Goal: Task Accomplishment & Management: Use online tool/utility

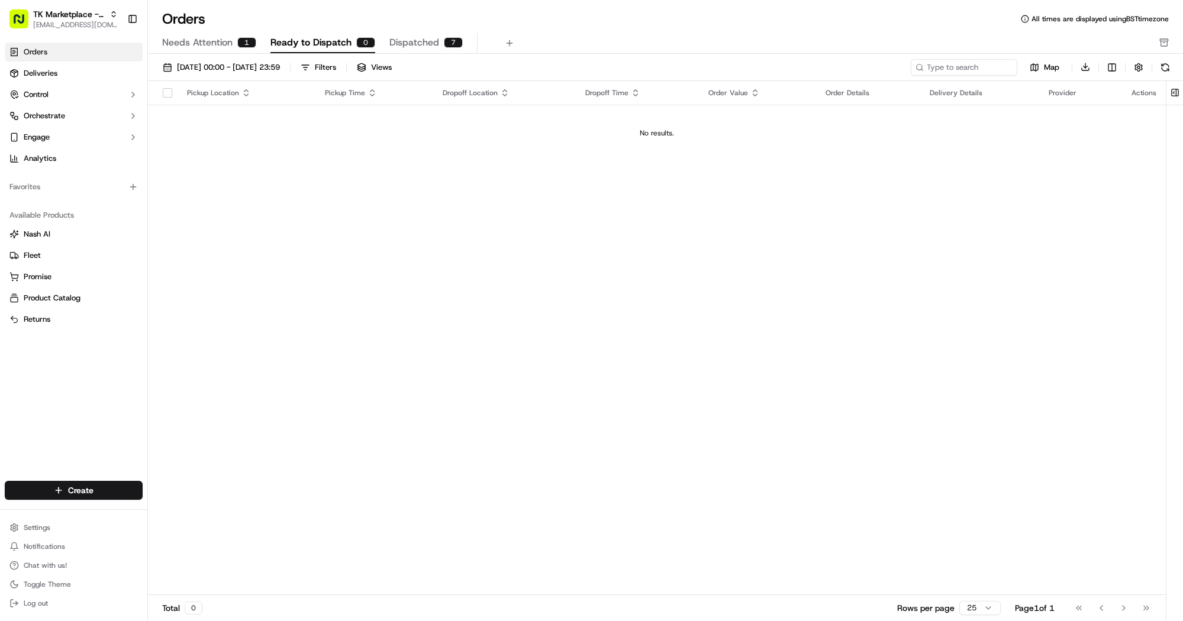
click at [390, 618] on div "Total 0 Rows per page 25 Page 1 of 1 Go to first page Go to previous page Go to…" at bounding box center [657, 608] width 1018 height 27
click at [63, 80] on link "Deliveries" at bounding box center [74, 73] width 138 height 19
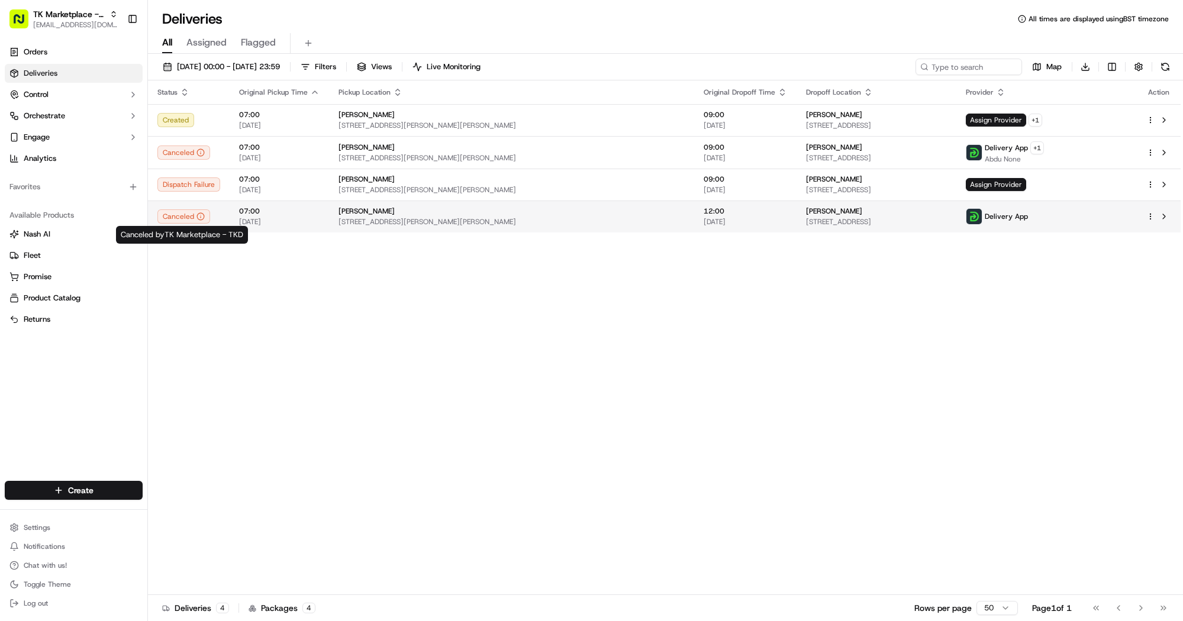
click at [185, 218] on div "Canceled" at bounding box center [183, 217] width 53 height 14
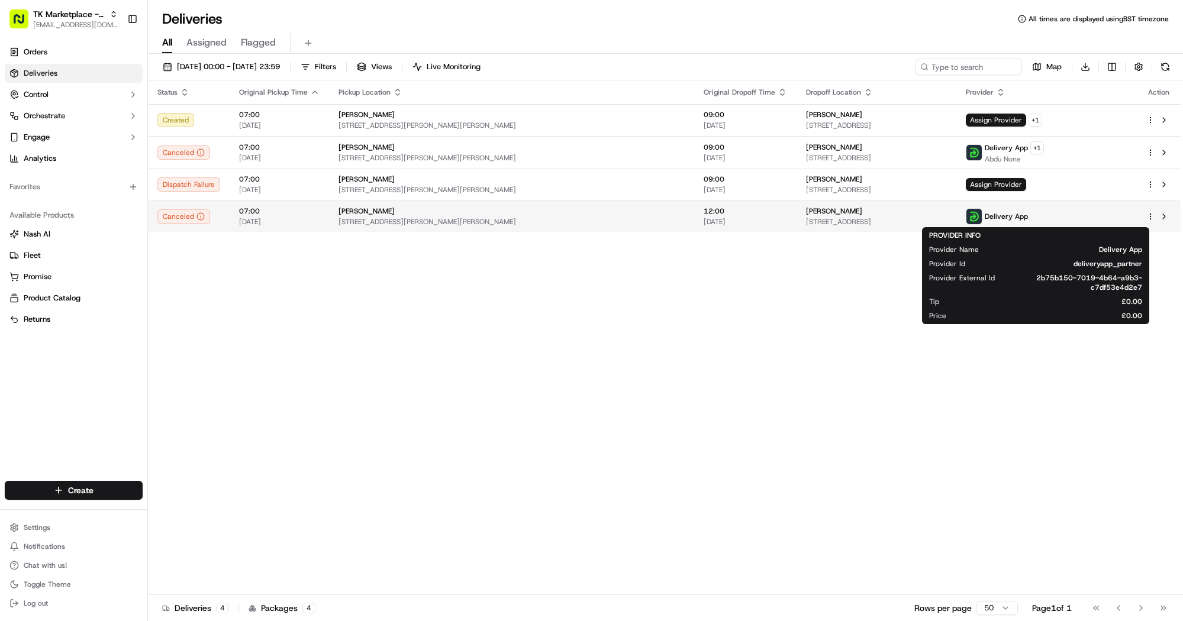
click at [1028, 217] on span "Delivery App" at bounding box center [1006, 216] width 43 height 9
click at [870, 223] on span "[STREET_ADDRESS]" at bounding box center [876, 221] width 141 height 9
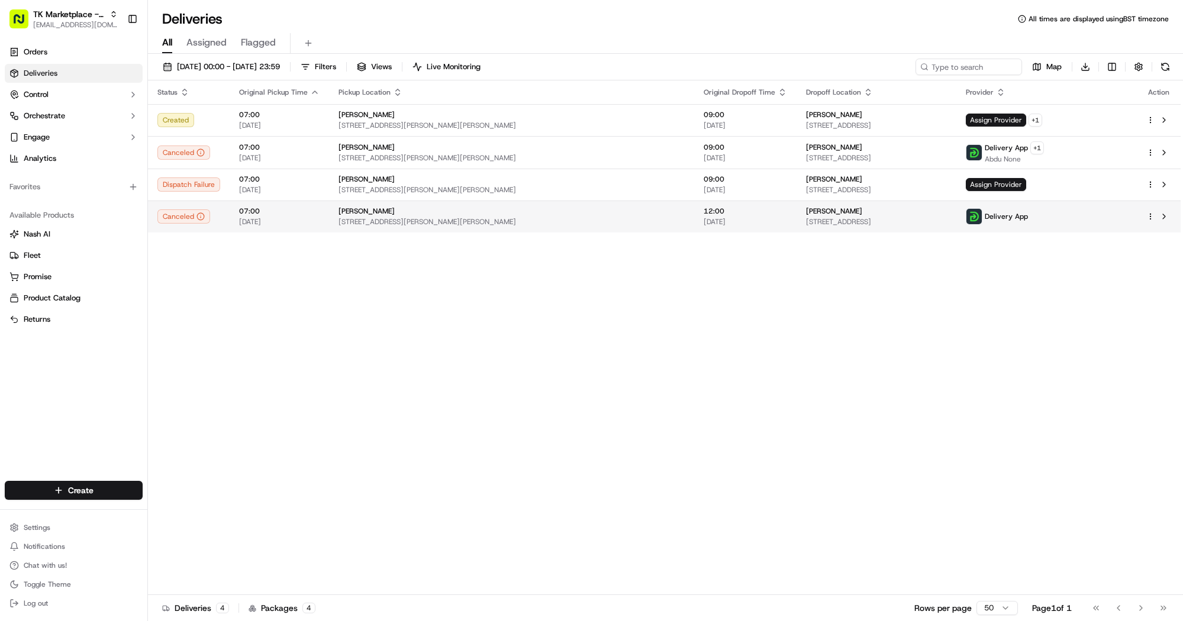
click at [869, 217] on div "matthew test 5 Streatley Road, London, NW6 7LJ, GB" at bounding box center [876, 217] width 141 height 20
click at [1169, 217] on button at bounding box center [1164, 217] width 14 height 14
click at [1146, 212] on td at bounding box center [1159, 217] width 44 height 32
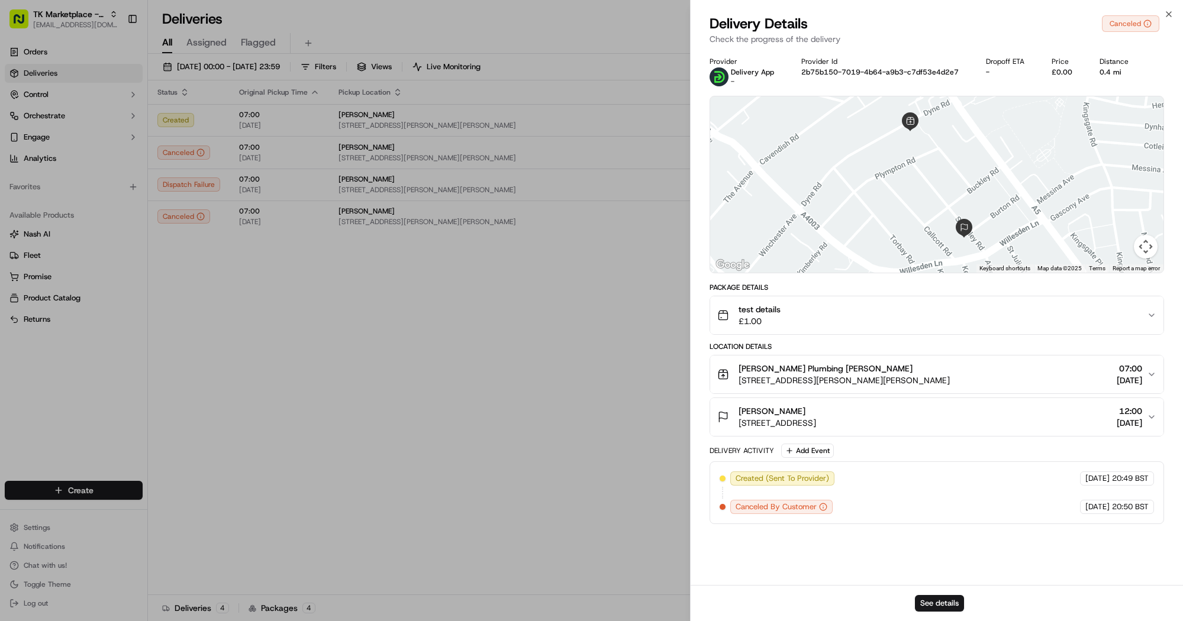
drag, startPoint x: 719, startPoint y: 250, endPoint x: 780, endPoint y: 243, distance: 61.4
click at [717, 249] on div at bounding box center [936, 184] width 453 height 176
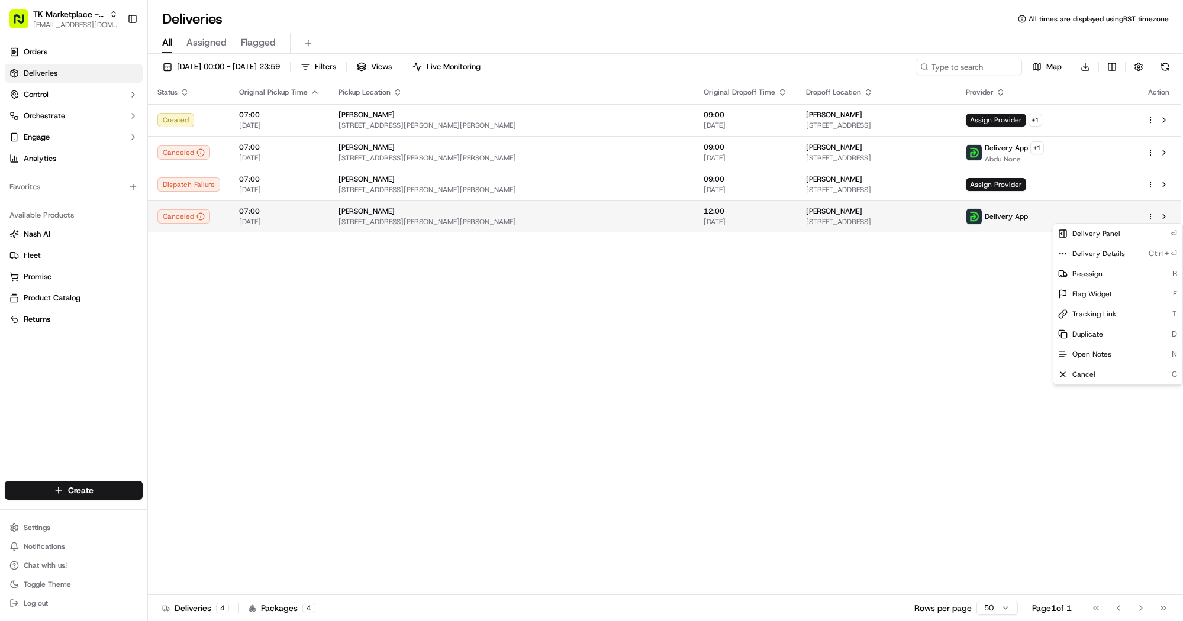
click at [1152, 217] on html "TK Marketplace - TKD [EMAIL_ADDRESS][DOMAIN_NAME] Toggle Sidebar Orders Deliver…" at bounding box center [591, 310] width 1183 height 621
click at [51, 59] on html "TK Marketplace - TKD [EMAIL_ADDRESS][DOMAIN_NAME] Toggle Sidebar Orders Deliver…" at bounding box center [591, 310] width 1183 height 621
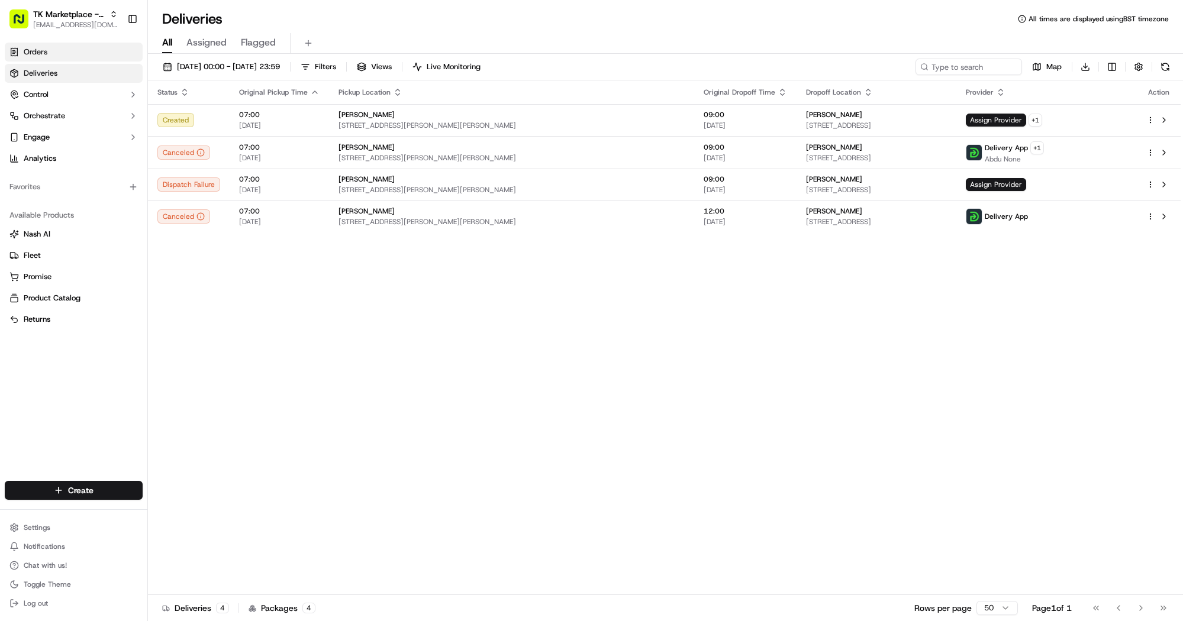
click at [55, 54] on link "Orders" at bounding box center [74, 52] width 138 height 19
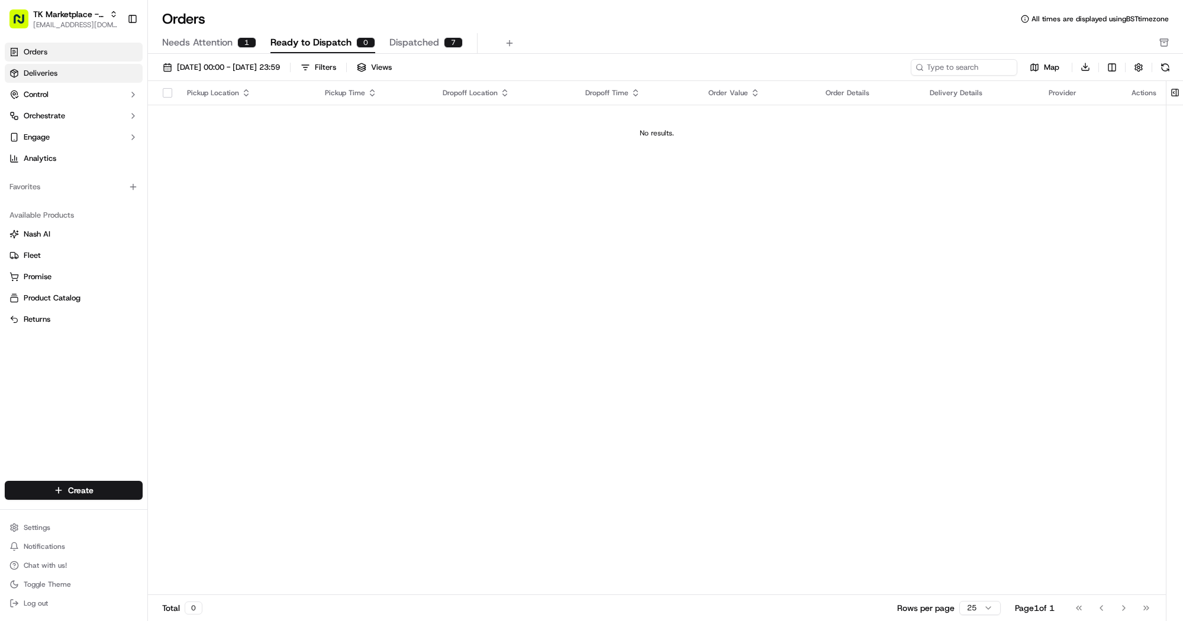
click at [64, 78] on link "Deliveries" at bounding box center [74, 73] width 138 height 19
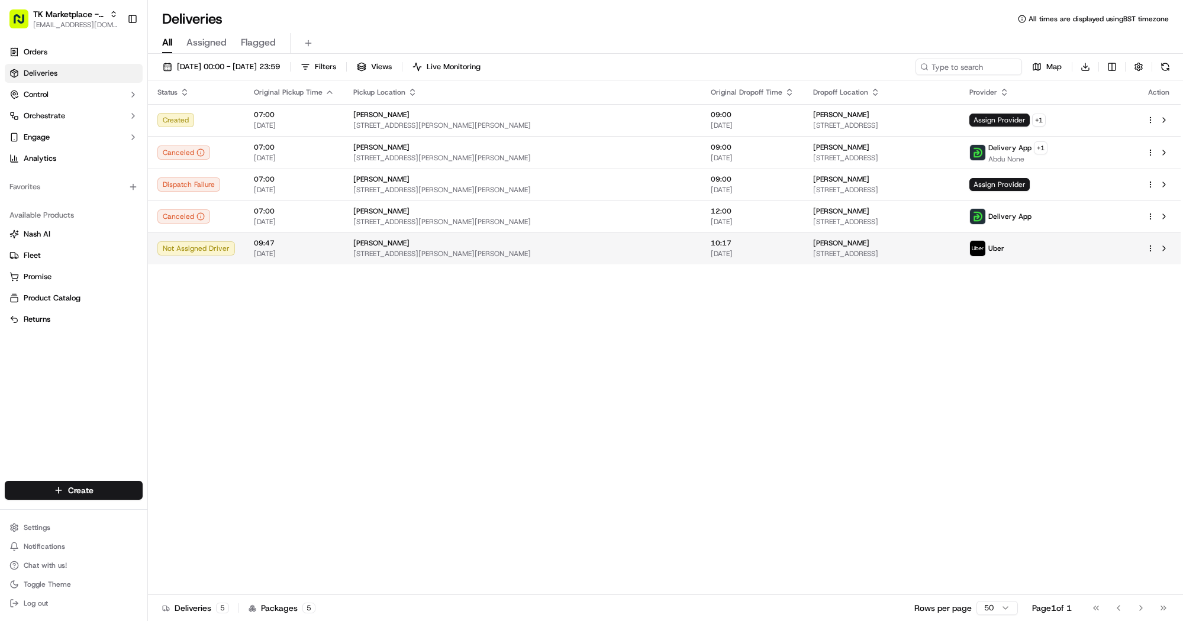
click at [254, 244] on span "09:47" at bounding box center [294, 243] width 80 height 9
click at [203, 249] on div "Not Assigned Driver" at bounding box center [196, 248] width 78 height 14
click at [217, 250] on div "Not Assigned Driver" at bounding box center [196, 248] width 78 height 14
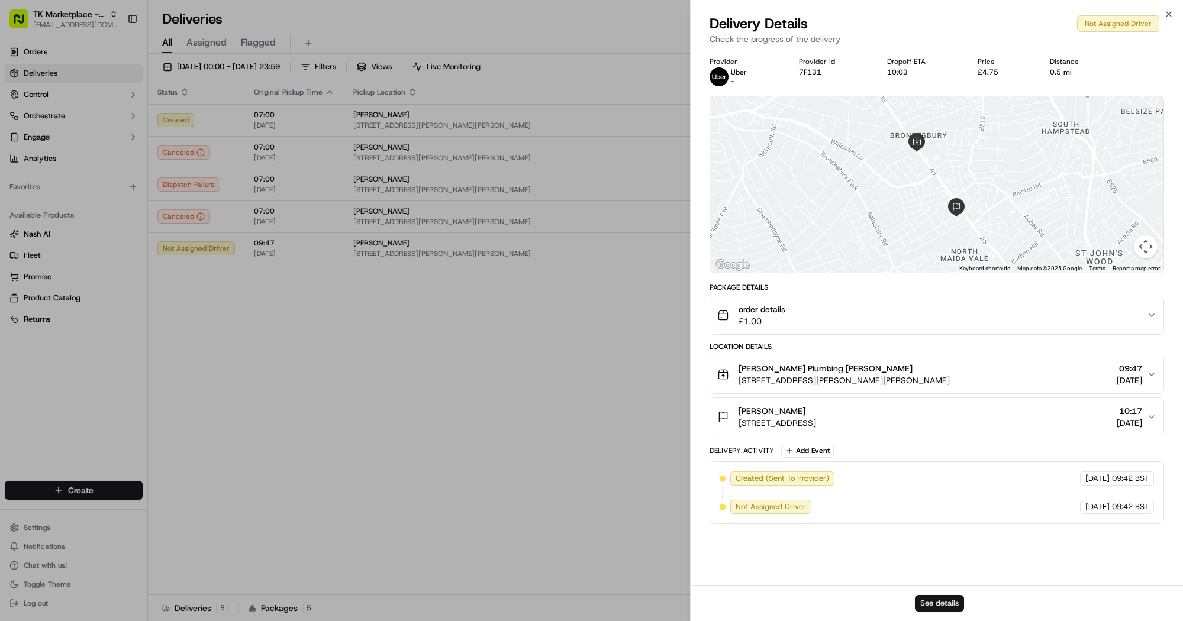
click at [939, 607] on button "See details" at bounding box center [939, 603] width 49 height 17
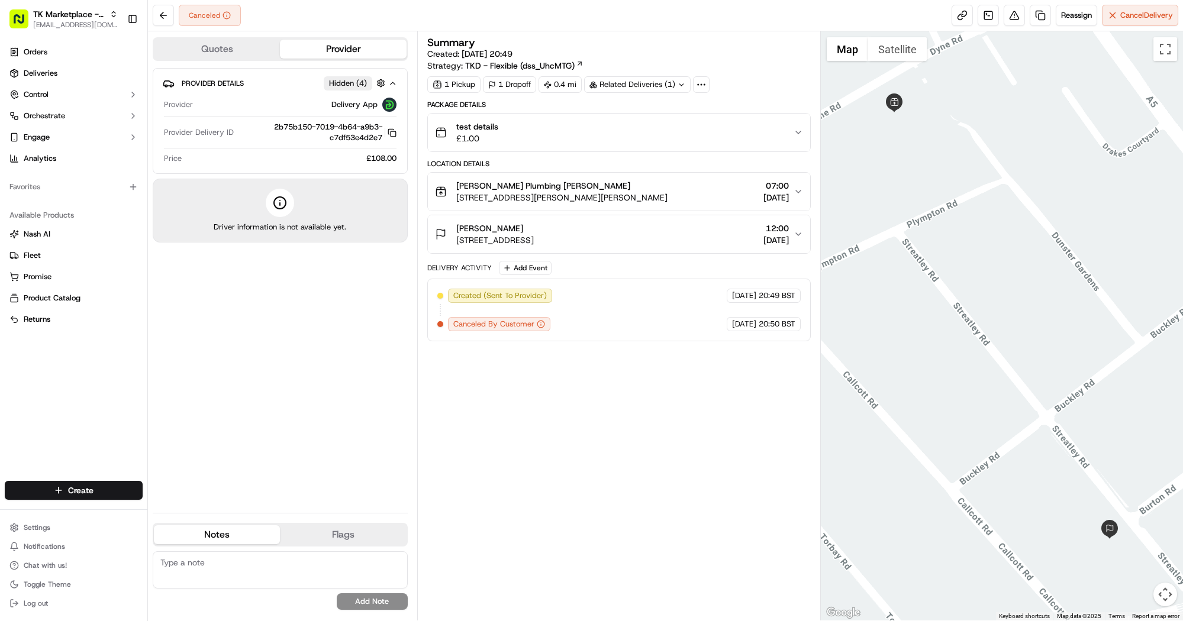
click at [273, 99] on div "Delivery App" at bounding box center [297, 105] width 199 height 14
click at [242, 48] on button "Quotes" at bounding box center [217, 49] width 126 height 19
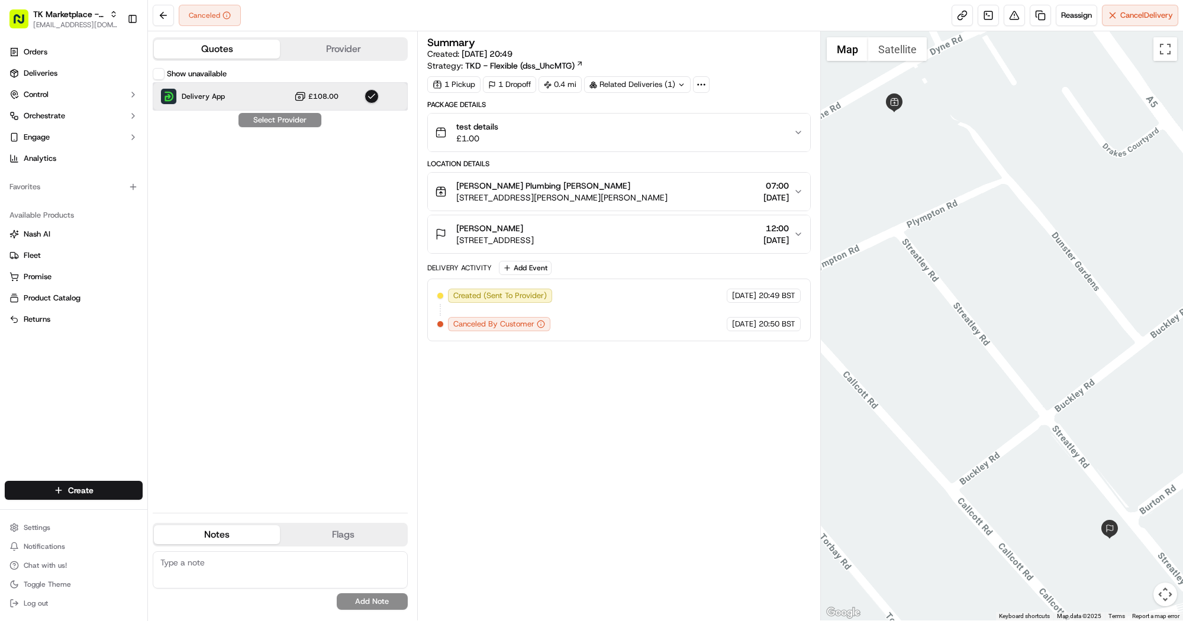
click at [281, 95] on div "Delivery App £108.00" at bounding box center [280, 96] width 255 height 28
click at [163, 13] on button at bounding box center [163, 15] width 21 height 21
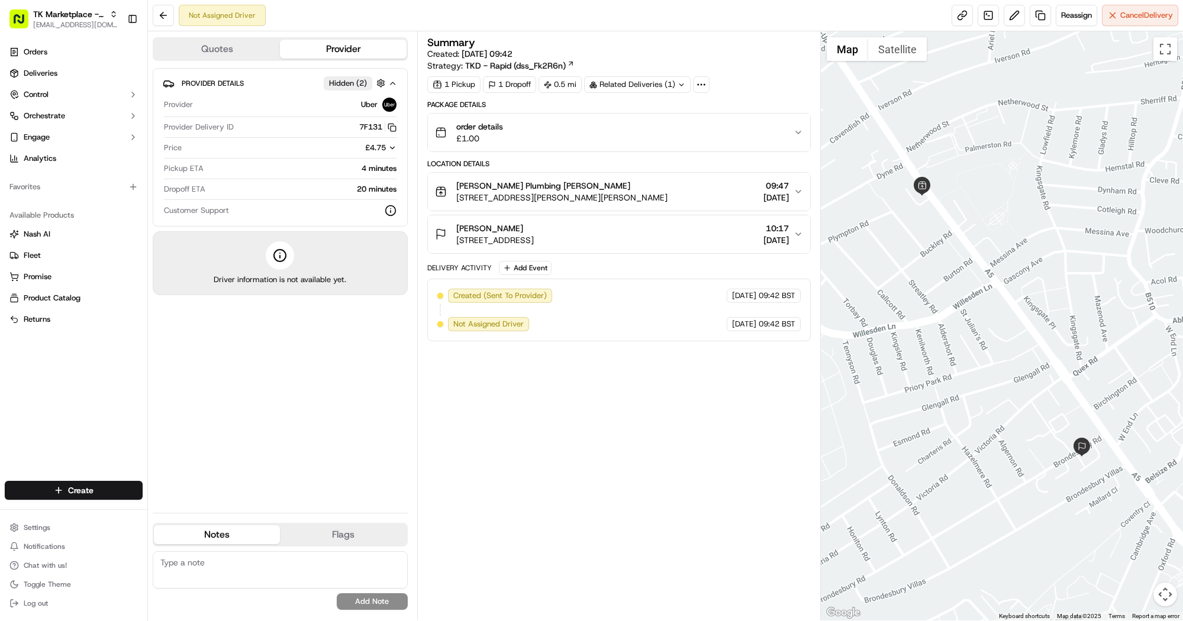
click at [392, 83] on icon "button" at bounding box center [393, 83] width 5 height 2
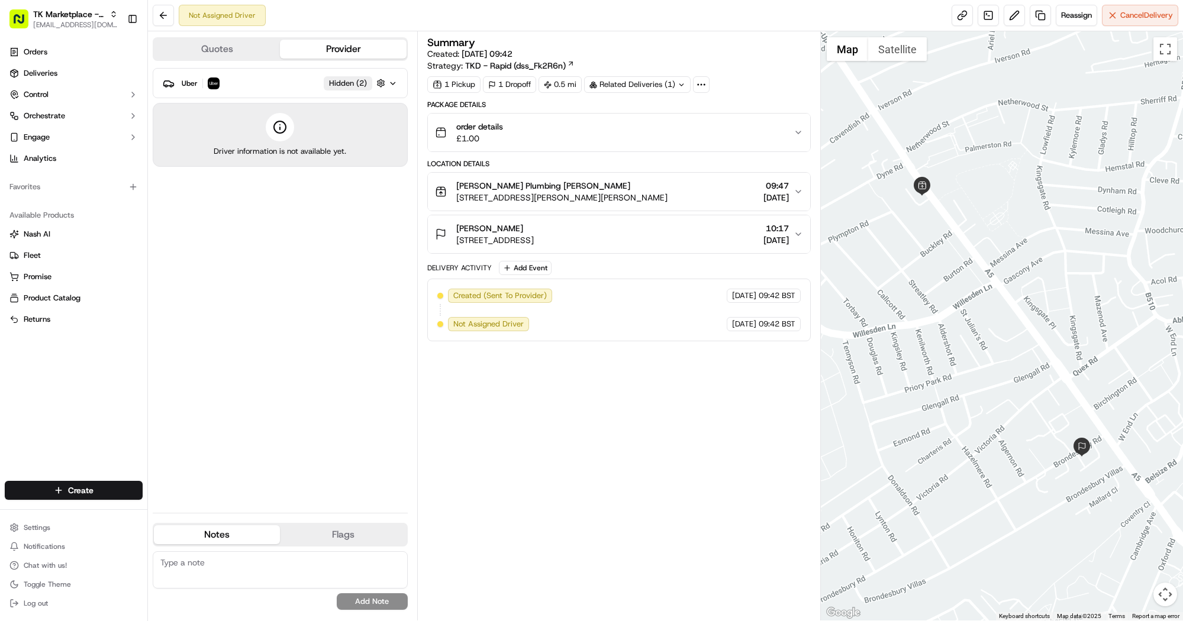
click at [392, 83] on icon "button" at bounding box center [392, 83] width 9 height 9
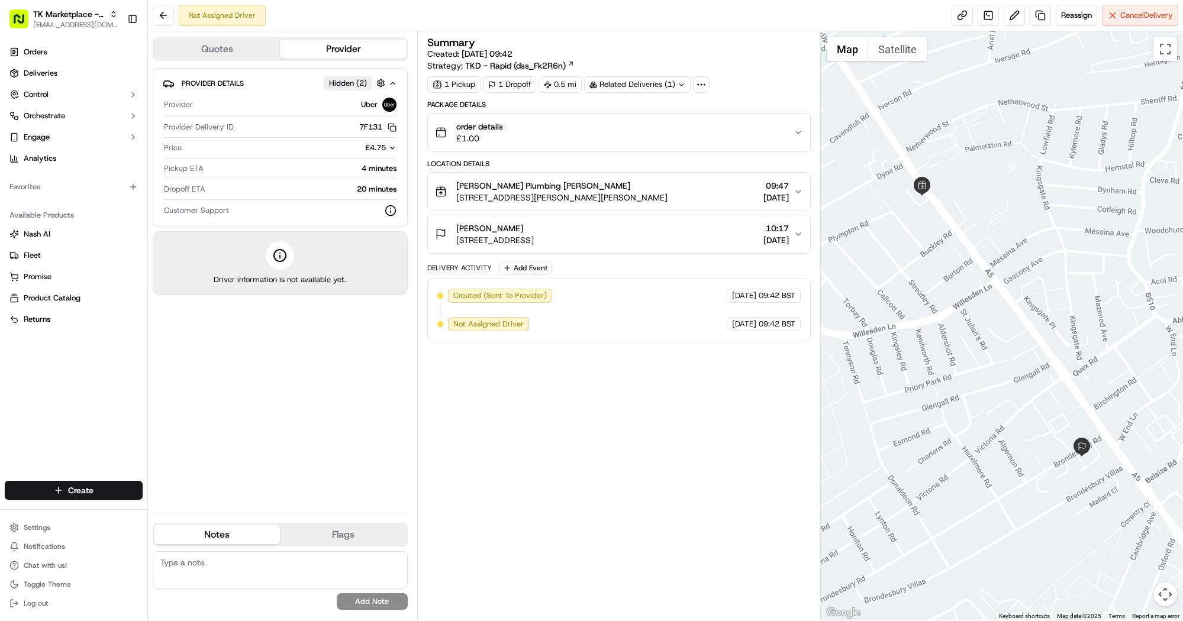
click at [228, 84] on span "Provider Details" at bounding box center [213, 83] width 62 height 9
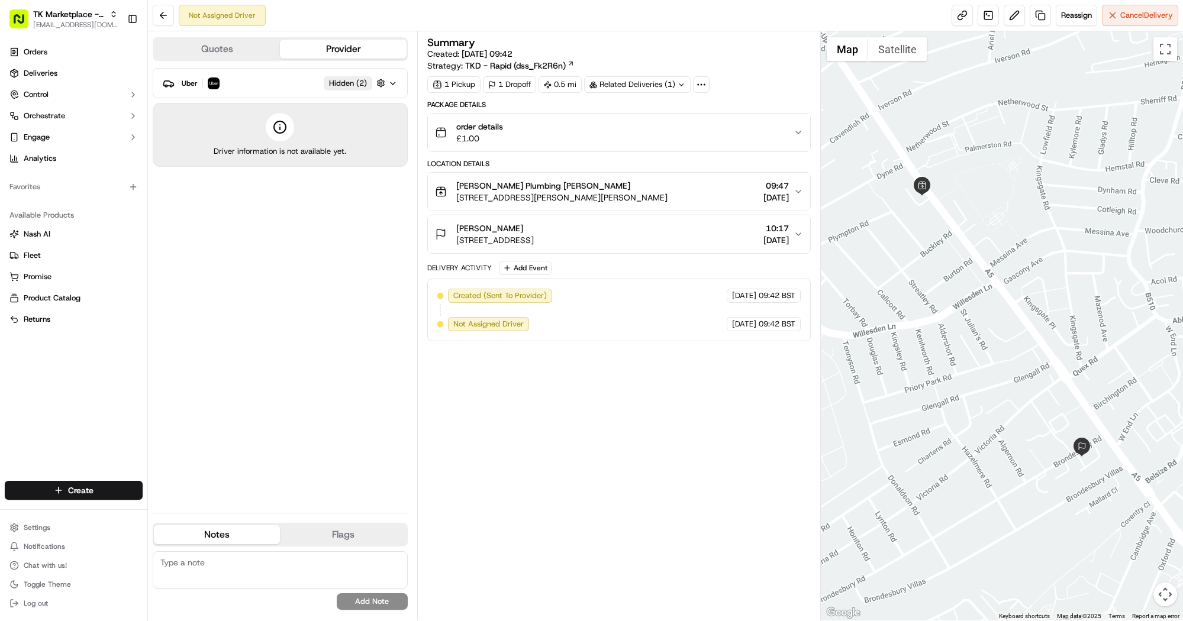
click at [228, 84] on div "Uber Hidden ( 2 )" at bounding box center [285, 83] width 207 height 15
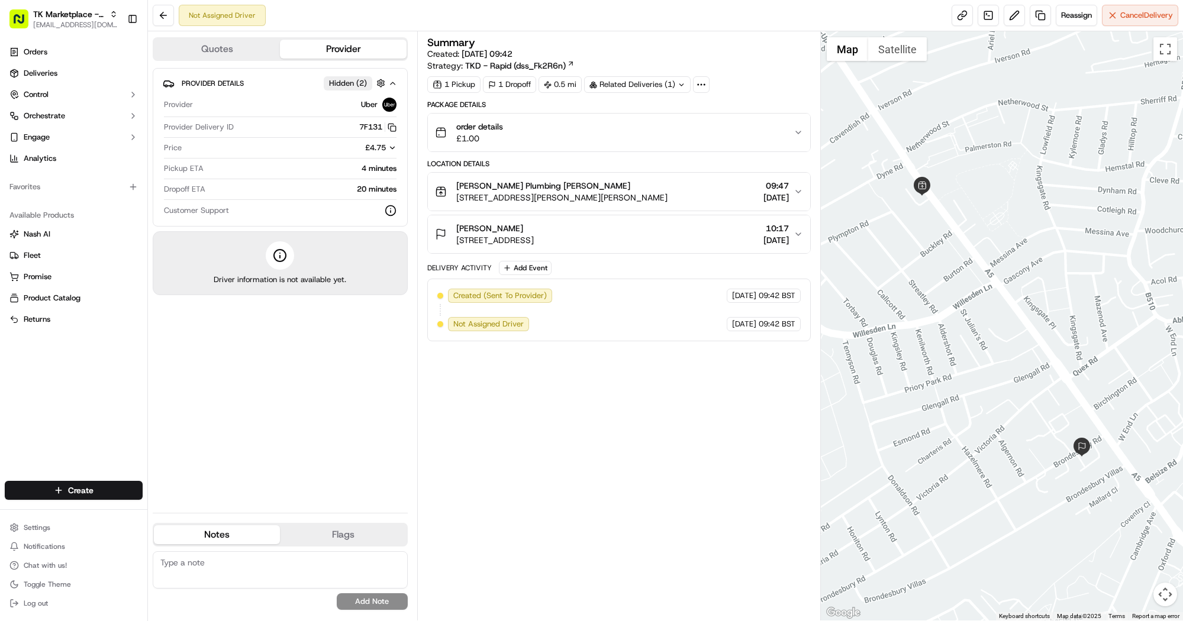
drag, startPoint x: 1122, startPoint y: 15, endPoint x: 993, endPoint y: 68, distance: 139.6
click at [1000, 66] on div "Not Assigned Driver Reassign Cancel Delivery Quotes Provider Provider Details H…" at bounding box center [665, 310] width 1035 height 621
click at [1121, 28] on div "Not Assigned Driver Reassign Cancel Delivery" at bounding box center [665, 15] width 1035 height 31
click at [1129, 21] on button "Cancel Delivery" at bounding box center [1140, 15] width 76 height 21
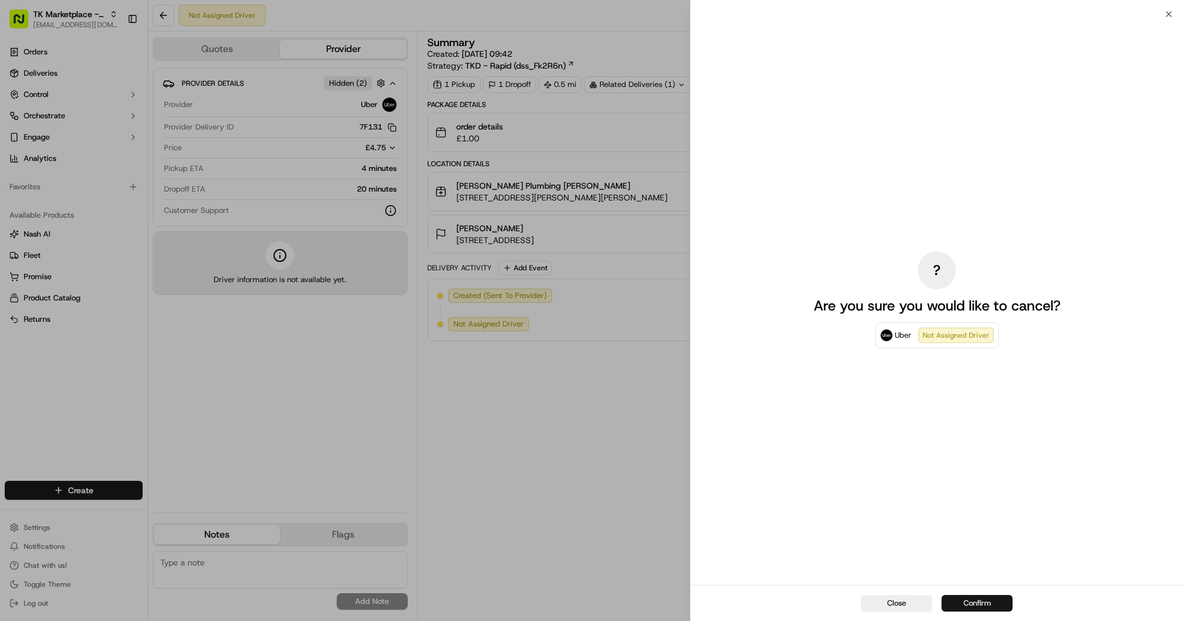
click at [972, 608] on button "Confirm" at bounding box center [977, 603] width 71 height 17
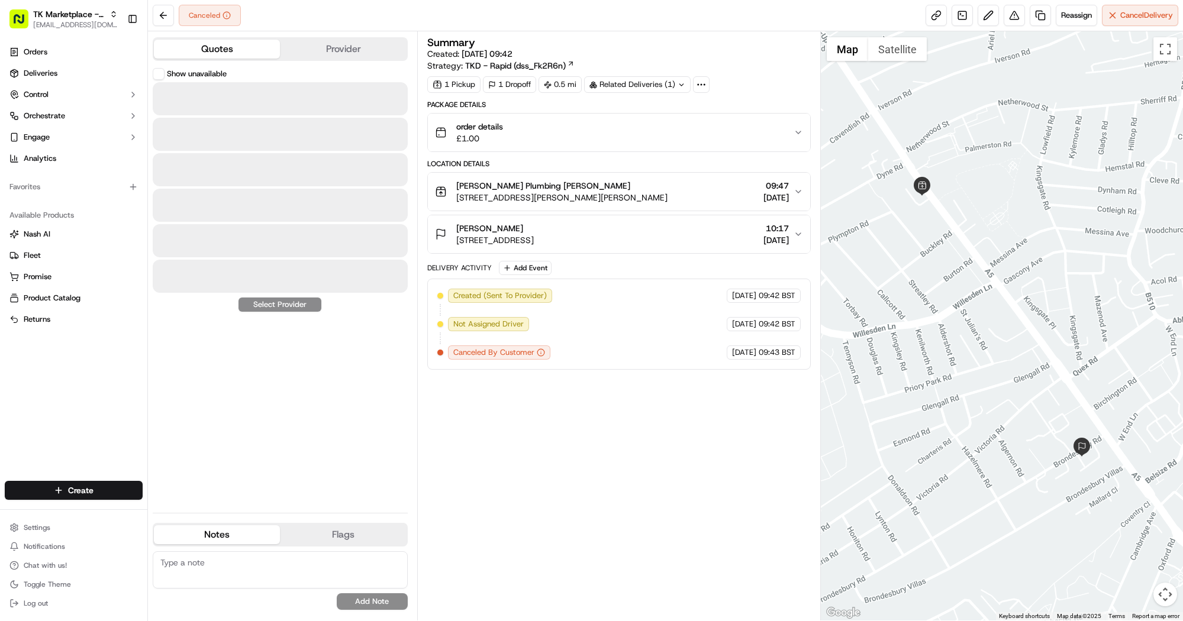
click at [234, 49] on button "Quotes" at bounding box center [217, 49] width 126 height 19
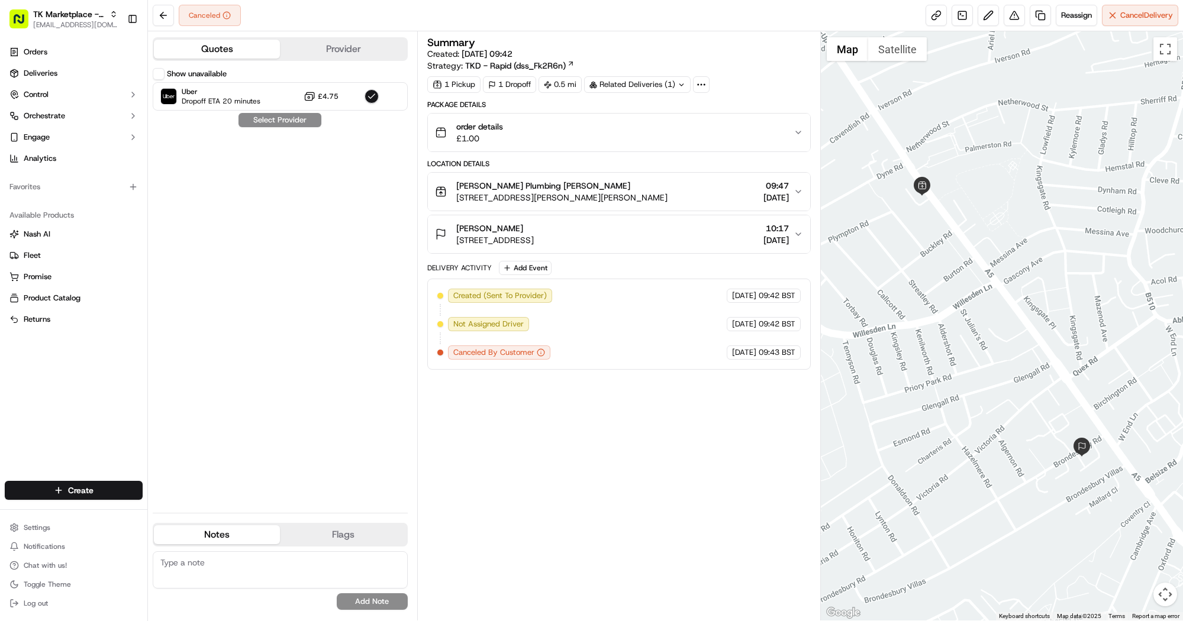
click at [269, 124] on div "Show unavailable Uber Dropoff ETA 20 minutes £4.75 Select Provider" at bounding box center [280, 286] width 255 height 436
click at [269, 117] on div "Show unavailable Uber Dropoff ETA 20 minutes £4.75 Select Provider" at bounding box center [280, 286] width 255 height 436
click at [1068, 17] on span "Reassign" at bounding box center [1076, 15] width 31 height 11
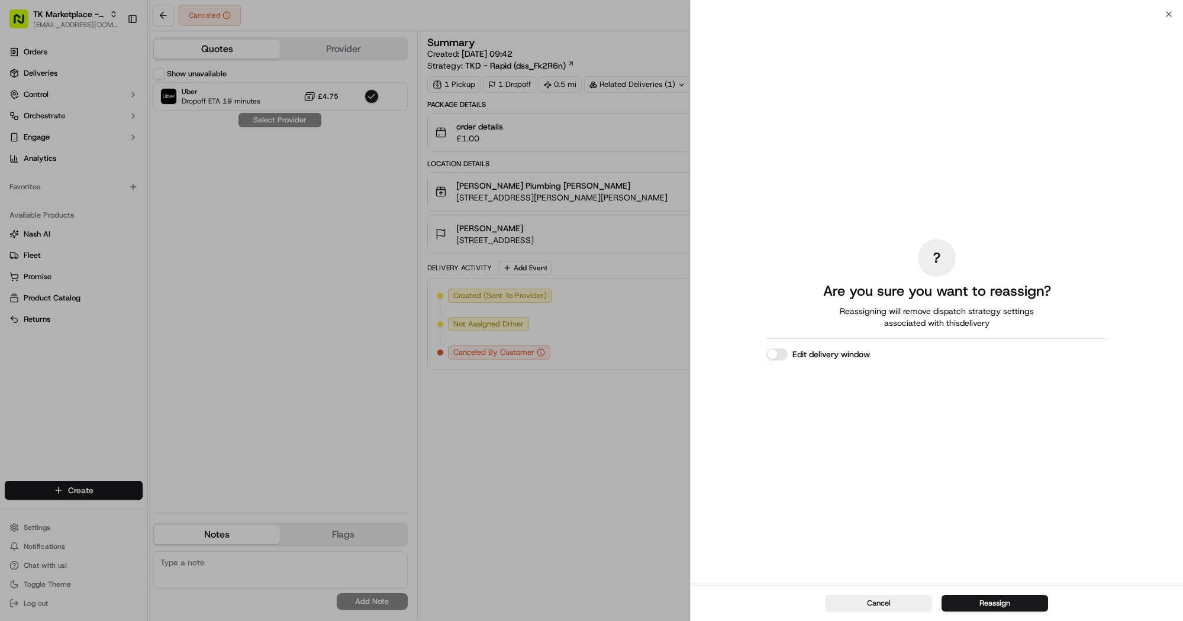
drag, startPoint x: 769, startPoint y: 355, endPoint x: 894, endPoint y: 533, distance: 217.6
click at [891, 531] on div "? Are you sure you want to reassign? Reassigning will remove dispatch strategy …" at bounding box center [936, 300] width 341 height 566
click at [989, 600] on button "Reassign" at bounding box center [995, 603] width 107 height 17
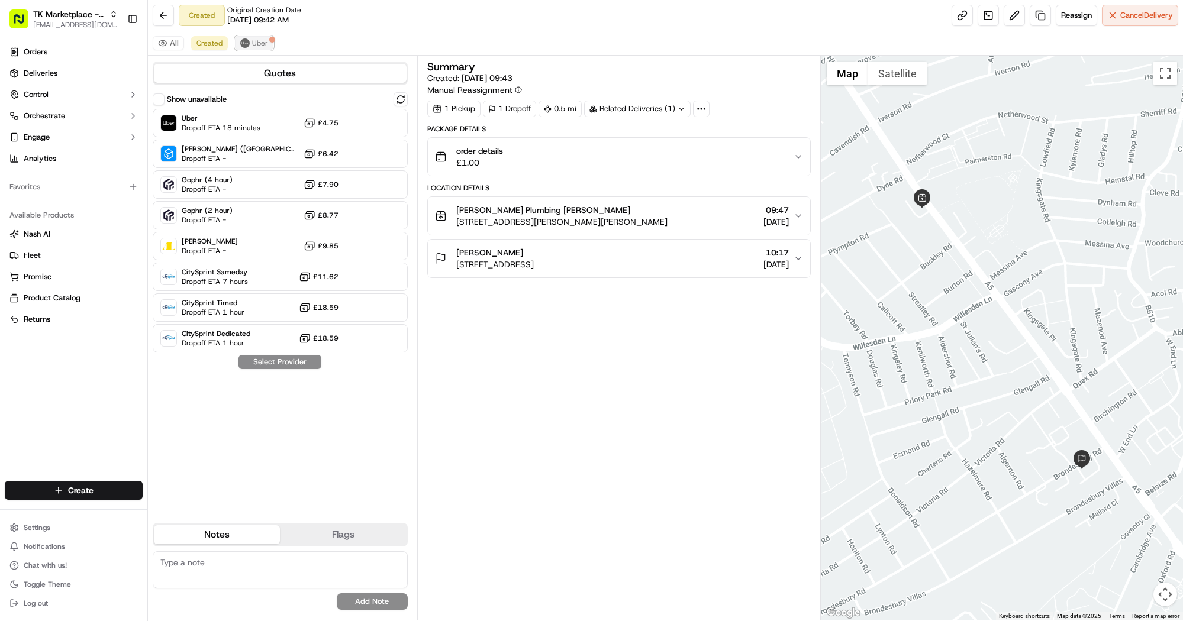
click at [259, 45] on span "Uber" at bounding box center [260, 42] width 16 height 9
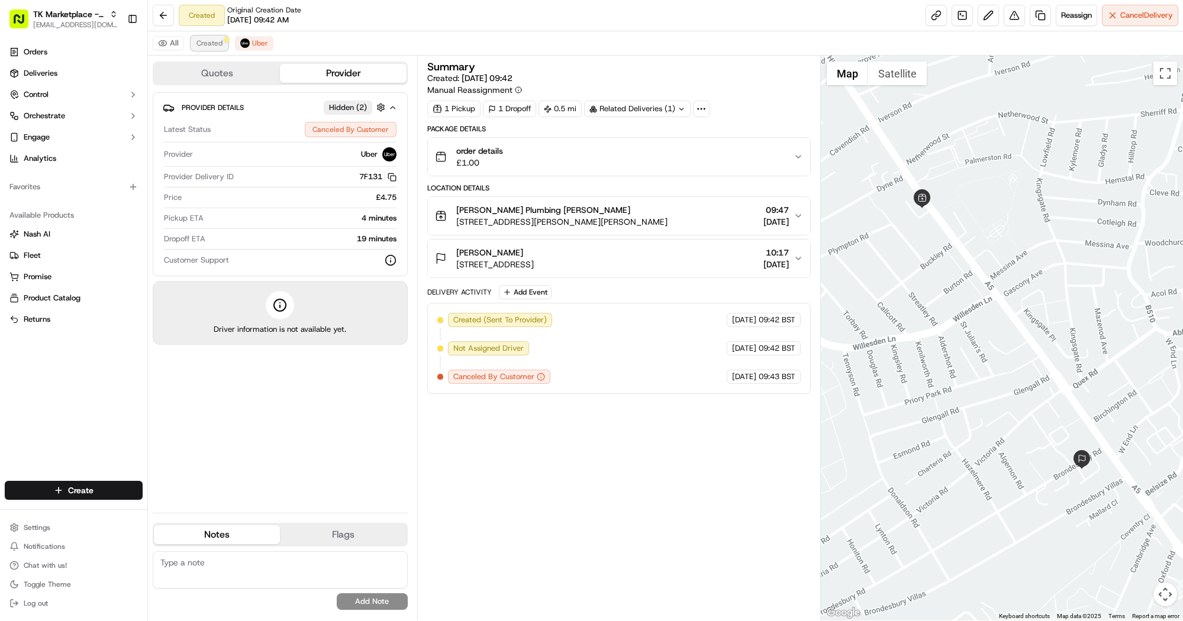
click at [206, 49] on button "Created" at bounding box center [209, 43] width 37 height 14
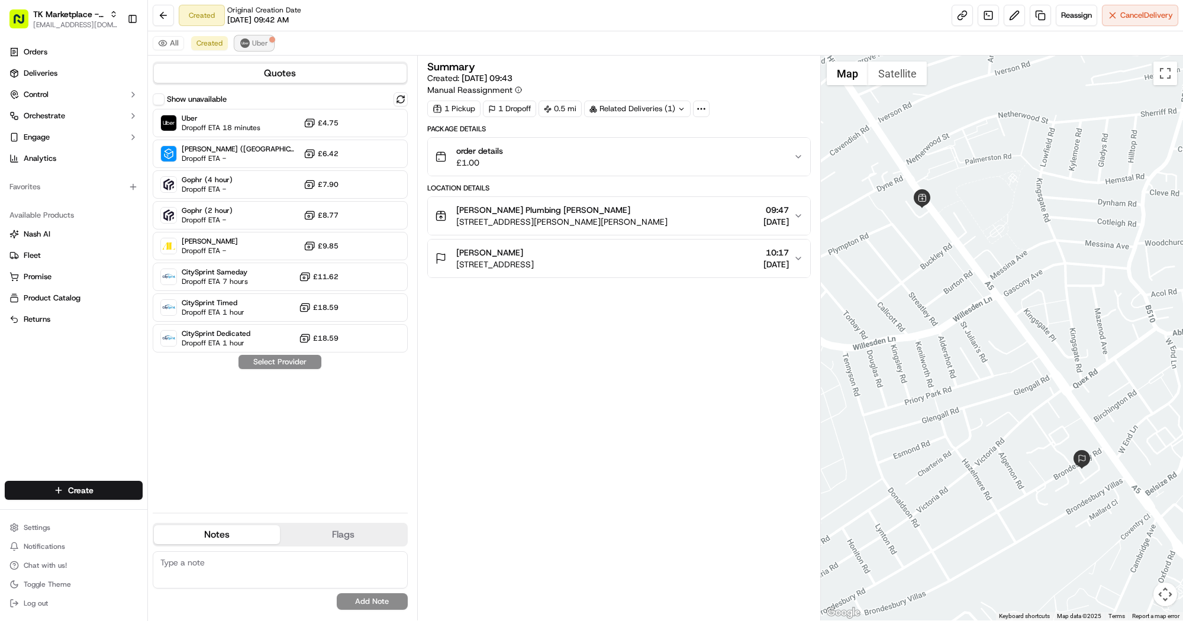
click at [254, 43] on span "Uber" at bounding box center [260, 42] width 16 height 9
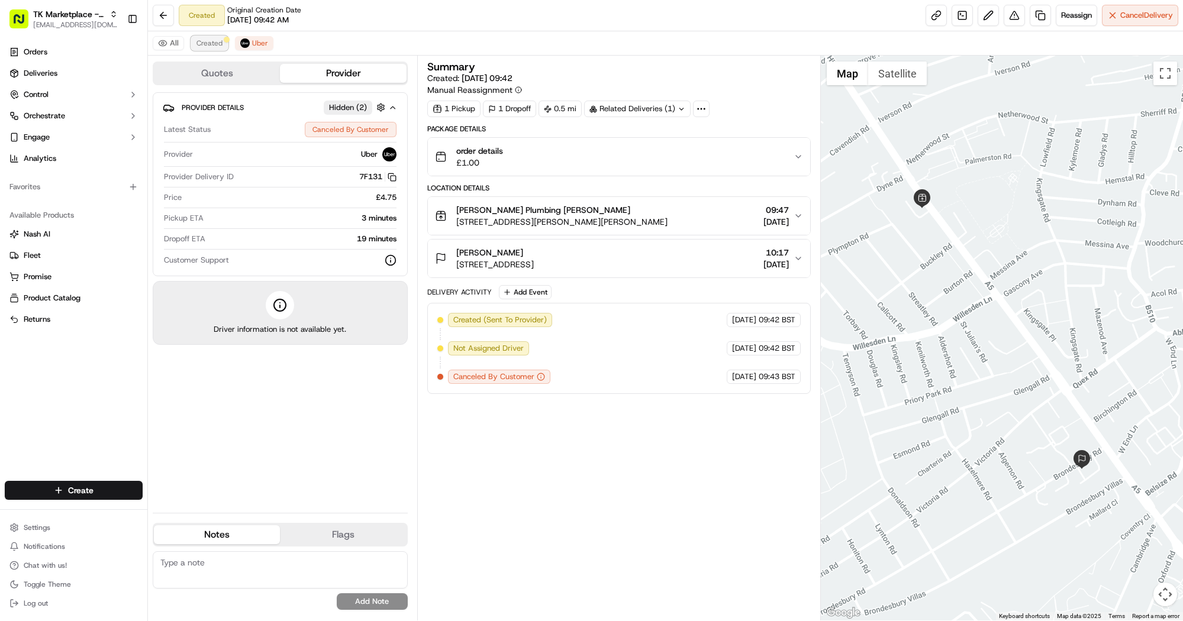
click at [212, 42] on span "Created" at bounding box center [209, 42] width 26 height 9
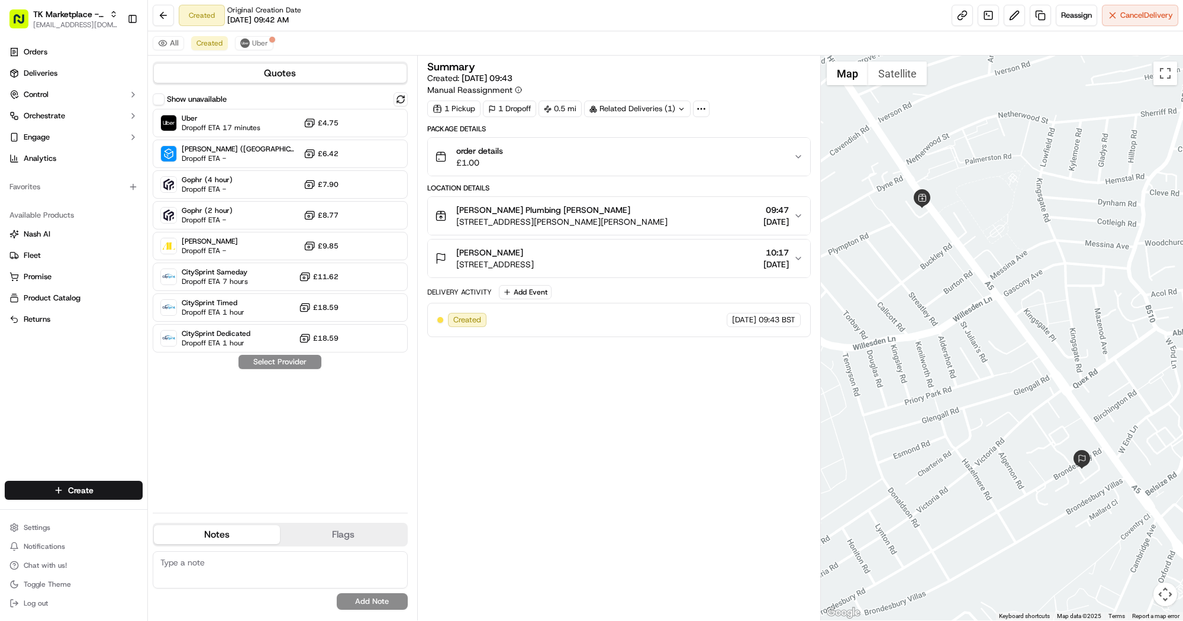
click at [359, 469] on div "Show unavailable Uber Dropoff ETA 17 minutes £4.75 Stuart (UK) Dropoff ETA - £6…" at bounding box center [280, 297] width 255 height 411
click at [360, 223] on div "Gophr (2 hour) Dropoff ETA - £8.77" at bounding box center [280, 215] width 255 height 28
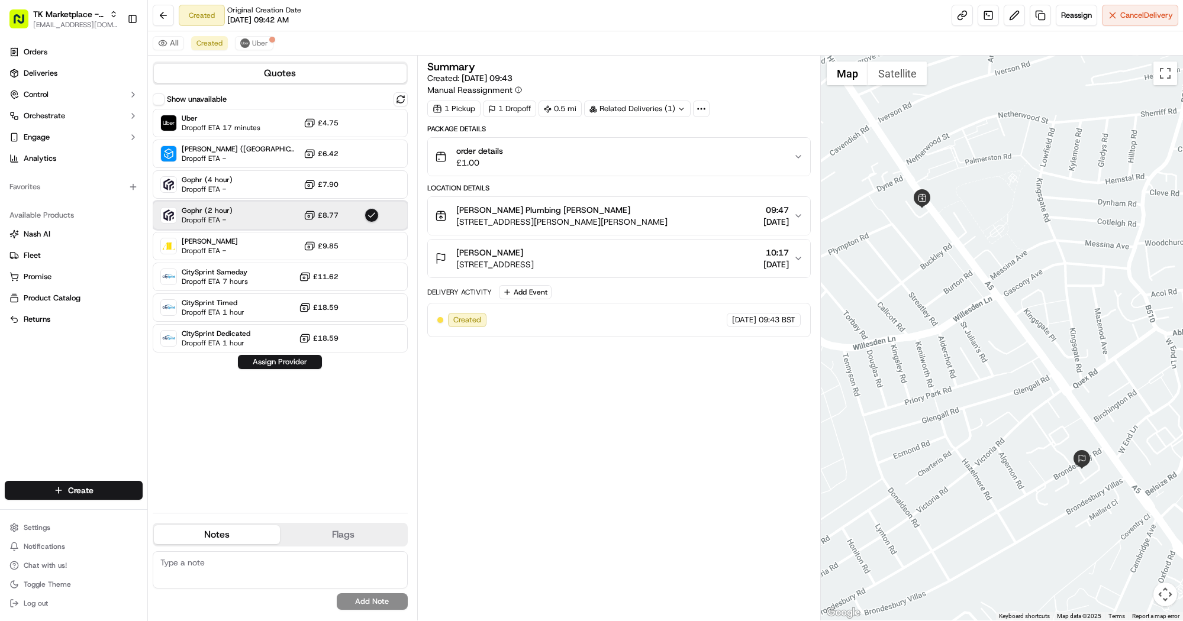
click at [359, 221] on div "Gophr (2 hour) Dropoff ETA - £8.77" at bounding box center [280, 215] width 255 height 28
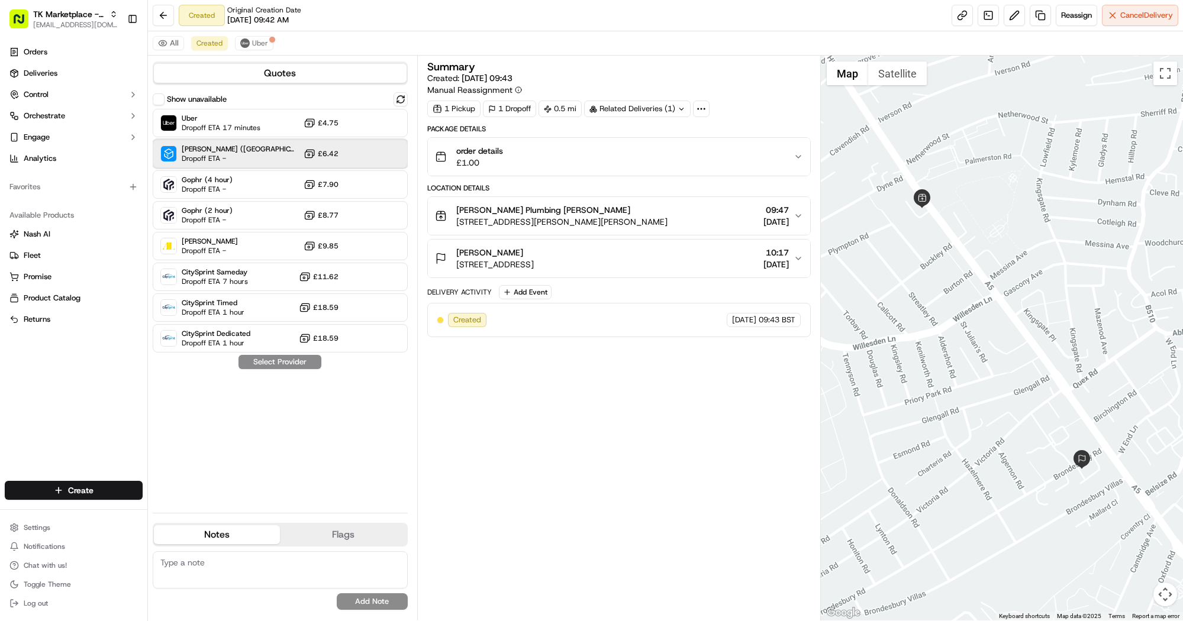
click at [356, 154] on div "Stuart (UK) Dropoff ETA - £6.42" at bounding box center [280, 154] width 255 height 28
click at [357, 154] on div "Stuart (UK) Dropoff ETA - £6.42" at bounding box center [280, 154] width 255 height 28
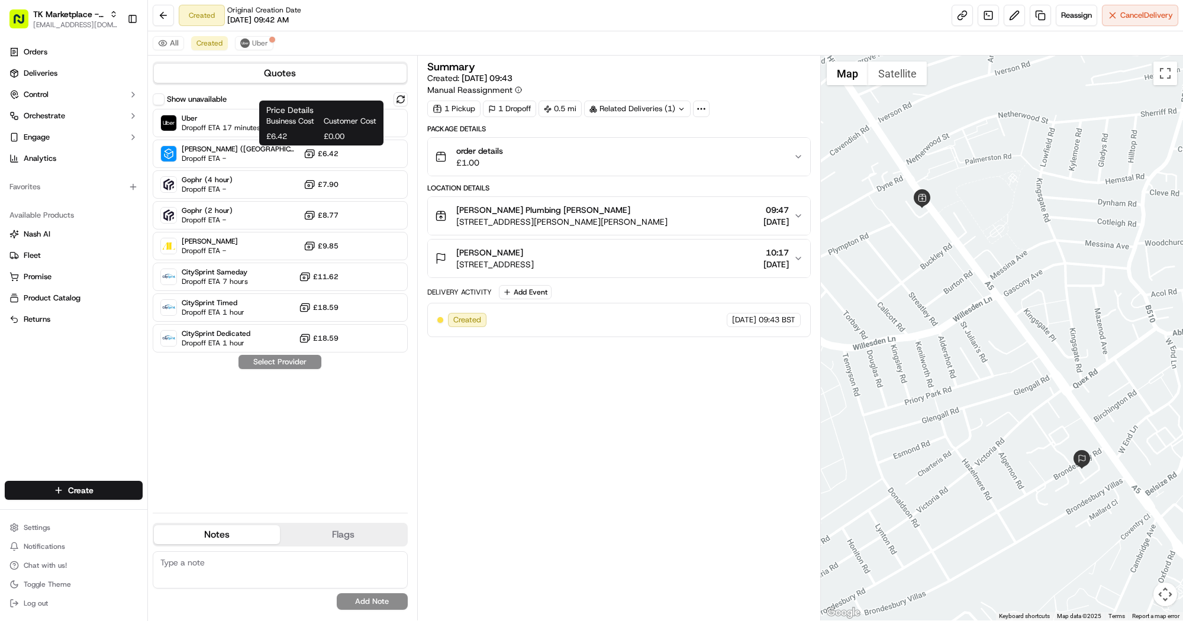
click at [340, 127] on div "Business Cost Customer Cost £6.42 £0.00" at bounding box center [321, 129] width 110 height 26
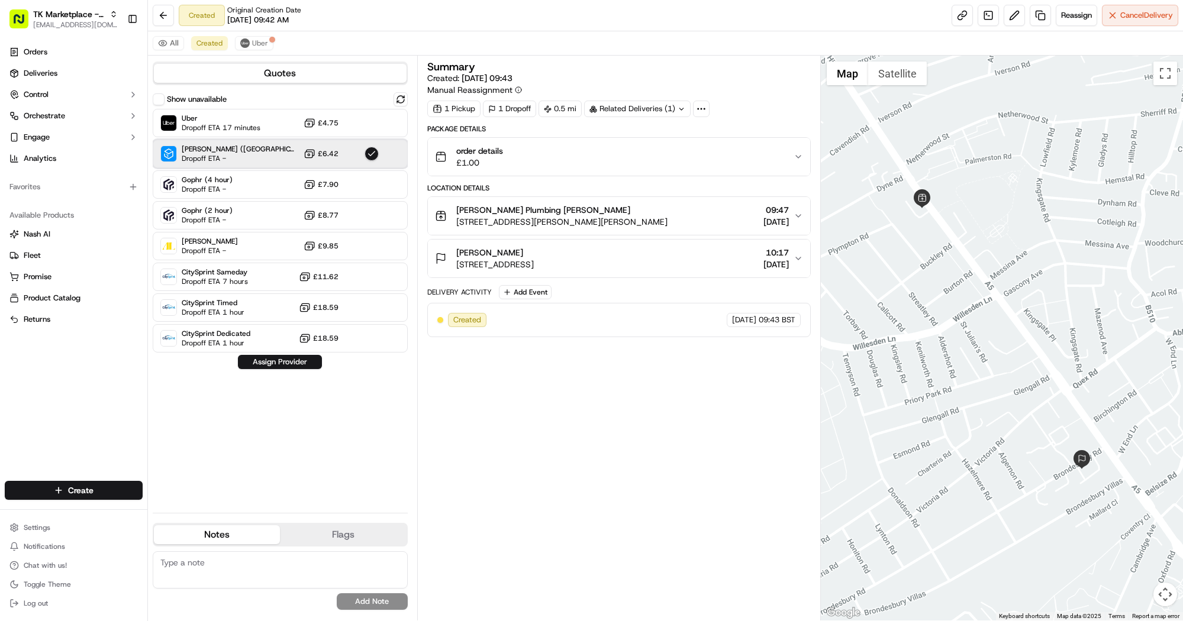
click at [356, 161] on div "Stuart (UK) Dropoff ETA - £6.42" at bounding box center [280, 154] width 255 height 28
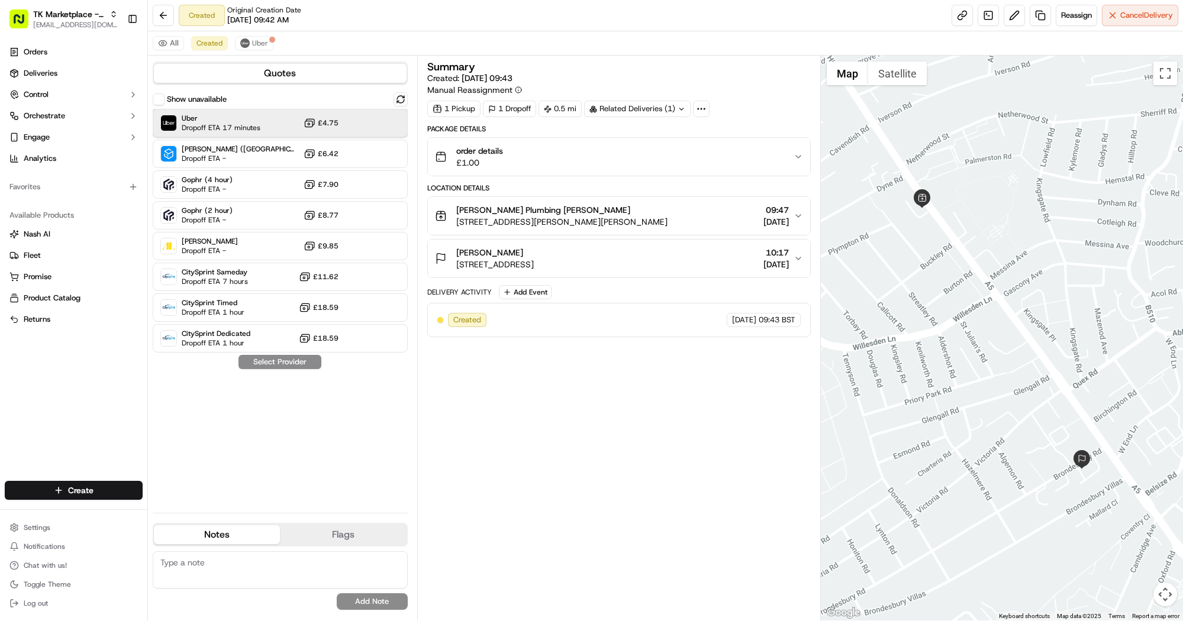
click at [362, 117] on div "Uber Dropoff ETA 17 minutes £4.75" at bounding box center [280, 123] width 255 height 28
click at [363, 121] on div "Uber Dropoff ETA 17 minutes £4.75" at bounding box center [280, 123] width 255 height 28
click at [407, 99] on button at bounding box center [401, 99] width 14 height 14
click at [175, 15] on div "Created Original Creation Date 09/19/2025 09:42 AM" at bounding box center [227, 15] width 149 height 21
click at [157, 18] on button at bounding box center [163, 15] width 21 height 21
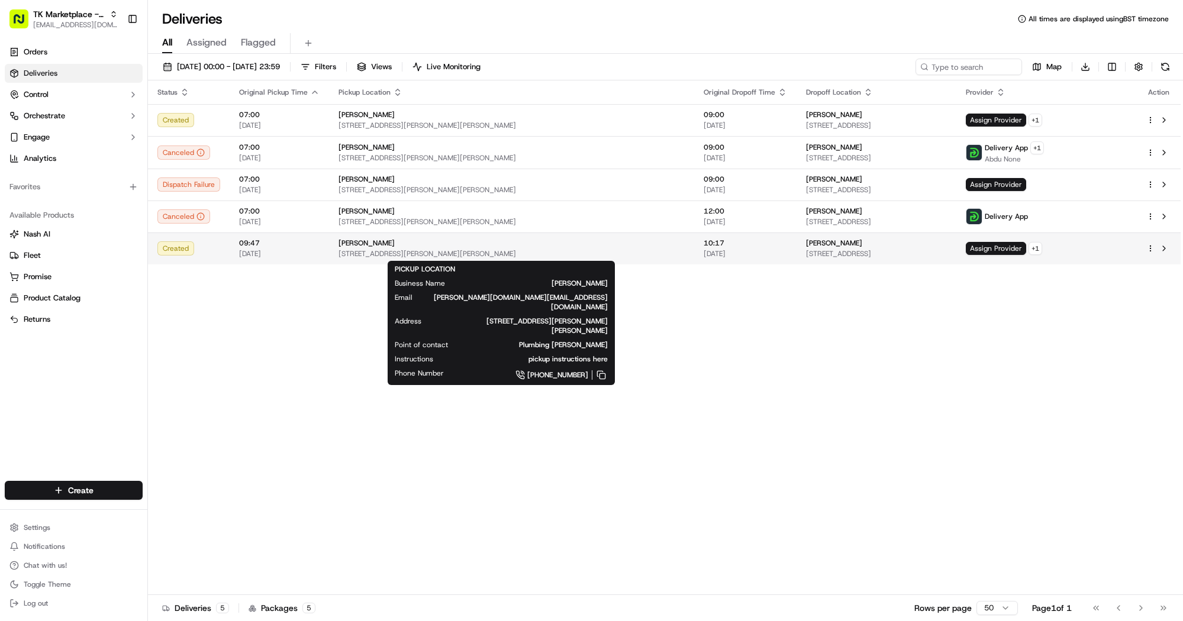
click at [436, 247] on div "[PERSON_NAME]" at bounding box center [512, 243] width 346 height 9
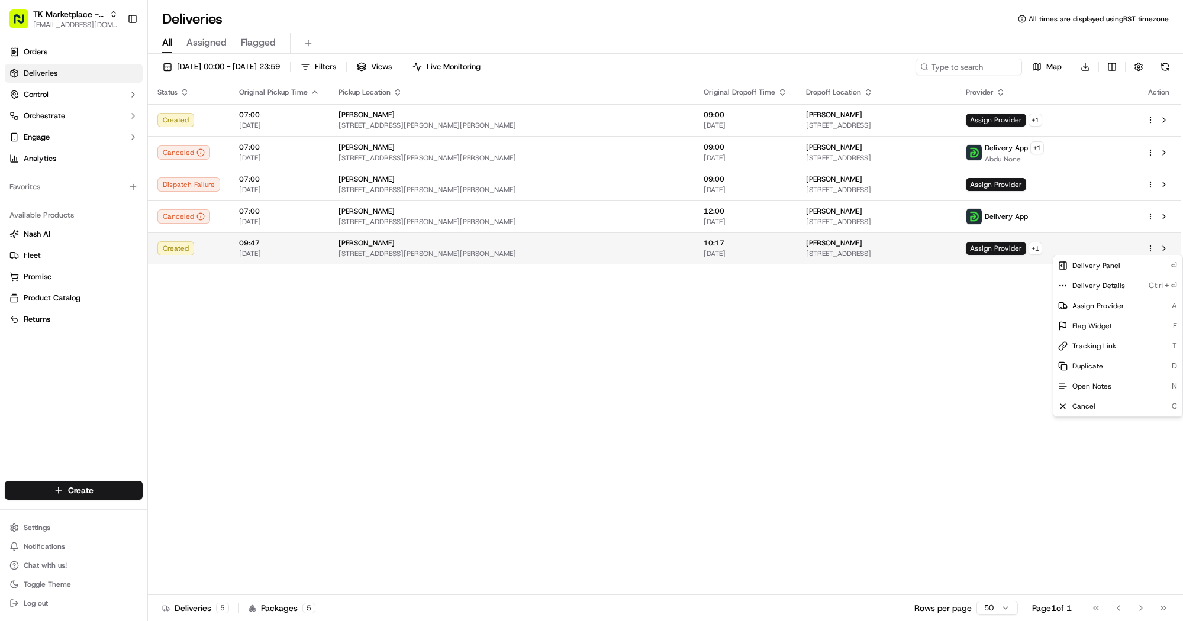
click at [1149, 250] on html "TK Marketplace - TKD [EMAIL_ADDRESS][DOMAIN_NAME] Toggle Sidebar Orders Deliver…" at bounding box center [591, 310] width 1183 height 621
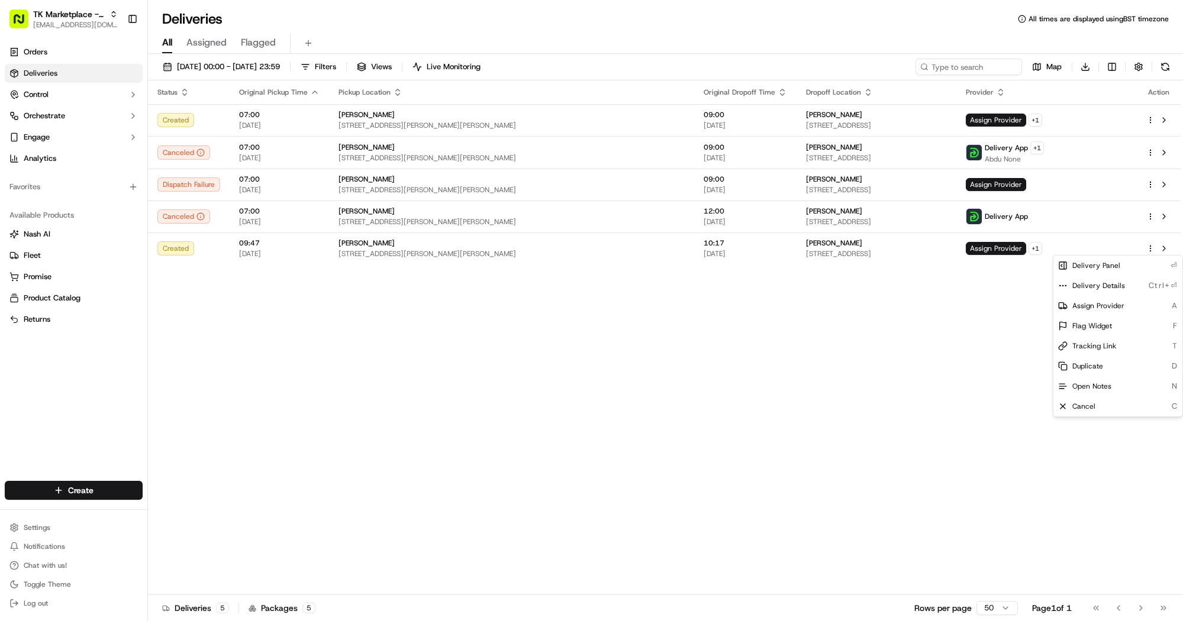
click at [987, 274] on html "TK Marketplace - TKD [EMAIL_ADDRESS][DOMAIN_NAME] Toggle Sidebar Orders Deliver…" at bounding box center [591, 310] width 1183 height 621
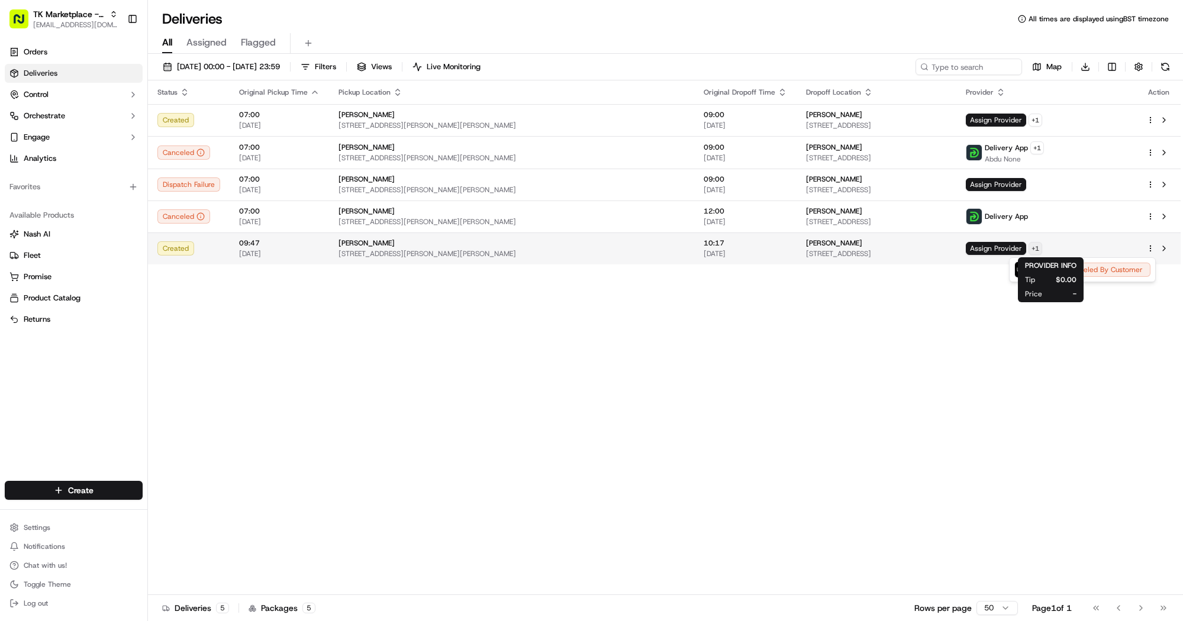
click at [1082, 250] on html "TK Marketplace - TKD [EMAIL_ADDRESS][DOMAIN_NAME] Toggle Sidebar Orders Deliver…" at bounding box center [591, 310] width 1183 height 621
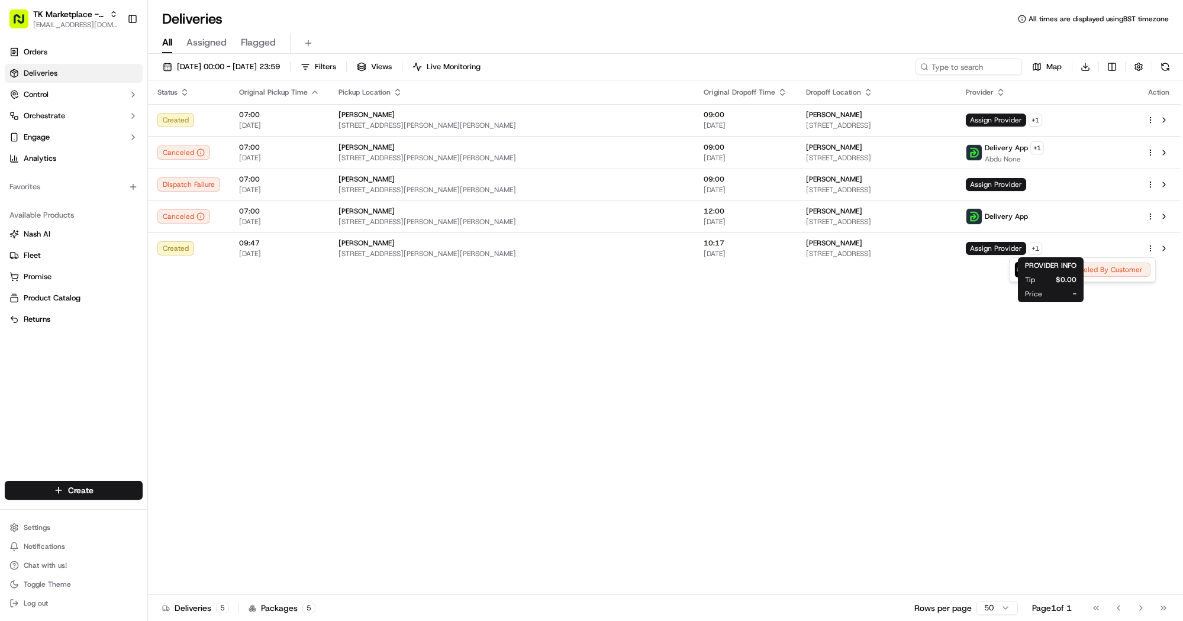
drag, startPoint x: 1124, startPoint y: 306, endPoint x: 1122, endPoint y: 301, distance: 6.1
click at [1125, 306] on html "TK Marketplace - TKD [EMAIL_ADDRESS][DOMAIN_NAME] Toggle Sidebar Orders Deliver…" at bounding box center [591, 310] width 1183 height 621
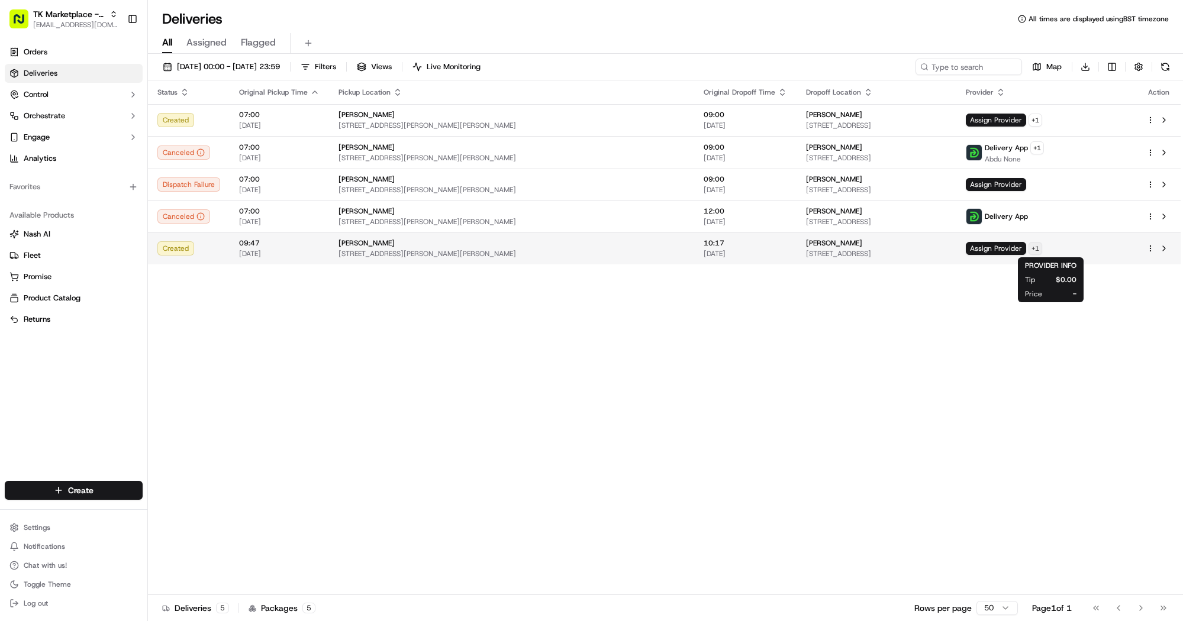
click at [1084, 250] on html "TK Marketplace - TKD [EMAIL_ADDRESS][DOMAIN_NAME] Toggle Sidebar Orders Deliver…" at bounding box center [591, 310] width 1183 height 621
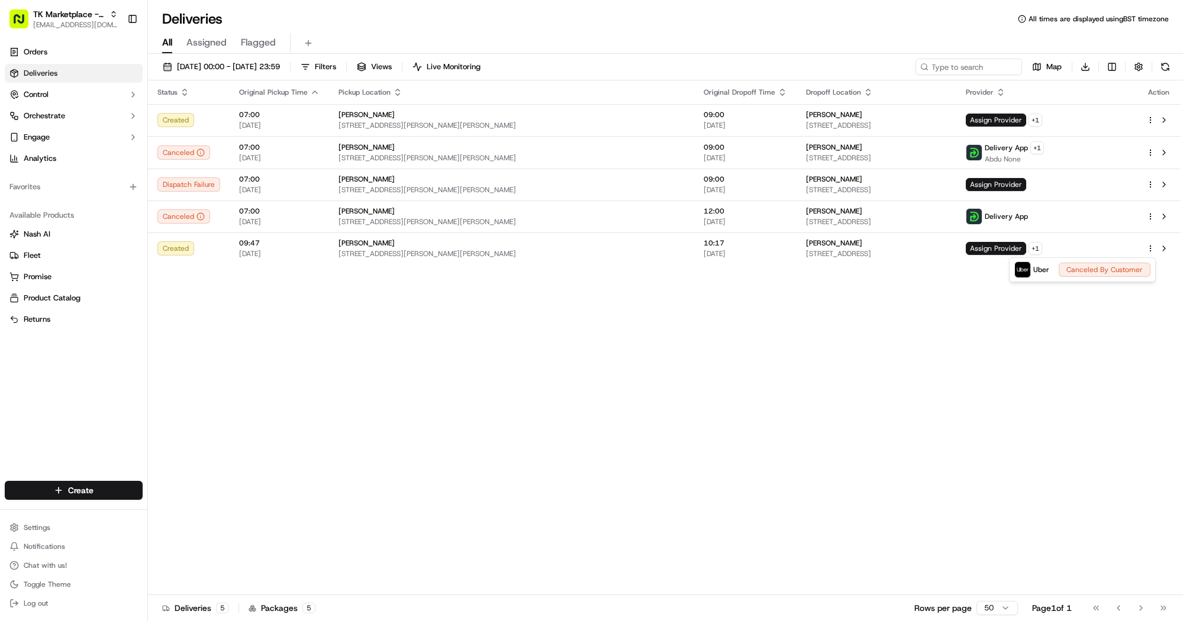
click at [1082, 149] on html "TK Marketplace - TKD [EMAIL_ADDRESS][DOMAIN_NAME] Toggle Sidebar Orders Deliver…" at bounding box center [591, 310] width 1183 height 621
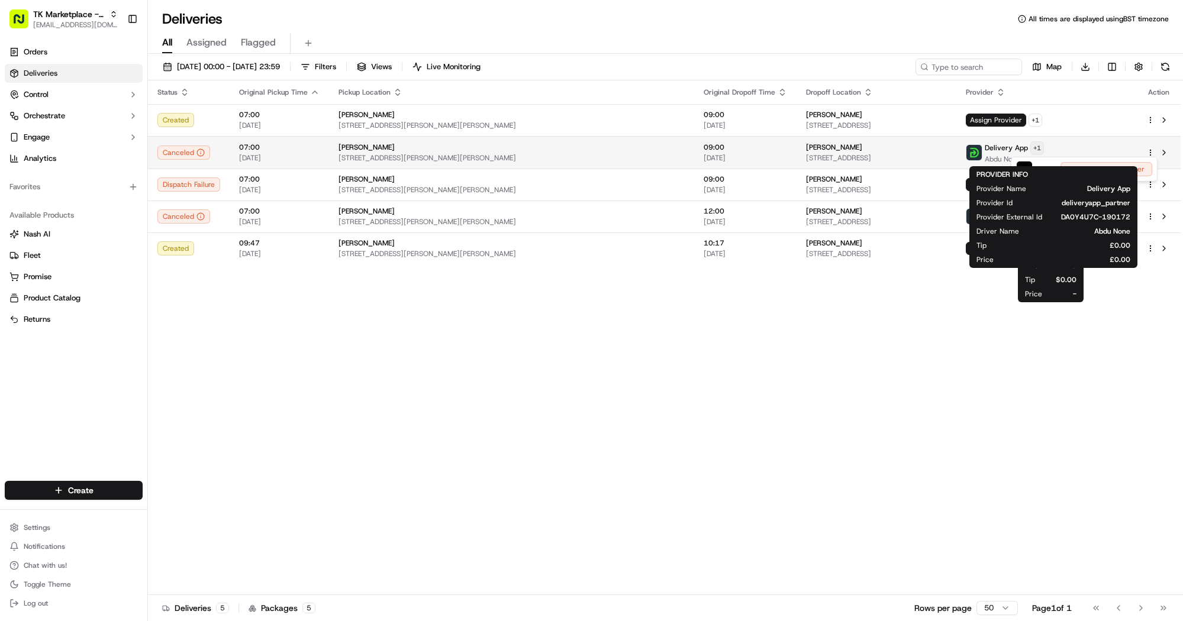
click at [1086, 149] on html "TK Marketplace - TKD [EMAIL_ADDRESS][DOMAIN_NAME] Toggle Sidebar Orders Deliver…" at bounding box center [591, 310] width 1183 height 621
click at [1055, 333] on html "TK Marketplace - TKD [EMAIL_ADDRESS][DOMAIN_NAME] Toggle Sidebar Orders Deliver…" at bounding box center [591, 310] width 1183 height 621
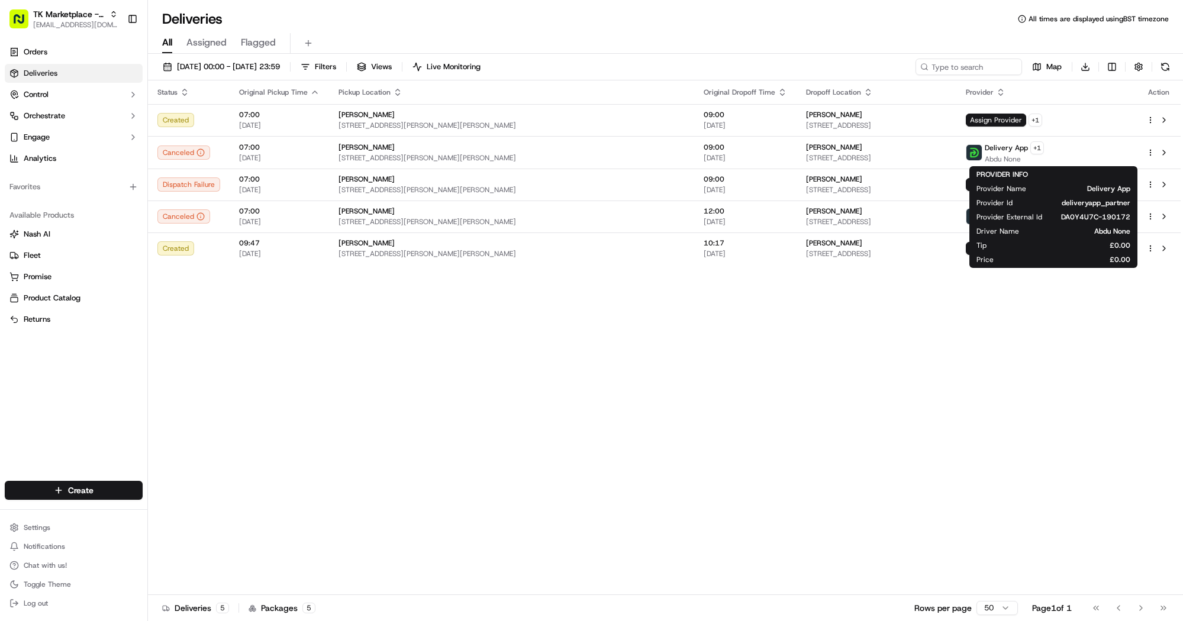
click at [1064, 310] on div "Status Original Pickup Time Pickup Location Original Dropoff Time Dropoff Locat…" at bounding box center [664, 337] width 1033 height 515
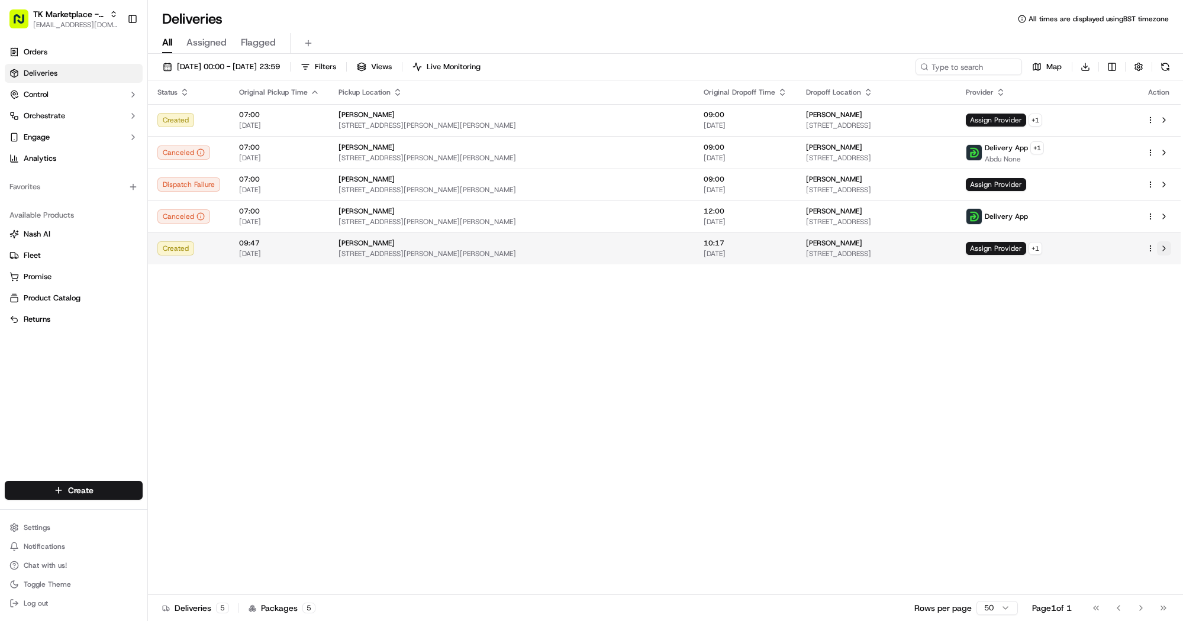
click at [1167, 243] on button at bounding box center [1164, 248] width 14 height 14
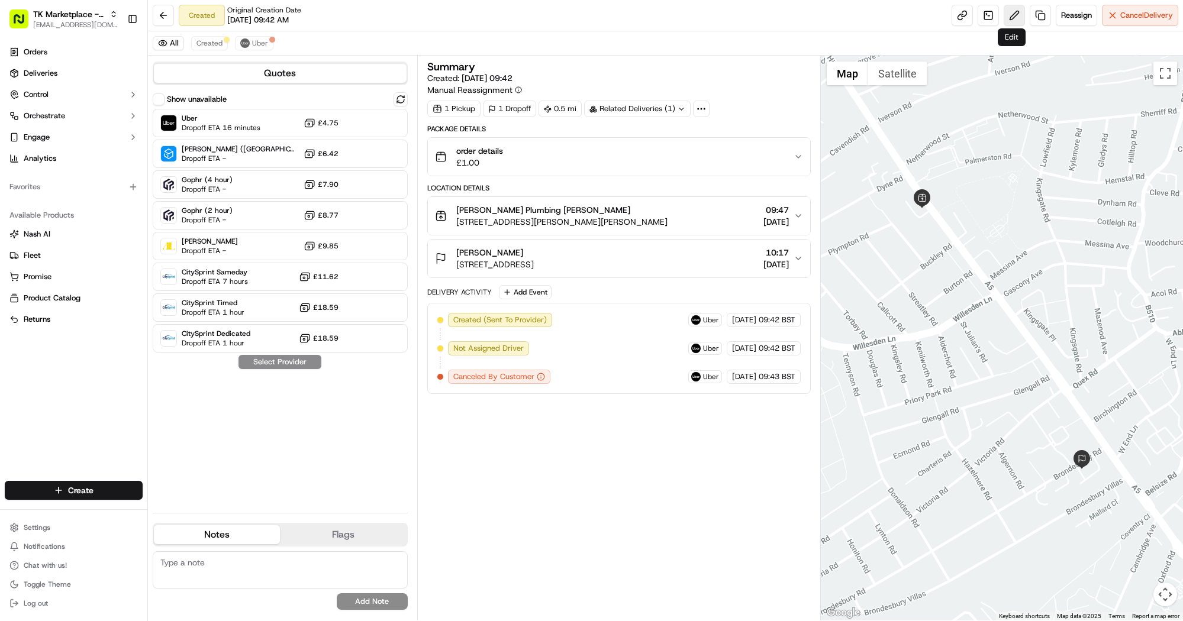
click at [1009, 22] on button at bounding box center [1014, 15] width 21 height 21
click at [1035, 15] on link at bounding box center [1040, 15] width 21 height 21
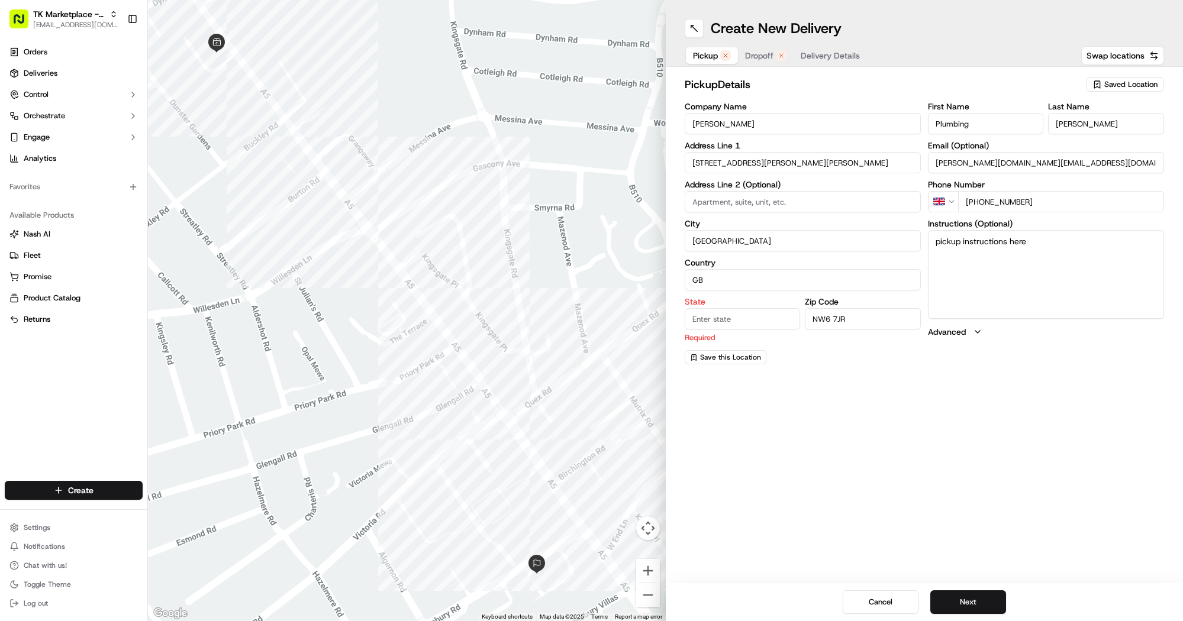
drag, startPoint x: 776, startPoint y: 130, endPoint x: 636, endPoint y: 123, distance: 140.4
click at [636, 123] on div "← Move left → Move right ↑ Move up ↓ Move down + Zoom in - Zoom out Home Jump l…" at bounding box center [665, 310] width 1035 height 621
drag, startPoint x: 990, startPoint y: 123, endPoint x: 923, endPoint y: 124, distance: 67.5
click at [897, 124] on div "Company Name MP Moran Kilburn Address Line 1 293-301 Kilburn High Road, MP Mora…" at bounding box center [925, 233] width 480 height 262
paste input "[PERSON_NAME]"
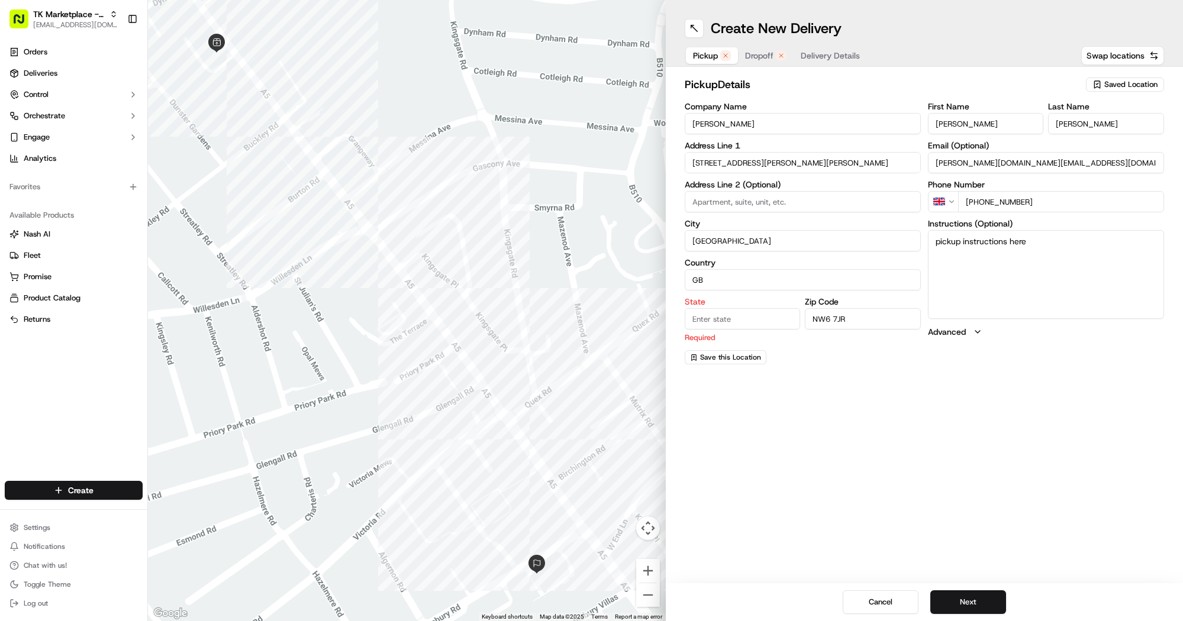
drag, startPoint x: 973, startPoint y: 125, endPoint x: 1004, endPoint y: 124, distance: 30.8
click at [1004, 124] on input "[PERSON_NAME]" at bounding box center [986, 123] width 116 height 21
type input "MP Moran"
drag, startPoint x: 1005, startPoint y: 120, endPoint x: 978, endPoint y: 122, distance: 27.3
click at [978, 122] on div "First Name MP Moran Last Name Kilburn" at bounding box center [1046, 118] width 236 height 32
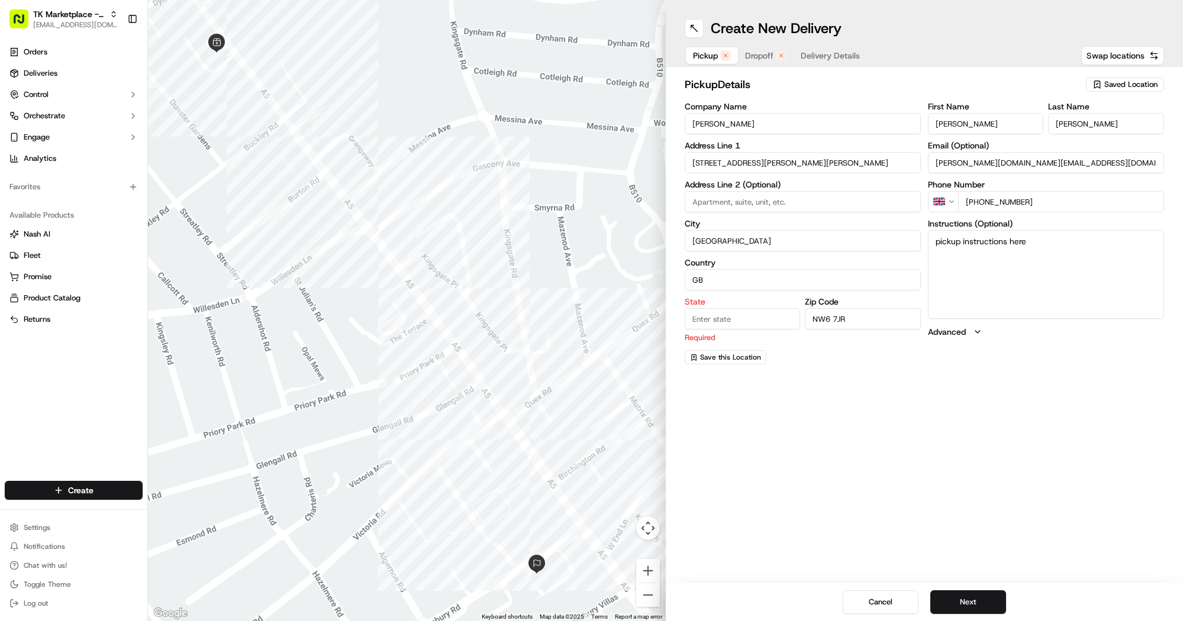
drag, startPoint x: 776, startPoint y: 123, endPoint x: 618, endPoint y: 126, distance: 157.5
click at [618, 126] on div "← Move left → Move right ↑ Move up ↓ Move down + Zoom in - Zoom out Home Jump l…" at bounding box center [665, 310] width 1035 height 621
type input "[PERSON_NAME] TEST - JAM"
drag, startPoint x: 860, startPoint y: 161, endPoint x: 618, endPoint y: 168, distance: 242.2
click at [618, 168] on div "← Move left → Move right ↑ Move up ↓ Move down + Zoom in - Zoom out Home Jump l…" at bounding box center [665, 310] width 1035 height 621
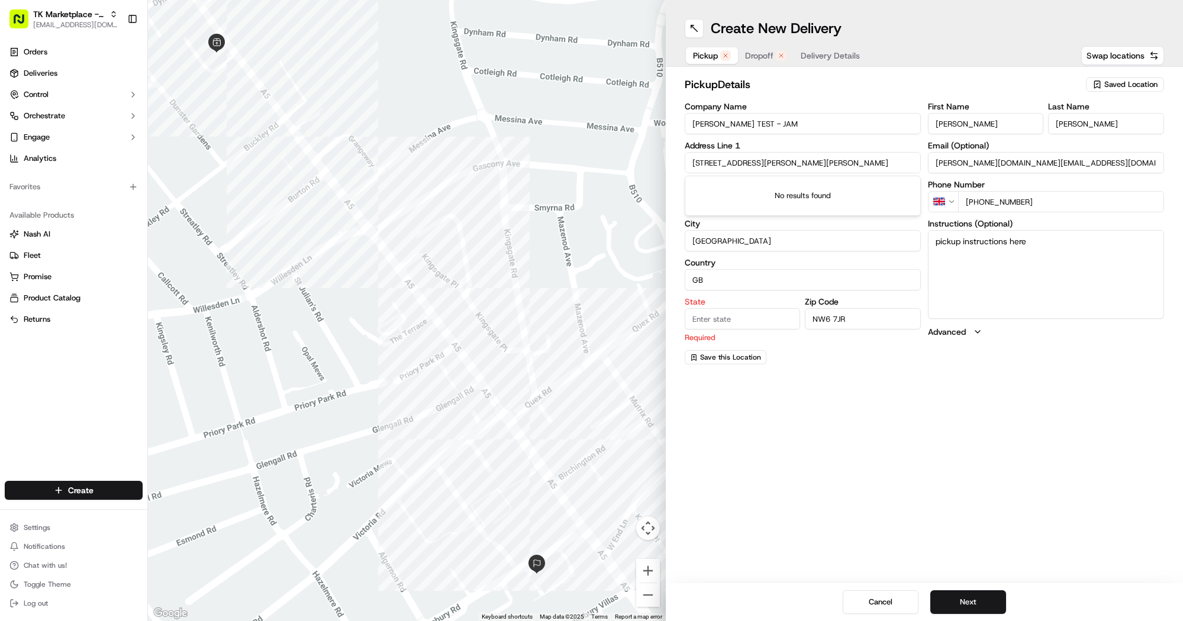
paste input "text"
click at [837, 162] on input "293-301 Kilburn High Road, MP Moran - Kilburn" at bounding box center [803, 162] width 236 height 21
drag, startPoint x: 861, startPoint y: 167, endPoint x: 795, endPoint y: 158, distance: 66.3
click at [795, 158] on input "293-301 Kilburn High Road, MP Moran Kilburn" at bounding box center [803, 162] width 236 height 21
click at [775, 161] on input "293-301 Kilburn High Road, MP Moran Kilburn" at bounding box center [803, 162] width 236 height 21
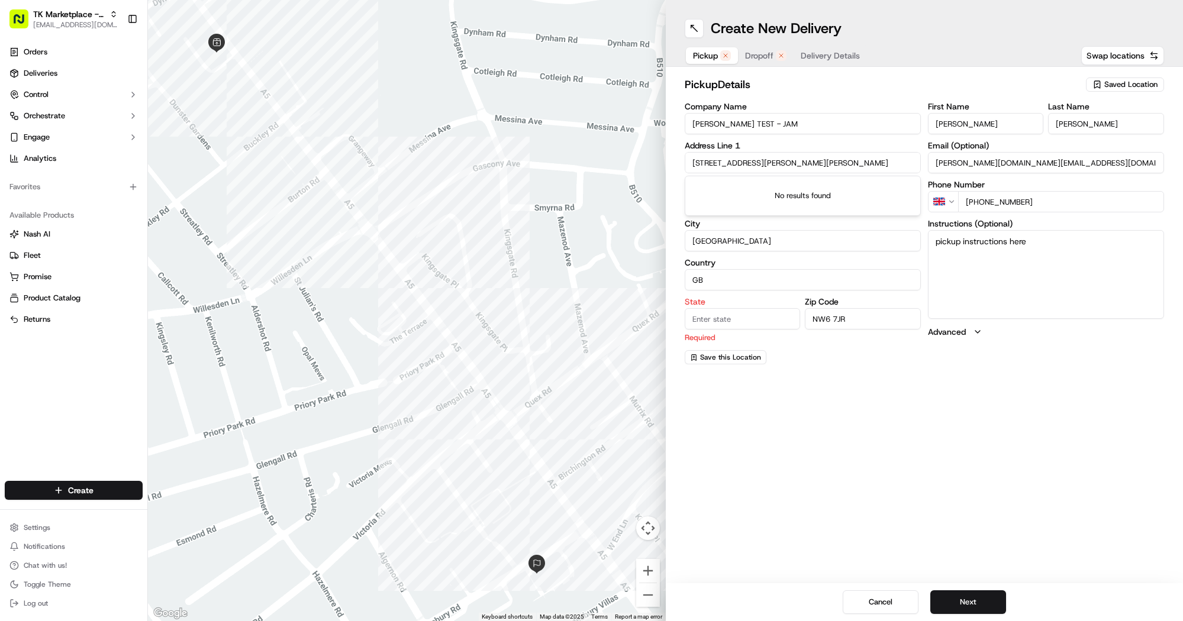
paste input "d, London NW6 7JR, United Kingdom"
click at [792, 191] on div "293-301 Kilburn High Rd, London NW6 7JR, United Kingdom" at bounding box center [803, 188] width 230 height 18
type input "[STREET_ADDRESS][PERSON_NAME]"
type input "United Kingdom"
type input "[GEOGRAPHIC_DATA]"
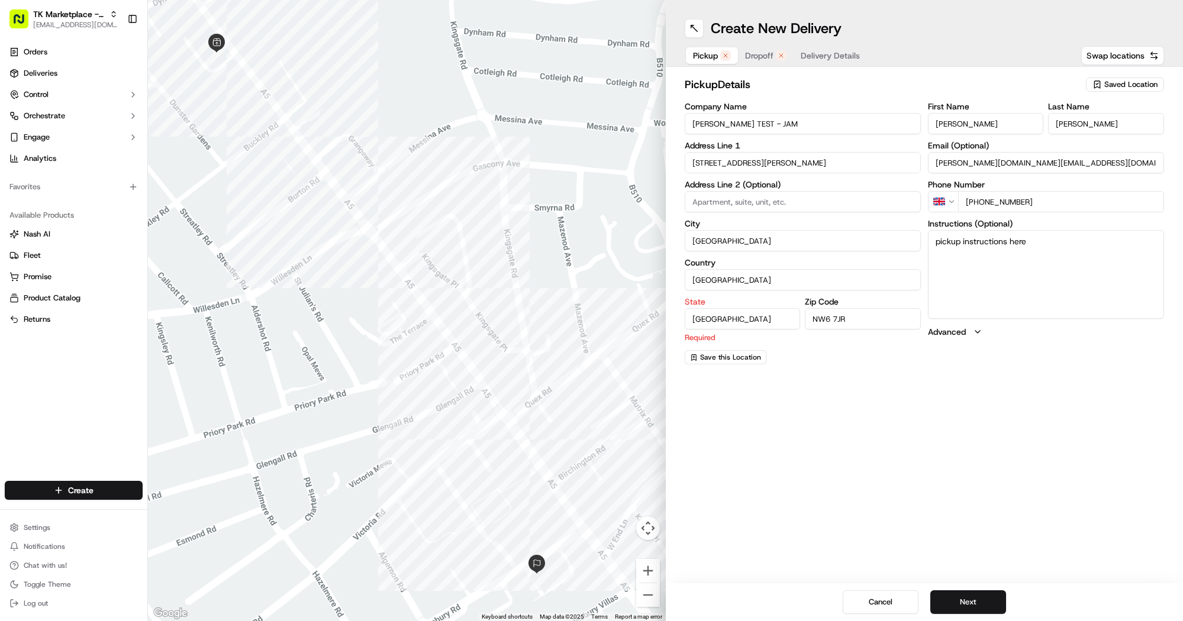
type input "293-301 Kilburn High Road"
click at [901, 418] on div "Create New Delivery Pickup Dropoff Delivery Details Swap locations pickup Detai…" at bounding box center [925, 310] width 518 height 621
click at [992, 600] on button "Next" at bounding box center [968, 603] width 76 height 24
click at [748, 169] on input "6 Brondesbury Road" at bounding box center [803, 162] width 236 height 21
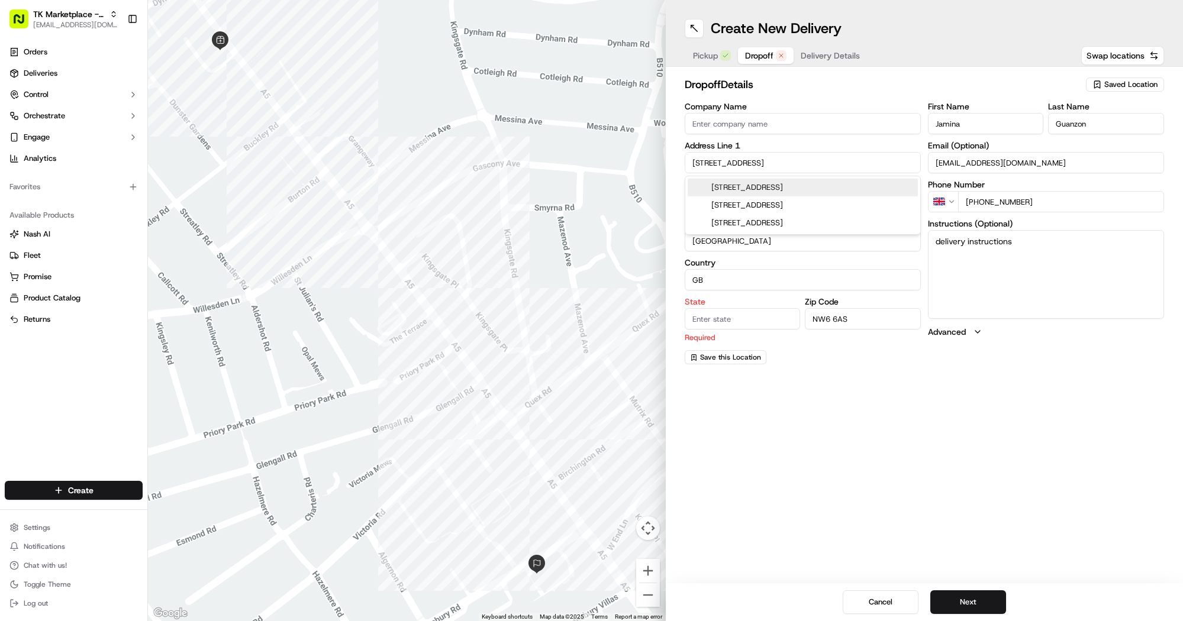
paste input "dLondon NW6 6AS, UK"
click at [759, 191] on div "6 Brondesbury Road, London NW6 6AX, UK" at bounding box center [803, 188] width 230 height 18
type input "[STREET_ADDRESS]"
type input "United Kingdom"
type input "[GEOGRAPHIC_DATA]"
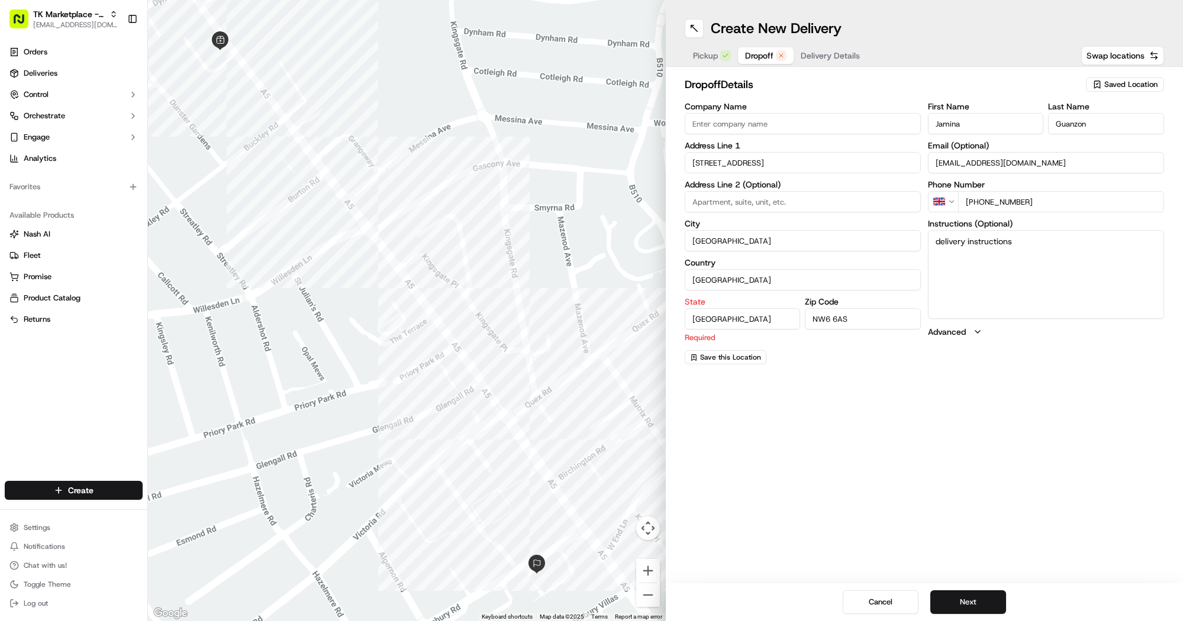
type input "6 Brondesbury Road"
drag, startPoint x: 921, startPoint y: 119, endPoint x: 909, endPoint y: 124, distance: 13.3
click at [912, 122] on div "Company Name Address Line 1 6 Brondesbury Road Address Line 2 (Optional) City L…" at bounding box center [925, 226] width 480 height 249
click at [732, 114] on input "Company Name" at bounding box center [803, 123] width 236 height 21
paste input "Jamina"
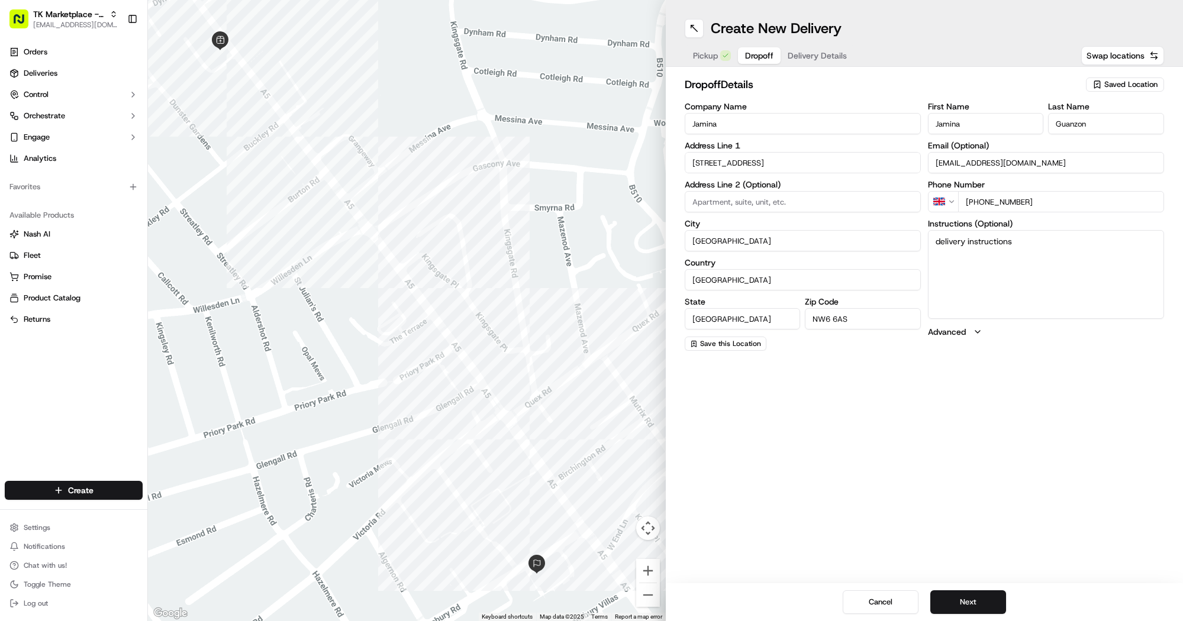
drag, startPoint x: 1085, startPoint y: 118, endPoint x: 1004, endPoint y: 131, distance: 81.5
click at [1022, 126] on div "First Name Jamina Last Name Guanzon" at bounding box center [1046, 118] width 236 height 32
click at [730, 114] on input "Jamina" at bounding box center [803, 123] width 236 height 21
paste input "Guanzon"
type input "[PERSON_NAME]"
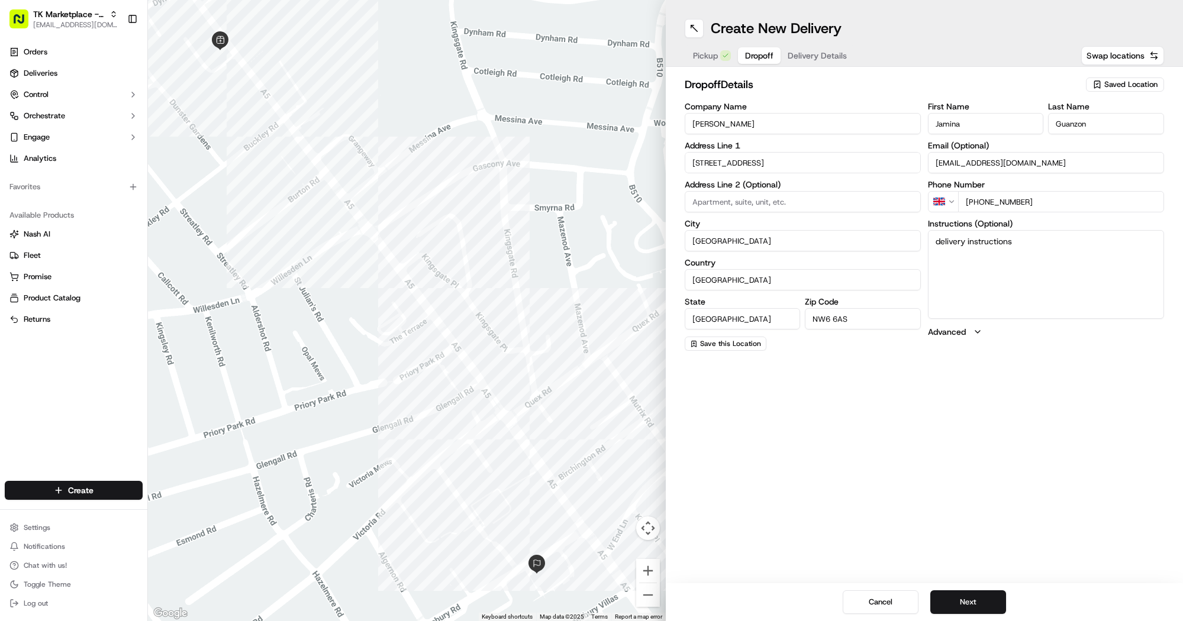
click at [884, 382] on div "Create New Delivery Pickup Dropoff Delivery Details Swap locations dropoff Deta…" at bounding box center [925, 310] width 518 height 621
click at [997, 605] on button "Next" at bounding box center [968, 603] width 76 height 24
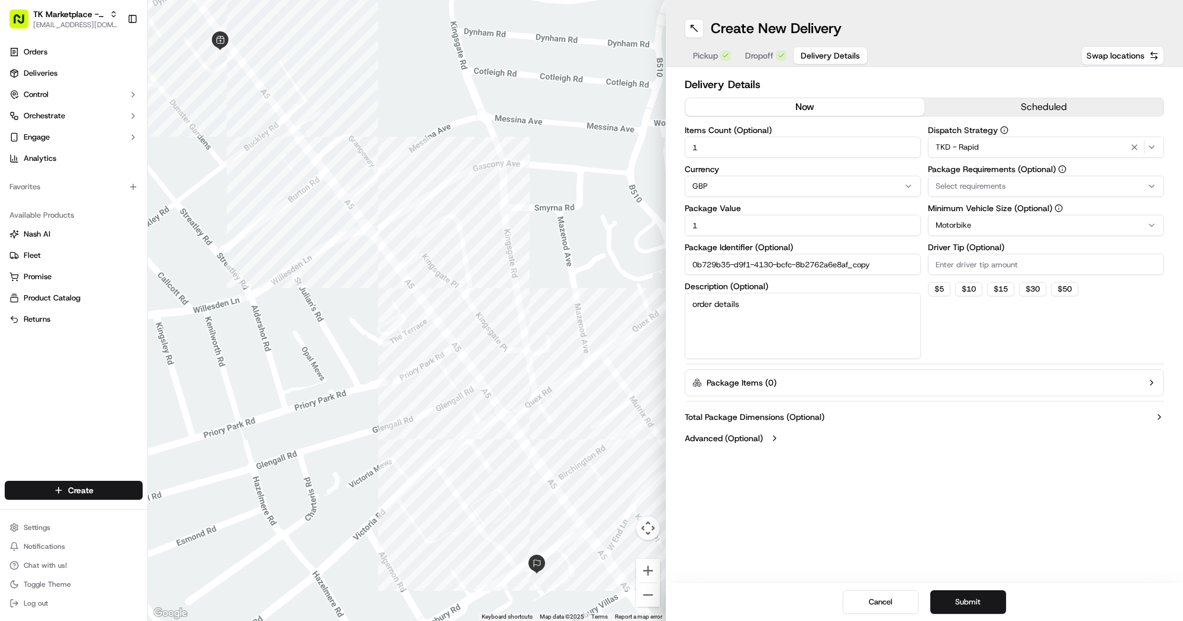
click at [1151, 147] on icon "button" at bounding box center [1151, 147] width 9 height 9
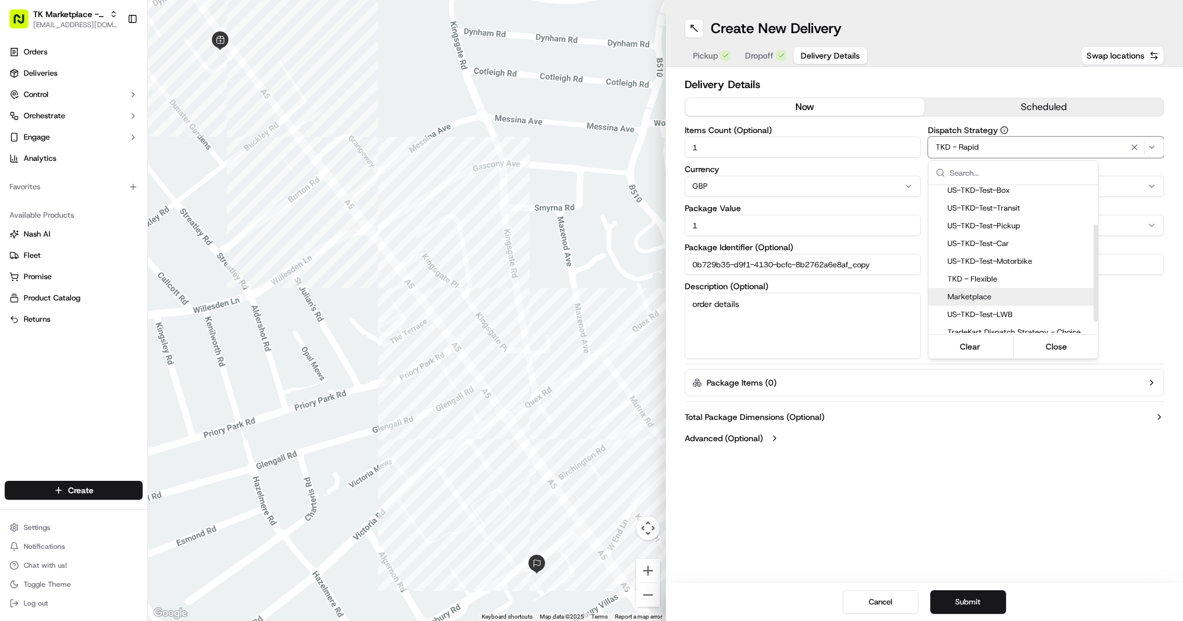
scroll to position [59, 0]
click at [1122, 320] on html "TK Marketplace - TKD joshdodd@tradekart.com Toggle Sidebar Orders Deliveries Co…" at bounding box center [591, 310] width 1183 height 621
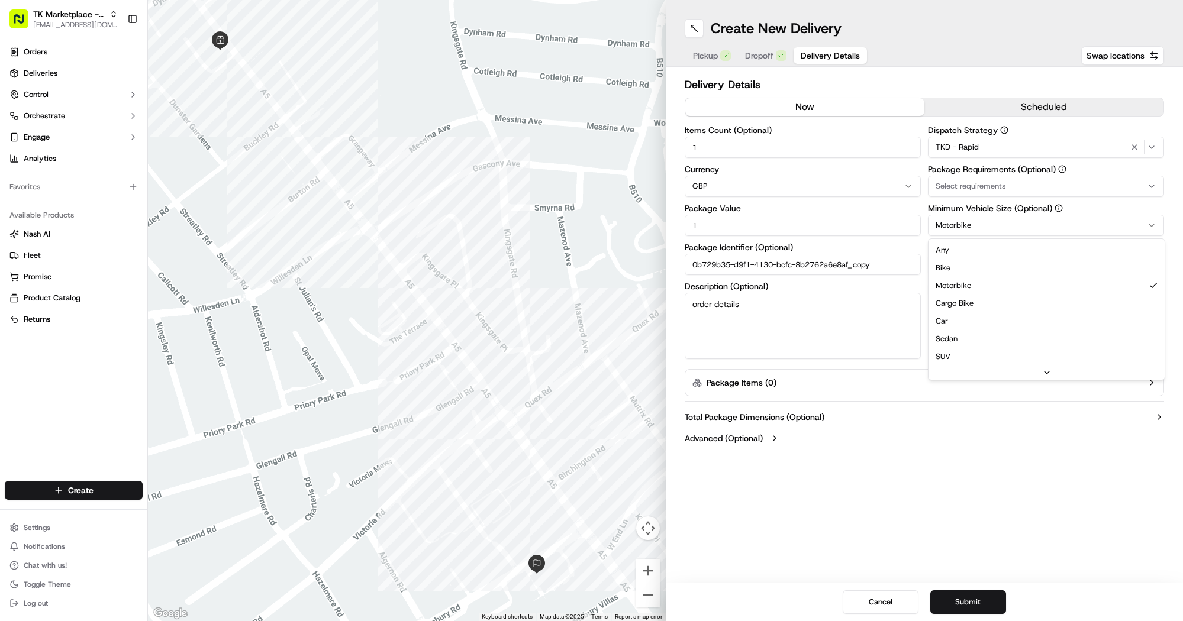
click at [963, 228] on html "TK Marketplace - TKD joshdodd@tradekart.com Toggle Sidebar Orders Deliveries Co…" at bounding box center [591, 310] width 1183 height 621
click at [862, 281] on html "TK Marketplace - TKD joshdodd@tradekart.com Toggle Sidebar Orders Deliveries Co…" at bounding box center [591, 310] width 1183 height 621
drag, startPoint x: 900, startPoint y: 263, endPoint x: 636, endPoint y: 261, distance: 264.0
click at [636, 261] on div "← Move left → Move right ↑ Move up ↓ Move down + Zoom in - Zoom out Home Jump l…" at bounding box center [665, 310] width 1035 height 621
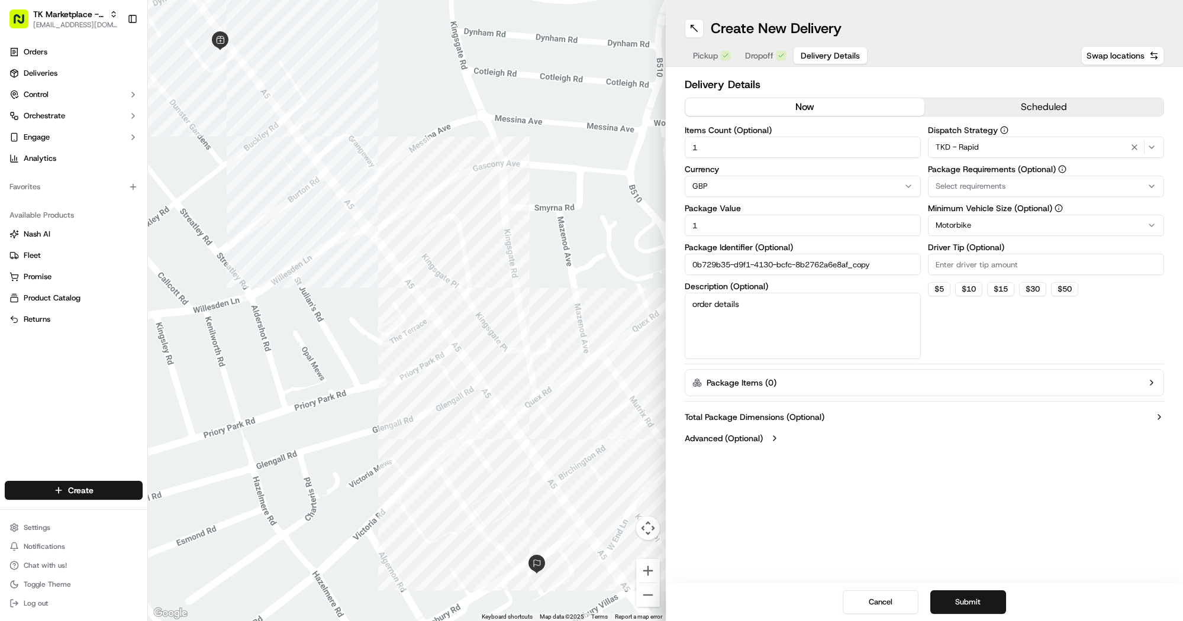
click at [719, 269] on input "0b729b35-d9f1-4130-bcfc-8b2762a6e8af_copy" at bounding box center [803, 264] width 236 height 21
drag, startPoint x: 692, startPoint y: 267, endPoint x: 639, endPoint y: 261, distance: 53.0
click at [639, 261] on div "← Move left → Move right ↑ Move up ↓ Move down + Zoom in - Zoom out Home Jump l…" at bounding box center [665, 310] width 1035 height 621
click at [915, 29] on div "Create New Delivery" at bounding box center [925, 28] width 480 height 19
click at [999, 603] on button "Submit" at bounding box center [968, 603] width 76 height 24
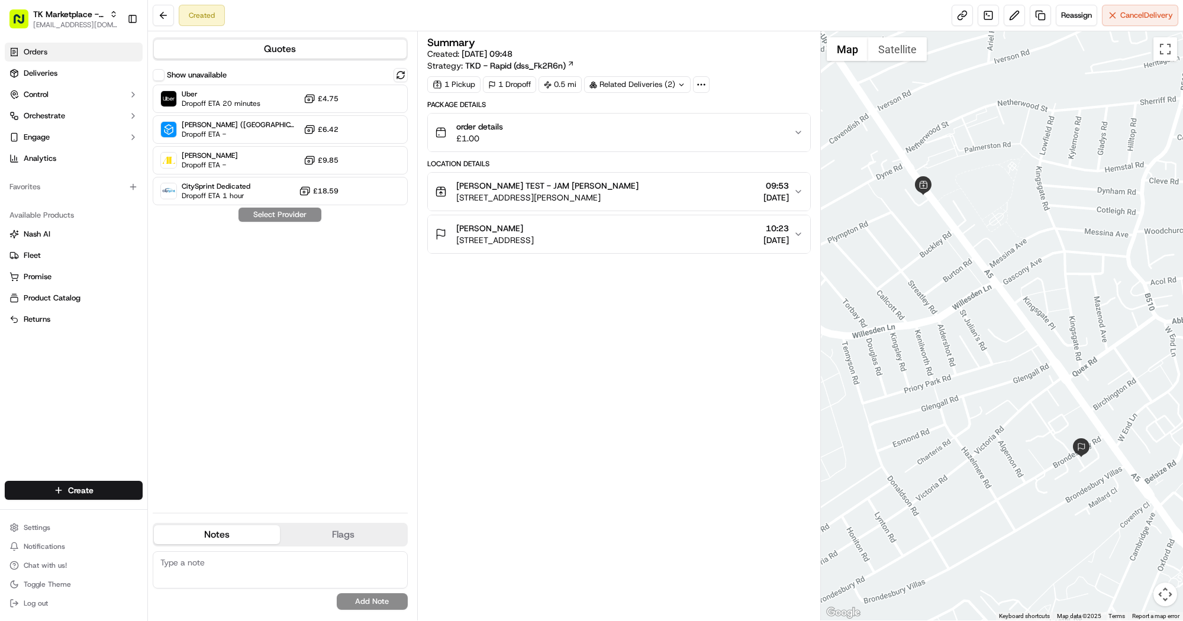
click at [30, 52] on span "Orders" at bounding box center [36, 52] width 24 height 11
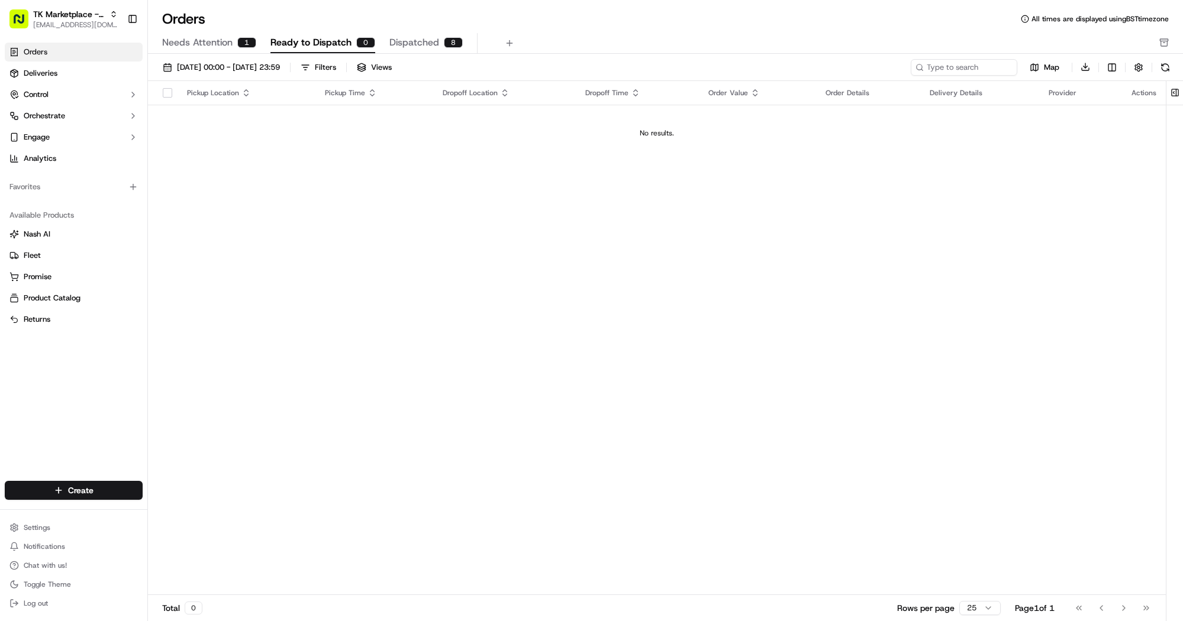
click at [417, 43] on span "Dispatched" at bounding box center [414, 43] width 50 height 14
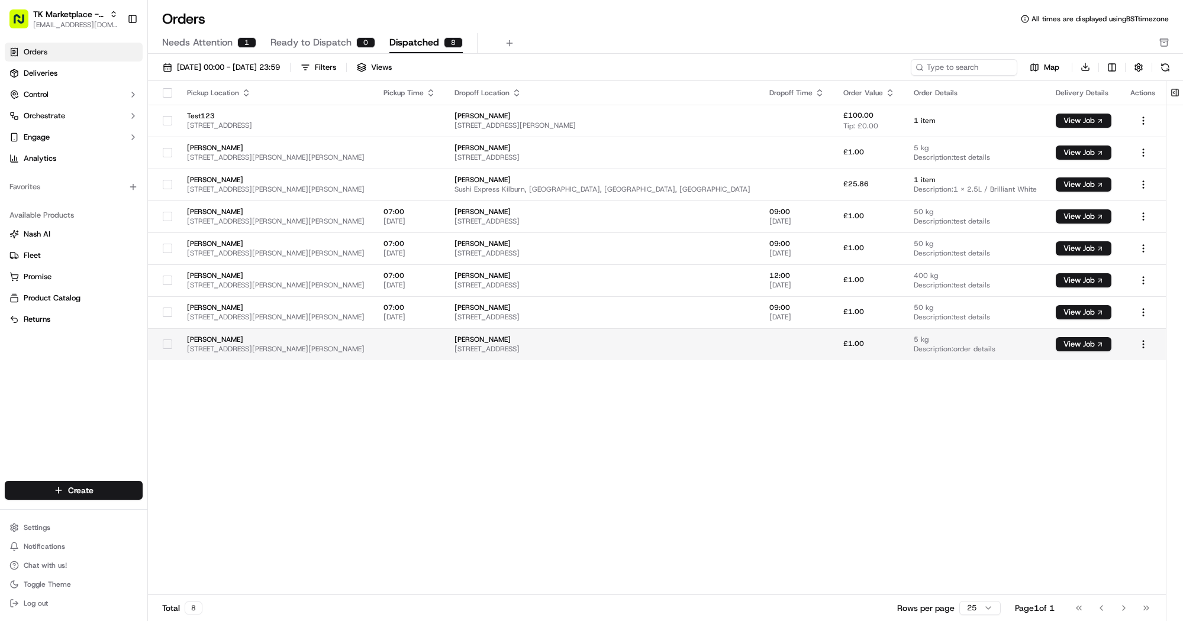
click at [717, 338] on span "[PERSON_NAME]" at bounding box center [603, 339] width 296 height 9
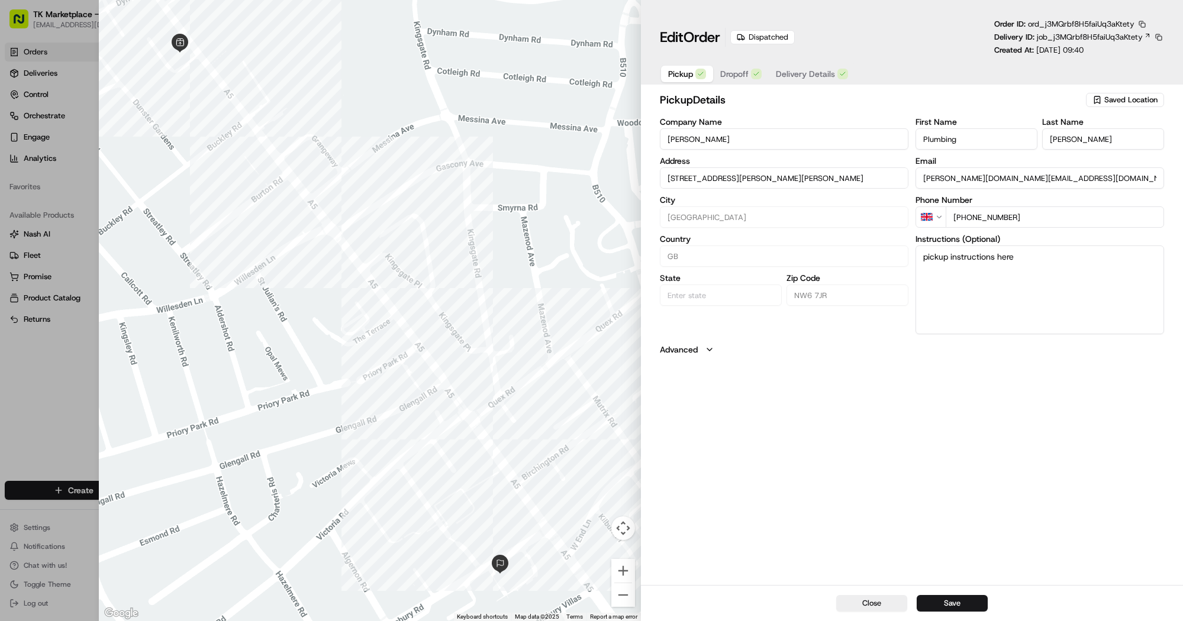
type input "+1"
click at [53, 283] on div at bounding box center [591, 310] width 1183 height 621
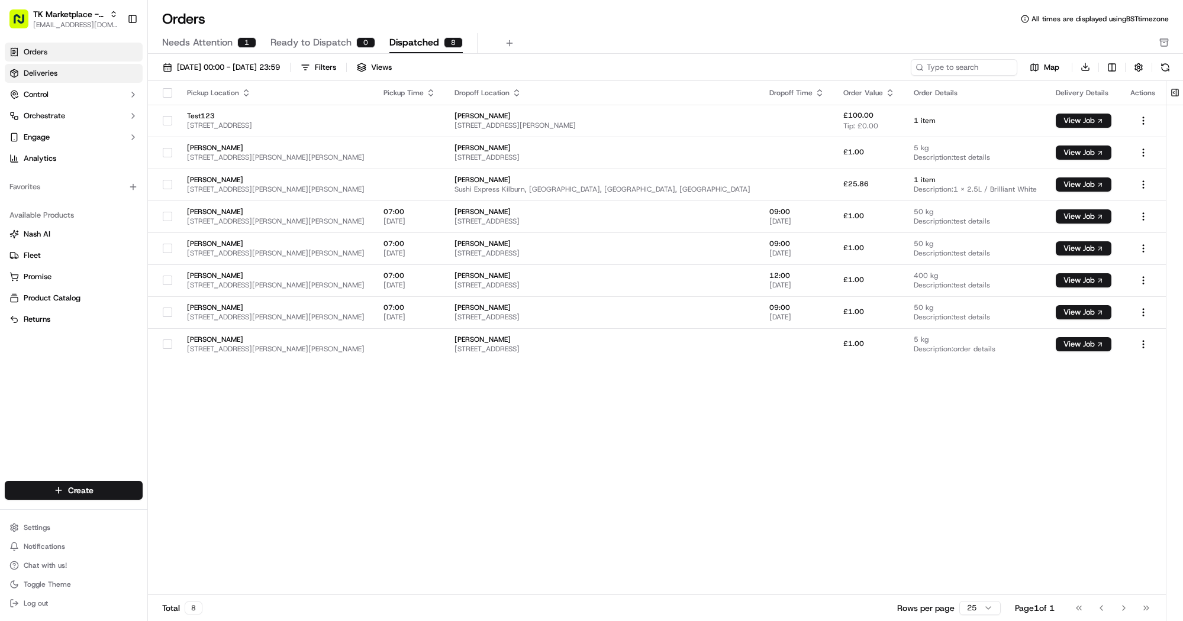
click at [56, 78] on span "Deliveries" at bounding box center [41, 73] width 34 height 11
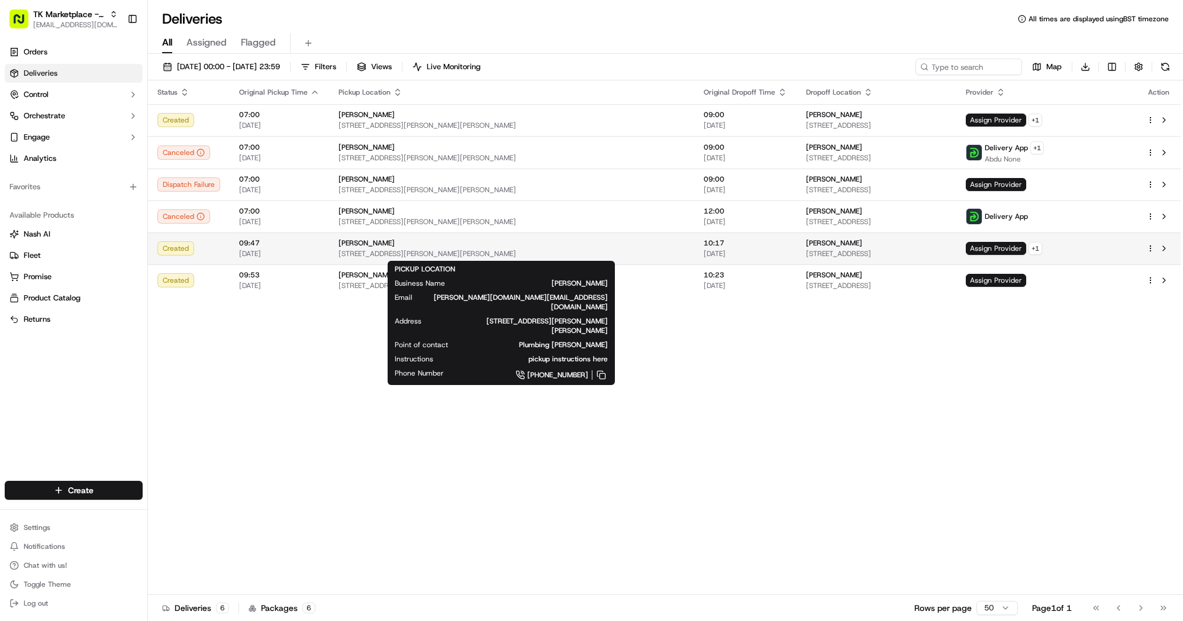
click at [543, 246] on div "[PERSON_NAME]" at bounding box center [512, 243] width 346 height 9
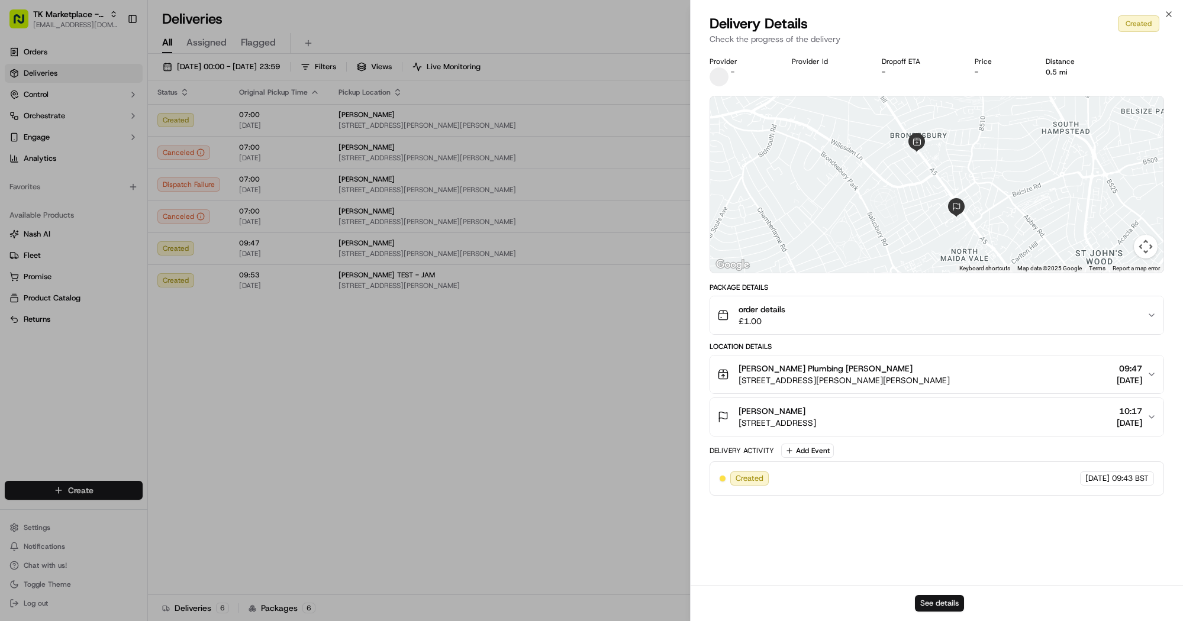
click at [939, 602] on button "See details" at bounding box center [939, 603] width 49 height 17
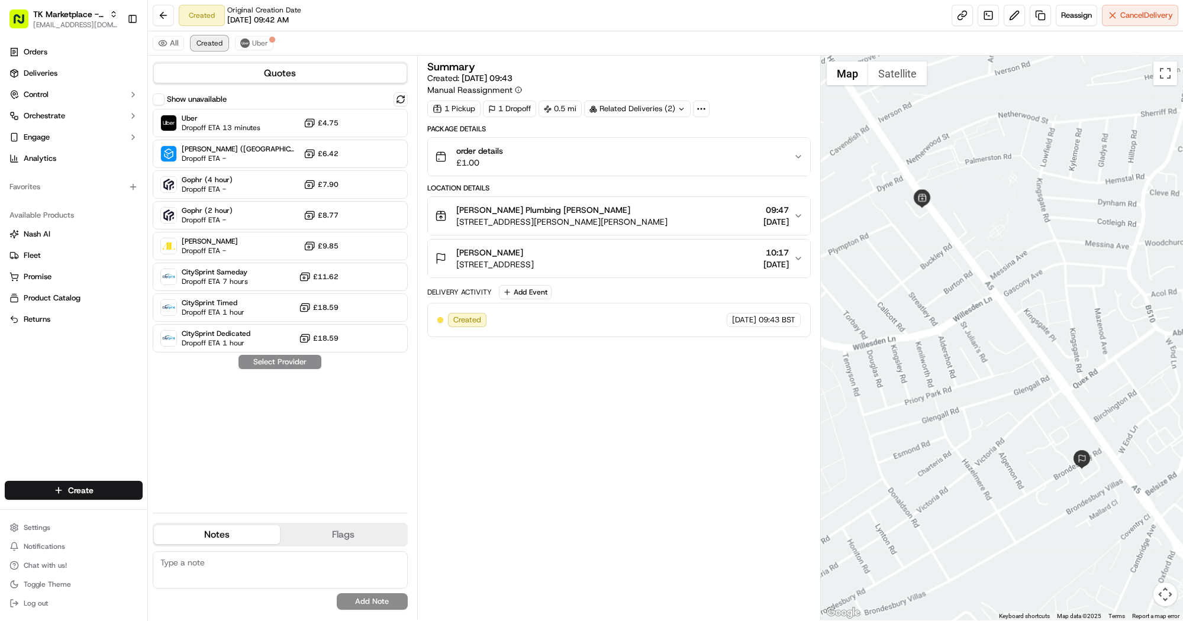
click at [212, 43] on span "Created" at bounding box center [209, 42] width 26 height 9
click at [1107, 11] on button "Cancel Delivery" at bounding box center [1140, 15] width 76 height 21
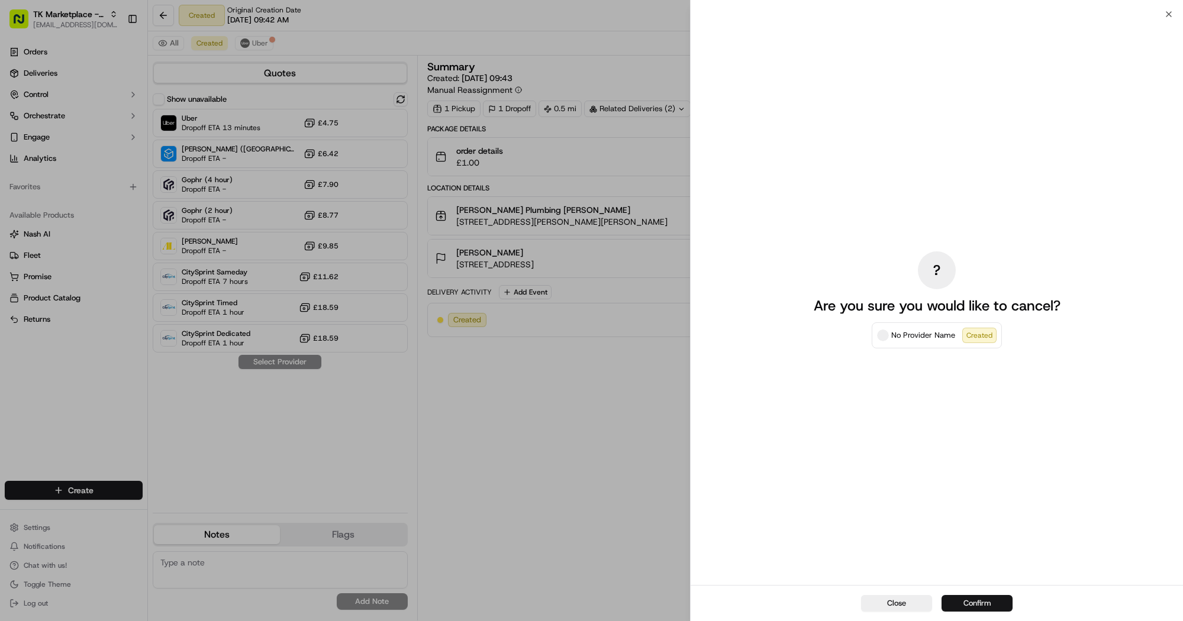
click at [984, 603] on button "Confirm" at bounding box center [977, 603] width 71 height 17
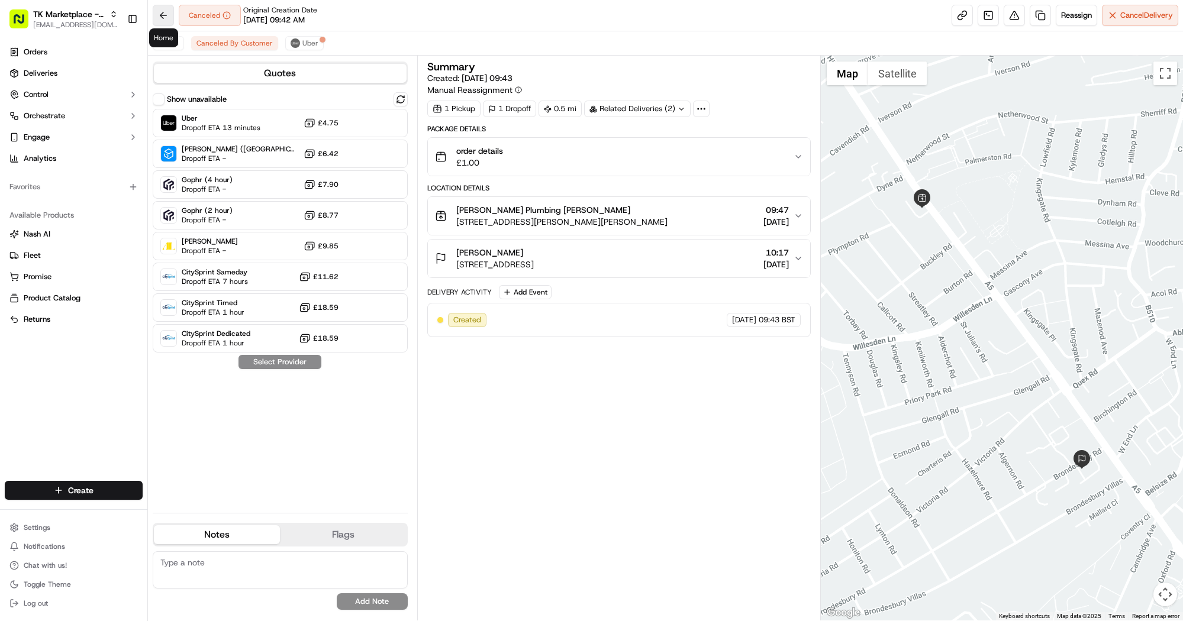
click at [160, 14] on button at bounding box center [163, 15] width 21 height 21
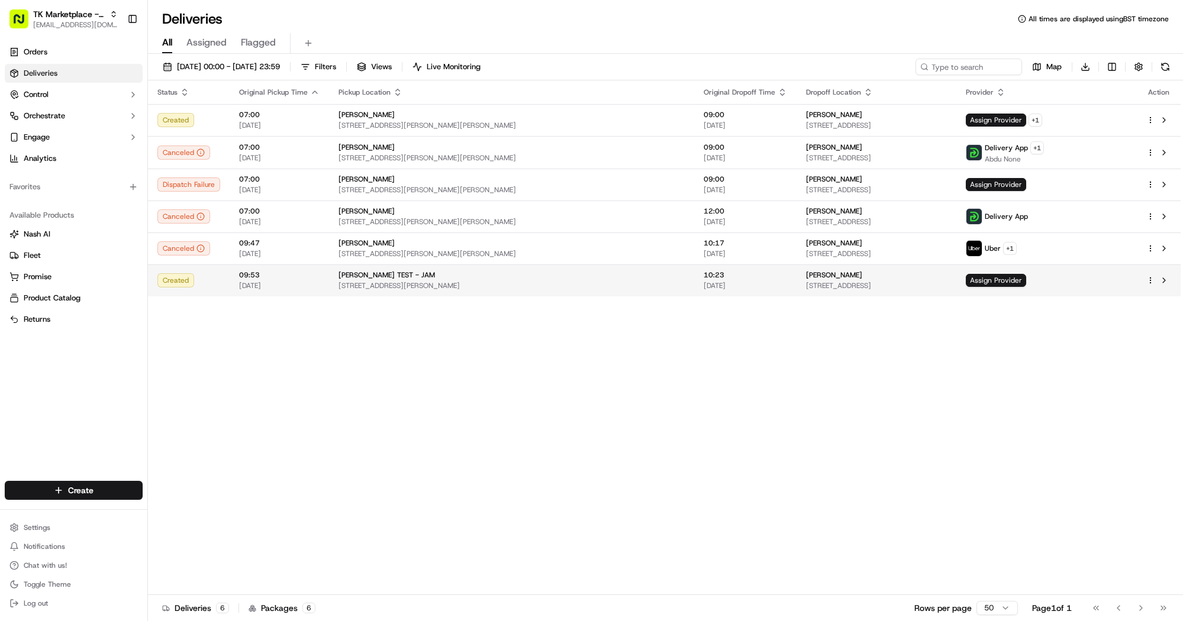
click at [443, 286] on span "[STREET_ADDRESS][PERSON_NAME]" at bounding box center [512, 285] width 346 height 9
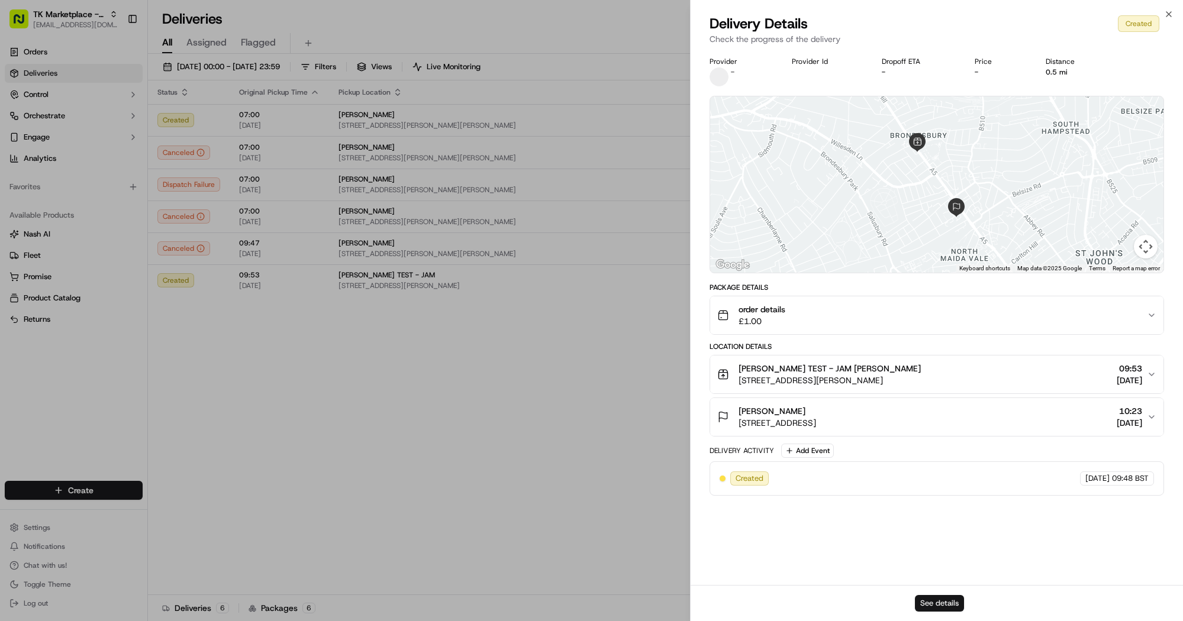
click at [943, 608] on button "See details" at bounding box center [939, 603] width 49 height 17
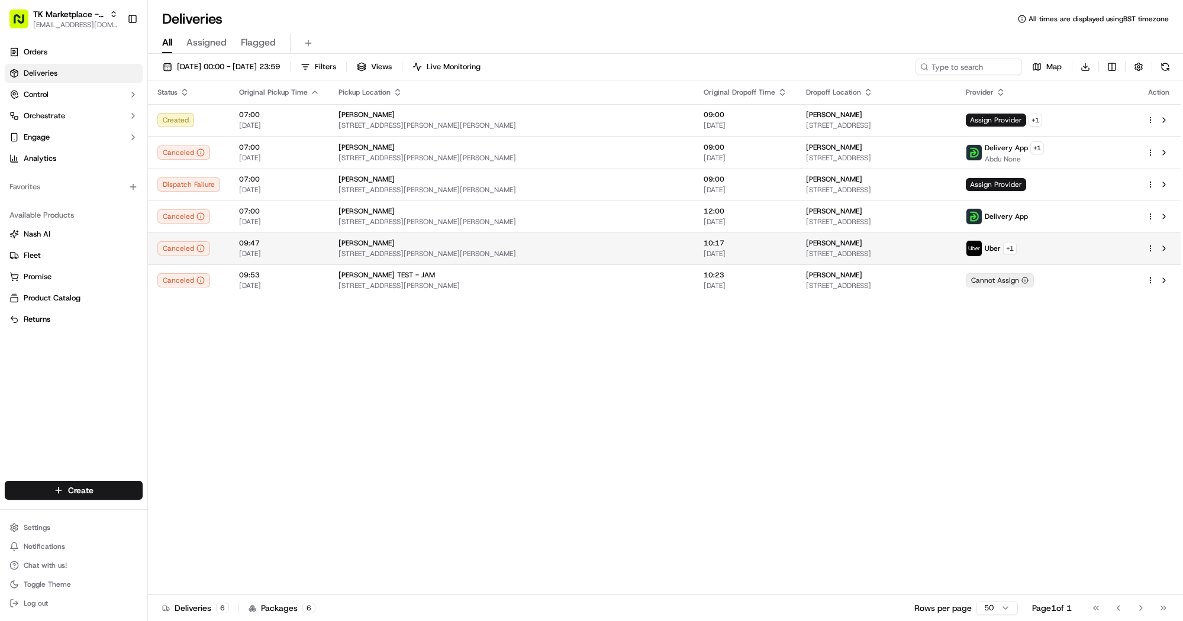
click at [466, 233] on td "[PERSON_NAME] [STREET_ADDRESS][PERSON_NAME][PERSON_NAME]" at bounding box center [511, 249] width 365 height 32
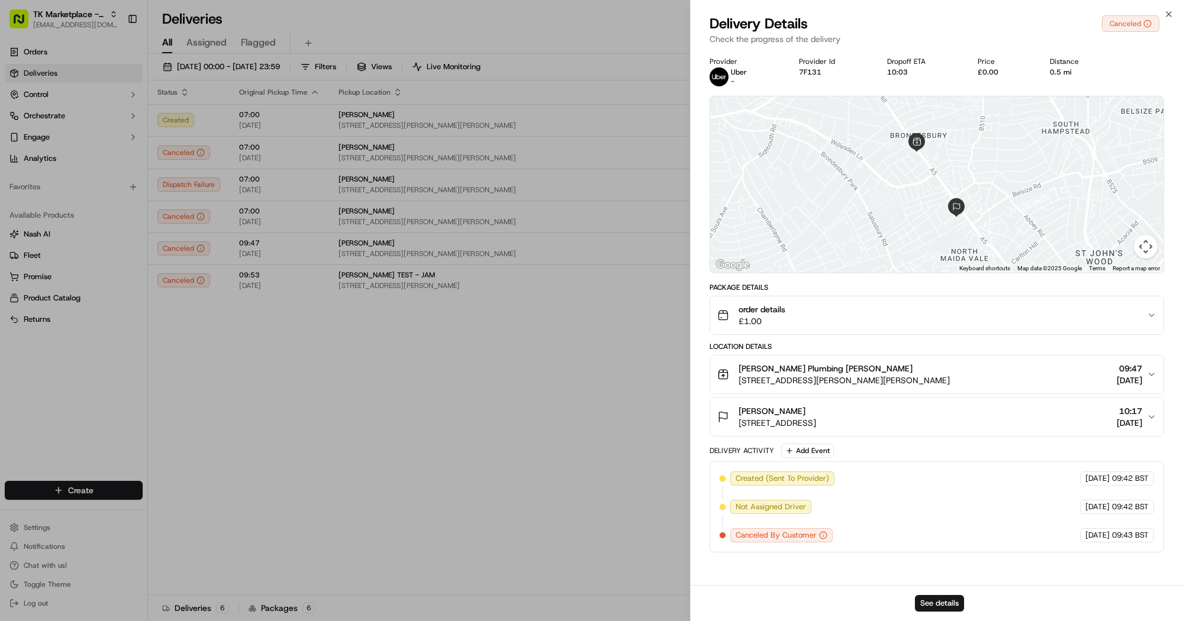
click at [949, 595] on div "See details" at bounding box center [937, 603] width 492 height 36
click at [947, 608] on button "See details" at bounding box center [939, 603] width 49 height 17
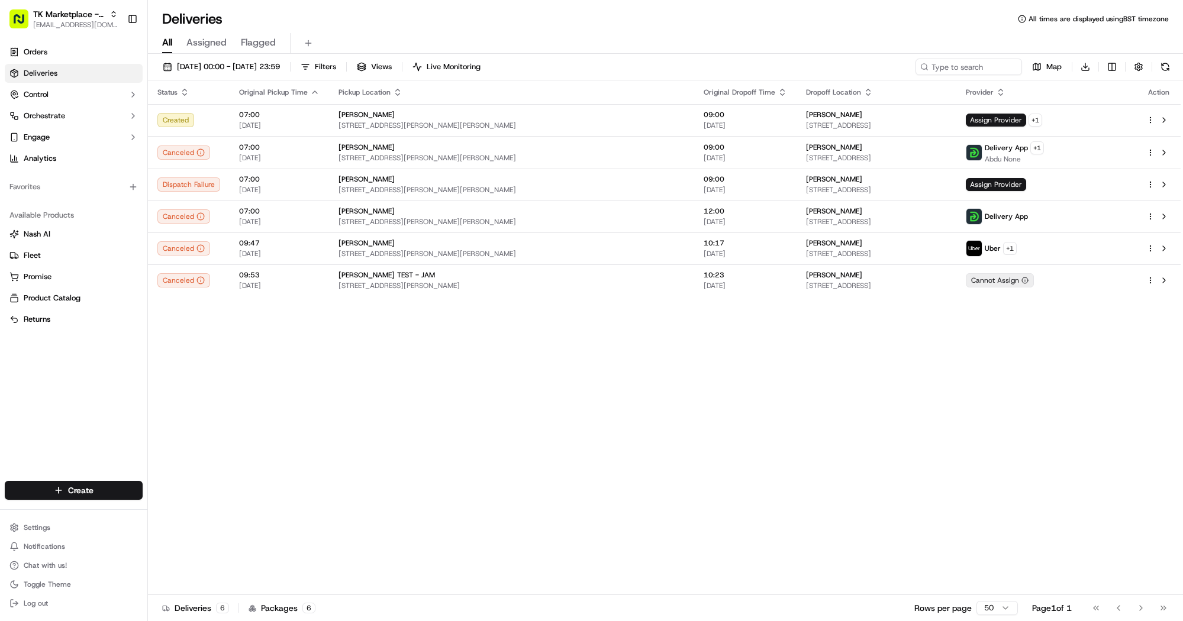
drag, startPoint x: 507, startPoint y: 343, endPoint x: 529, endPoint y: 323, distance: 29.7
click at [507, 342] on div "Status Original Pickup Time Pickup Location Original Dropoff Time Dropoff Locat…" at bounding box center [664, 337] width 1033 height 515
click at [975, 59] on div "19/09/2025 00:00 - 19/09/2025 23:59 Filters Views Live Monitoring Map Download …" at bounding box center [665, 339] width 1035 height 570
click at [945, 69] on input at bounding box center [951, 67] width 142 height 17
click at [885, 65] on div "19/09/2025 00:00 - 19/09/2025 23:59 Filters Views Live Monitoring Map Download" at bounding box center [665, 70] width 1035 height 22
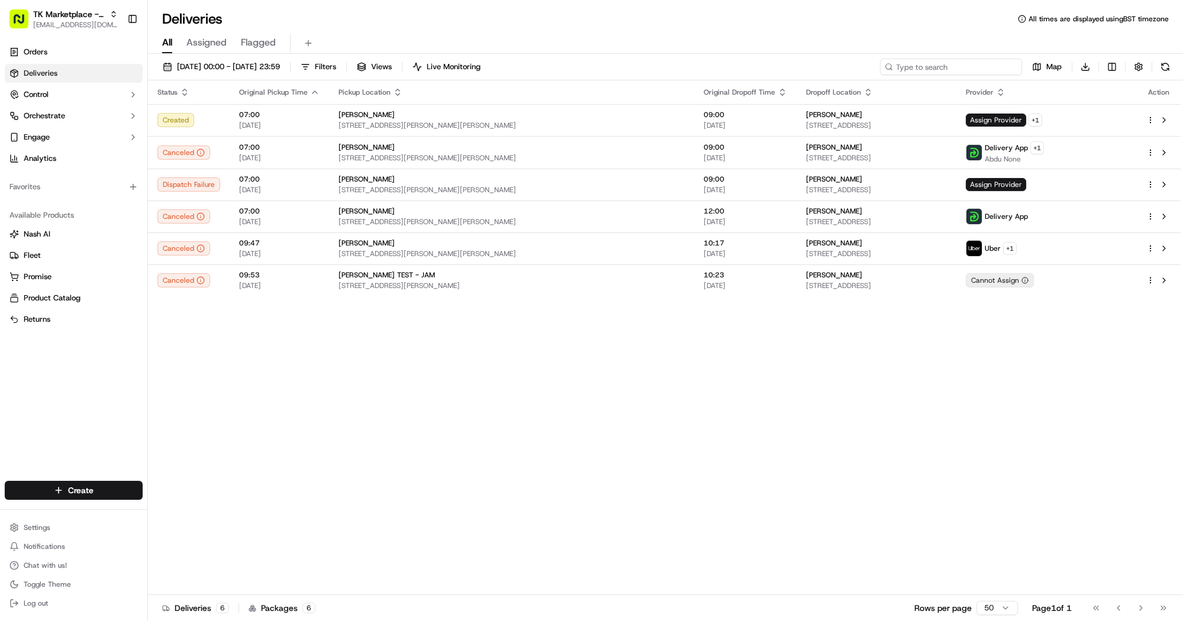
click at [940, 66] on input at bounding box center [951, 67] width 142 height 17
paste input "NASH TEST ONLY - JAM"
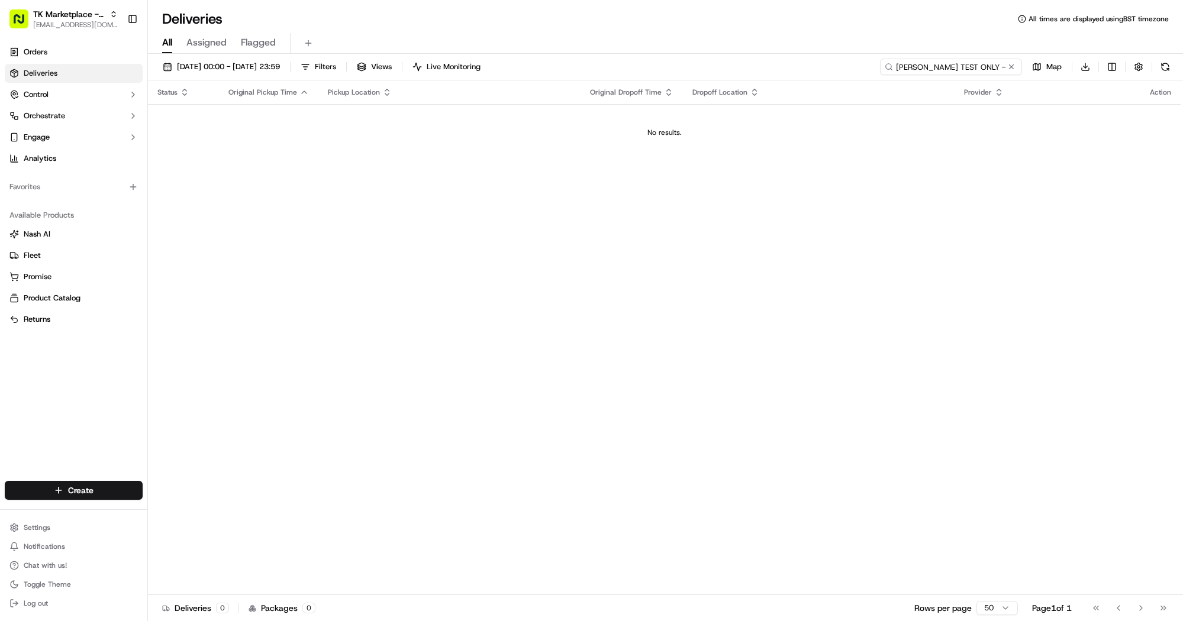
type input "NASH TEST ONLY - JAM"
click at [304, 266] on div "Status Original Pickup Time Pickup Location Original Dropoff Time Dropoff Locat…" at bounding box center [664, 337] width 1033 height 515
click at [1014, 66] on button at bounding box center [1012, 67] width 12 height 12
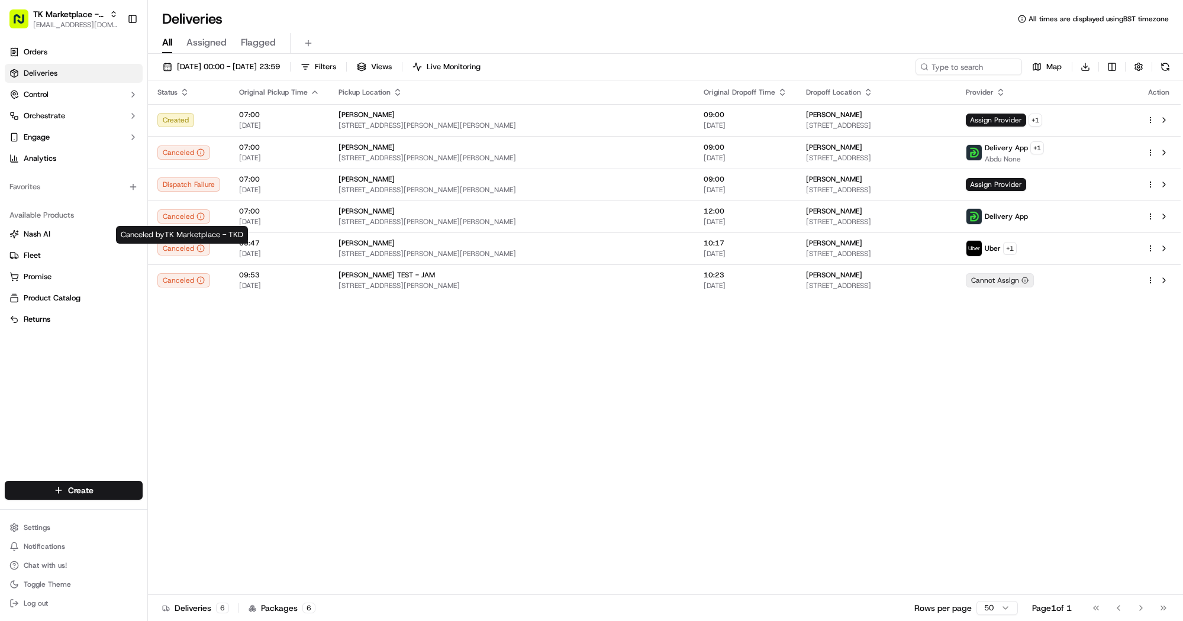
click at [543, 374] on div "Status Original Pickup Time Pickup Location Original Dropoff Time Dropoff Locat…" at bounding box center [664, 337] width 1033 height 515
click at [940, 70] on input at bounding box center [951, 67] width 142 height 17
click at [962, 65] on input at bounding box center [951, 67] width 142 height 17
paste input "NASH TEST ONLY - JAM"
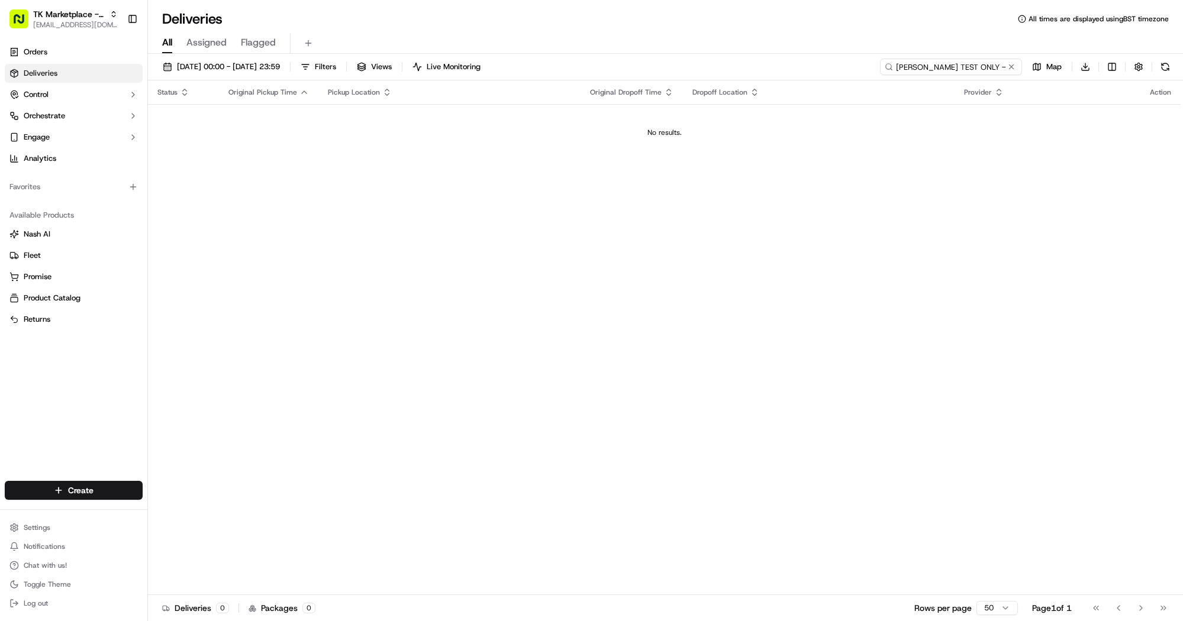
type input "NASH TEST ONLY - JAM"
click at [486, 607] on div "Deliveries 0 Packages 0 Rows per page 50 Page 1 of 1 Go to first page Go to pre…" at bounding box center [665, 608] width 1035 height 27
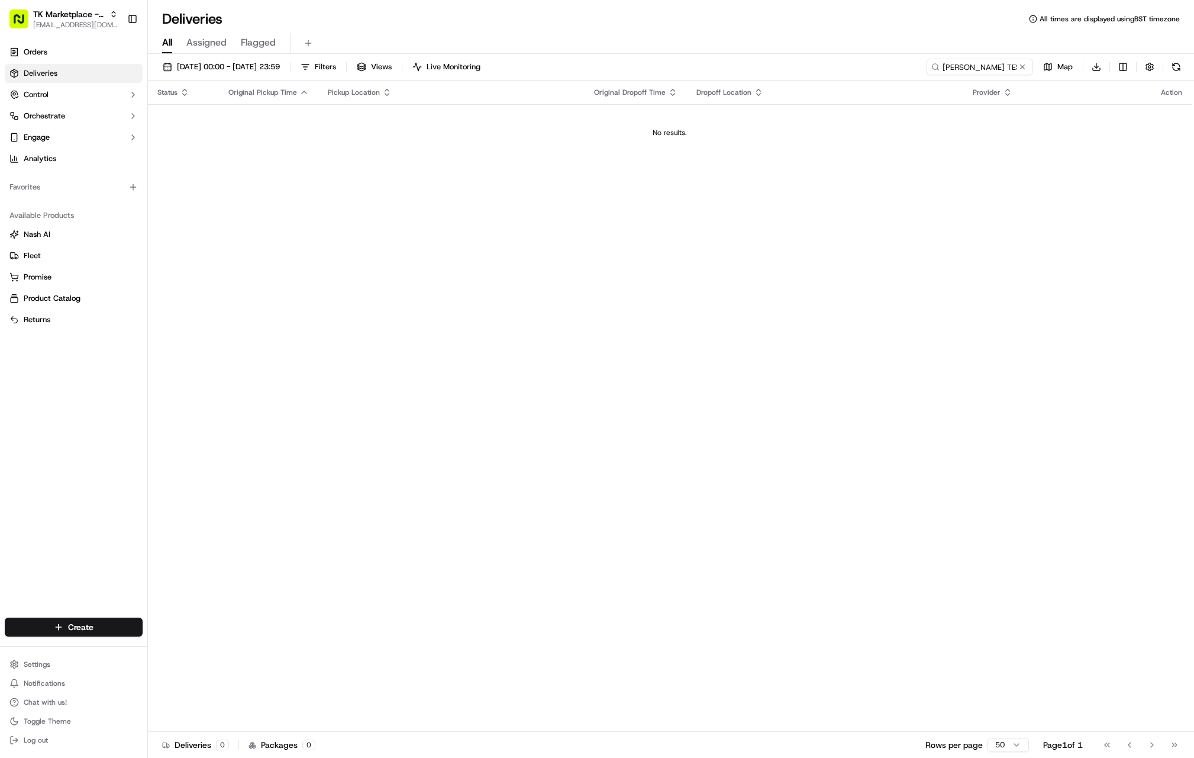
click at [513, 210] on div "Status Original Pickup Time Pickup Location Original Dropoff Time Dropoff Locat…" at bounding box center [670, 405] width 1044 height 651
drag, startPoint x: 648, startPoint y: 132, endPoint x: 705, endPoint y: 133, distance: 57.4
click at [705, 133] on div "No results." at bounding box center [670, 132] width 1035 height 9
click at [69, 48] on link "Orders" at bounding box center [74, 52] width 138 height 19
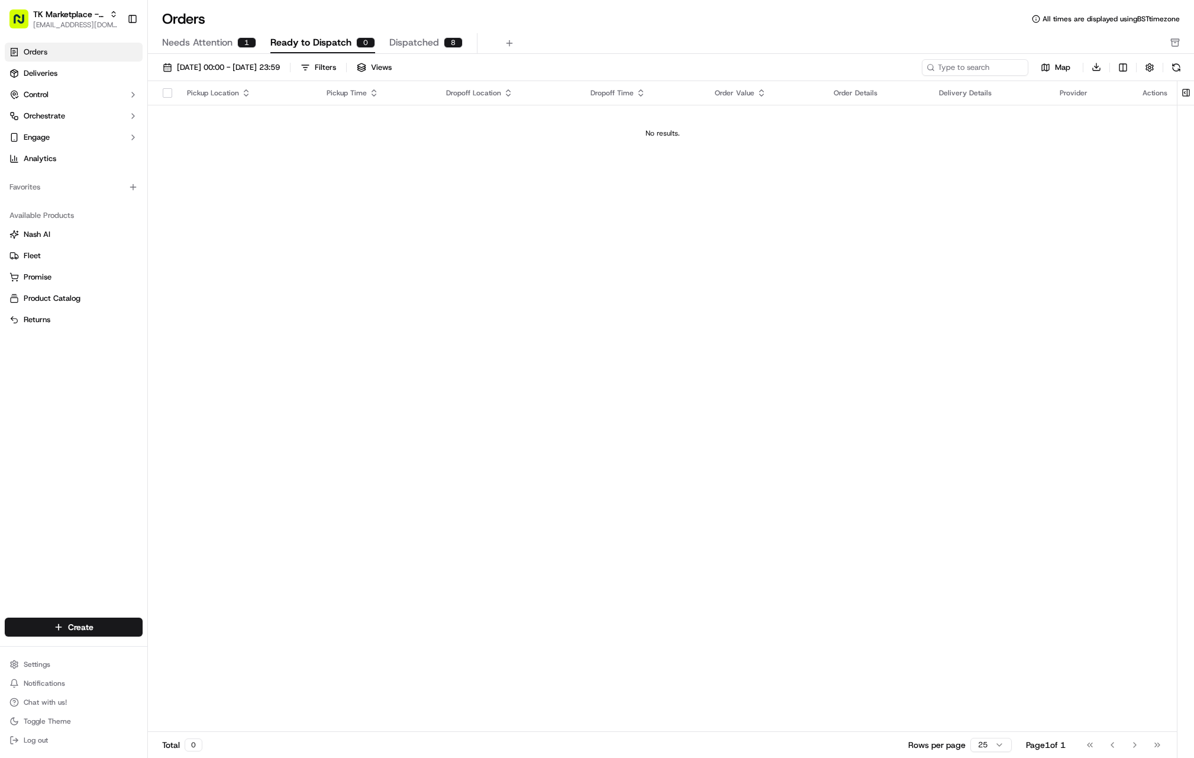
click at [981, 59] on div "01/09/2025 00:00 - 30/09/2025 23:59 Filters Views Map Download Pickup Location …" at bounding box center [671, 410] width 1046 height 712
click at [983, 71] on input at bounding box center [958, 67] width 142 height 17
click at [975, 72] on input at bounding box center [958, 67] width 142 height 17
paste input "NASH TEST ONLY - JAM"
type input "NASH TEST ONLY - JAM"
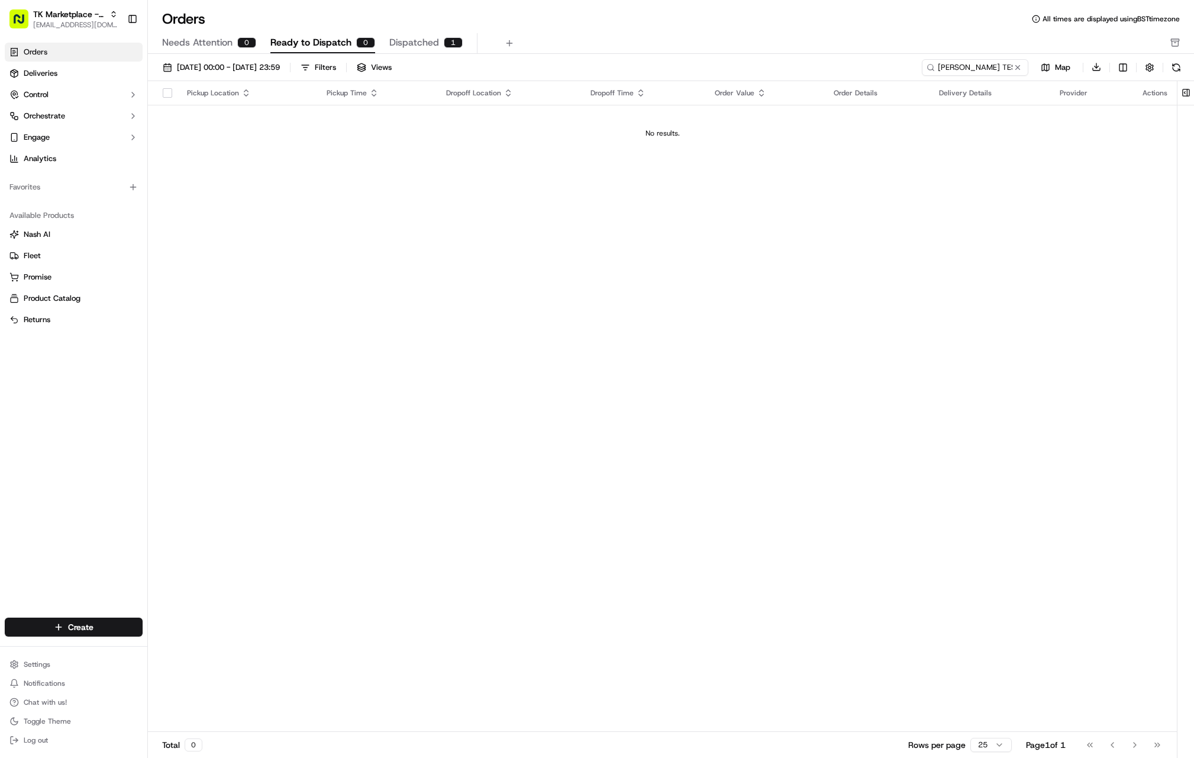
click at [416, 43] on span "Dispatched" at bounding box center [414, 43] width 50 height 14
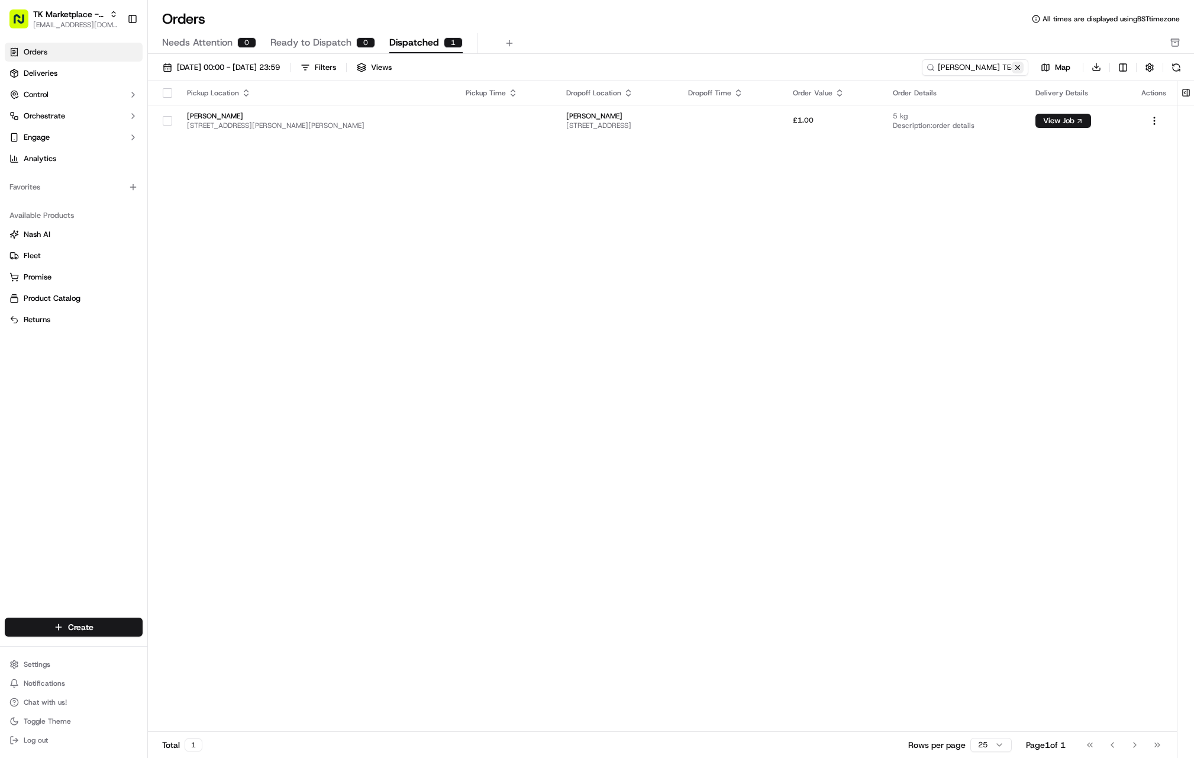
click at [1019, 70] on button at bounding box center [1018, 68] width 12 height 12
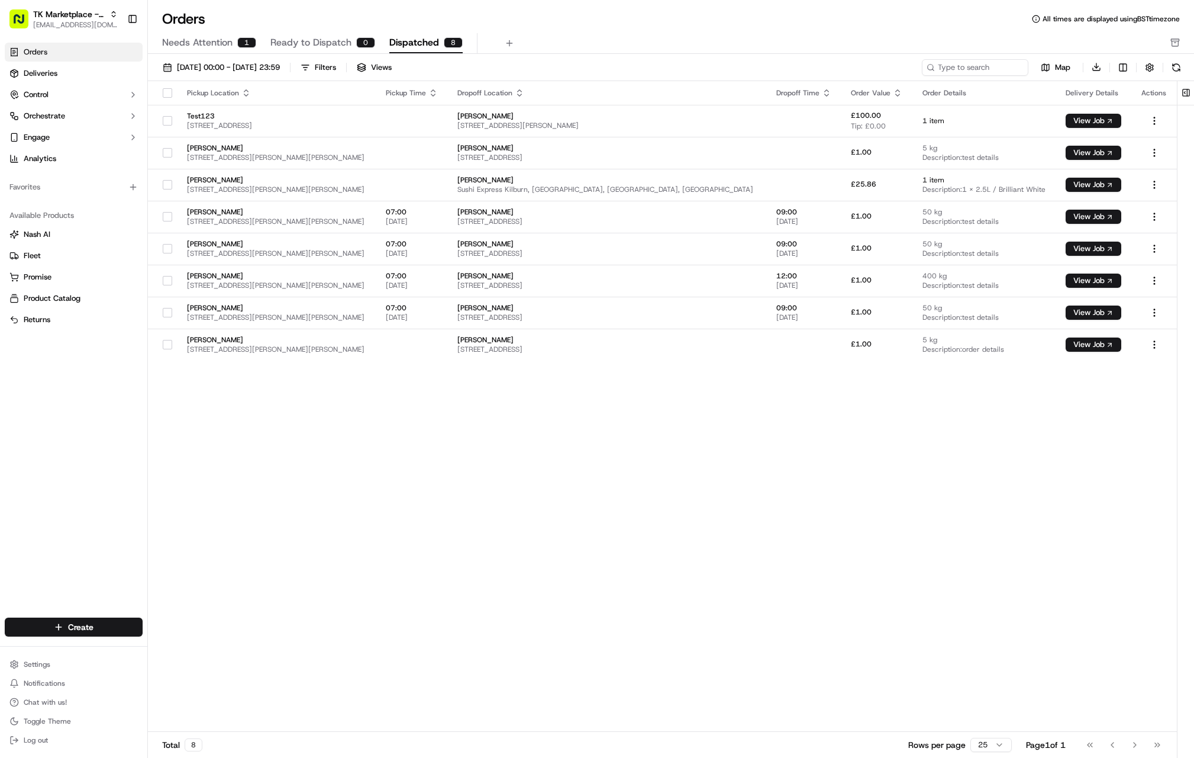
click at [771, 31] on div "Orders All times are displayed using BST timezone Needs Attention 1 Ready to Di…" at bounding box center [671, 31] width 1046 height 44
click at [341, 72] on button "Filters" at bounding box center [318, 67] width 46 height 17
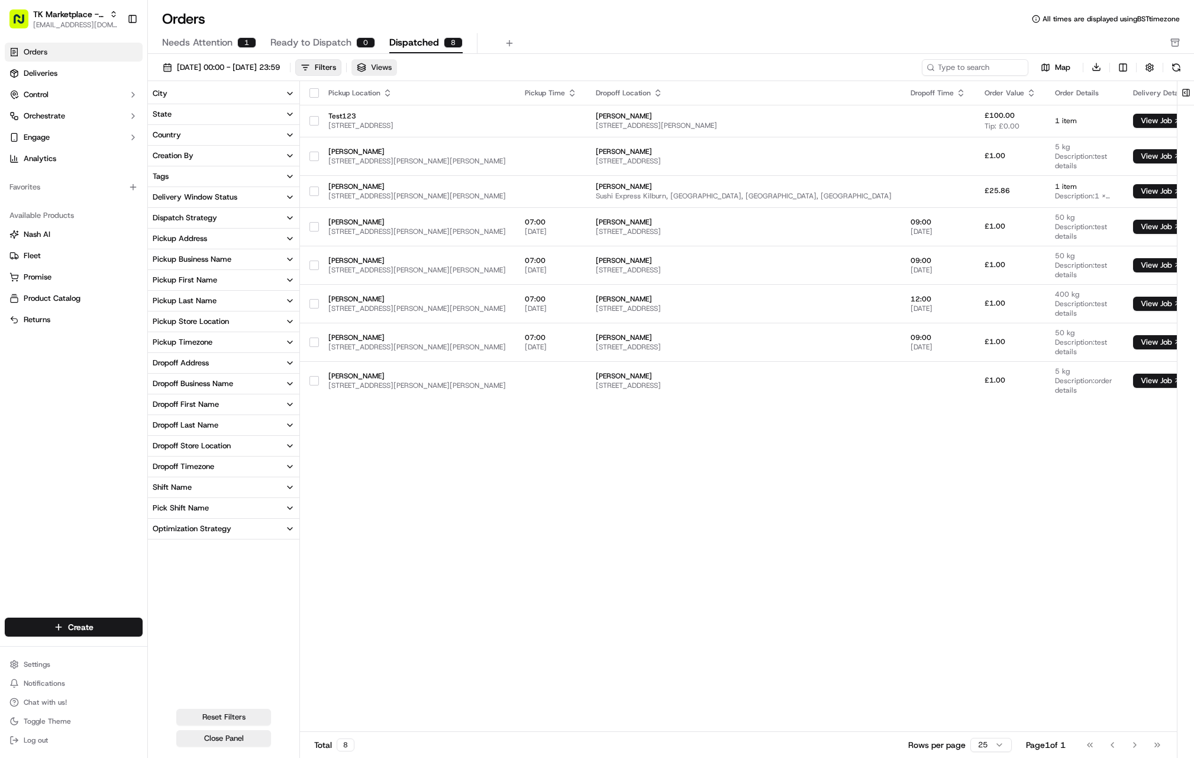
click at [392, 69] on span "Views" at bounding box center [381, 67] width 21 height 11
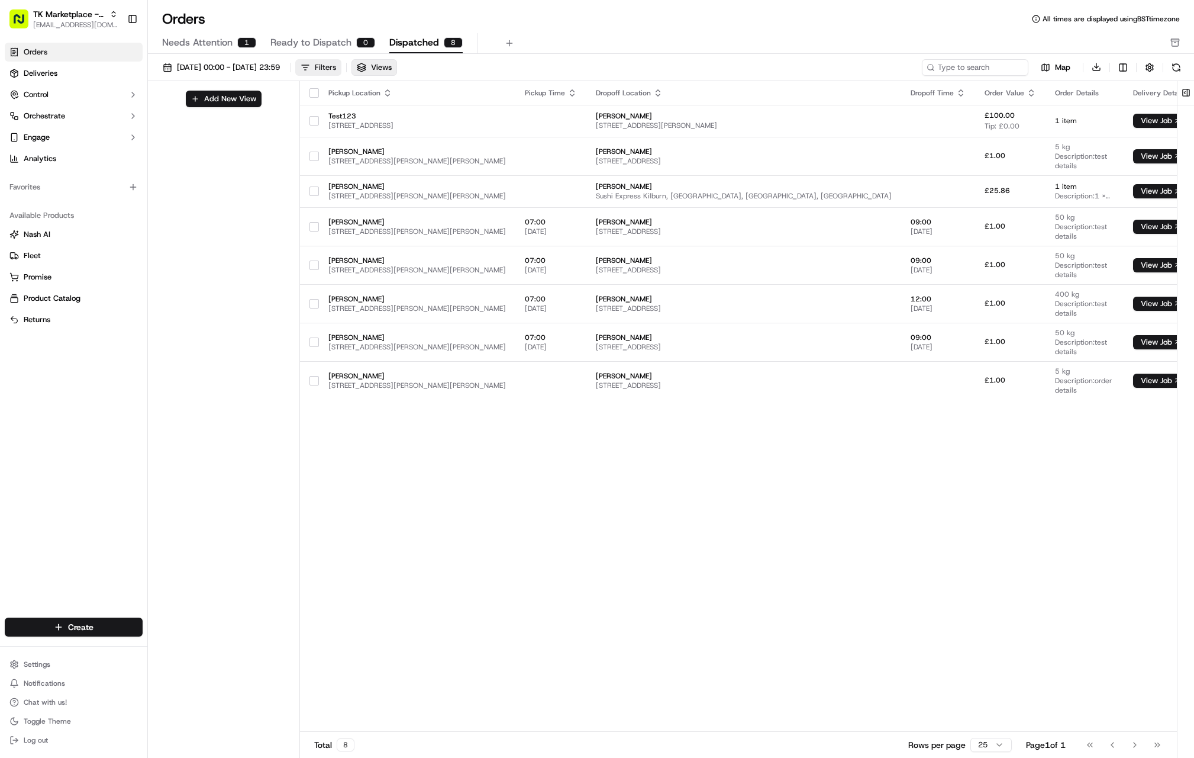
click at [341, 71] on button "Filters" at bounding box center [318, 67] width 46 height 17
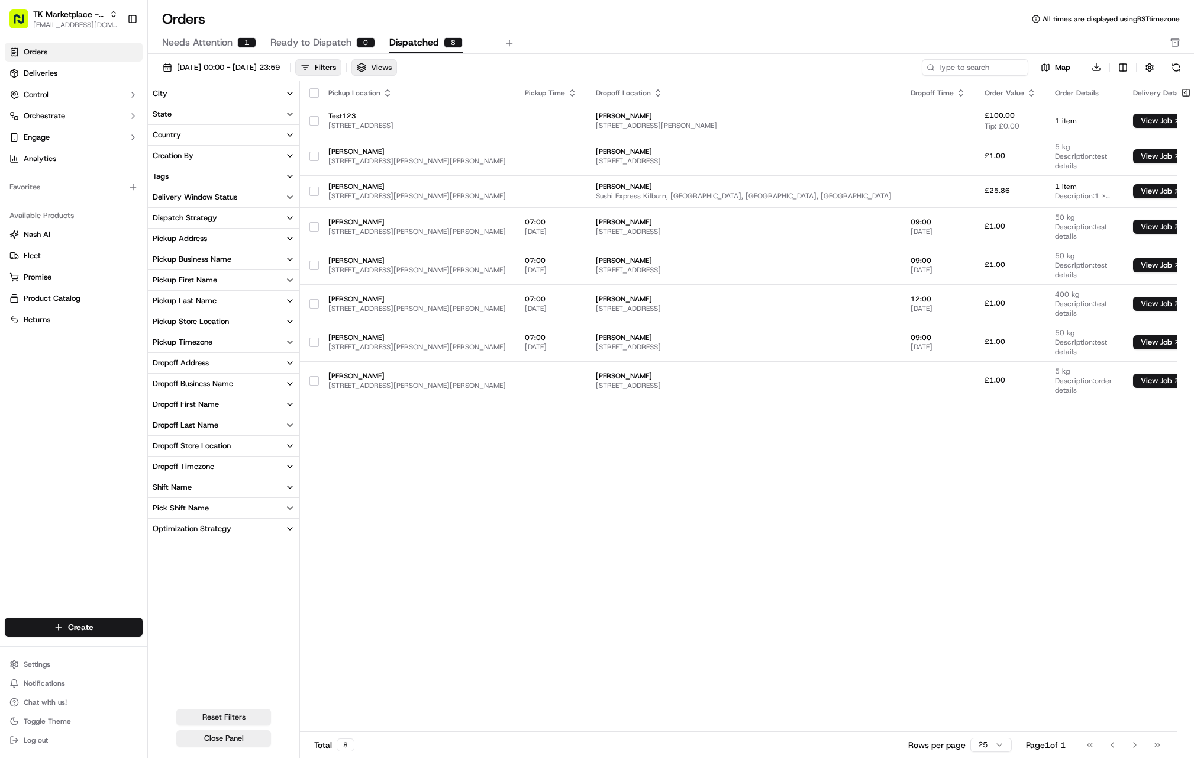
click at [392, 66] on span "Views" at bounding box center [381, 67] width 21 height 11
click at [336, 69] on div "Filters" at bounding box center [325, 67] width 21 height 11
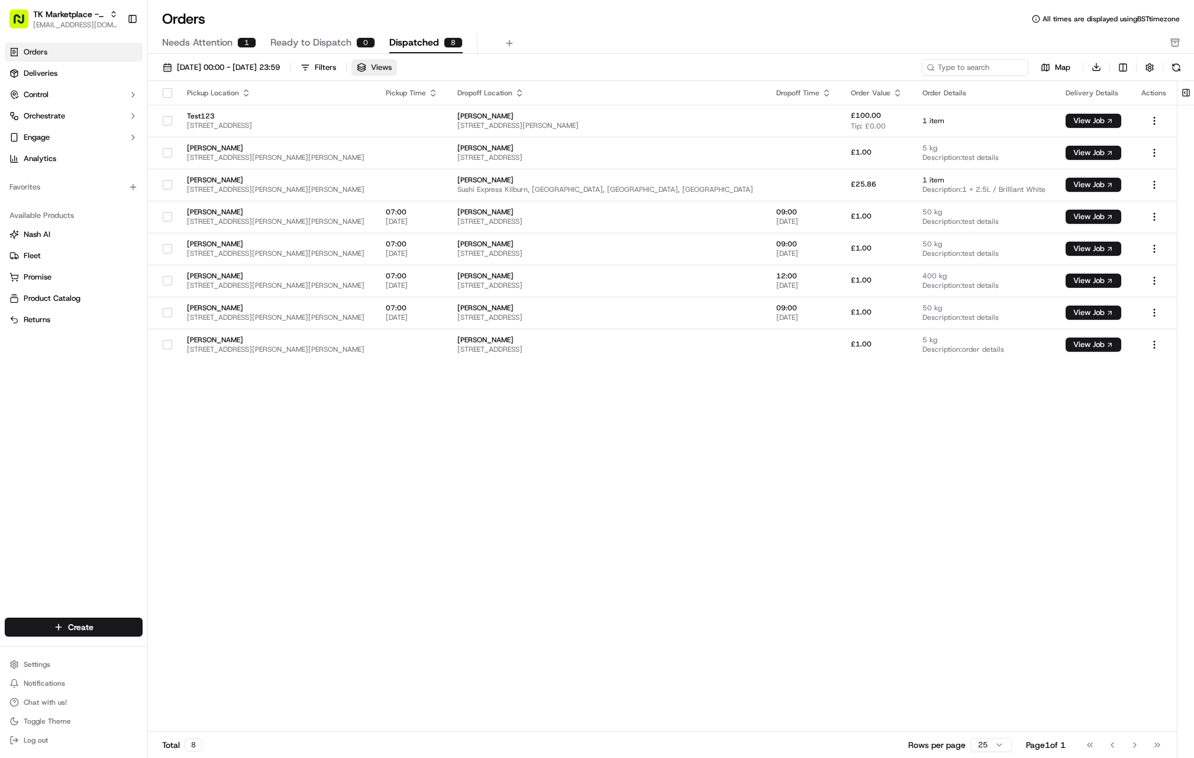
click at [392, 70] on span "Views" at bounding box center [381, 67] width 21 height 11
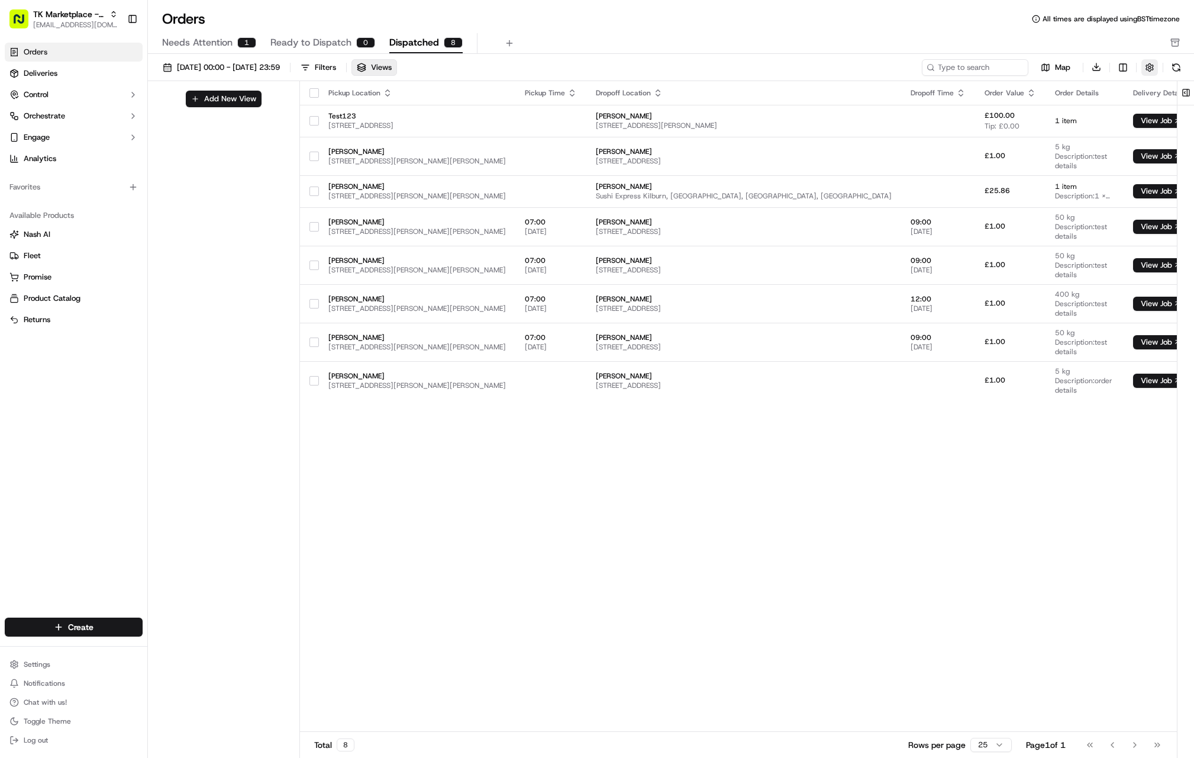
click at [1150, 62] on button "button" at bounding box center [1150, 67] width 17 height 17
click at [792, 47] on div "Needs Attention 1 Ready to Dispatch 0 Dispatched 8" at bounding box center [662, 43] width 1001 height 20
click at [392, 67] on span "Views" at bounding box center [381, 67] width 21 height 11
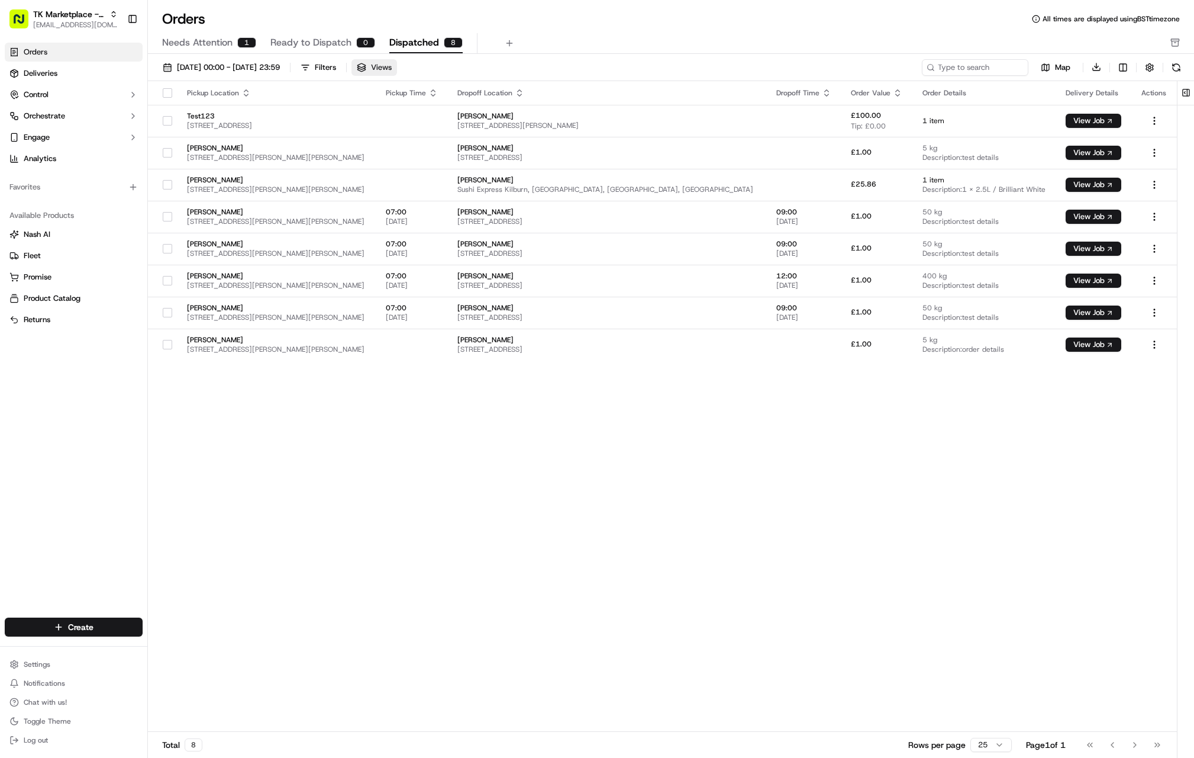
click at [397, 67] on button "Views" at bounding box center [375, 67] width 46 height 17
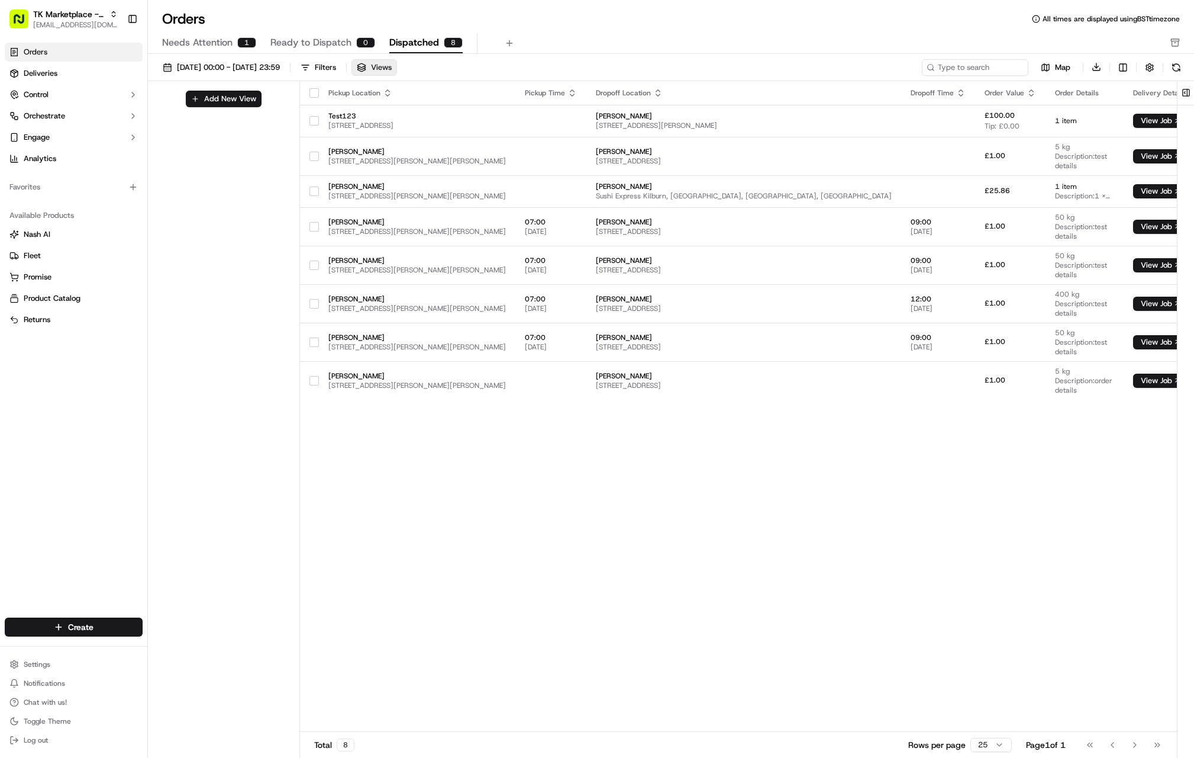
click at [392, 69] on span "Views" at bounding box center [381, 67] width 21 height 11
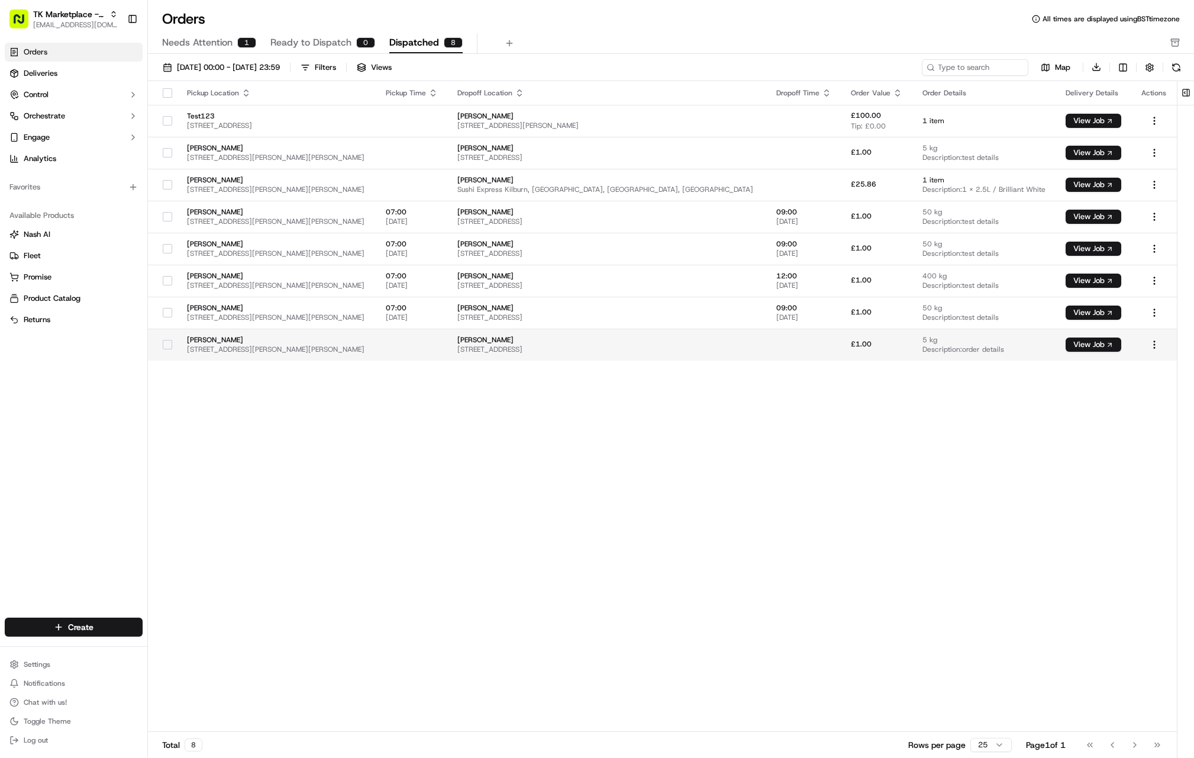
click at [655, 342] on span "[PERSON_NAME]" at bounding box center [606, 339] width 299 height 9
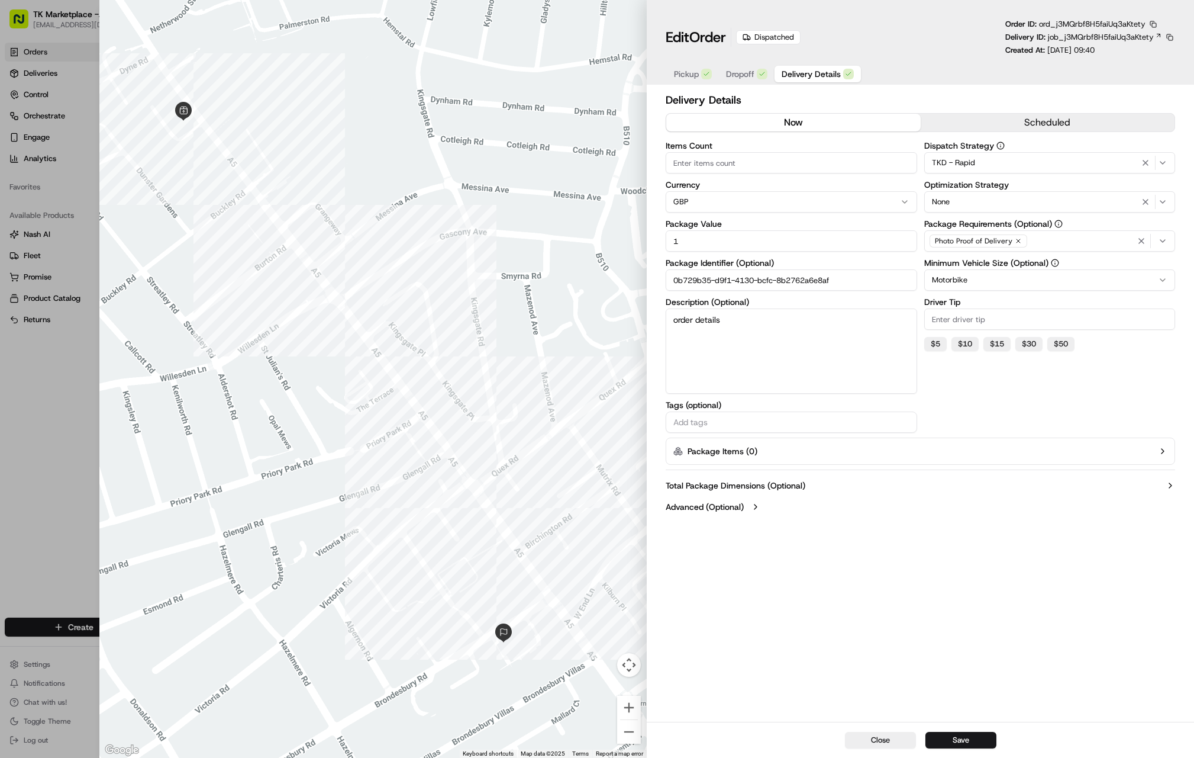
click at [801, 75] on span "Delivery Details" at bounding box center [811, 74] width 59 height 12
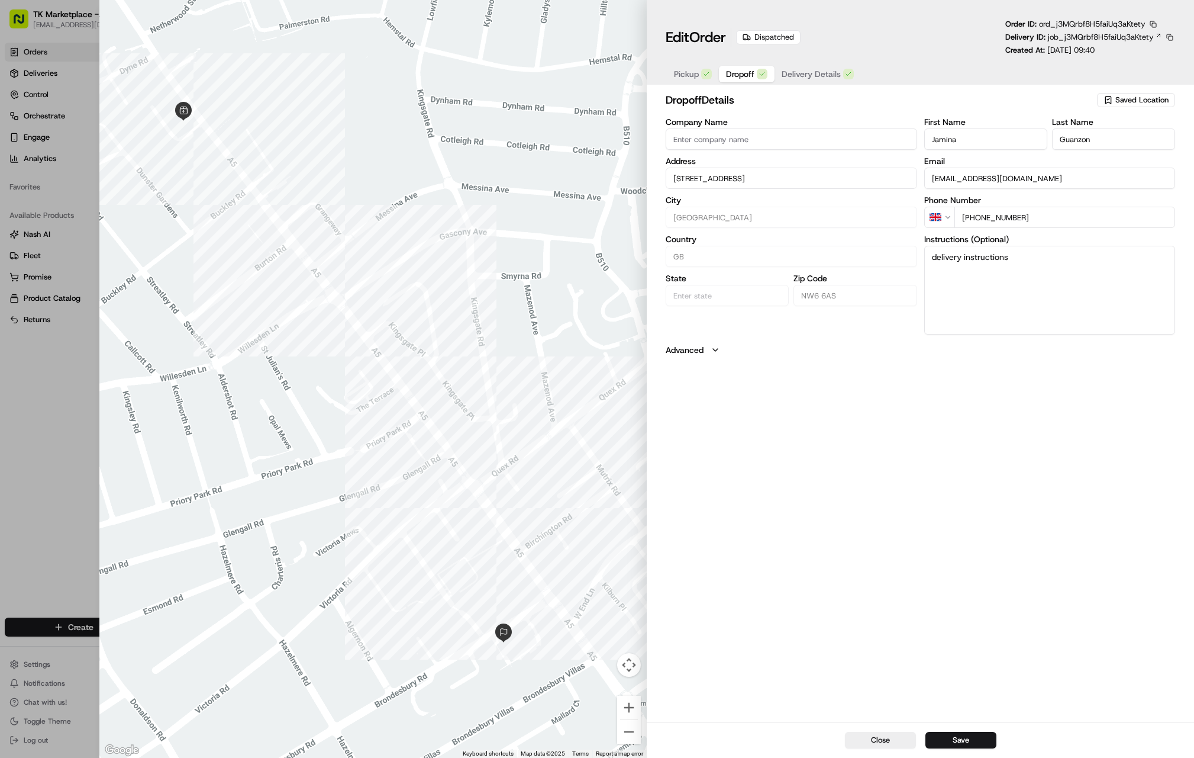
click at [755, 78] on button "Dropoff" at bounding box center [747, 74] width 56 height 17
click at [696, 76] on span "Pickup" at bounding box center [686, 74] width 25 height 12
click at [821, 607] on div "pickup Details Saved Location Company Name MP Moran Kilburn Address 293-301 Kil…" at bounding box center [920, 405] width 547 height 632
click at [740, 75] on span "Dropoff" at bounding box center [740, 74] width 28 height 12
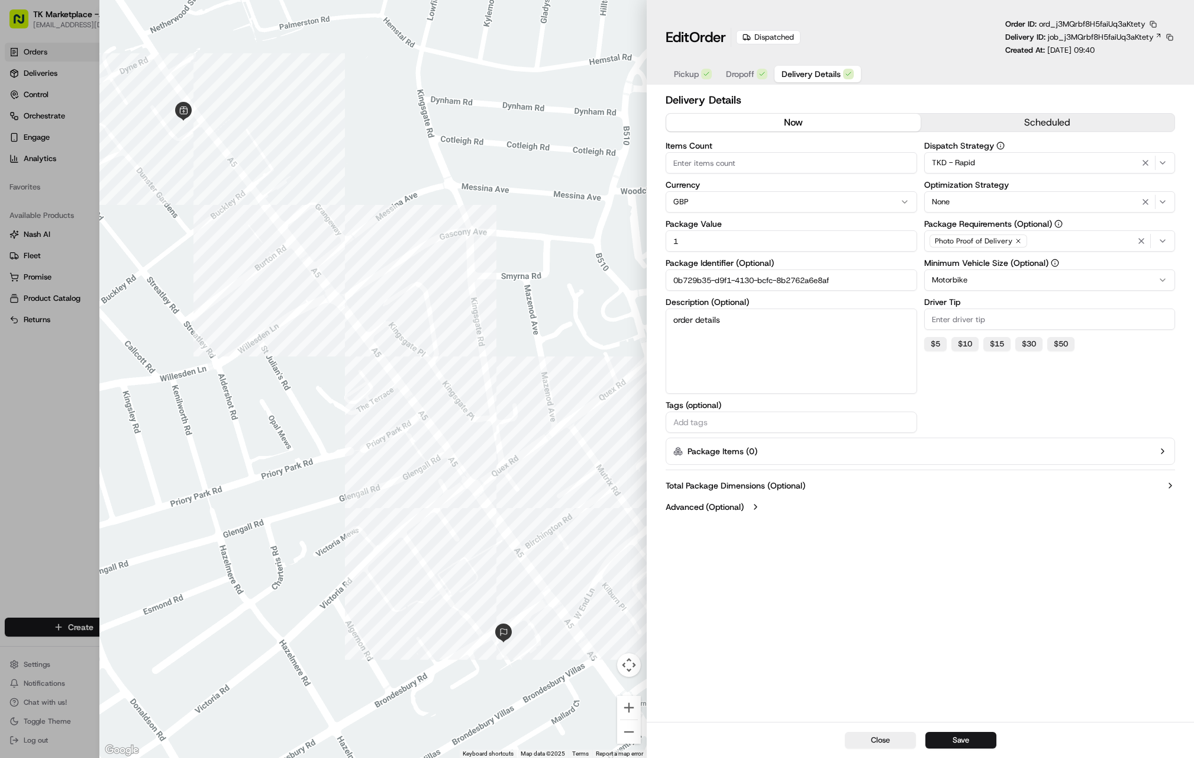
click at [809, 76] on span "Delivery Details" at bounding box center [811, 74] width 59 height 12
click at [739, 79] on span "Dropoff" at bounding box center [740, 74] width 28 height 12
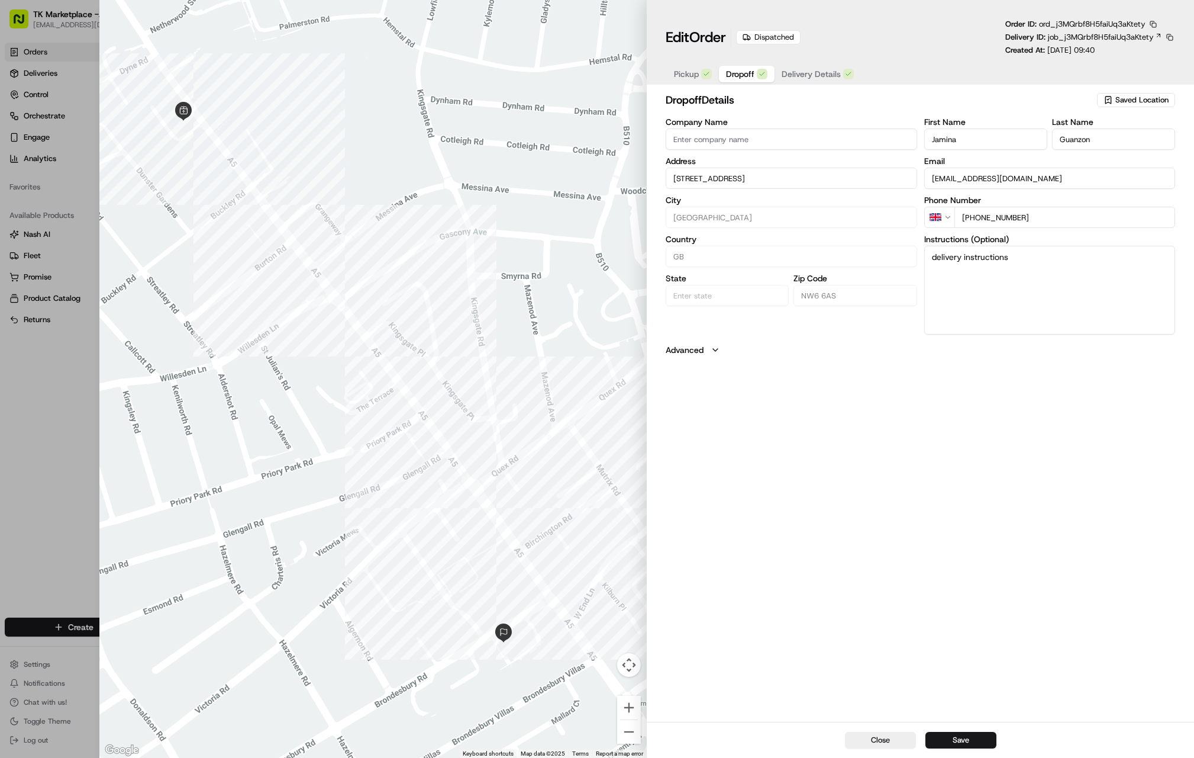
click at [679, 73] on span "Pickup" at bounding box center [686, 74] width 25 height 12
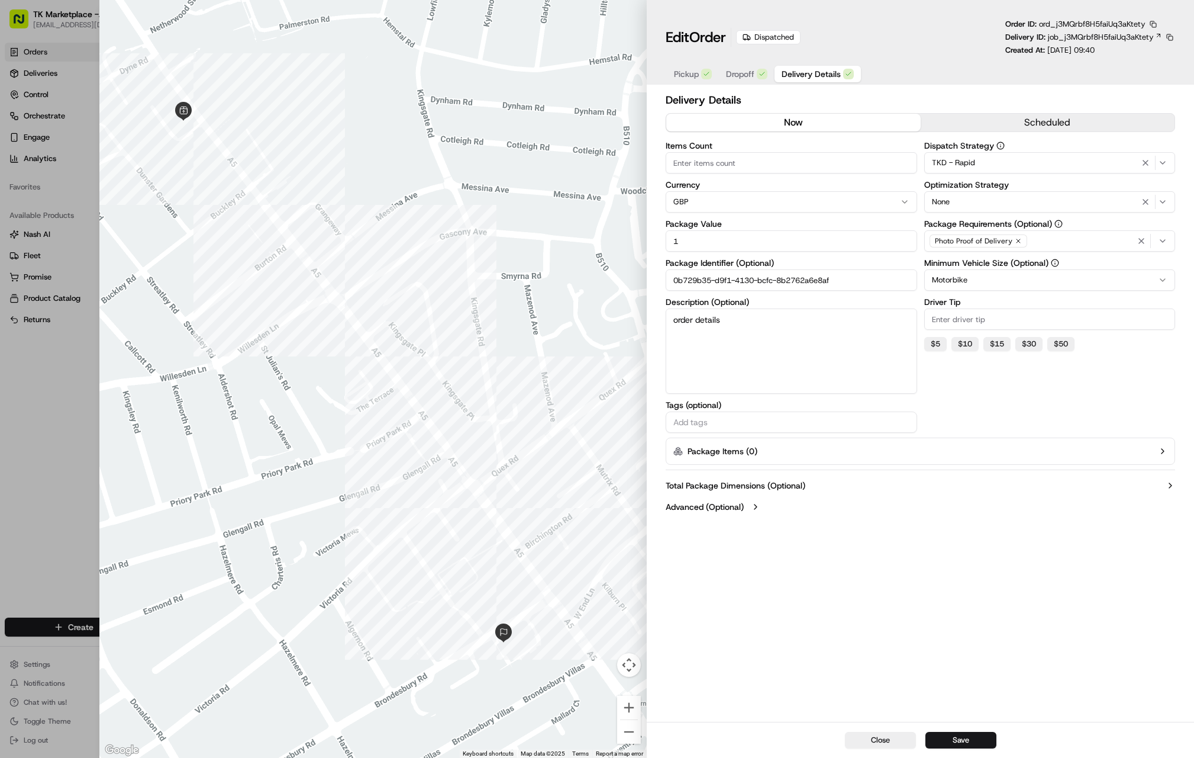
click at [827, 70] on span "Delivery Details" at bounding box center [811, 74] width 59 height 12
drag, startPoint x: 662, startPoint y: 260, endPoint x: 798, endPoint y: 264, distance: 135.6
click at [798, 264] on div "Delivery Details now scheduled Items Count Currency GBP Package Value 1 Package…" at bounding box center [920, 405] width 547 height 632
drag, startPoint x: 665, startPoint y: 283, endPoint x: 850, endPoint y: 278, distance: 185.9
click at [850, 278] on div "Delivery Details now scheduled Items Count Currency GBP Package Value 1 Package…" at bounding box center [920, 405] width 547 height 632
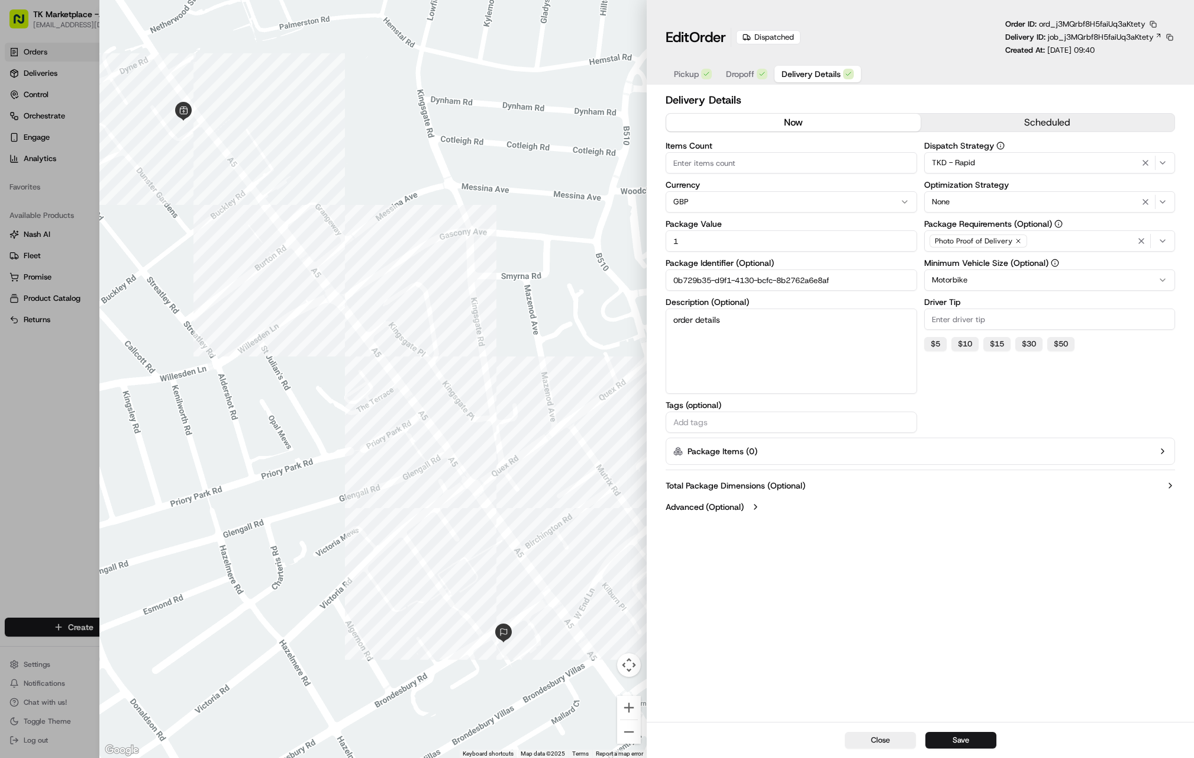
drag, startPoint x: 808, startPoint y: 282, endPoint x: 626, endPoint y: 289, distance: 182.4
click at [626, 289] on div "Close ← Move left → Move right ↑ Move up ↓ Move down + Zoom in - Zoom out Home …" at bounding box center [646, 379] width 1095 height 758
click at [663, 263] on div "Delivery Details now scheduled Items Count Currency GBP Package Value 1 Package…" at bounding box center [920, 405] width 547 height 632
drag, startPoint x: 665, startPoint y: 260, endPoint x: 827, endPoint y: 278, distance: 163.1
click at [827, 278] on div "Delivery Details now scheduled Items Count Currency GBP Package Value 1 Package…" at bounding box center [920, 405] width 547 height 632
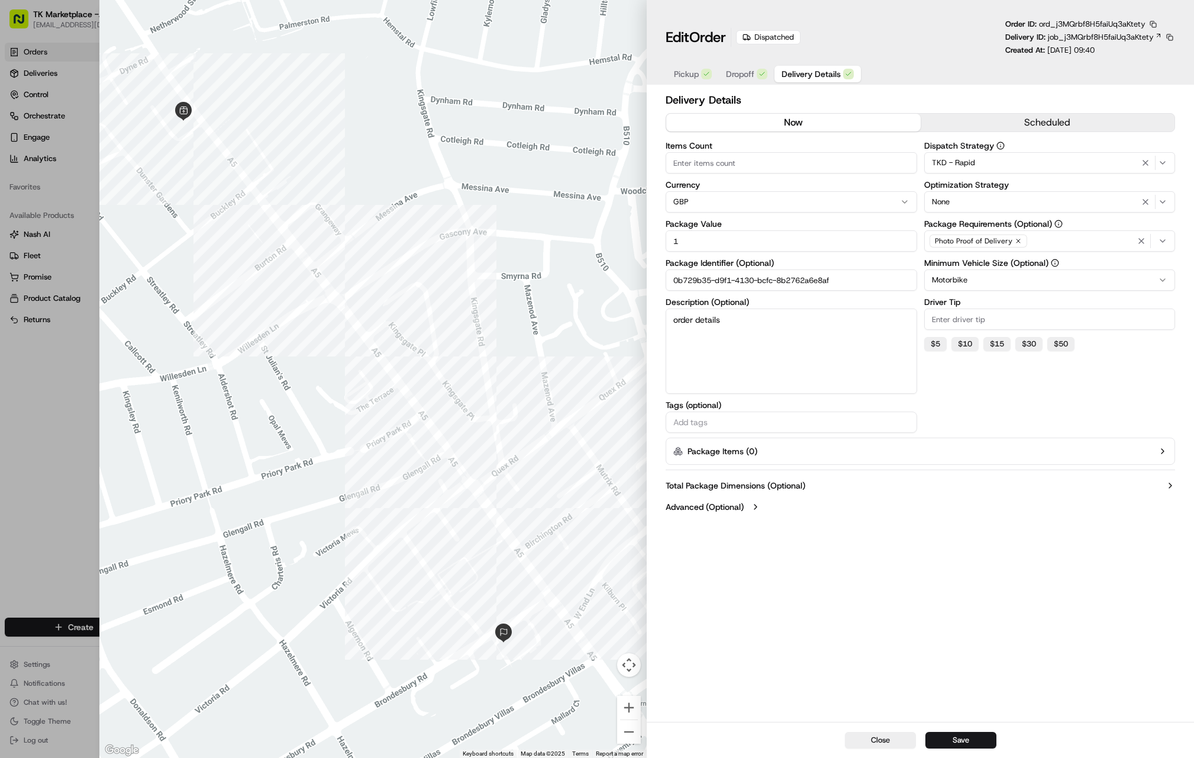
click at [676, 72] on span "Pickup" at bounding box center [686, 74] width 25 height 12
click at [810, 75] on span "Delivery Details" at bounding box center [811, 74] width 59 height 12
click at [894, 72] on div "Pickup Dropoff Delivery Details" at bounding box center [921, 74] width 510 height 22
drag, startPoint x: 842, startPoint y: 281, endPoint x: 604, endPoint y: 279, distance: 237.9
click at [604, 279] on div "Close ← Move left → Move right ↑ Move up ↓ Move down + Zoom in - Zoom out Home …" at bounding box center [646, 379] width 1095 height 758
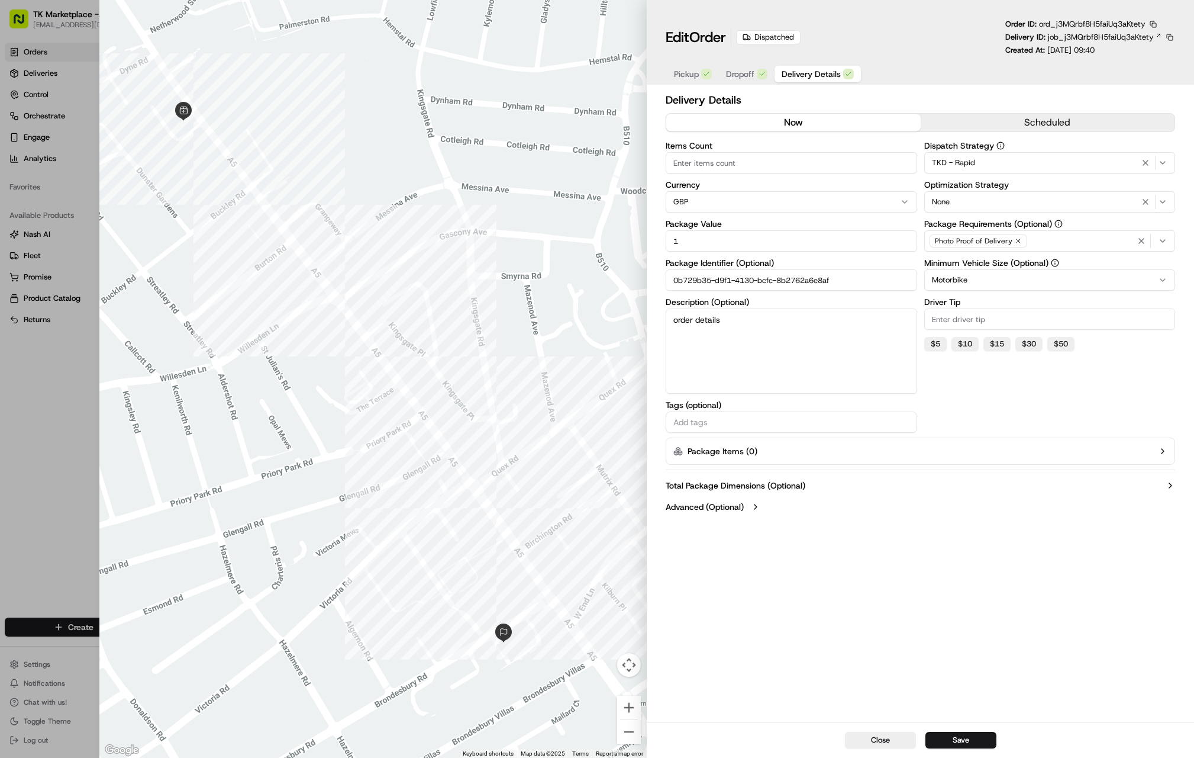
click at [873, 283] on input "0b729b35-d9f1-4130-bcfc-8b2762a6e8af" at bounding box center [791, 279] width 251 height 21
drag, startPoint x: 858, startPoint y: 283, endPoint x: 604, endPoint y: 303, distance: 255.2
click at [604, 303] on div "Close ← Move left → Move right ↑ Move up ↓ Move down + Zoom in - Zoom out Home …" at bounding box center [646, 379] width 1095 height 758
click at [581, 266] on div at bounding box center [372, 379] width 547 height 758
type input "1"
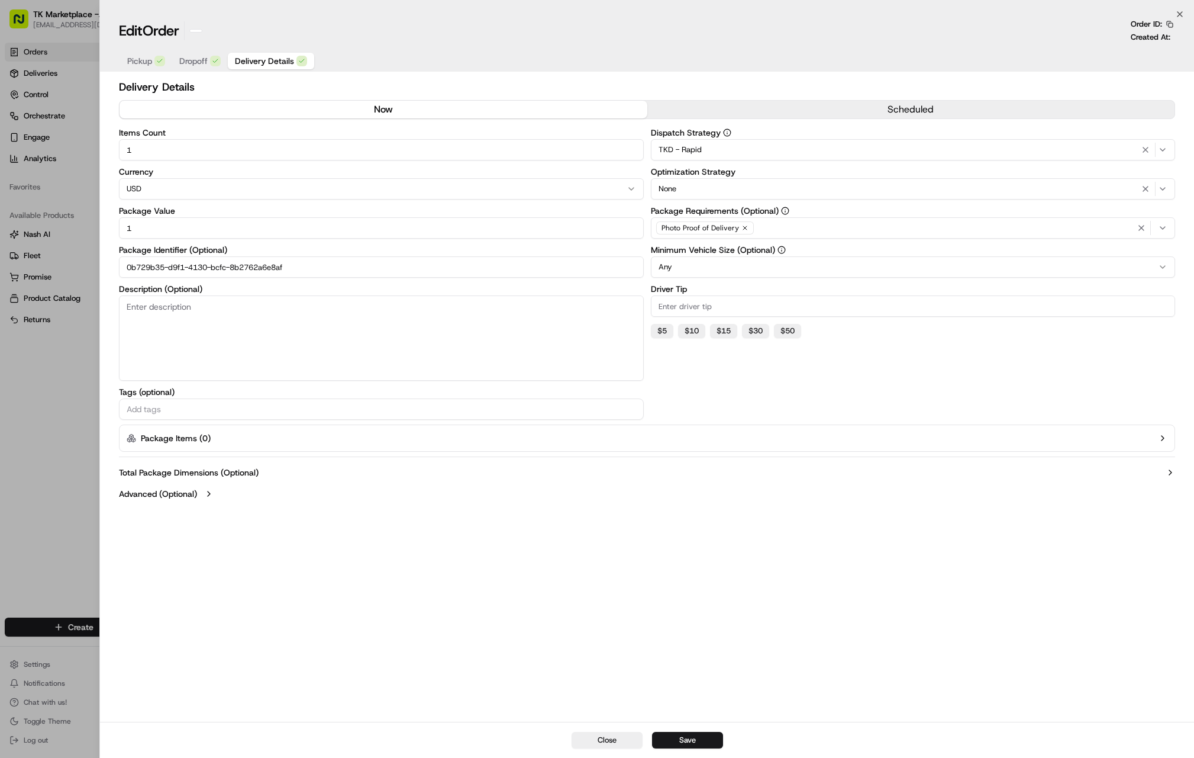
click at [89, 353] on div at bounding box center [597, 379] width 1194 height 758
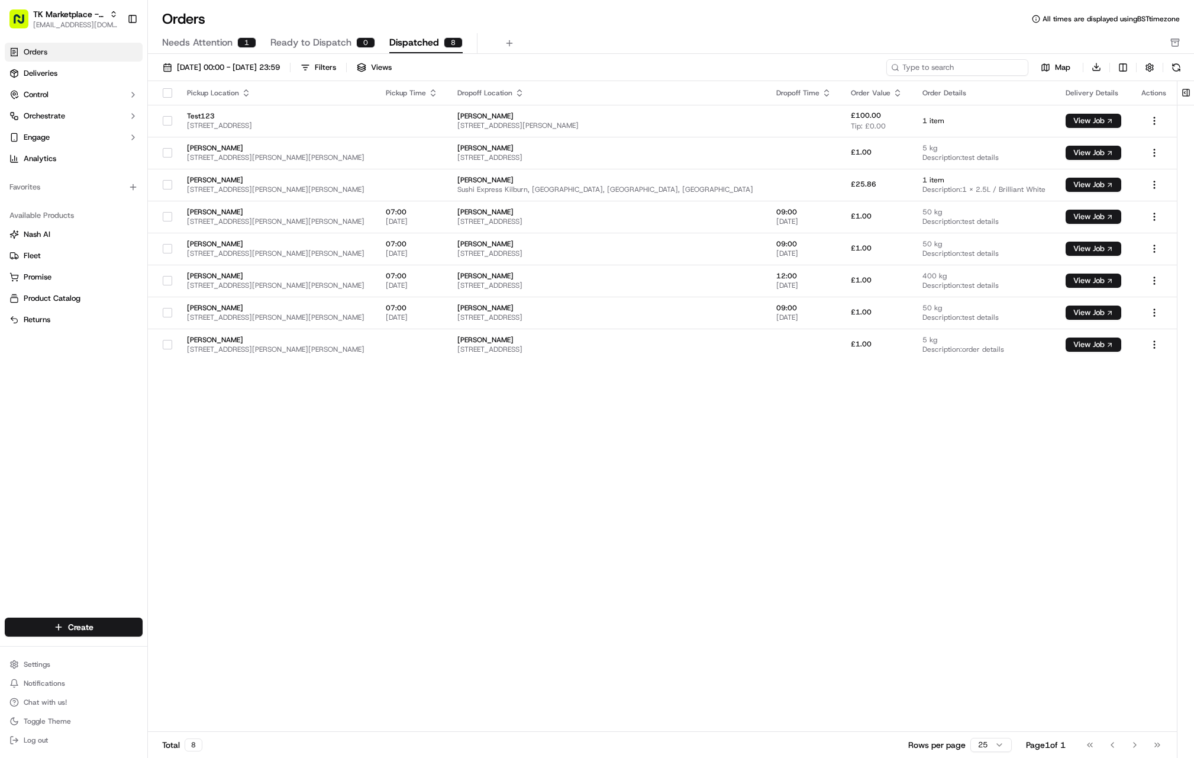
click at [963, 71] on input at bounding box center [958, 67] width 142 height 17
paste input "0b729b35-d9f1-4130-bcfc-8b2762a6e8af"
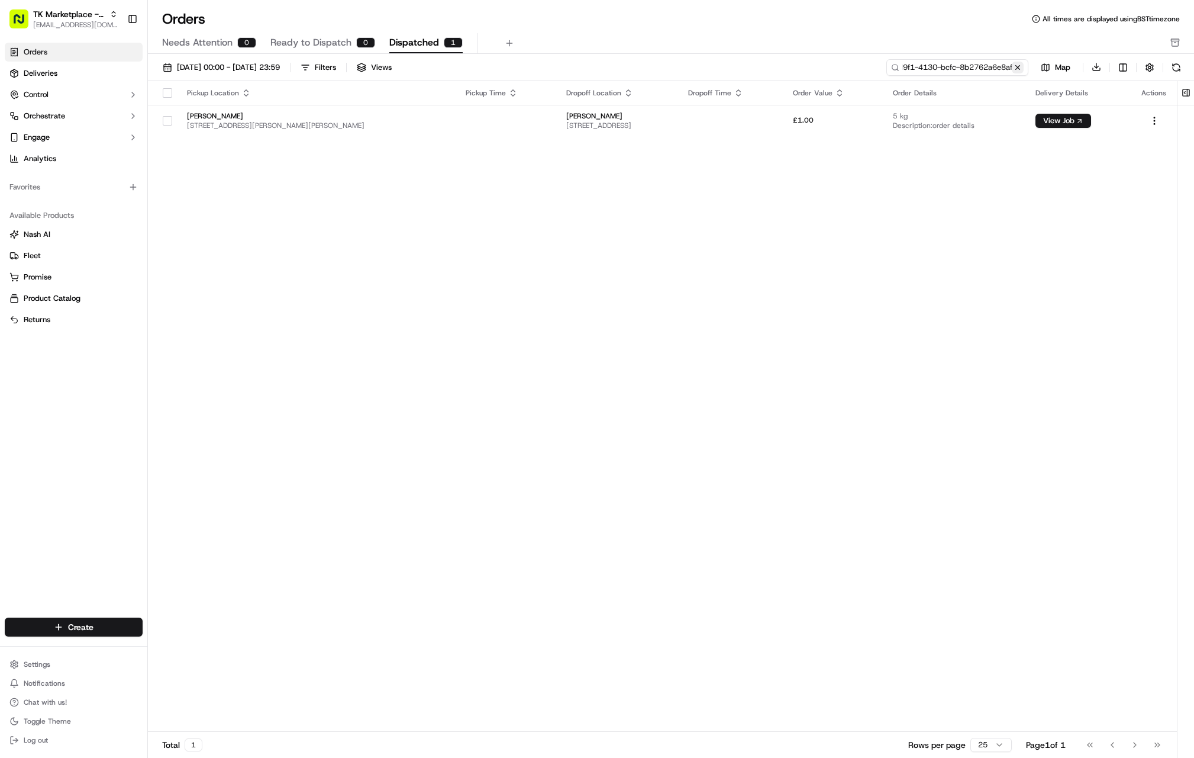
type input "0b729b35-d9f1-4130-bcfc-8b2762a6e8af"
click at [1022, 66] on button at bounding box center [1018, 68] width 12 height 12
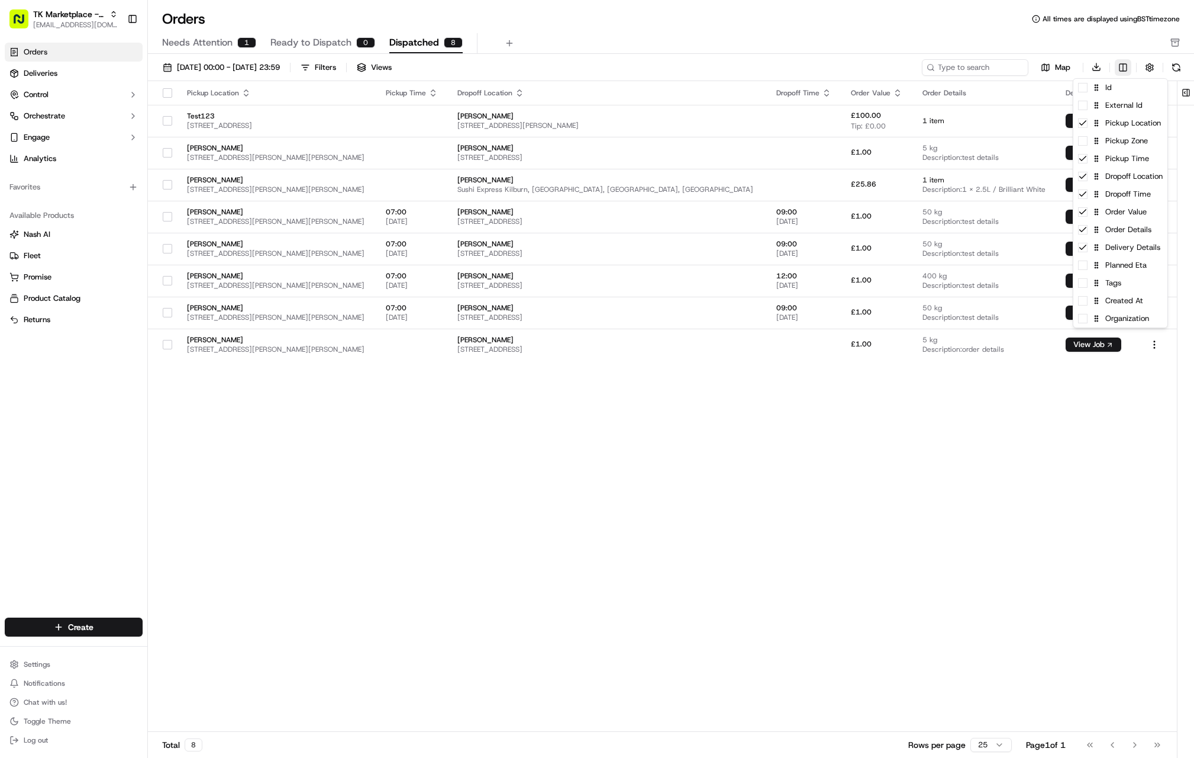
click at [1119, 69] on html "TK Marketplace - TKD joshdodd@tradekart.com Toggle Sidebar Orders Deliveries Co…" at bounding box center [597, 379] width 1194 height 758
click at [1083, 91] on span at bounding box center [1082, 87] width 9 height 9
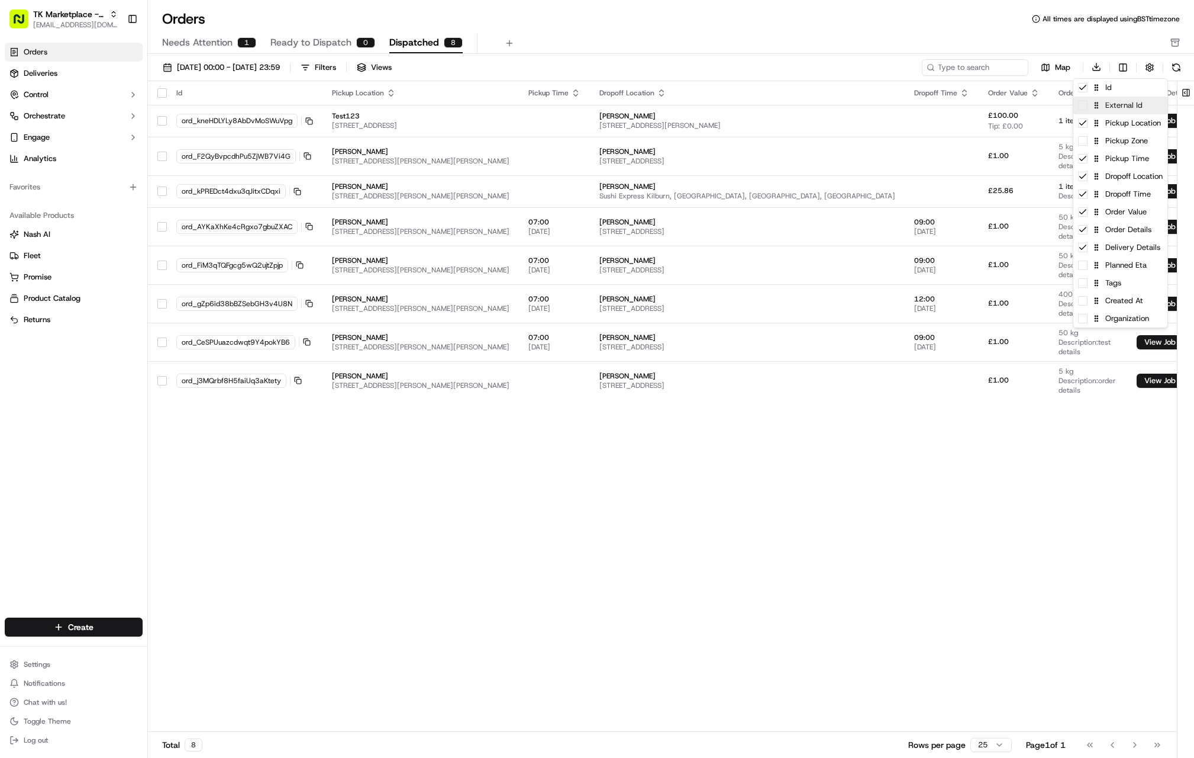
click at [1086, 111] on div "External Id" at bounding box center [1121, 105] width 94 height 18
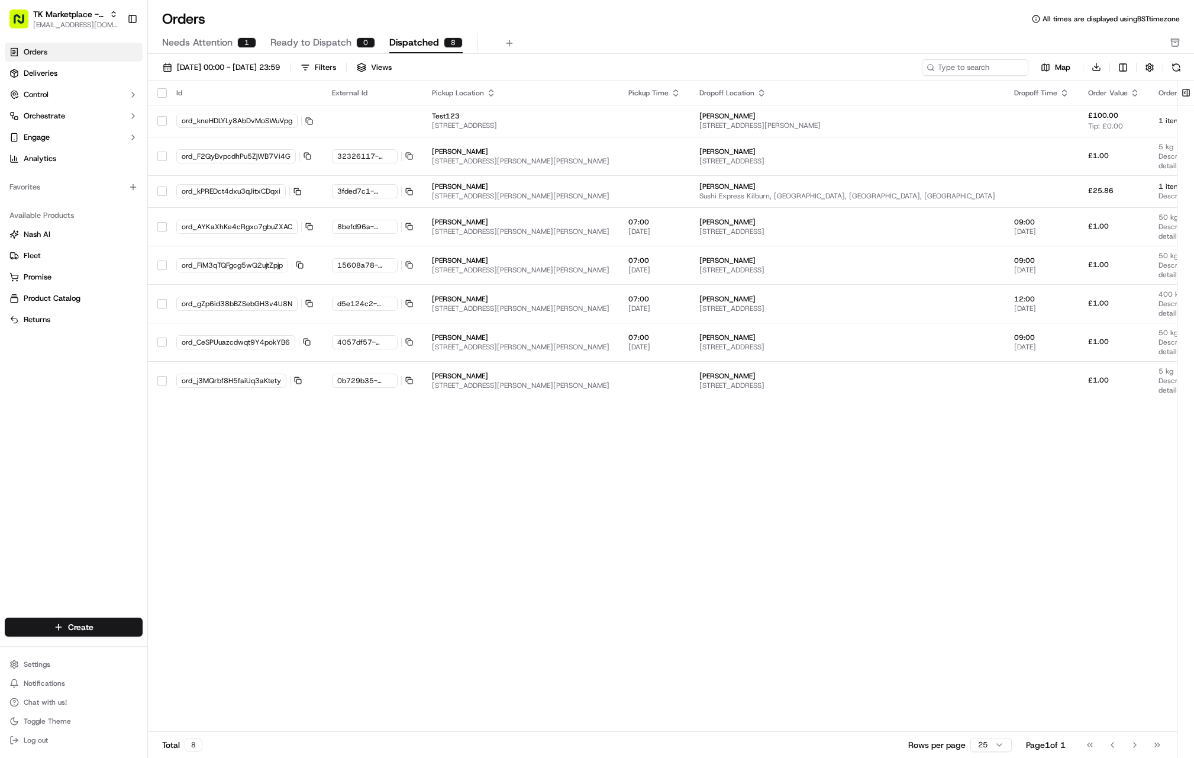
click at [391, 530] on html "TK Marketplace - TKD joshdodd@tradekart.com Toggle Sidebar Orders Deliveries Co…" at bounding box center [597, 379] width 1194 height 758
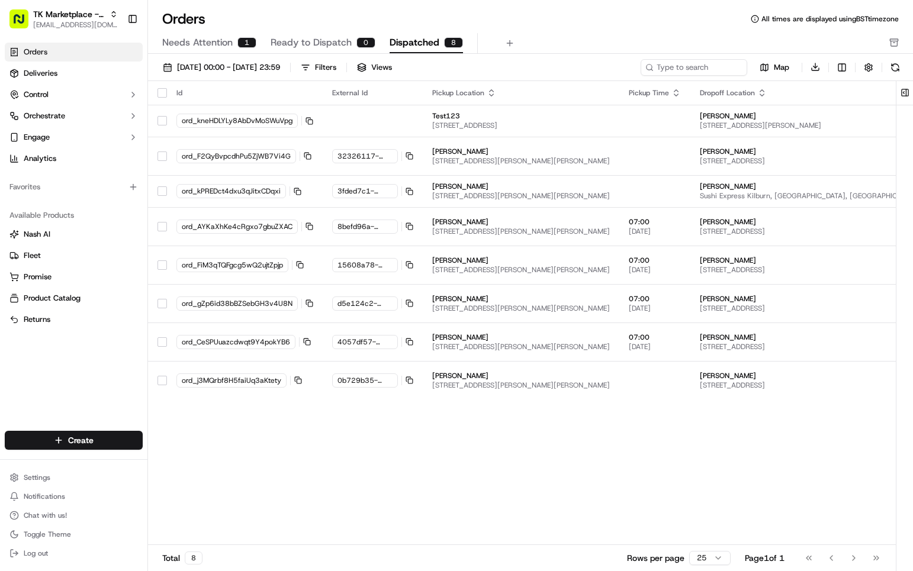
click at [798, 429] on div "Id External Id Pickup Location Pickup Time Dropoff Location Dropoff Time Order …" at bounding box center [747, 313] width 1199 height 465
click at [74, 80] on link "Deliveries" at bounding box center [74, 73] width 138 height 19
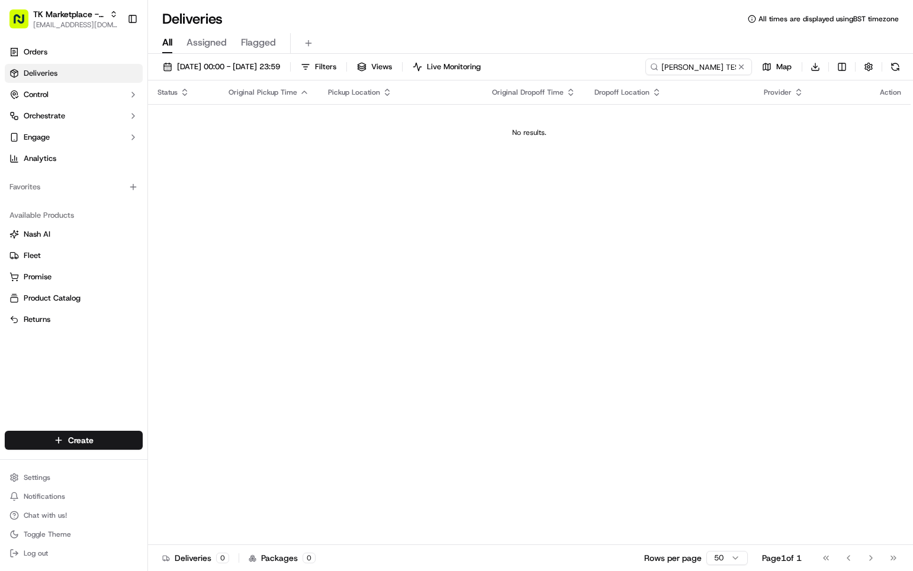
click at [444, 528] on div "Status Original Pickup Time Pickup Location Original Dropoff Time Dropoff Locat…" at bounding box center [529, 312] width 762 height 465
click at [97, 75] on link "Deliveries" at bounding box center [74, 73] width 138 height 19
click at [209, 43] on span "Assigned" at bounding box center [206, 43] width 40 height 14
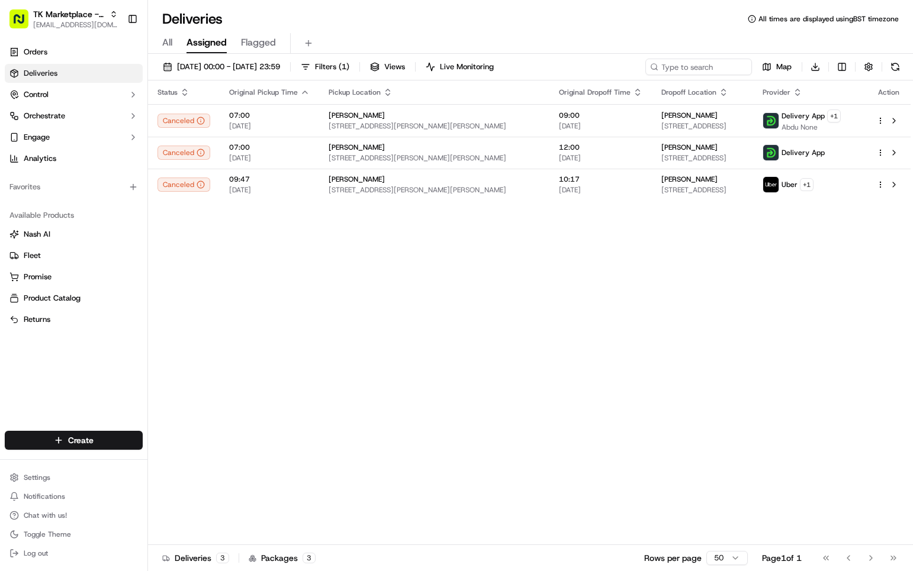
click at [253, 45] on span "Flagged" at bounding box center [258, 43] width 35 height 14
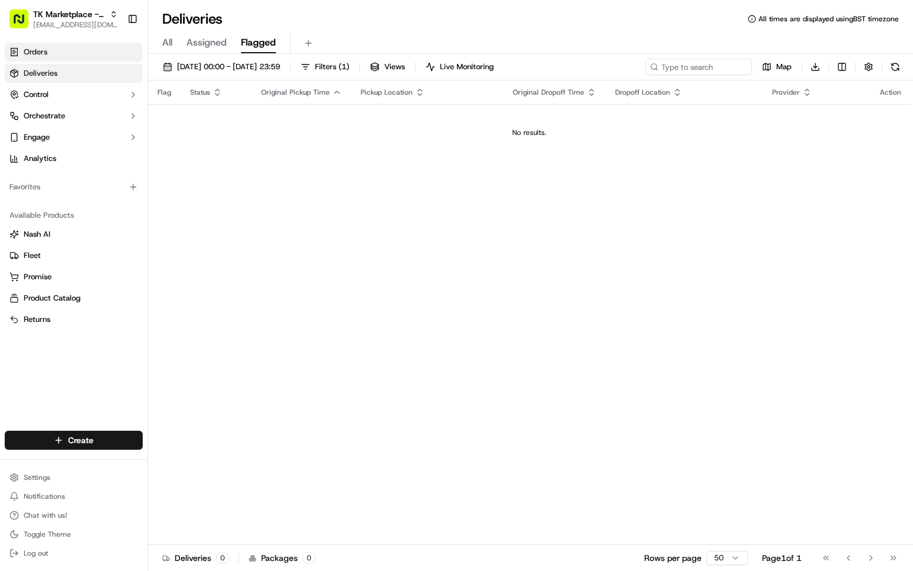
click at [41, 53] on span "Orders" at bounding box center [36, 52] width 24 height 11
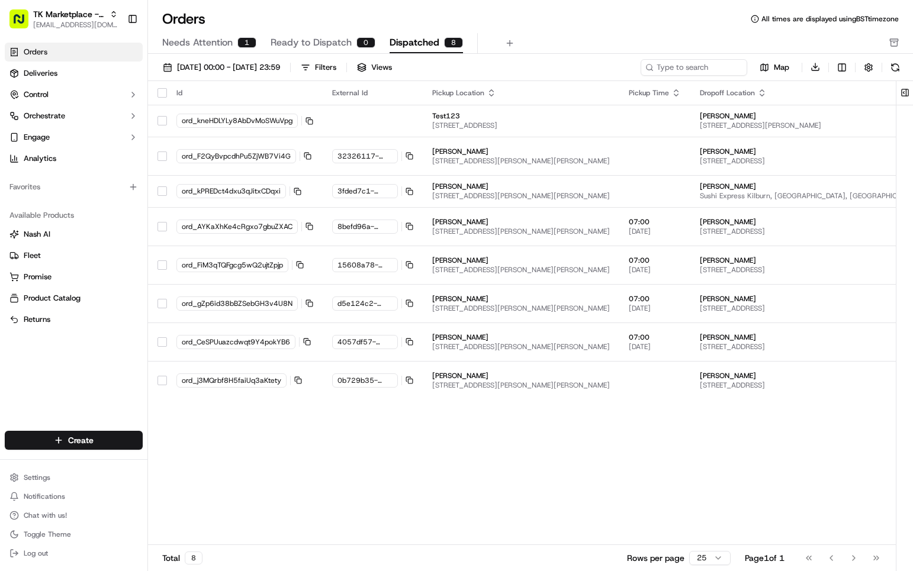
click at [582, 64] on div "01/09/2025 00:00 - 30/09/2025 23:59 Filters Views" at bounding box center [397, 67] width 481 height 17
click at [832, 63] on div "Map Download" at bounding box center [771, 67] width 263 height 17
click at [841, 65] on html "TK Marketplace - TKD joshdodd@tradekart.com Toggle Sidebar Orders Deliveries Co…" at bounding box center [456, 285] width 913 height 571
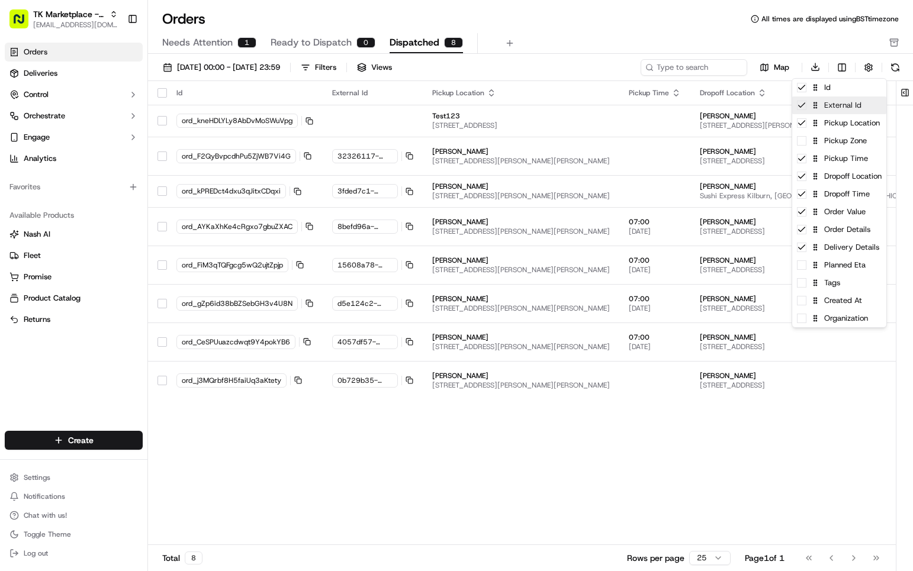
click at [805, 98] on div "External Id" at bounding box center [839, 105] width 94 height 18
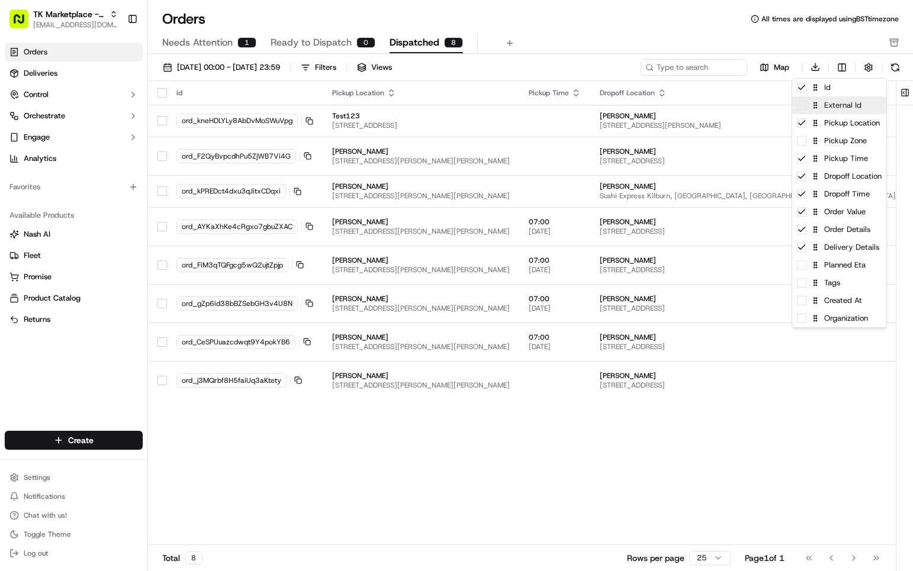
click at [805, 105] on span at bounding box center [801, 105] width 9 height 9
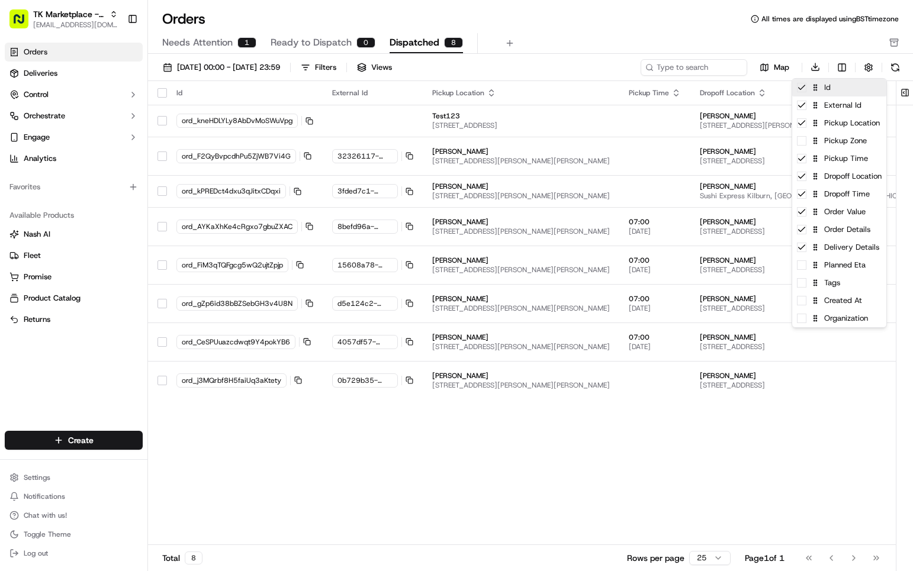
click at [800, 88] on icon at bounding box center [801, 87] width 9 height 9
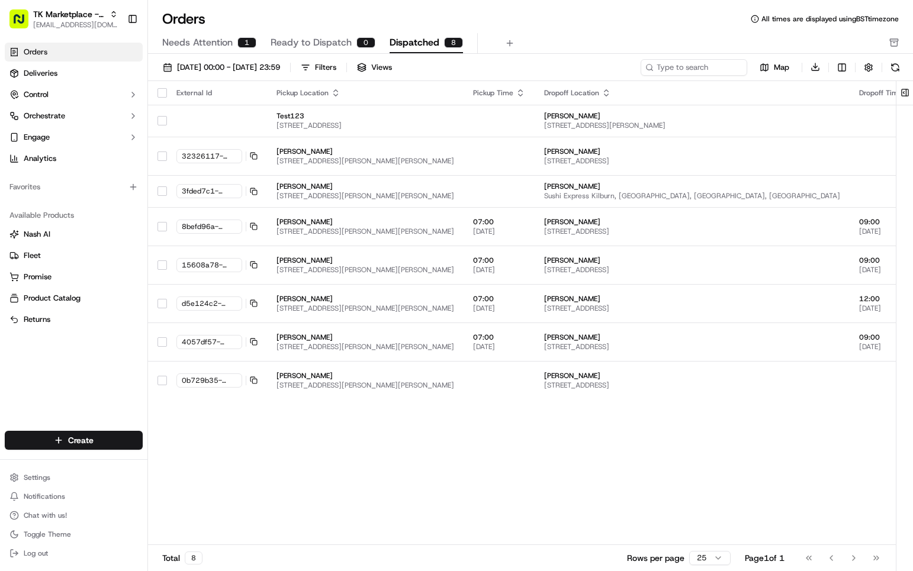
click at [618, 37] on html "TK Marketplace - TKD [EMAIL_ADDRESS][DOMAIN_NAME] Toggle Sidebar Orders Deliver…" at bounding box center [456, 285] width 913 height 571
click at [82, 75] on link "Deliveries" at bounding box center [74, 73] width 138 height 19
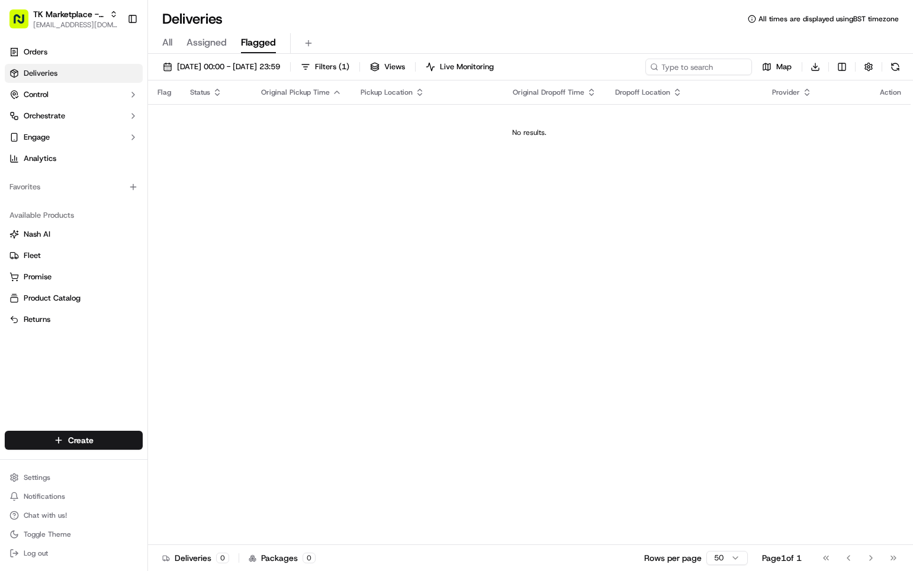
click at [173, 43] on div "All Assigned Flagged" at bounding box center [530, 43] width 765 height 21
click at [168, 41] on span "All" at bounding box center [167, 43] width 10 height 14
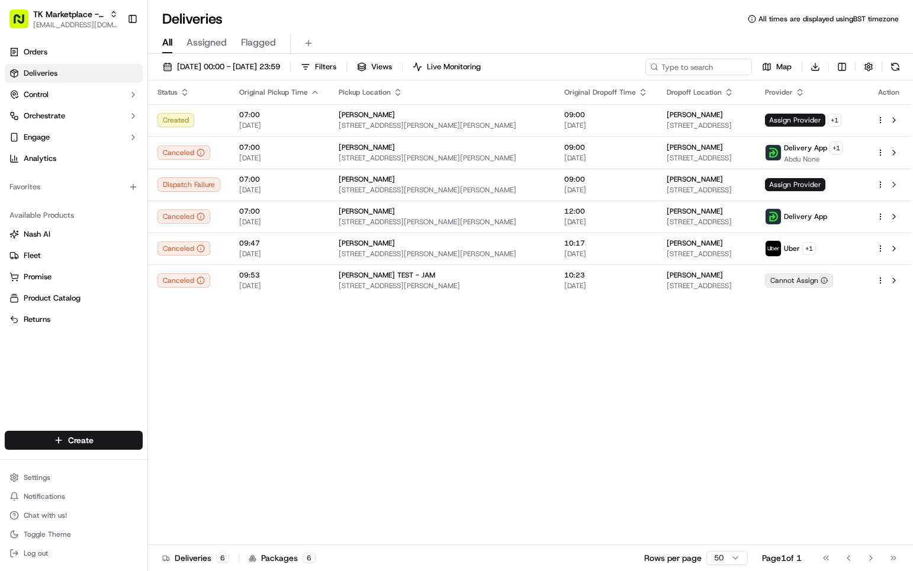
click at [865, 337] on div "Status Original Pickup Time Pickup Location Original Dropoff Time Dropoff Locat…" at bounding box center [529, 312] width 762 height 465
click at [865, 521] on div "Status Original Pickup Time Pickup Location Original Dropoff Time Dropoff Locat…" at bounding box center [529, 312] width 762 height 465
click at [47, 45] on link "Orders" at bounding box center [74, 52] width 138 height 19
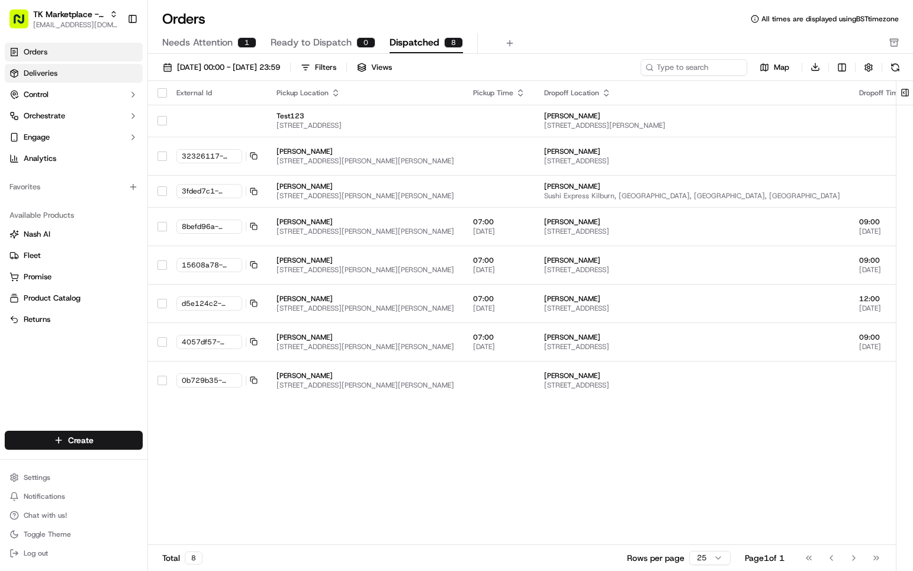
click at [57, 71] on span "Deliveries" at bounding box center [41, 73] width 34 height 11
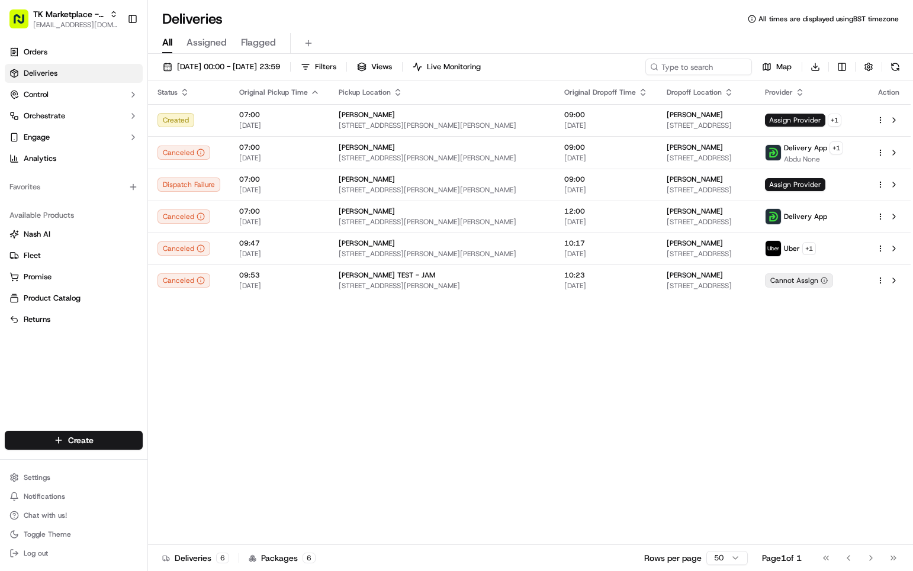
click at [489, 316] on div "Status Original Pickup Time Pickup Location Original Dropoff Time Dropoff Locat…" at bounding box center [529, 312] width 762 height 465
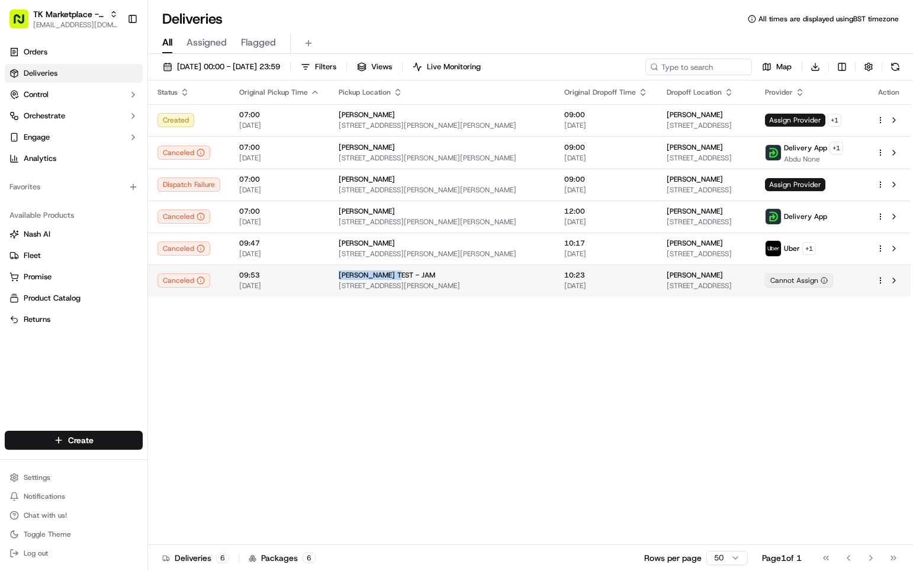
drag, startPoint x: 399, startPoint y: 272, endPoint x: 331, endPoint y: 275, distance: 68.7
click at [331, 275] on td "NASH TEST - JAM 293-301 Kilburn High Rd, London NW6 7JR, UK" at bounding box center [441, 281] width 225 height 32
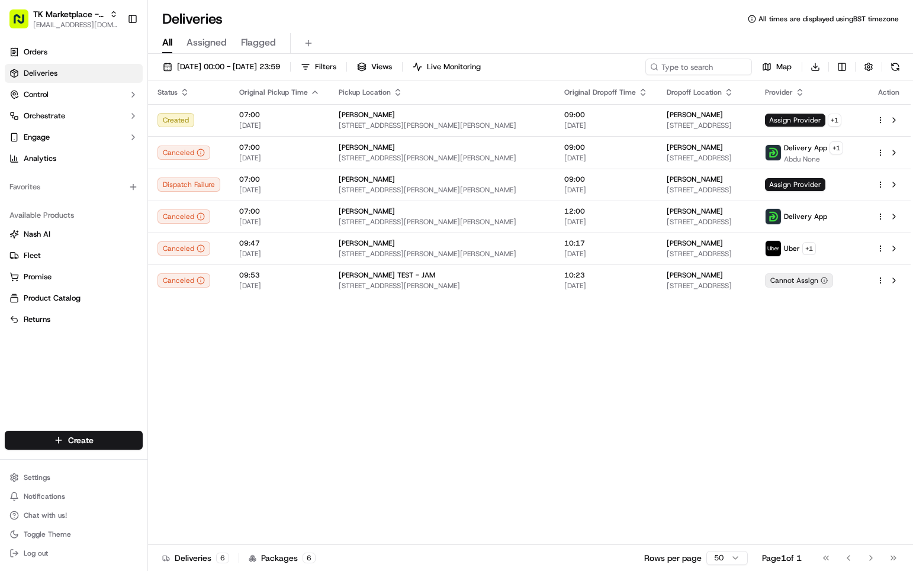
click at [333, 362] on div "Status Original Pickup Time Pickup Location Original Dropoff Time Dropoff Locat…" at bounding box center [529, 312] width 762 height 465
click at [423, 251] on span "[STREET_ADDRESS][PERSON_NAME][PERSON_NAME]" at bounding box center [442, 253] width 207 height 9
click at [390, 268] on td "NASH TEST - JAM 293-301 Kilburn High Rd, London NW6 7JR, UK" at bounding box center [441, 281] width 225 height 32
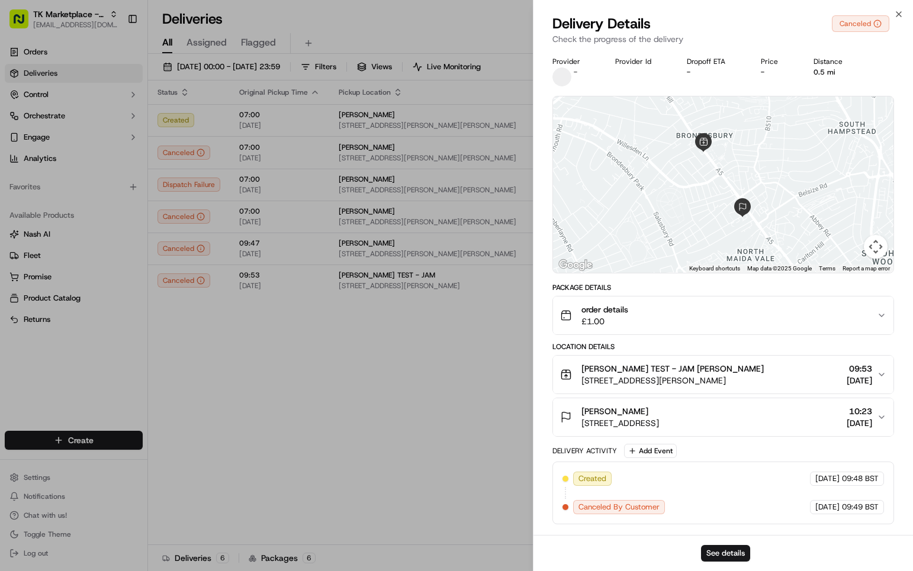
click at [708, 542] on div "See details" at bounding box center [723, 553] width 380 height 36
click at [711, 552] on button "See details" at bounding box center [725, 553] width 49 height 17
click at [881, 376] on icon "button" at bounding box center [881, 374] width 9 height 9
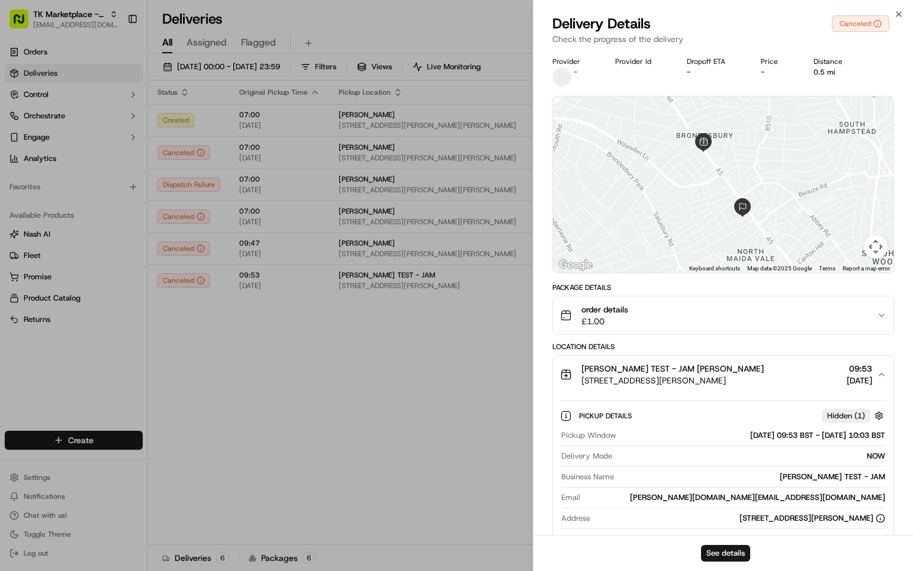
click at [882, 376] on icon "button" at bounding box center [881, 374] width 9 height 9
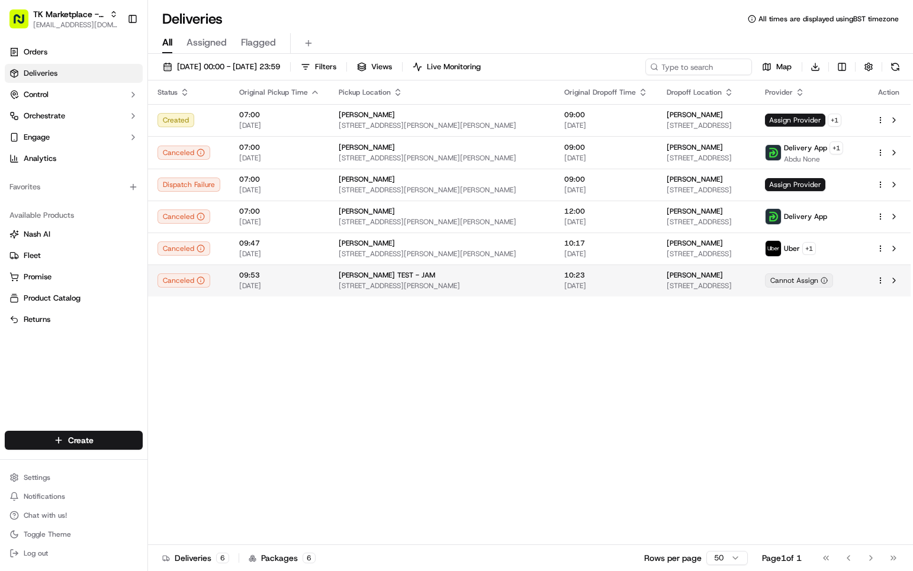
click at [420, 283] on span "[STREET_ADDRESS][PERSON_NAME]" at bounding box center [442, 285] width 207 height 9
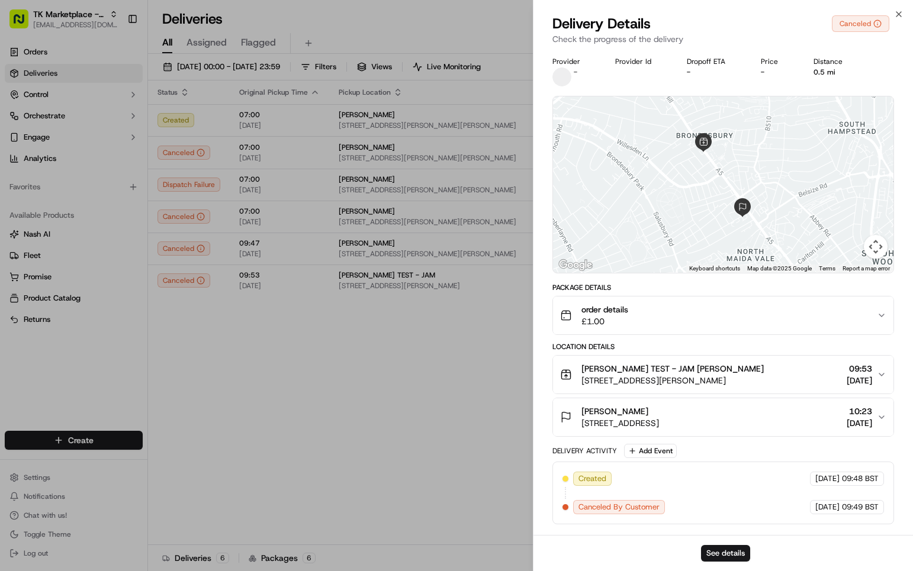
drag, startPoint x: 401, startPoint y: 323, endPoint x: 399, endPoint y: 317, distance: 6.2
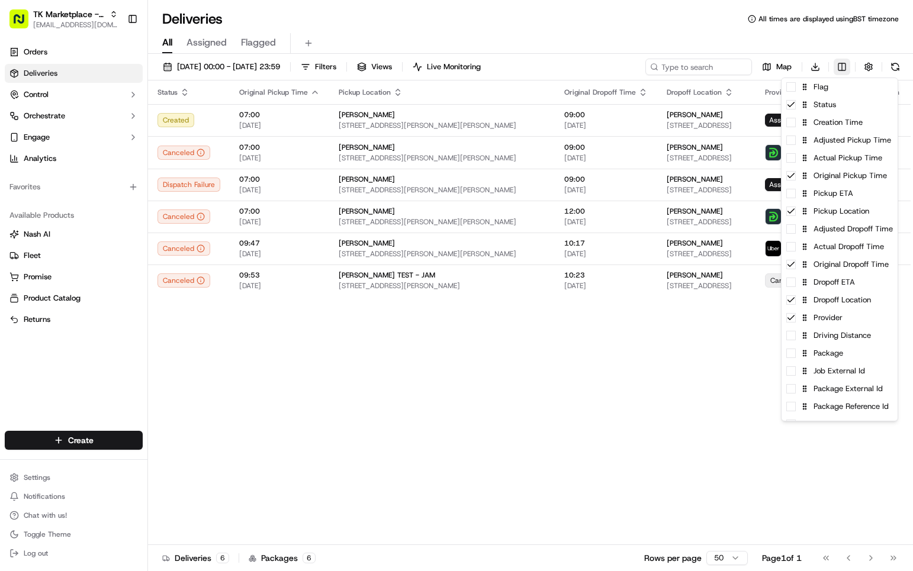
click at [840, 62] on html "TK Marketplace - TKD [EMAIL_ADDRESS][DOMAIN_NAME] Toggle Sidebar Orders Deliver…" at bounding box center [456, 285] width 913 height 571
click at [240, 385] on html "TK Marketplace - TKD [EMAIL_ADDRESS][DOMAIN_NAME] Toggle Sidebar Orders Deliver…" at bounding box center [456, 285] width 913 height 571
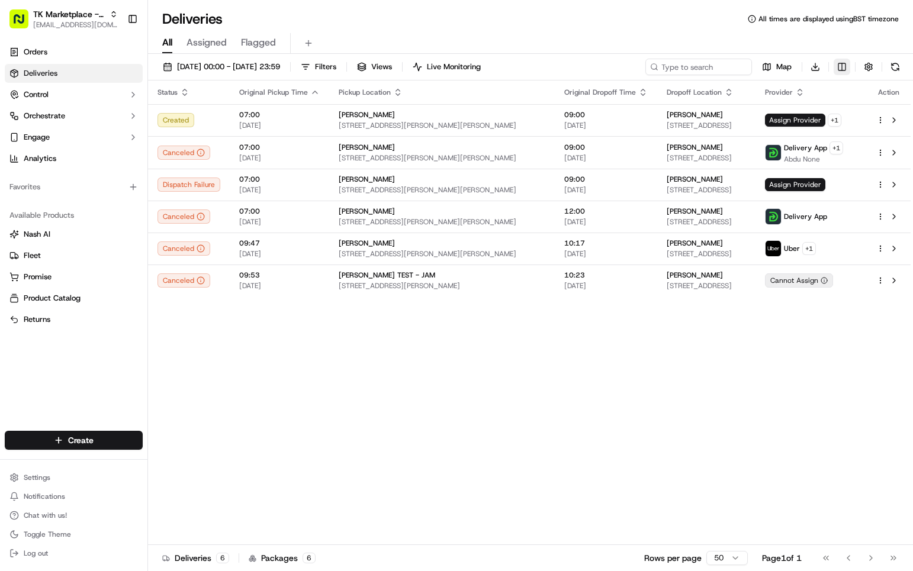
click at [841, 59] on html "TK Marketplace - TKD [EMAIL_ADDRESS][DOMAIN_NAME] Toggle Sidebar Orders Deliver…" at bounding box center [456, 285] width 913 height 571
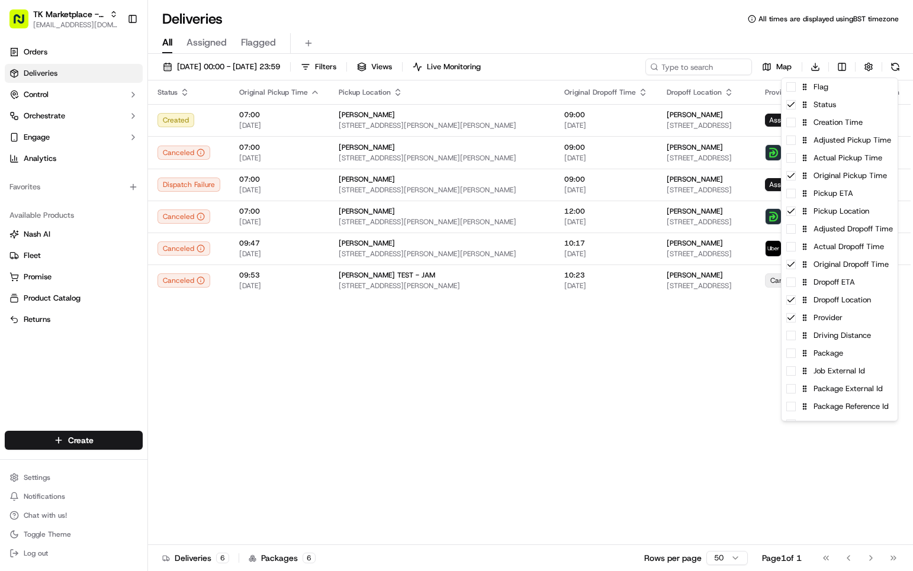
click at [375, 340] on html "TK Marketplace - TKD [EMAIL_ADDRESS][DOMAIN_NAME] Toggle Sidebar Orders Deliver…" at bounding box center [456, 285] width 913 height 571
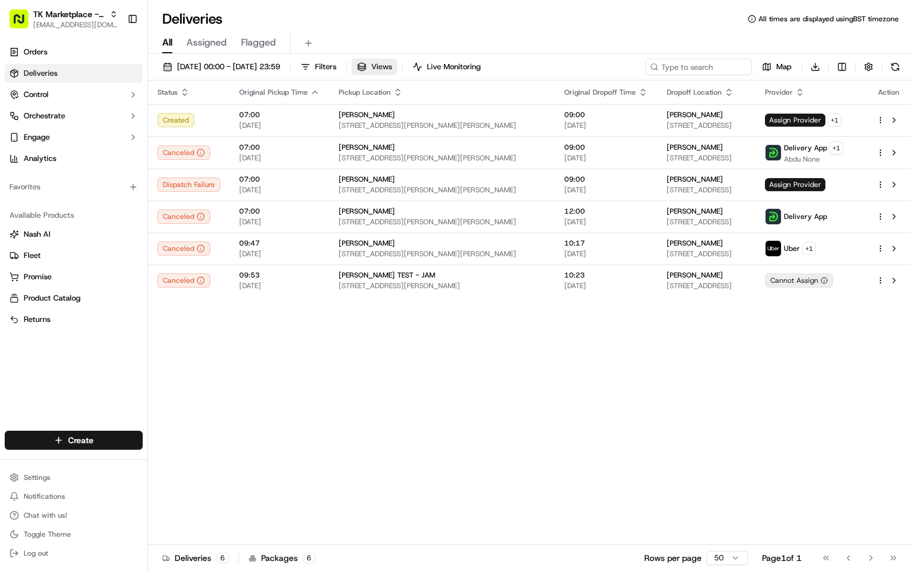
click at [392, 63] on span "Views" at bounding box center [381, 67] width 21 height 11
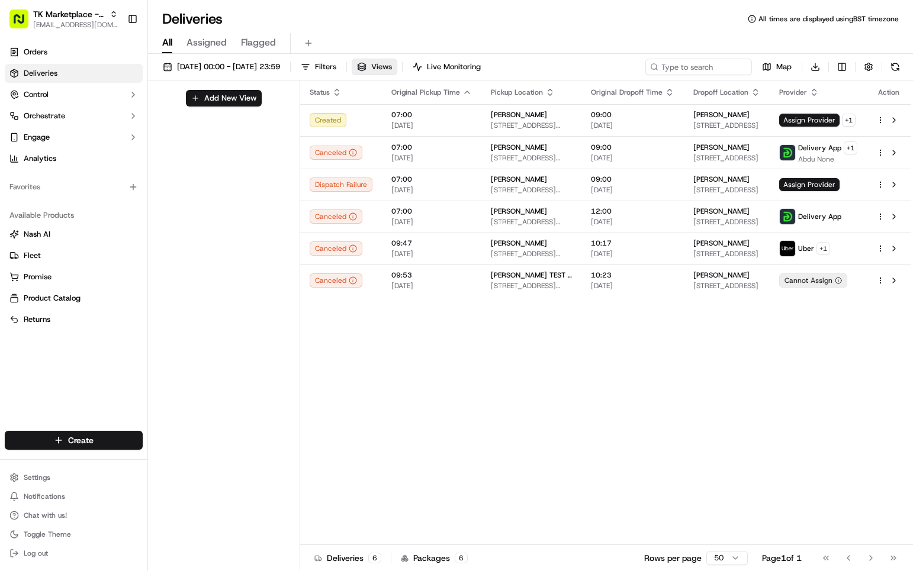
click at [392, 63] on span "Views" at bounding box center [381, 67] width 21 height 11
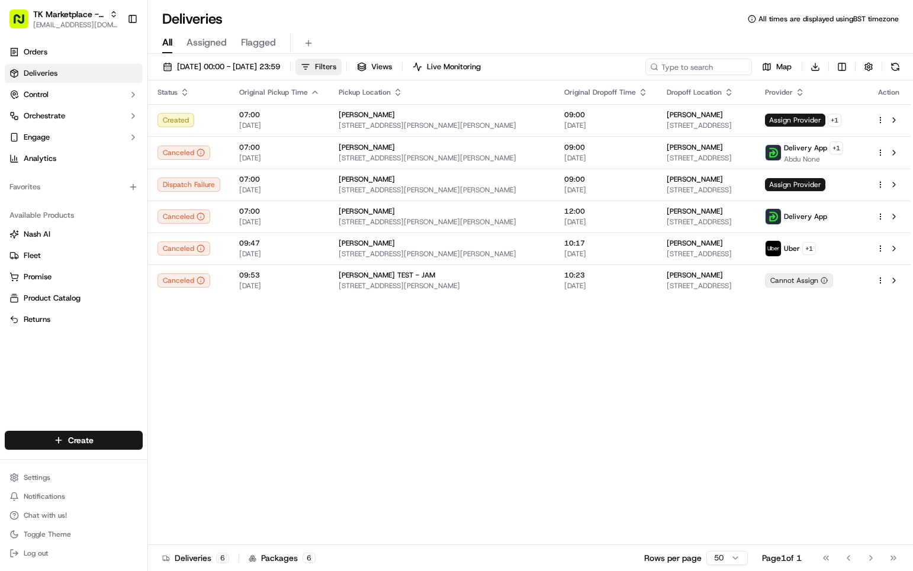
click at [341, 73] on button "Filters" at bounding box center [318, 67] width 46 height 17
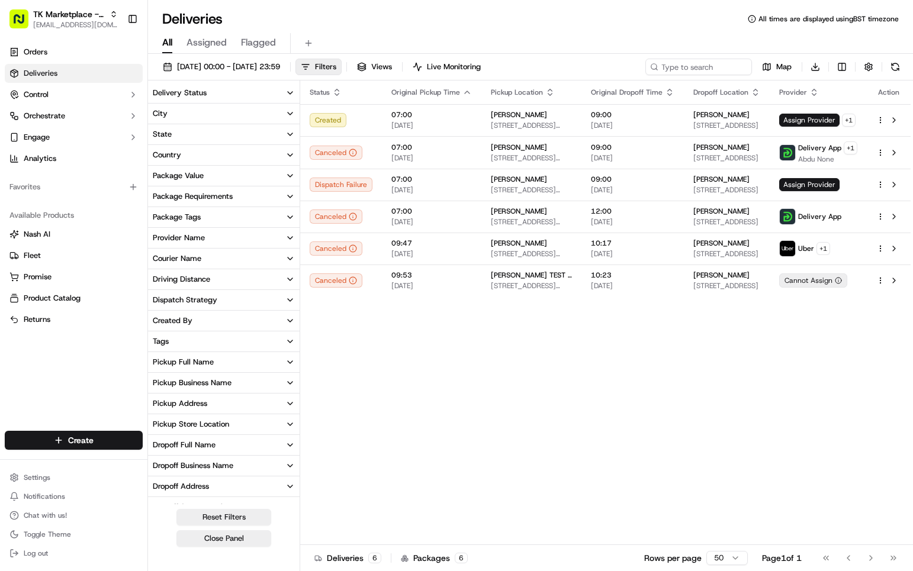
click at [340, 346] on div "Status Original Pickup Time Pickup Location Original Dropoff Time Dropoff Locat…" at bounding box center [605, 312] width 610 height 465
click at [336, 65] on span "Filters" at bounding box center [325, 67] width 21 height 11
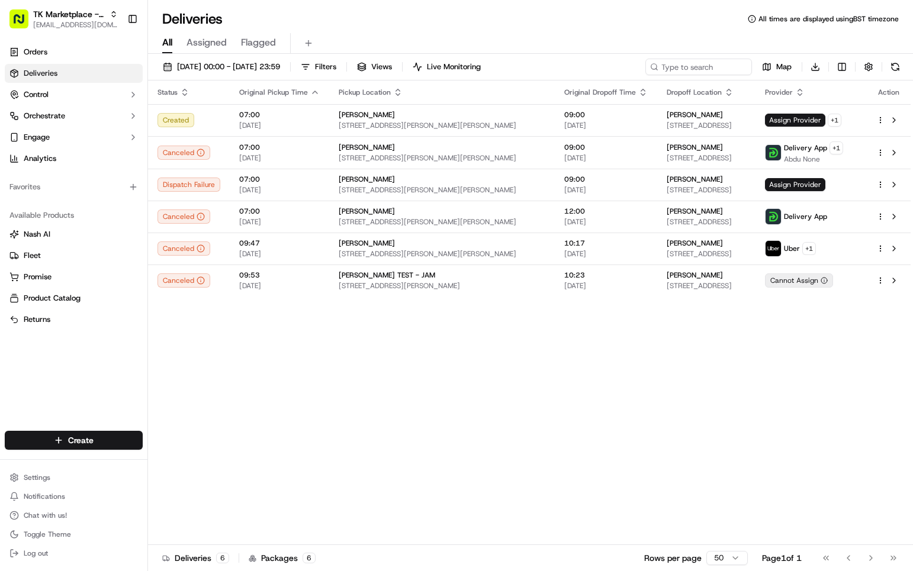
click at [88, 63] on ul "Orders Deliveries Control Orchestrate Engage Analytics" at bounding box center [74, 105] width 138 height 125
click at [94, 51] on link "Orders" at bounding box center [74, 52] width 138 height 19
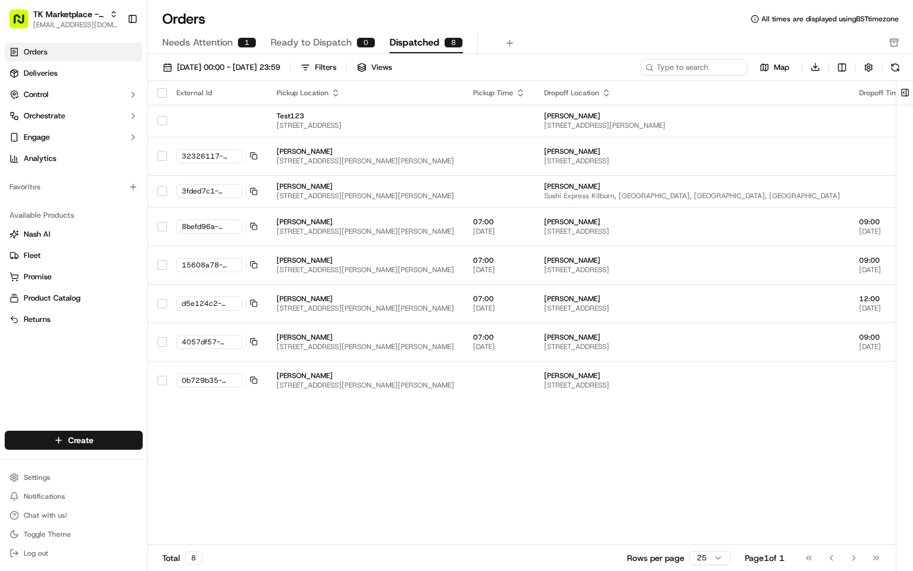
click at [433, 39] on span "Dispatched" at bounding box center [414, 43] width 50 height 14
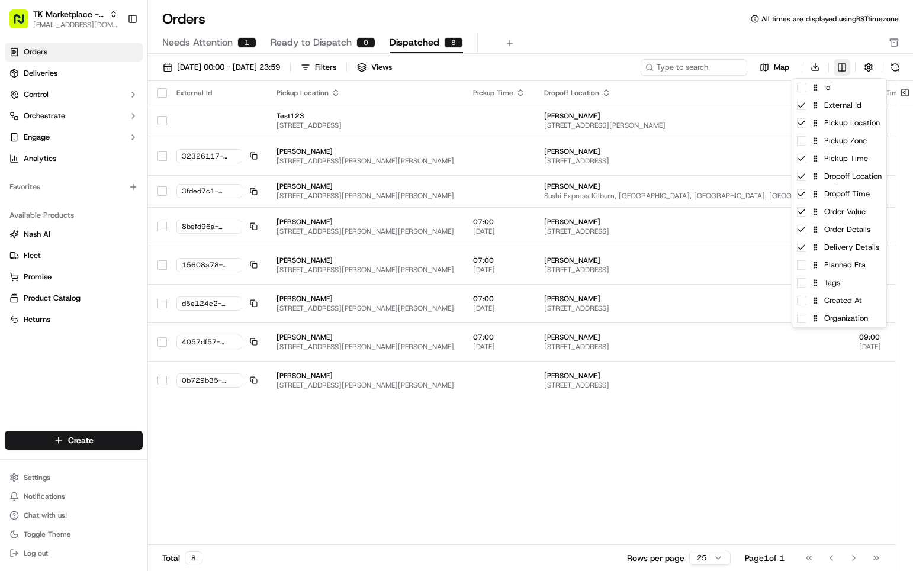
click at [838, 72] on html "TK Marketplace - TKD [EMAIL_ADDRESS][DOMAIN_NAME] Toggle Sidebar Orders Deliver…" at bounding box center [456, 285] width 913 height 571
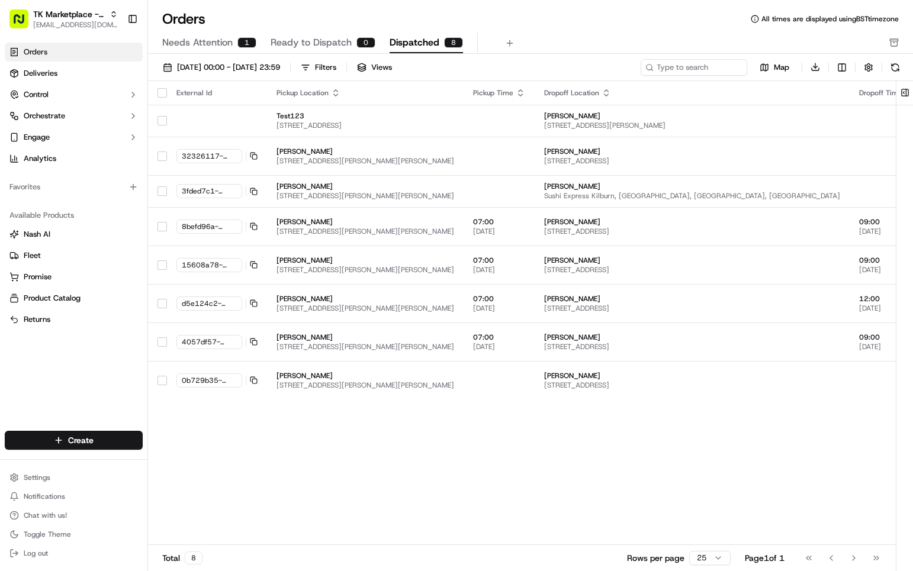
click at [536, 424] on html "TK Marketplace - TKD [EMAIL_ADDRESS][DOMAIN_NAME] Toggle Sidebar Orders Deliver…" at bounding box center [456, 285] width 913 height 571
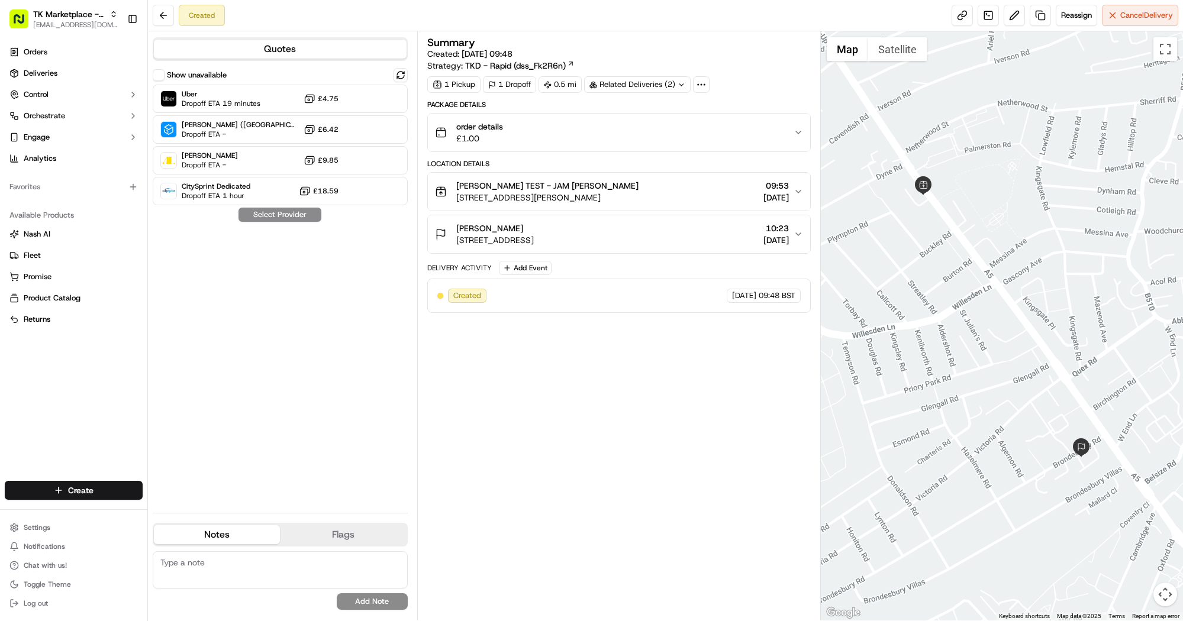
click at [350, 299] on div "Show unavailable Uber Dropoff ETA 19 minutes £4.75 [PERSON_NAME] ([GEOGRAPHIC_D…" at bounding box center [280, 286] width 255 height 436
click at [1112, 25] on button "Cancel Delivery" at bounding box center [1140, 15] width 76 height 21
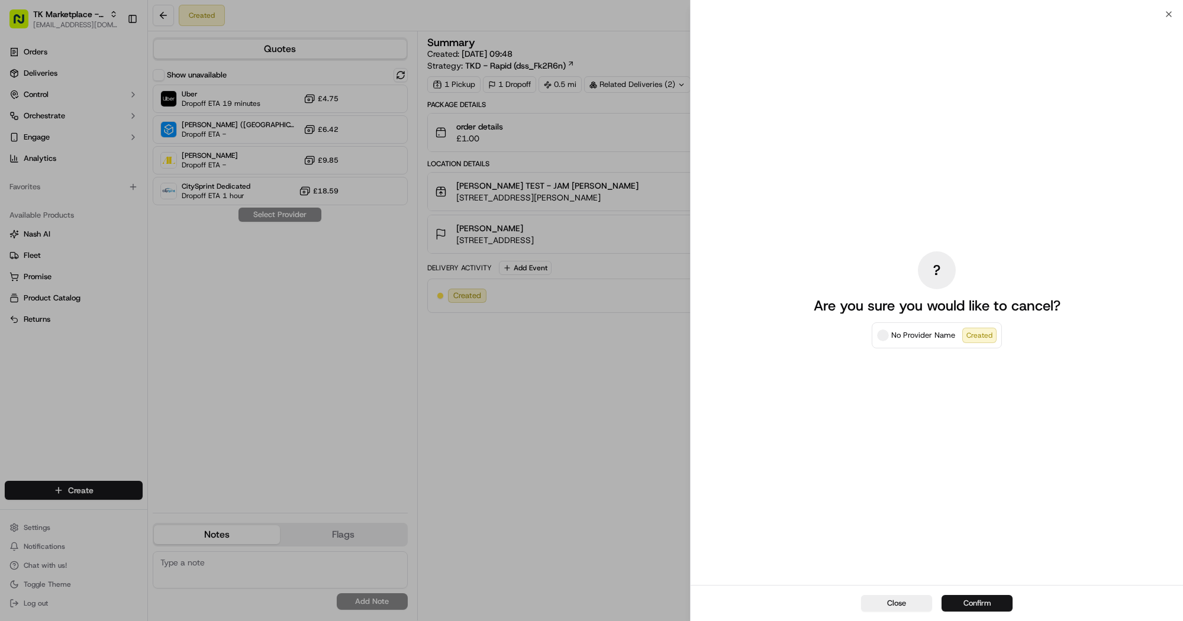
click at [976, 602] on button "Confirm" at bounding box center [977, 603] width 71 height 17
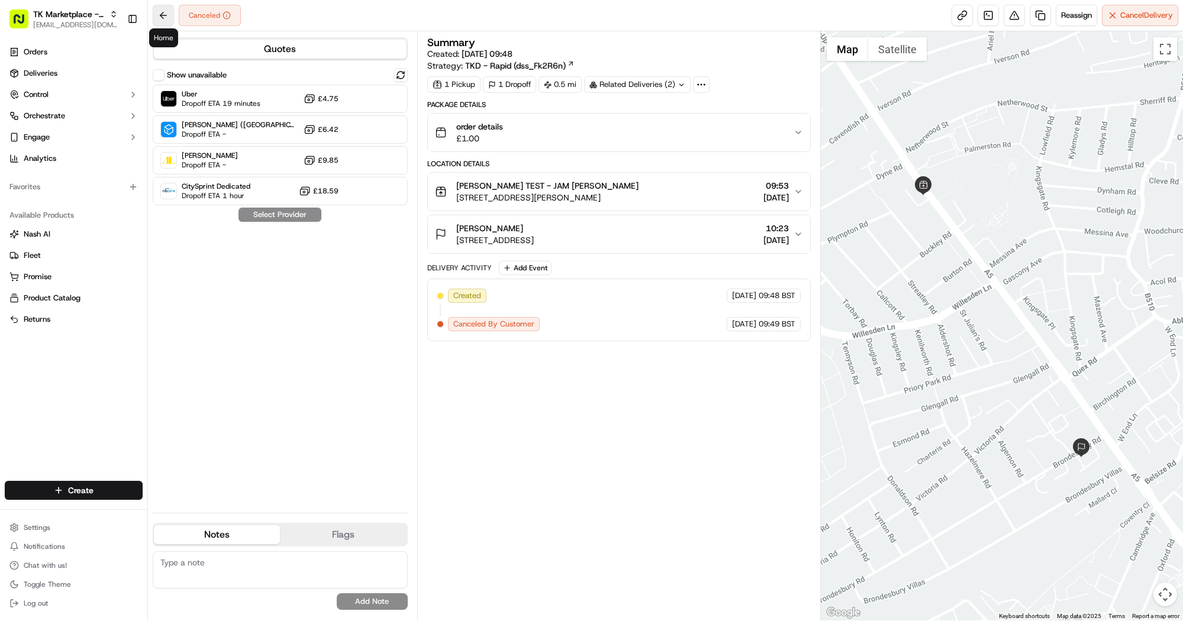
click at [169, 14] on button at bounding box center [163, 15] width 21 height 21
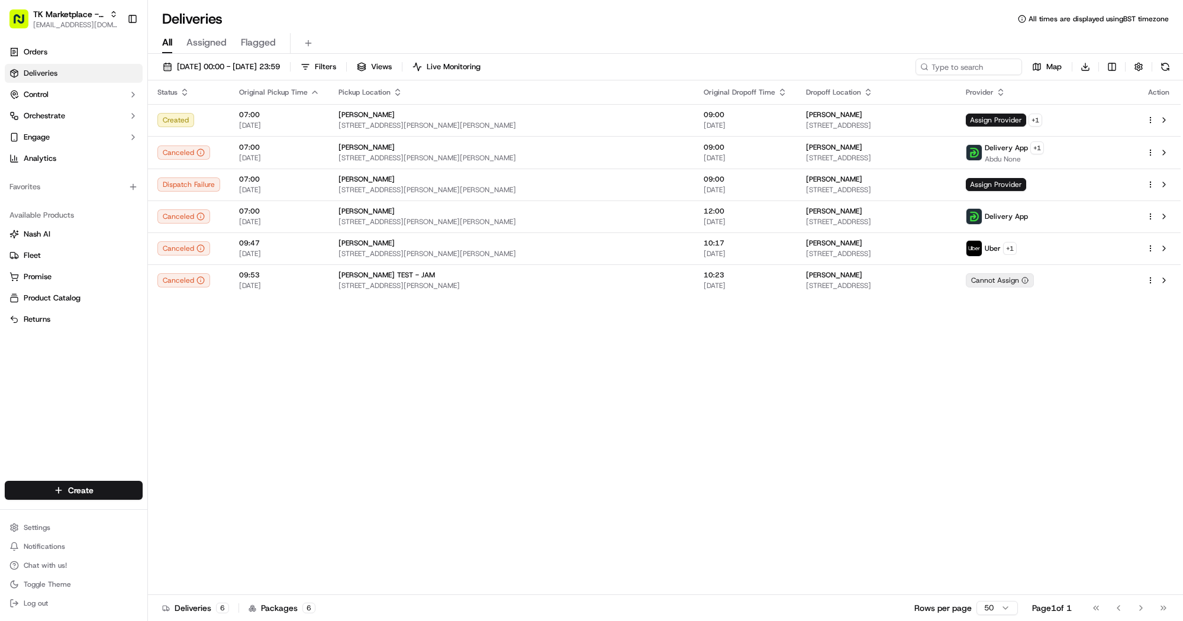
click at [376, 389] on div "Status Original Pickup Time Pickup Location Original Dropoff Time Dropoff Locat…" at bounding box center [664, 337] width 1033 height 515
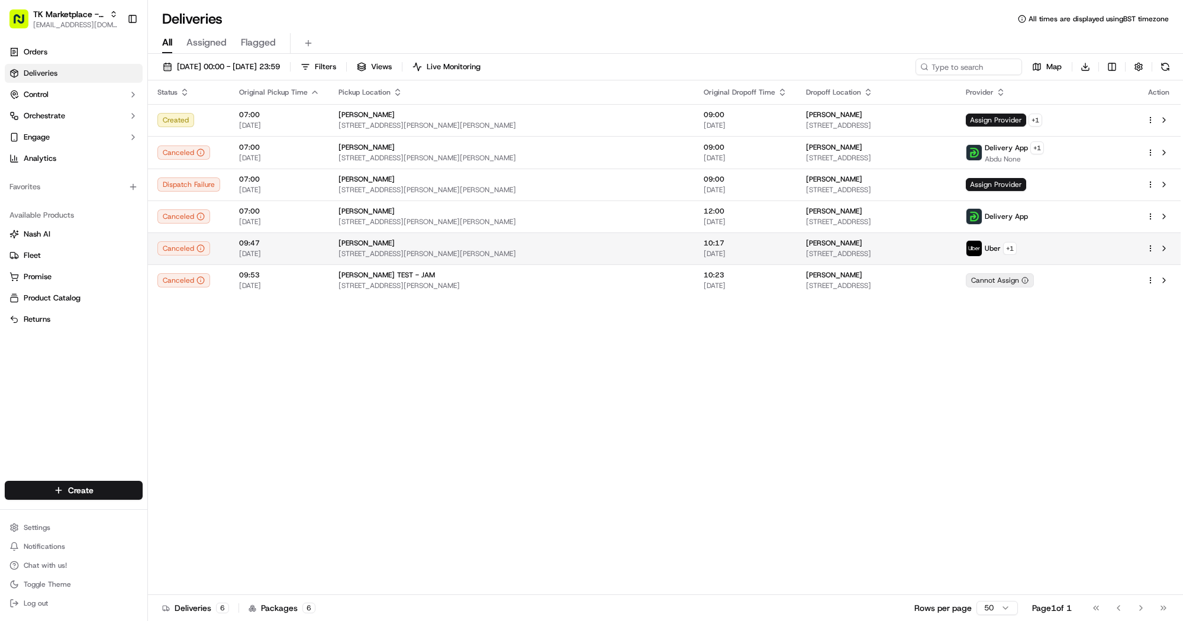
click at [464, 250] on span "[STREET_ADDRESS][PERSON_NAME][PERSON_NAME]" at bounding box center [512, 253] width 346 height 9
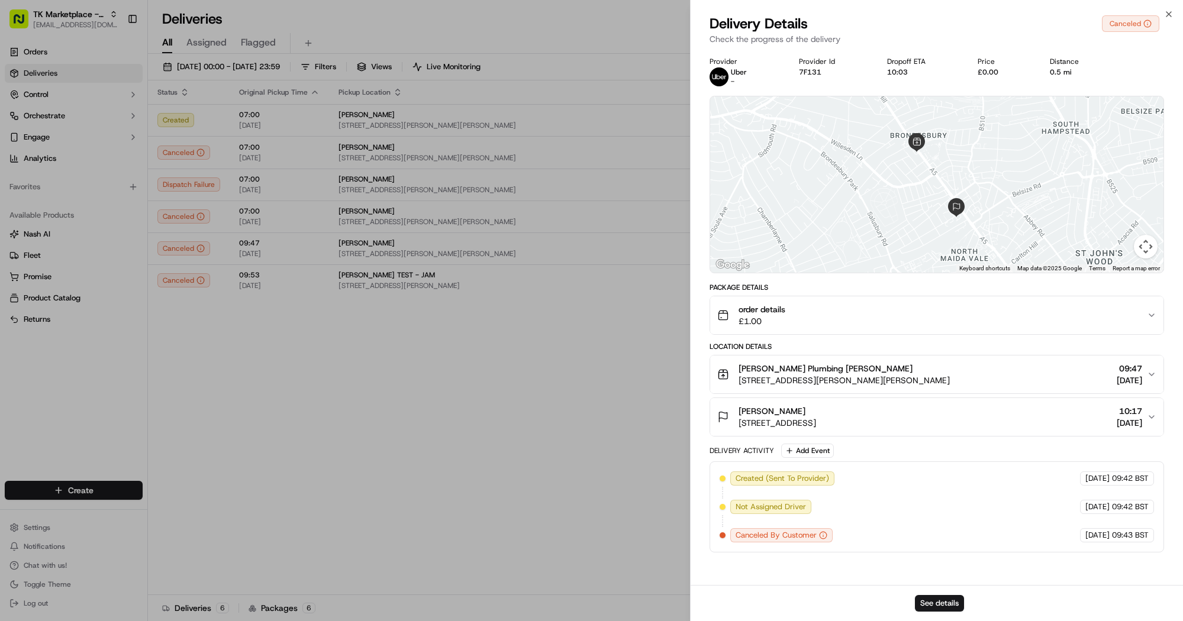
click at [1155, 373] on icon "button" at bounding box center [1151, 374] width 9 height 9
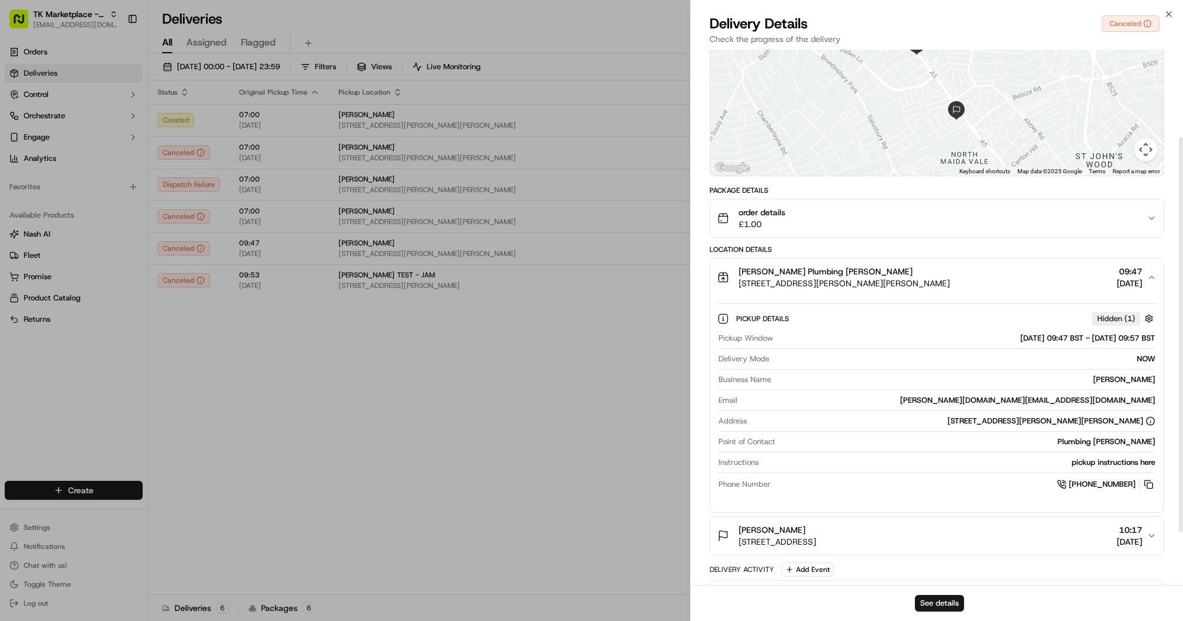
scroll to position [118, 0]
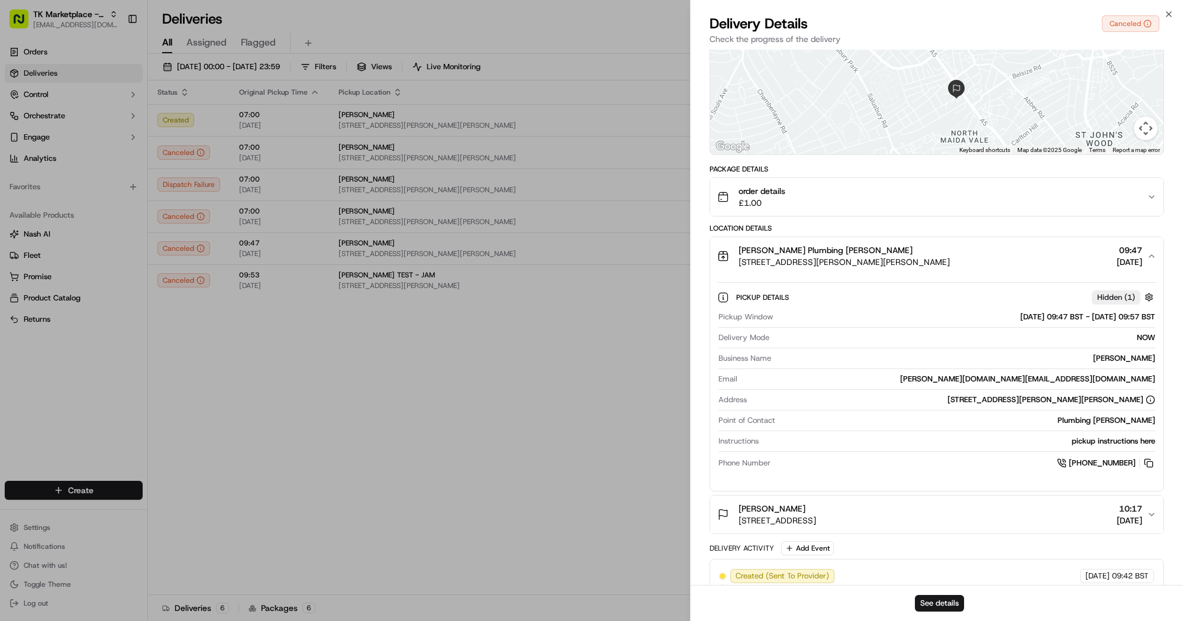
drag, startPoint x: 1153, startPoint y: 257, endPoint x: 1140, endPoint y: 294, distance: 39.3
click at [1153, 259] on icon "button" at bounding box center [1151, 256] width 9 height 9
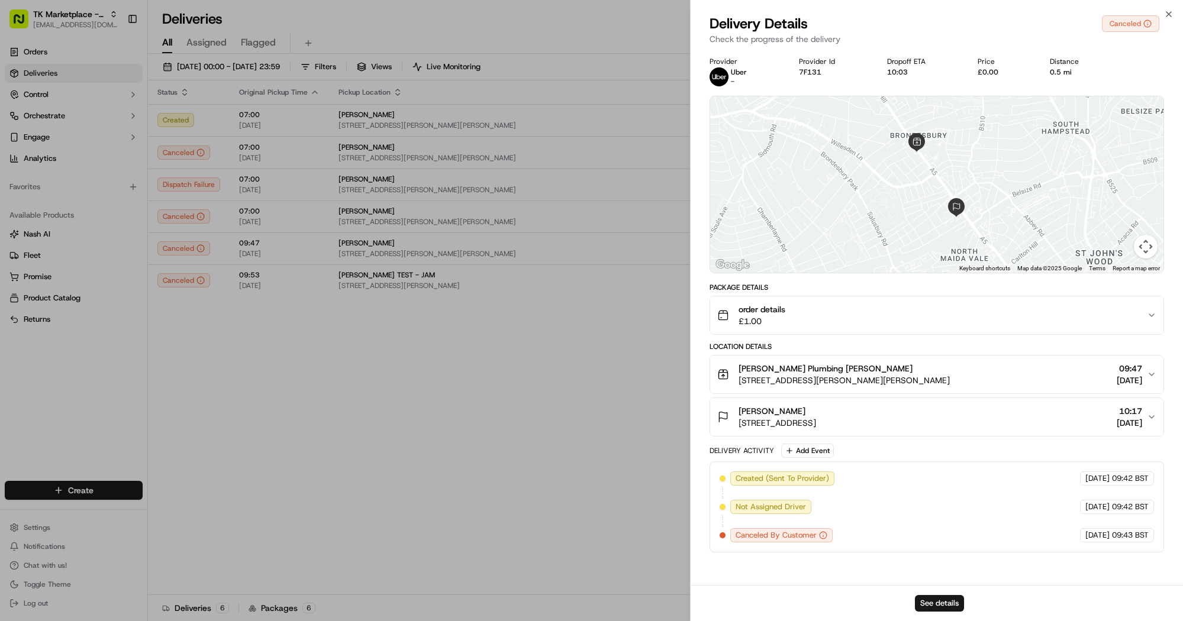
click at [1156, 417] on button "[PERSON_NAME] [STREET_ADDRESS][GEOGRAPHIC_DATA] 10:17 [DATE]" at bounding box center [936, 417] width 453 height 38
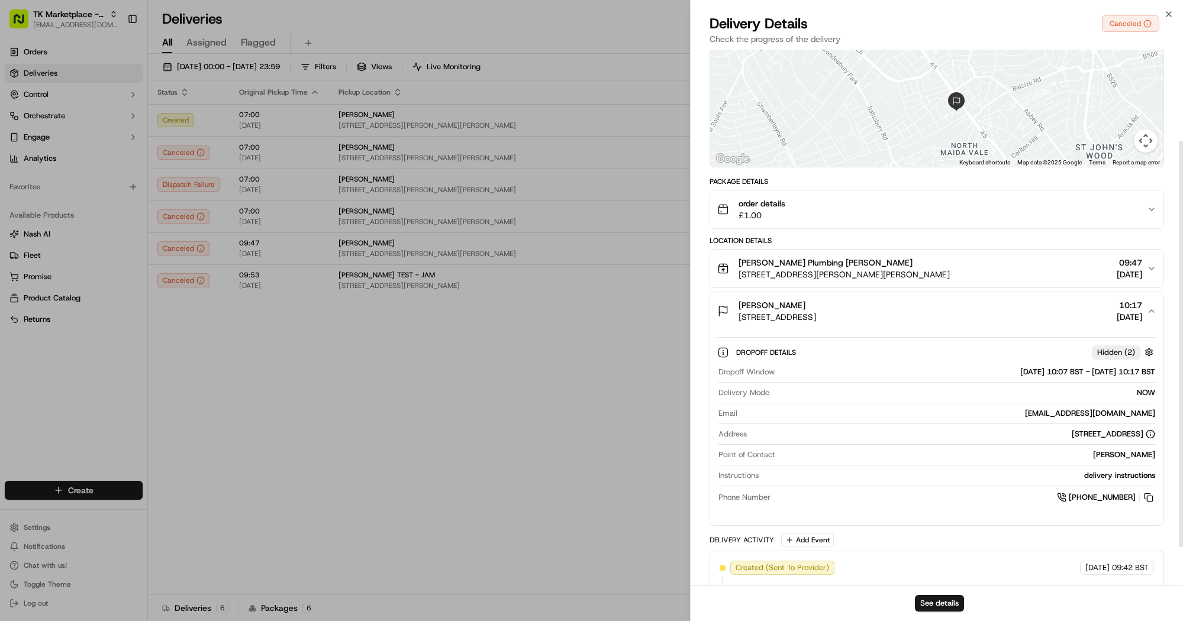
scroll to position [170, 0]
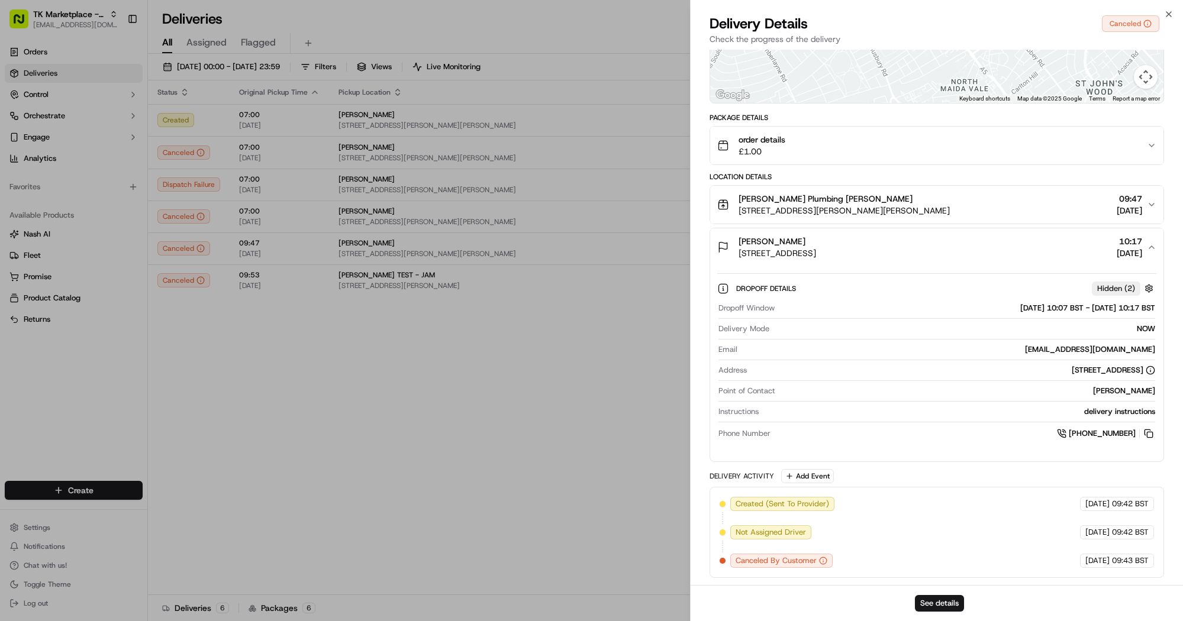
click at [1153, 247] on icon "button" at bounding box center [1151, 247] width 9 height 9
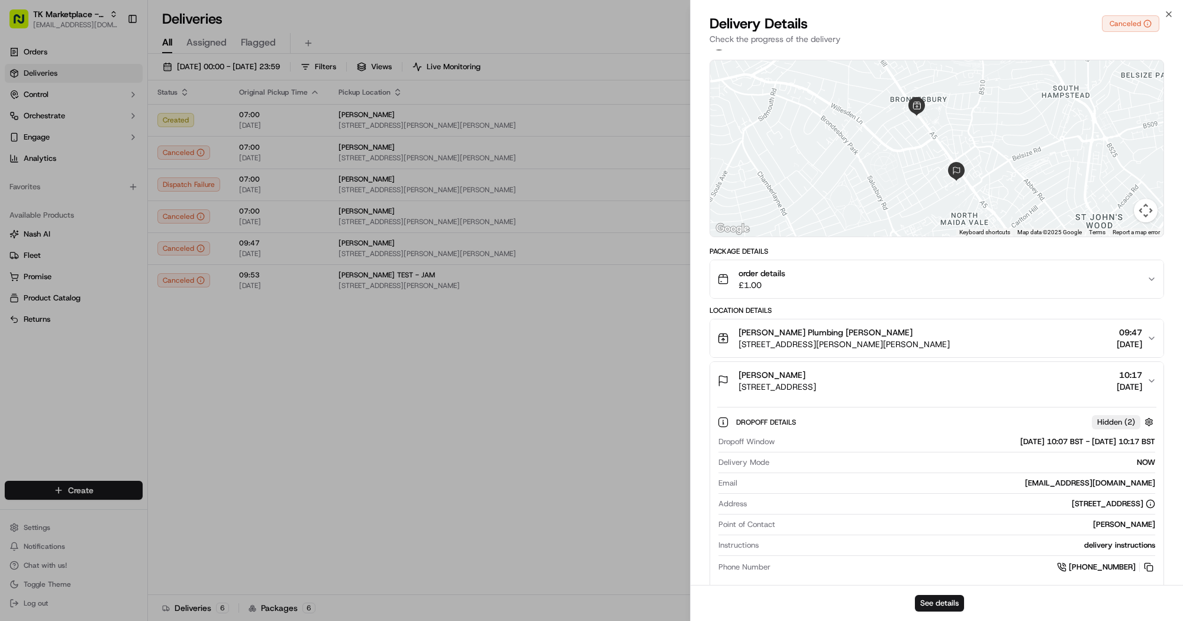
scroll to position [0, 0]
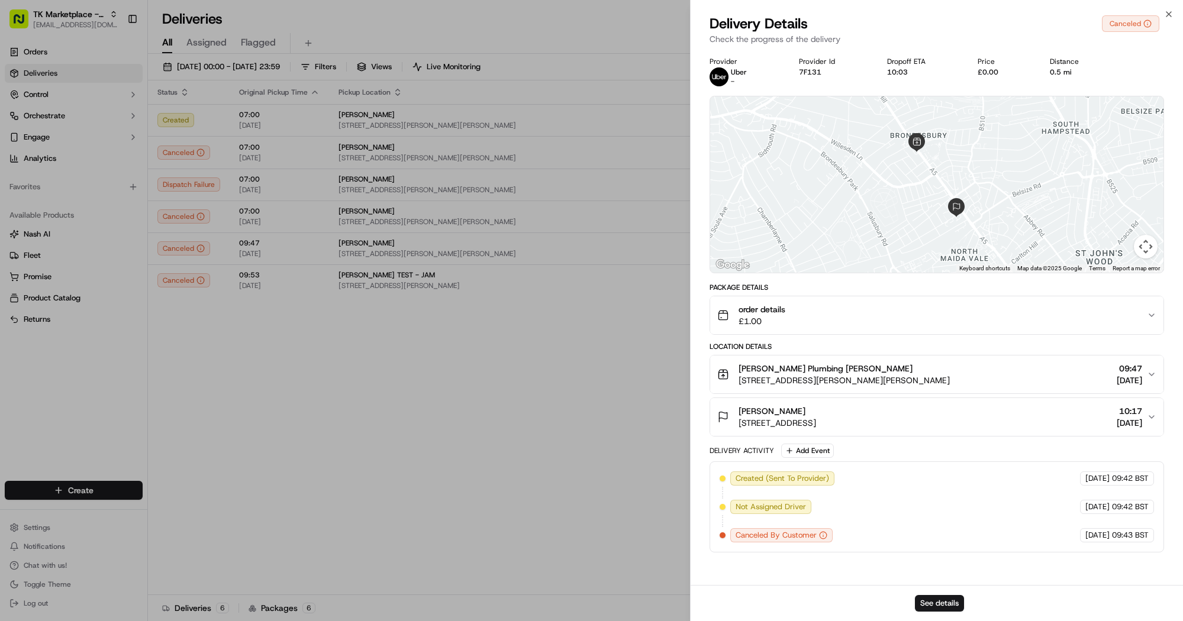
click at [962, 43] on p "Check the progress of the delivery" at bounding box center [937, 39] width 455 height 12
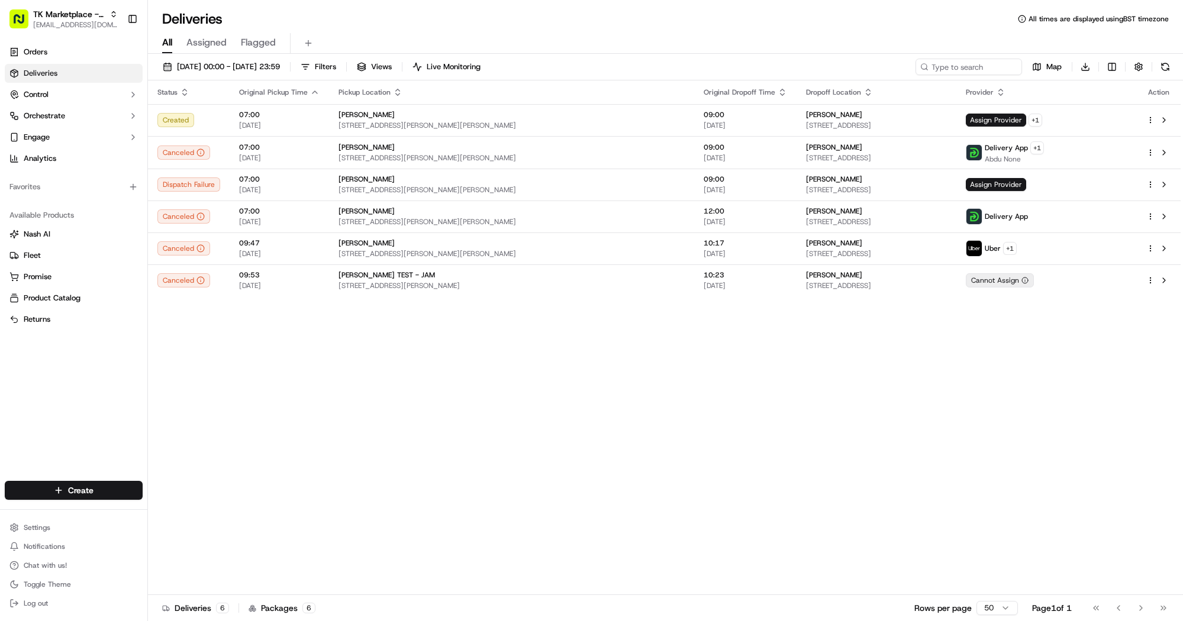
drag, startPoint x: 490, startPoint y: 339, endPoint x: 491, endPoint y: 327, distance: 12.4
click at [491, 339] on div "Status Original Pickup Time Pickup Location Original Dropoff Time Dropoff Locat…" at bounding box center [664, 337] width 1033 height 515
click at [519, 276] on div "NASH TEST - JAM" at bounding box center [512, 274] width 346 height 9
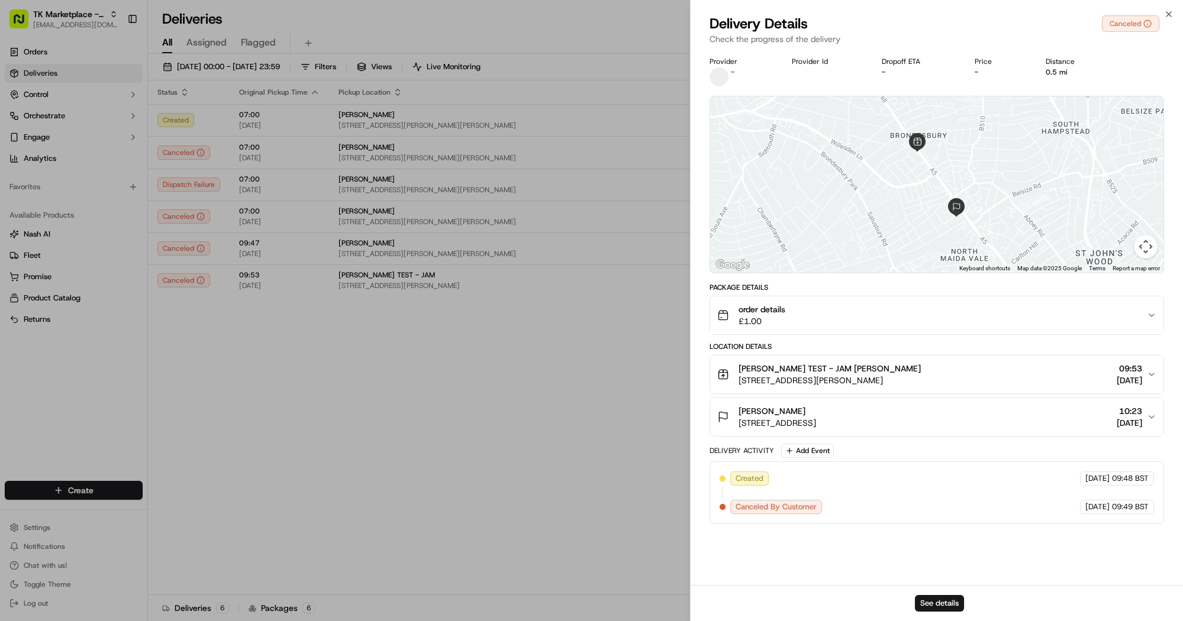
click at [1150, 379] on icon "button" at bounding box center [1151, 374] width 9 height 9
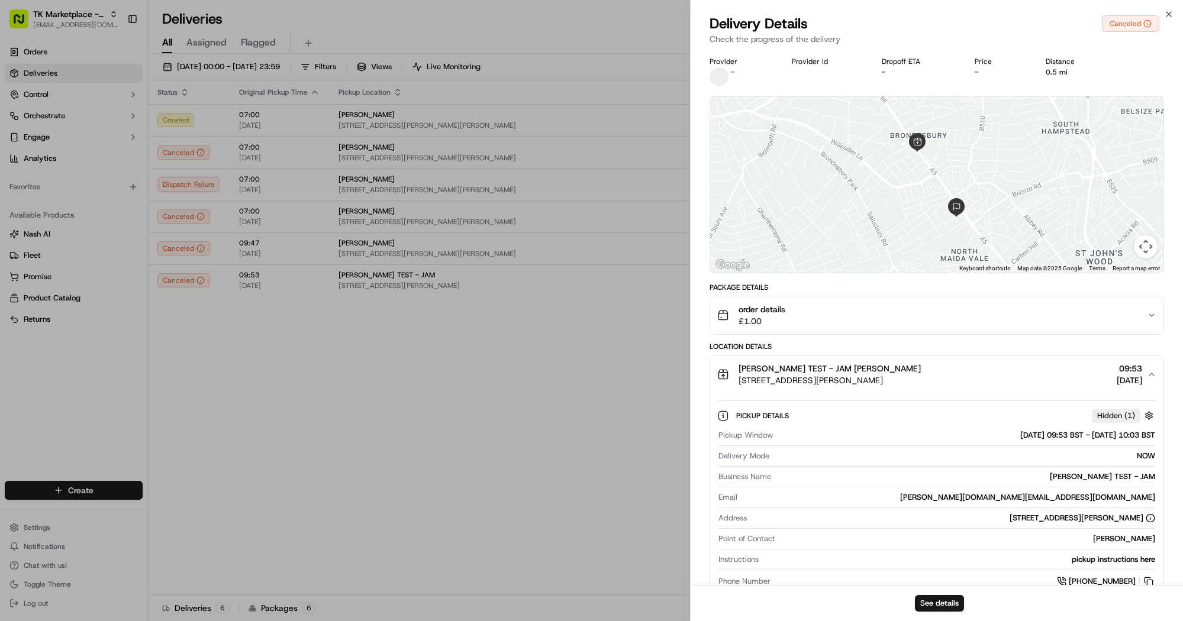
click at [1151, 372] on icon "button" at bounding box center [1151, 374] width 9 height 9
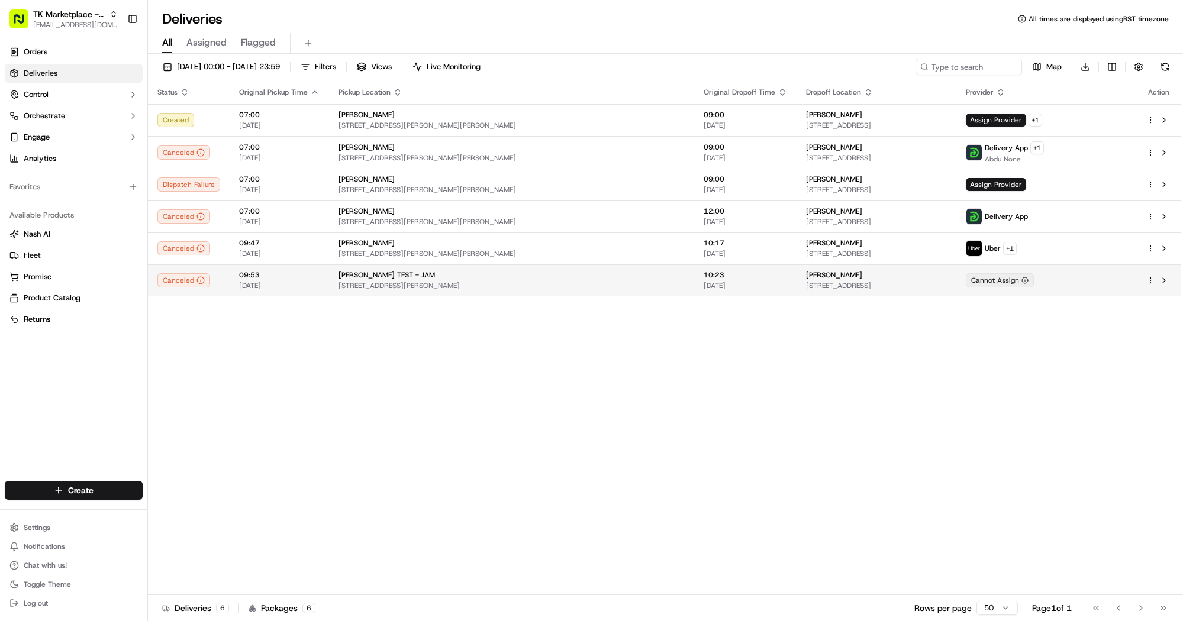
click at [656, 275] on div "NASH TEST - JAM" at bounding box center [512, 274] width 346 height 9
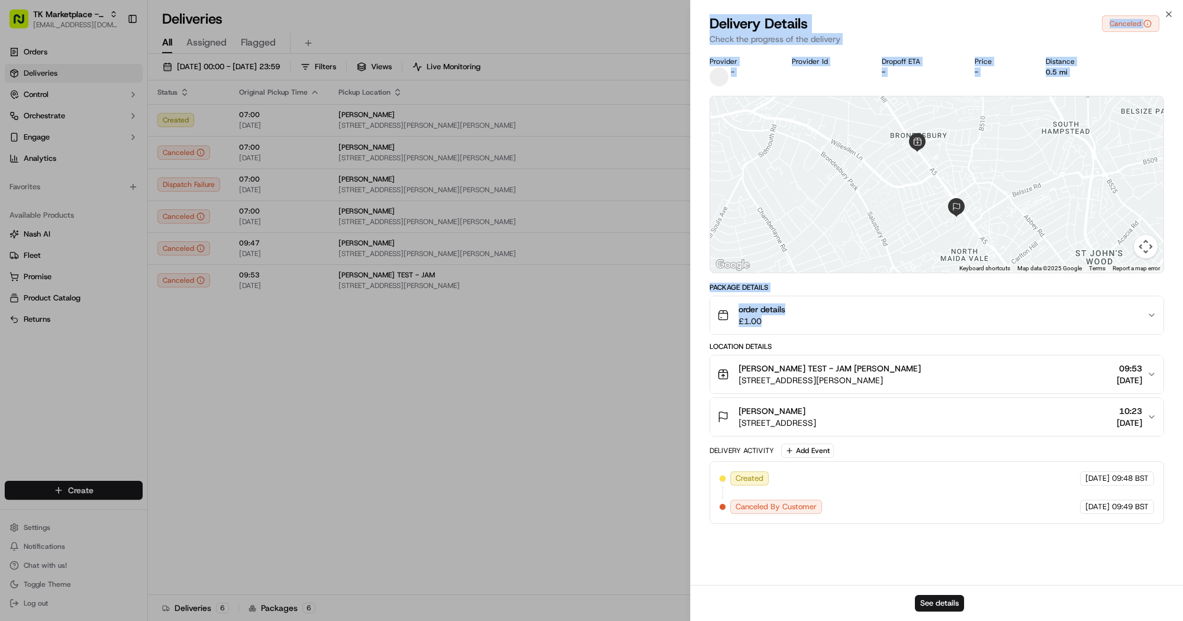
drag, startPoint x: 785, startPoint y: 320, endPoint x: 679, endPoint y: 317, distance: 106.0
click at [679, 317] on body "TK Marketplace - TKD joshdodd@tradekart.com Toggle Sidebar Orders Deliveries Co…" at bounding box center [591, 310] width 1183 height 621
click at [860, 330] on button "order details £1.00" at bounding box center [936, 316] width 453 height 38
click at [834, 307] on div "order details £1.00" at bounding box center [932, 316] width 430 height 24
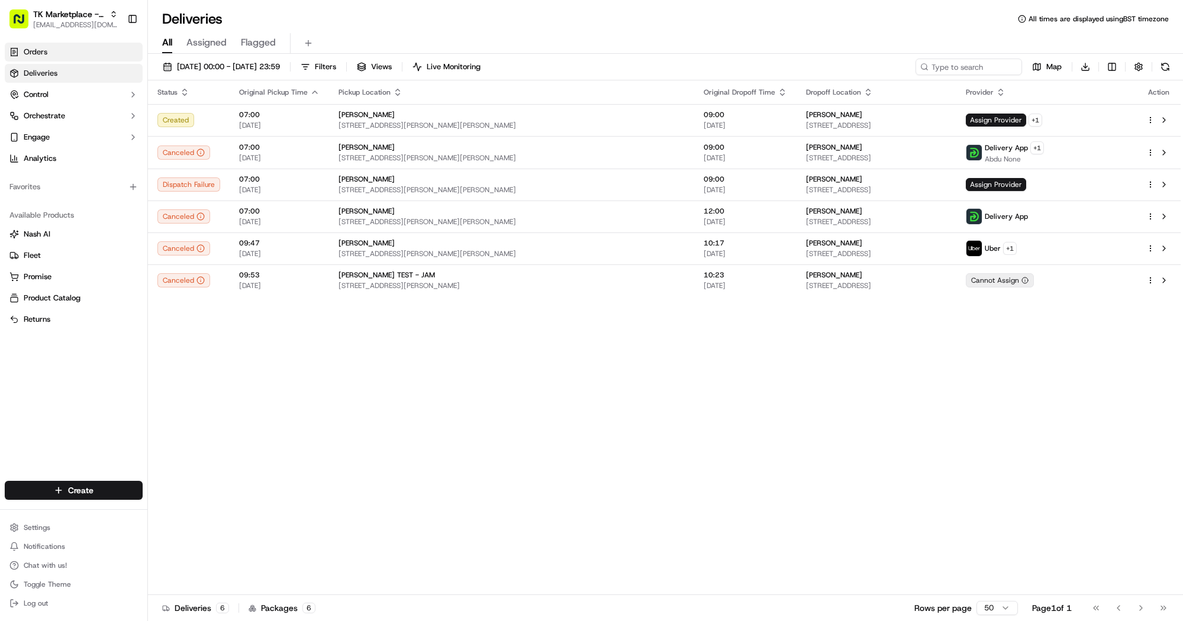
click at [70, 56] on link "Orders" at bounding box center [74, 52] width 138 height 19
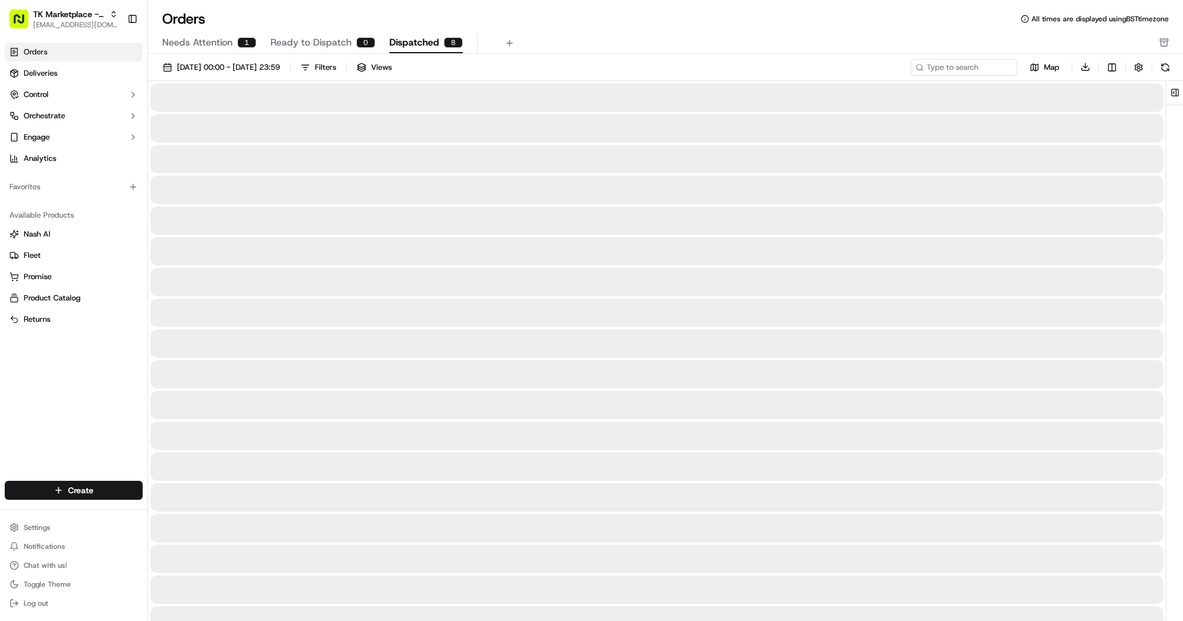
click at [411, 38] on span "Dispatched" at bounding box center [414, 43] width 50 height 14
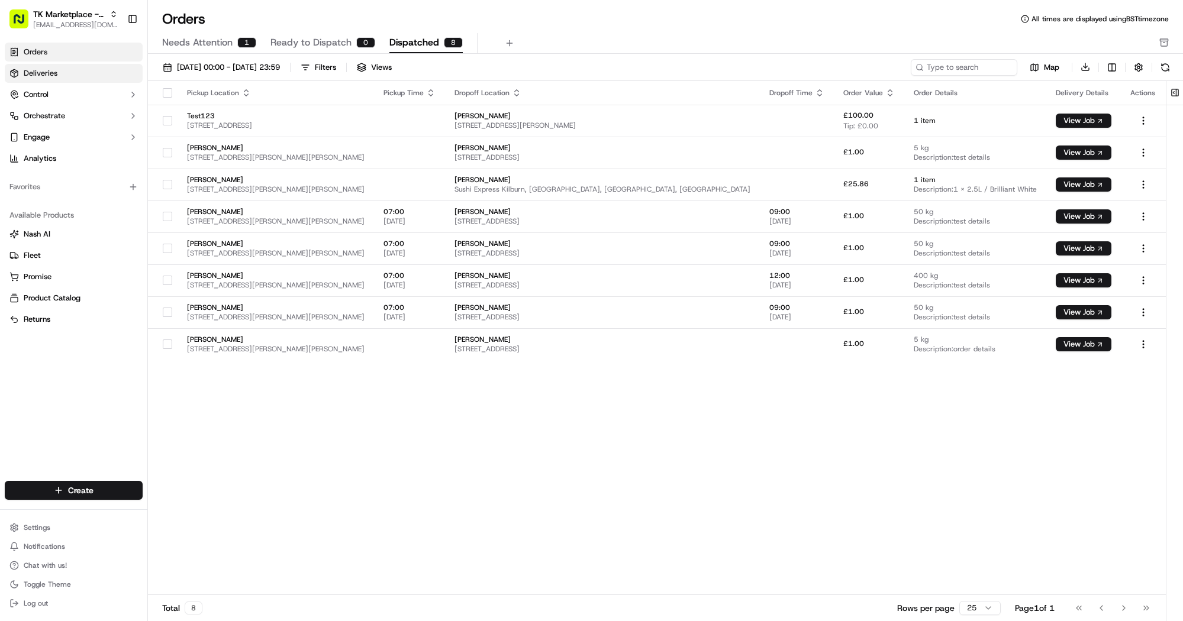
click at [78, 73] on link "Deliveries" at bounding box center [74, 73] width 138 height 19
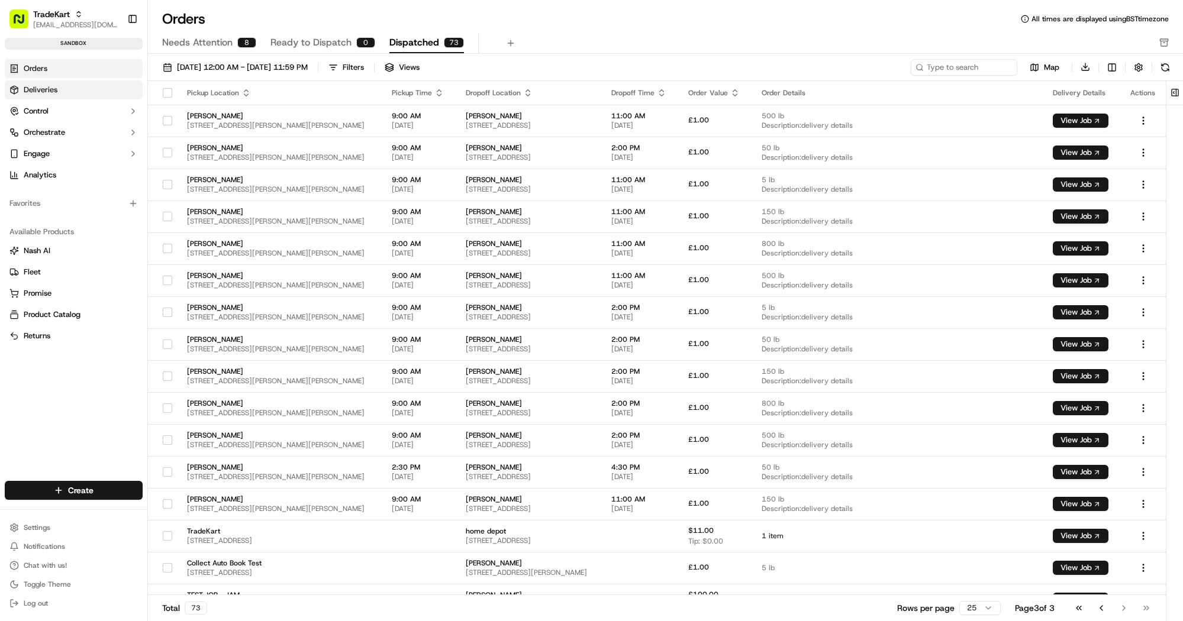
click at [54, 86] on span "Deliveries" at bounding box center [41, 90] width 34 height 11
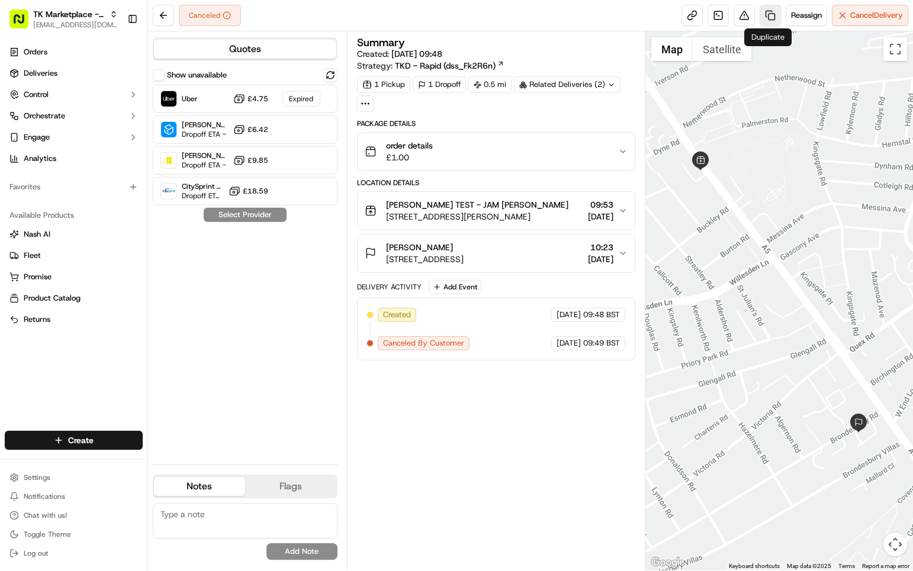
click at [762, 14] on link at bounding box center [769, 15] width 21 height 21
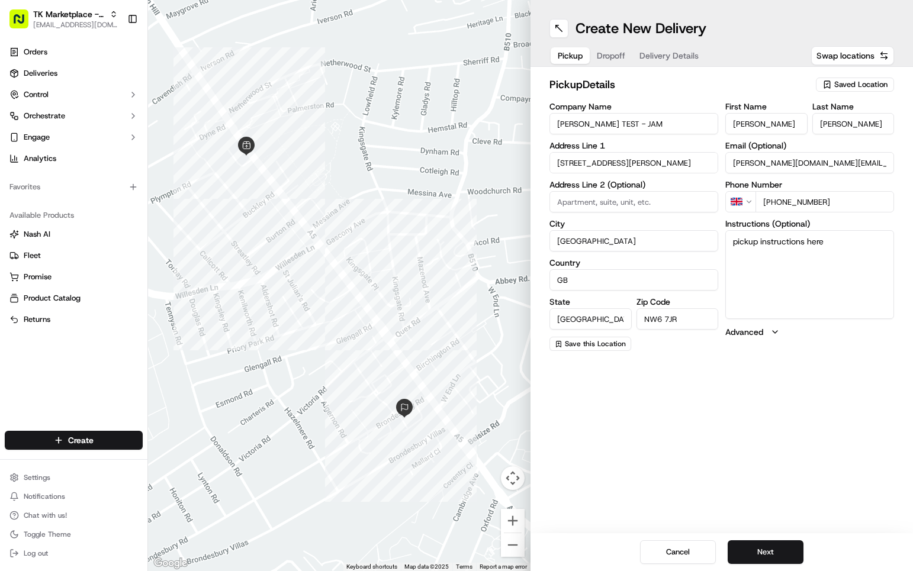
drag, startPoint x: 86, startPoint y: 365, endPoint x: 207, endPoint y: 318, distance: 129.5
click at [86, 364] on div "Orders Deliveries Control Orchestrate Engage Analytics Favorites Available Prod…" at bounding box center [73, 230] width 147 height 384
click at [594, 560] on div "Cancel Next" at bounding box center [721, 552] width 382 height 38
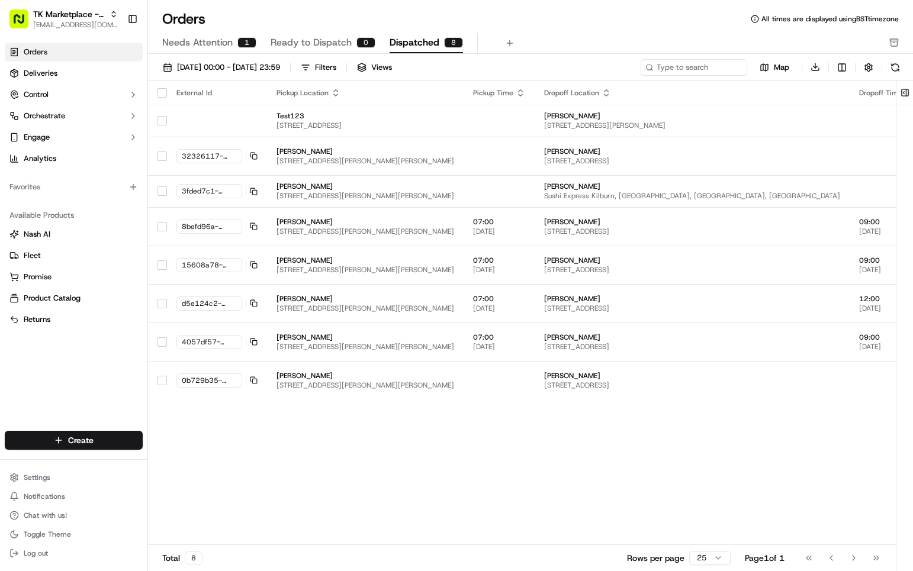
click at [264, 430] on div "External Id Pickup Location Pickup Time Dropoff Location Dropoff Time Order Val…" at bounding box center [669, 313] width 1043 height 465
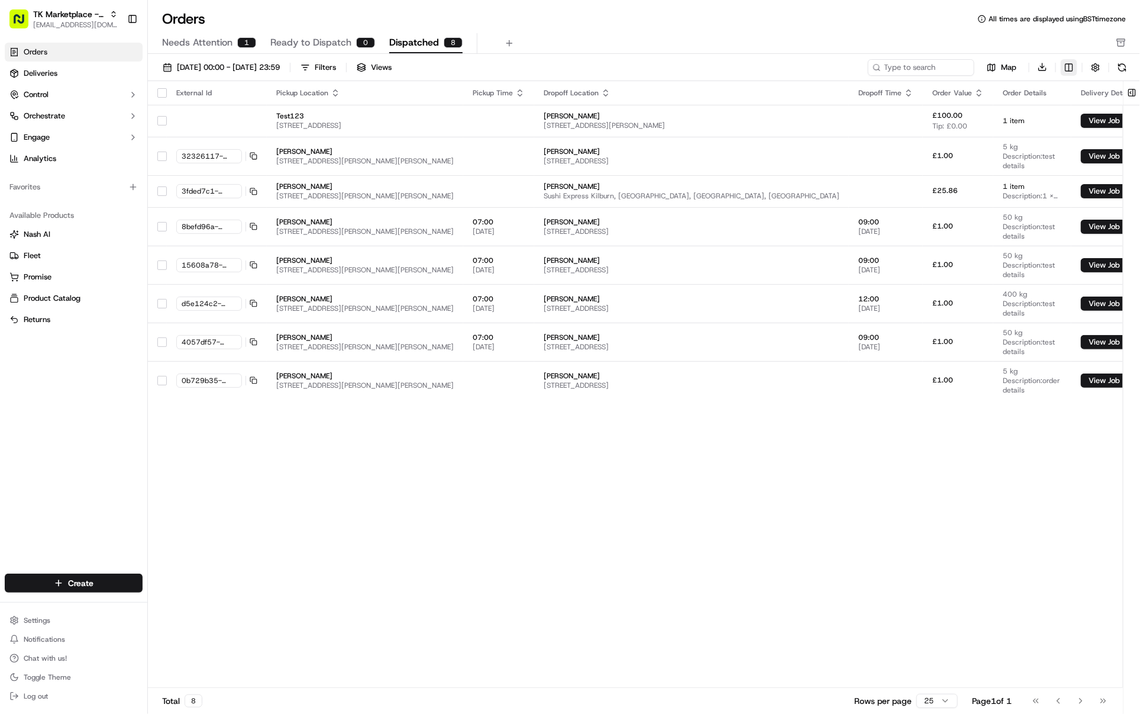
click at [912, 71] on html "TK Marketplace - TKD [EMAIL_ADDRESS][DOMAIN_NAME] Toggle Sidebar Orders Deliver…" at bounding box center [570, 357] width 1140 height 714
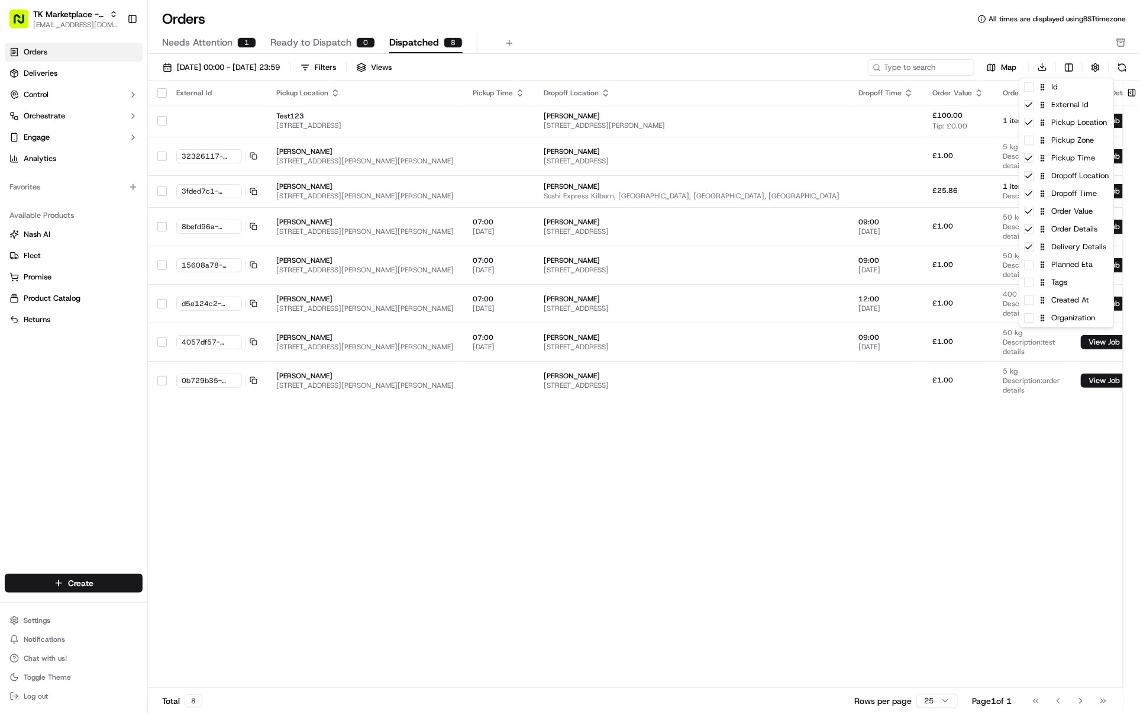
click at [225, 421] on html "TK Marketplace - TKD [EMAIL_ADDRESS][DOMAIN_NAME] Toggle Sidebar Orders Deliver…" at bounding box center [570, 357] width 1140 height 714
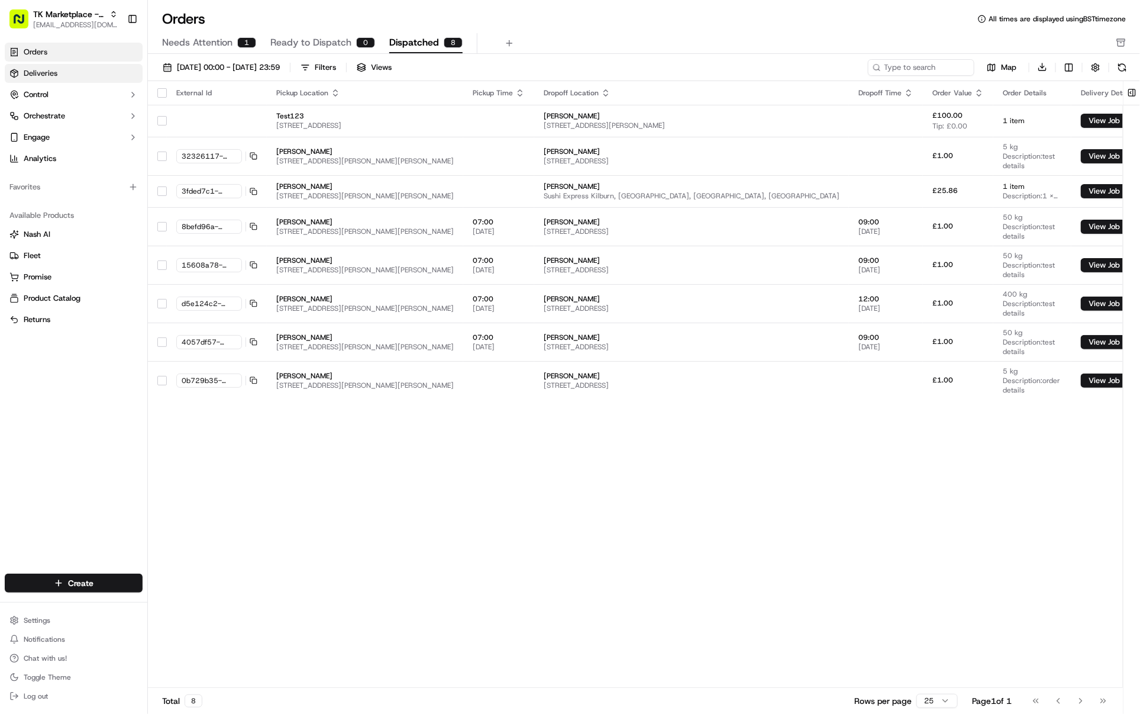
click at [99, 73] on link "Deliveries" at bounding box center [74, 73] width 138 height 19
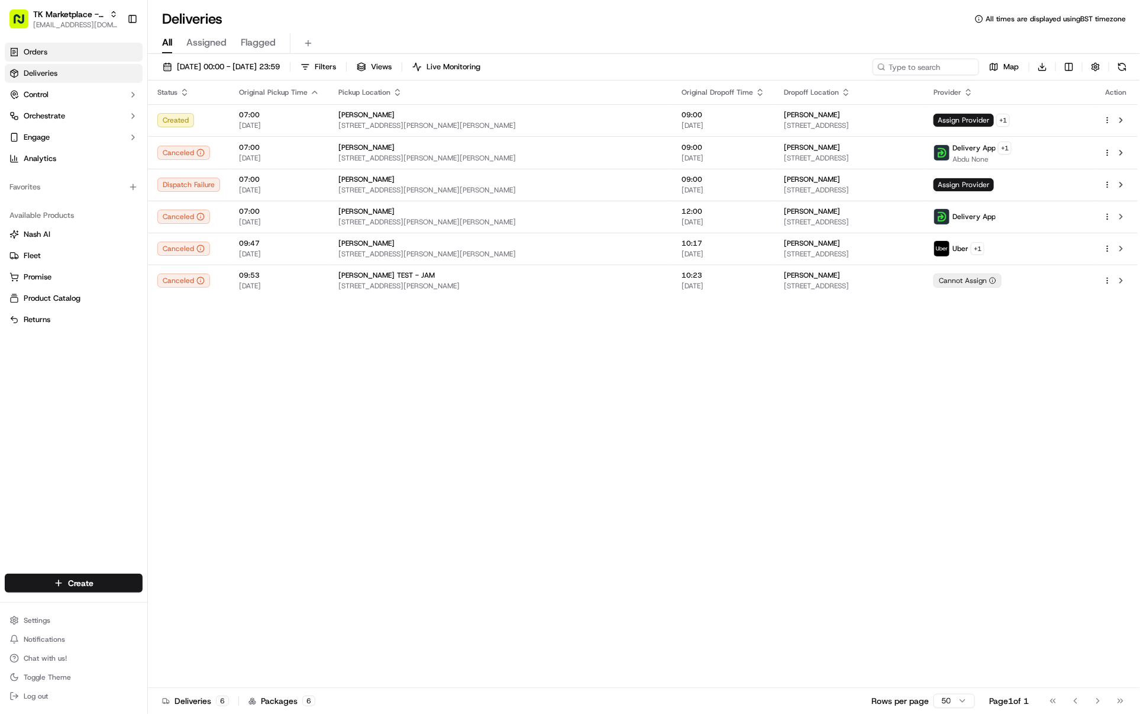
click at [52, 51] on link "Orders" at bounding box center [74, 52] width 138 height 19
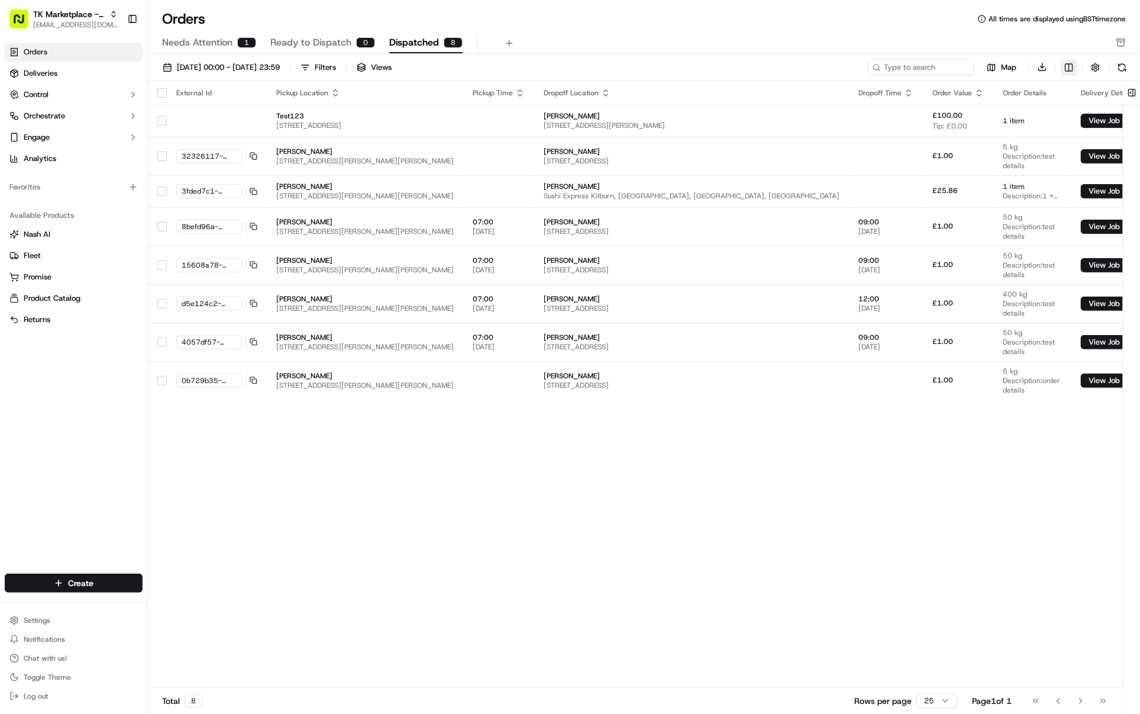
click at [912, 65] on html "TK Marketplace - TKD [EMAIL_ADDRESS][DOMAIN_NAME] Toggle Sidebar Orders Deliver…" at bounding box center [570, 357] width 1140 height 714
click at [364, 456] on html "TK Marketplace - TKD [EMAIL_ADDRESS][DOMAIN_NAME] Toggle Sidebar Orders Deliver…" at bounding box center [570, 357] width 1140 height 714
click at [912, 63] on html "TK Marketplace - TKD [EMAIL_ADDRESS][DOMAIN_NAME] Toggle Sidebar Orders Deliver…" at bounding box center [570, 357] width 1140 height 714
click at [327, 33] on html "TK Marketplace - TKD [EMAIL_ADDRESS][DOMAIN_NAME] Toggle Sidebar Orders Deliver…" at bounding box center [570, 357] width 1140 height 714
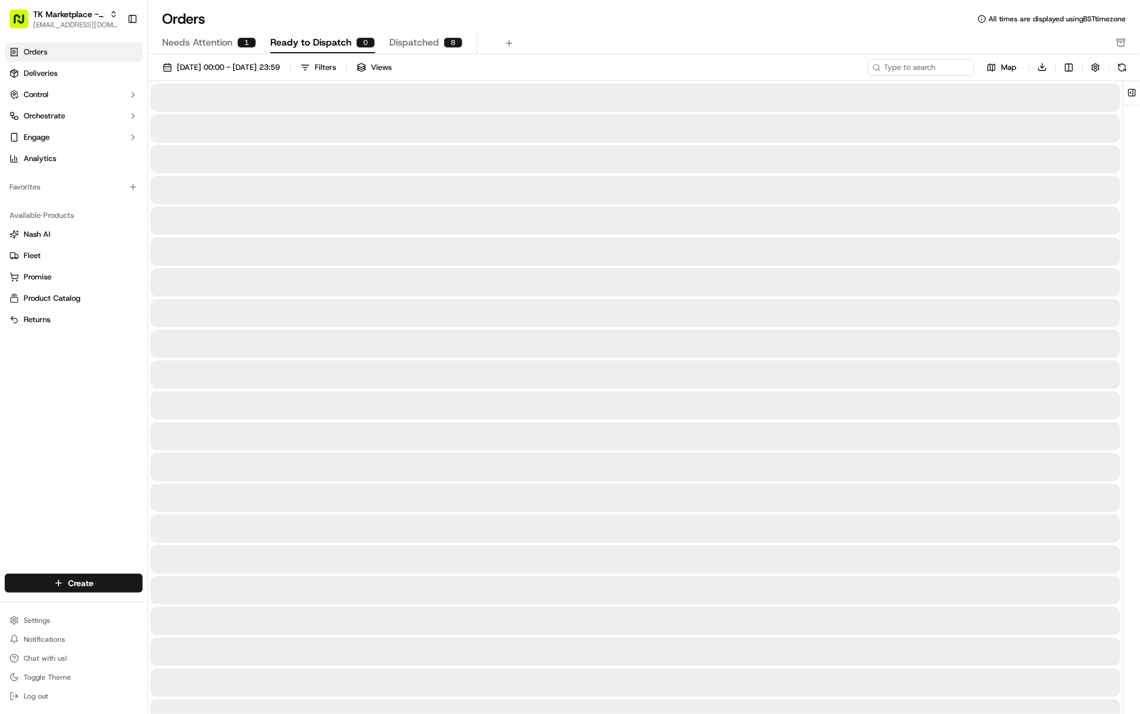
click at [326, 40] on span "Ready to Dispatch" at bounding box center [310, 43] width 81 height 14
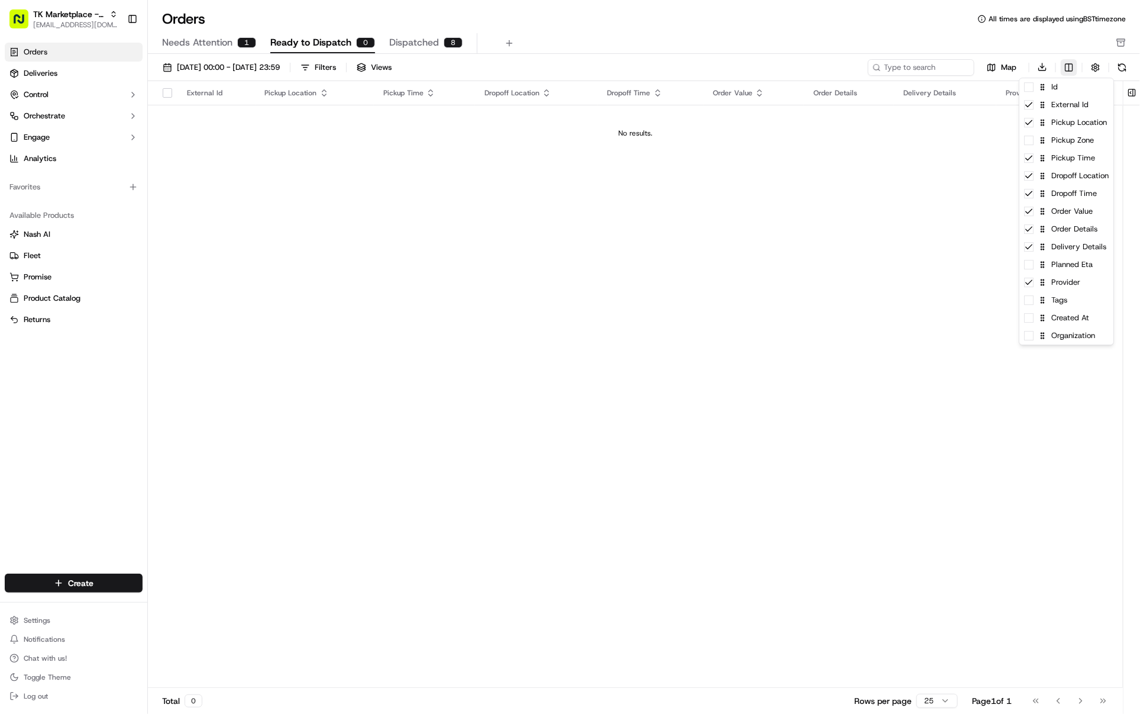
click at [912, 71] on html "TK Marketplace - TKD [EMAIL_ADDRESS][DOMAIN_NAME] Toggle Sidebar Orders Deliver…" at bounding box center [570, 357] width 1140 height 714
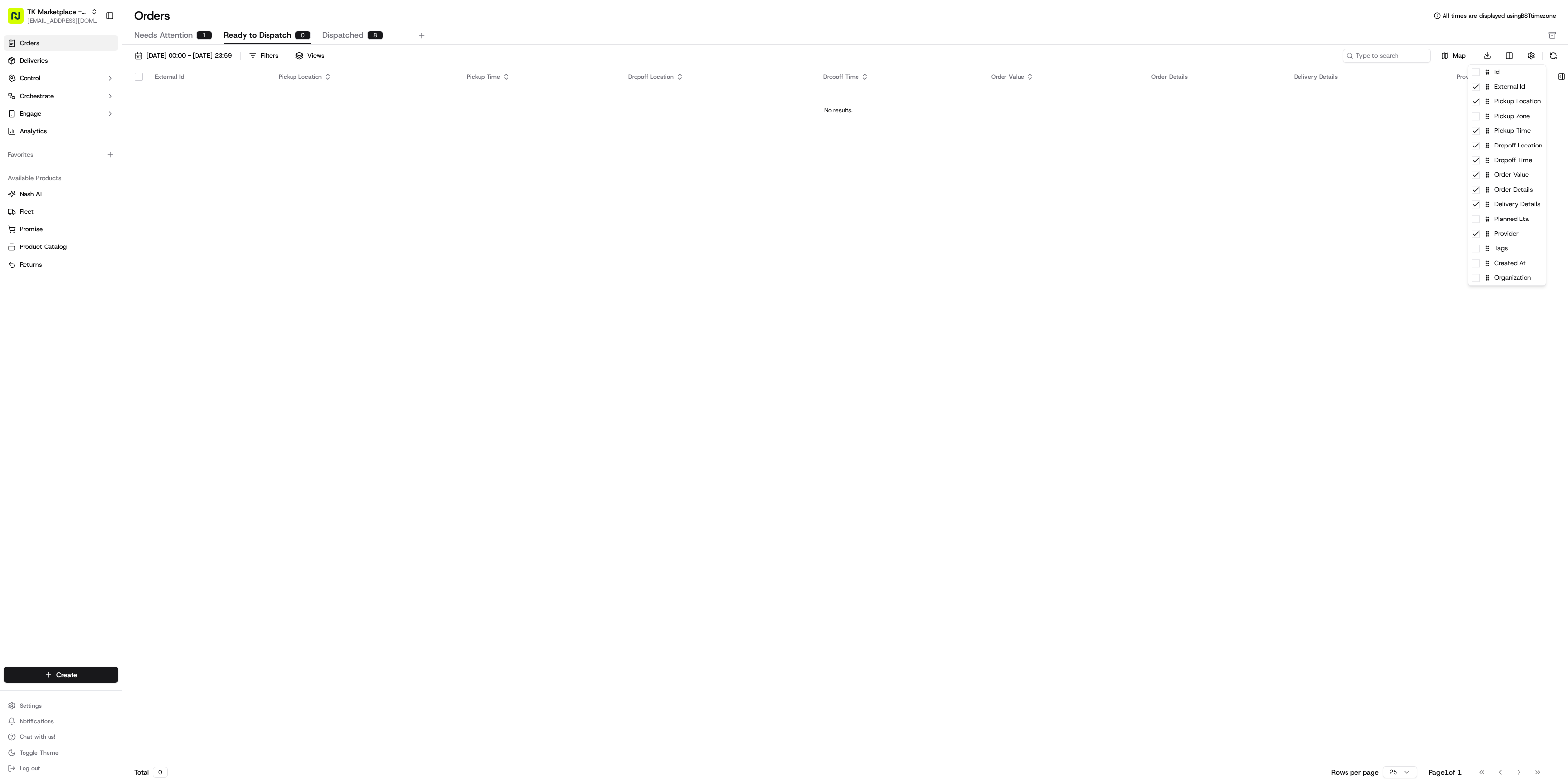
click at [755, 191] on html "TK Marketplace - TKD [EMAIL_ADDRESS][DOMAIN_NAME] Toggle Sidebar Orders Deliver…" at bounding box center [784, 392] width 1568 height 783
click at [755, 79] on button at bounding box center [1561, 77] width 17 height 20
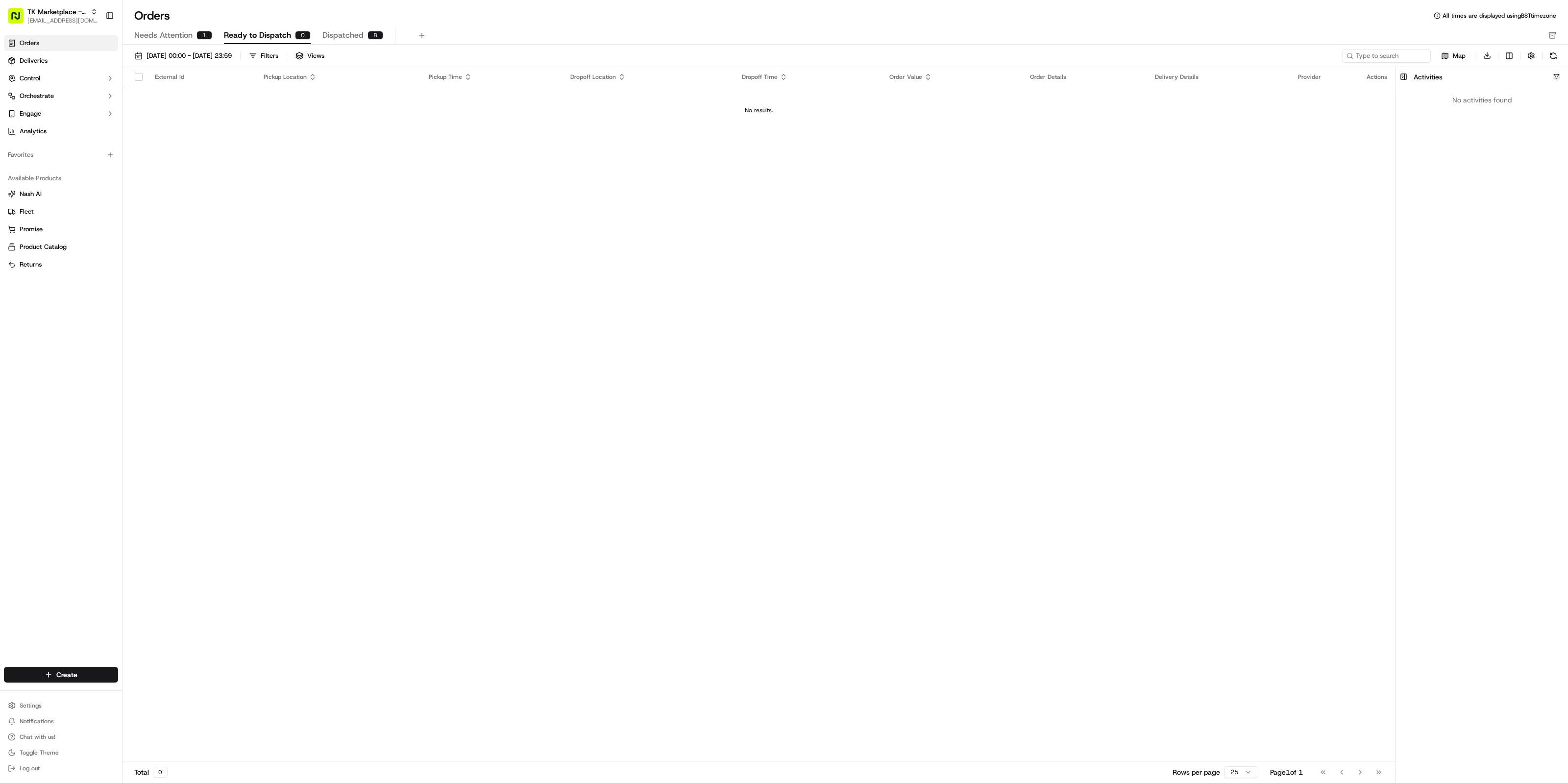
click at [755, 76] on button "button" at bounding box center [1556, 76] width 7 height 7
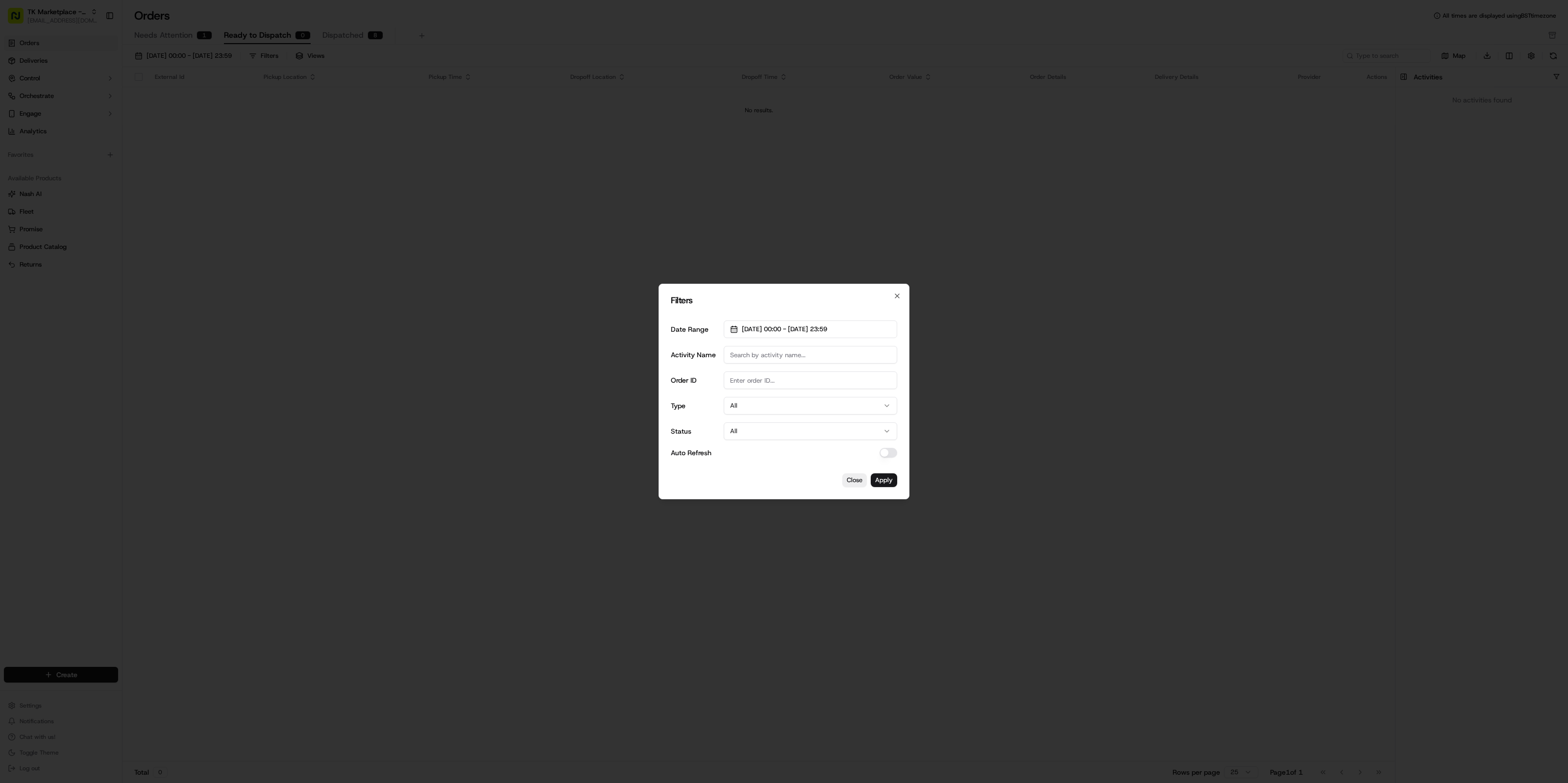
click at [755, 381] on input "Order ID" at bounding box center [810, 380] width 174 height 17
type input "[PERSON_NAME]"
click at [755, 473] on button "Apply" at bounding box center [884, 480] width 26 height 14
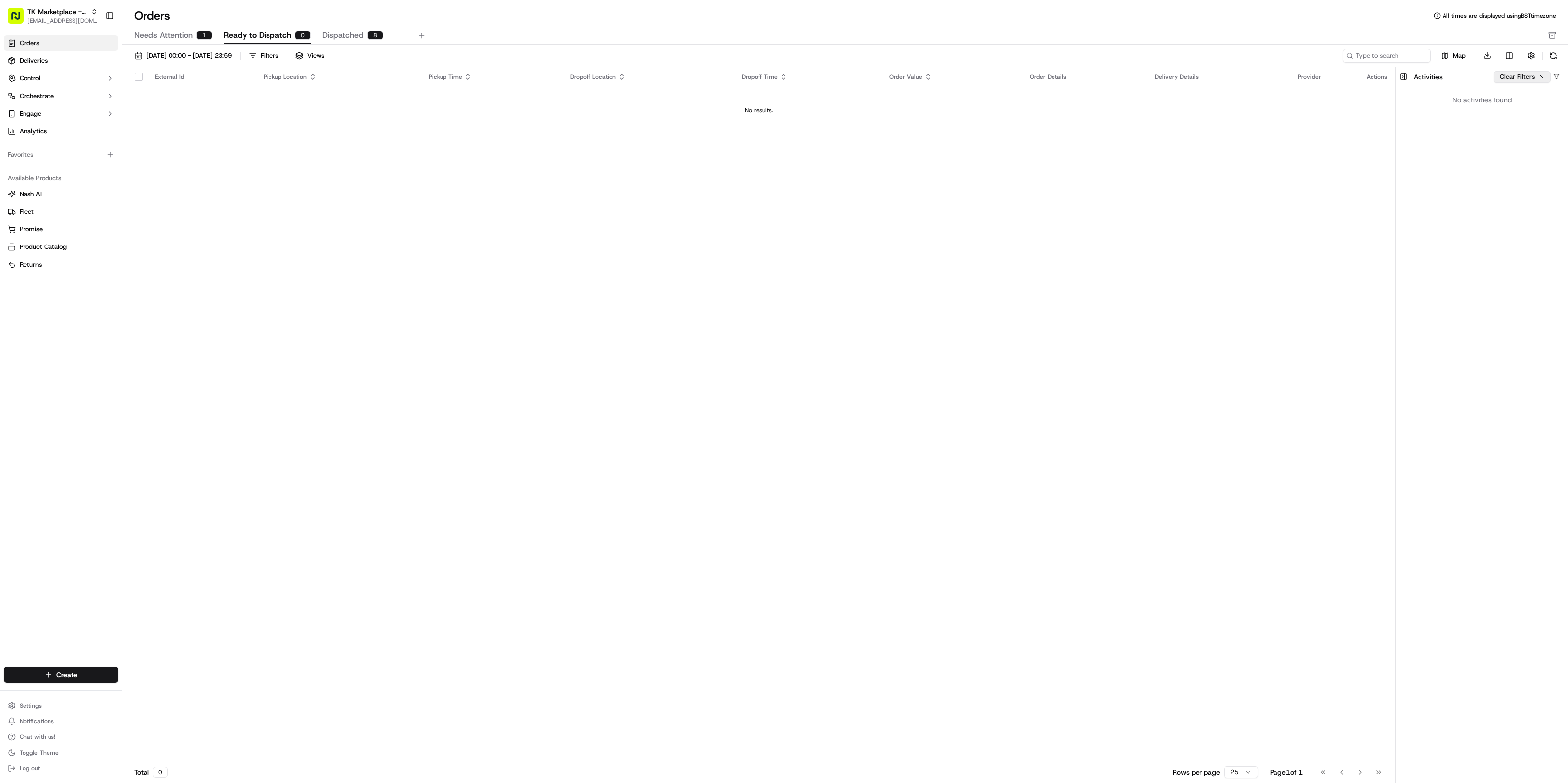
click at [755, 76] on button "Clear Filters" at bounding box center [1522, 77] width 57 height 12
click at [755, 74] on button "button" at bounding box center [1556, 76] width 7 height 7
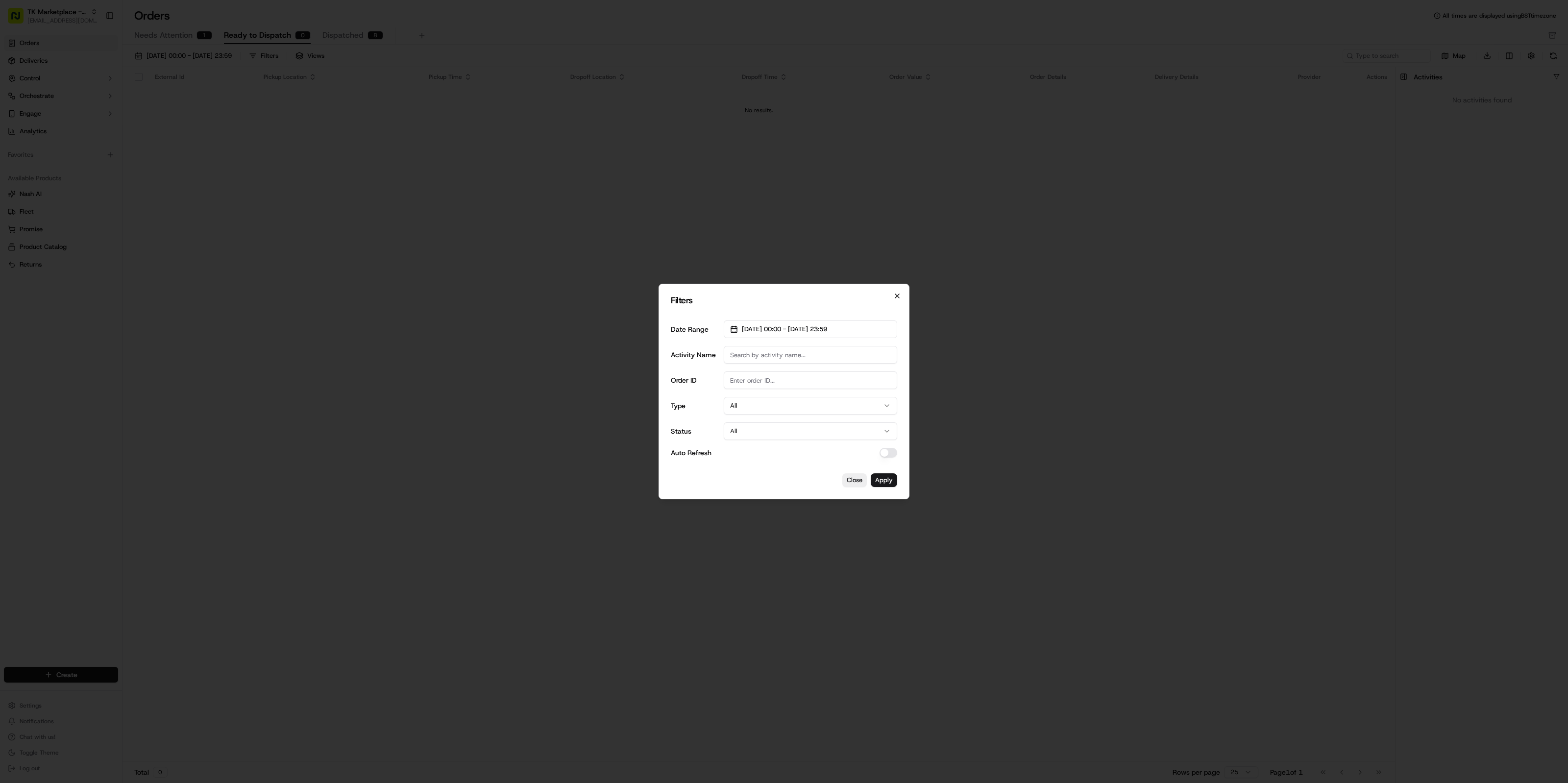
drag, startPoint x: 887, startPoint y: 300, endPoint x: 892, endPoint y: 300, distance: 5.0
click at [755, 300] on h2 "Filters" at bounding box center [783, 300] width 226 height 9
click at [755, 299] on icon "button" at bounding box center [897, 295] width 7 height 7
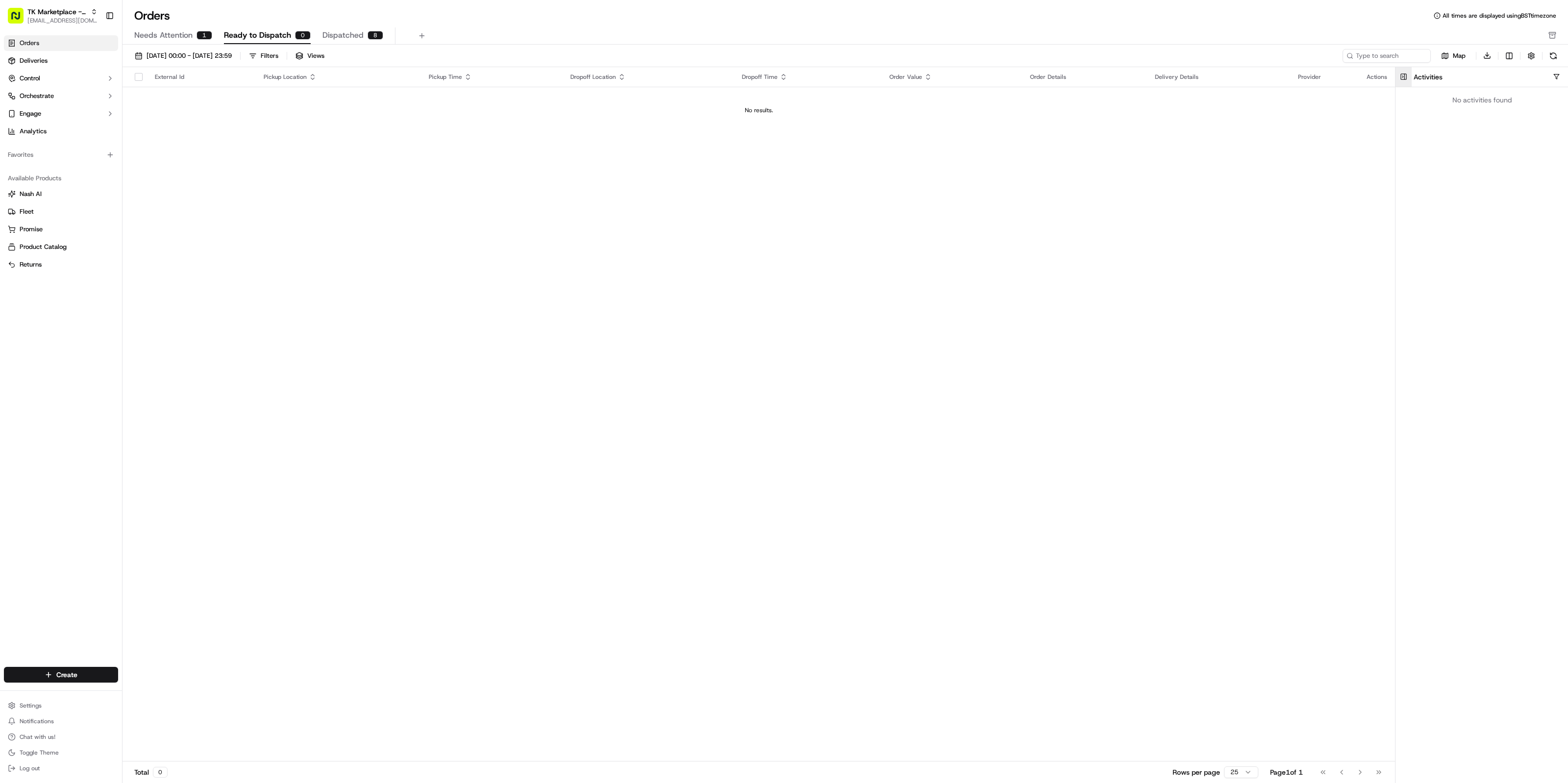
click at [755, 79] on button at bounding box center [1404, 77] width 17 height 20
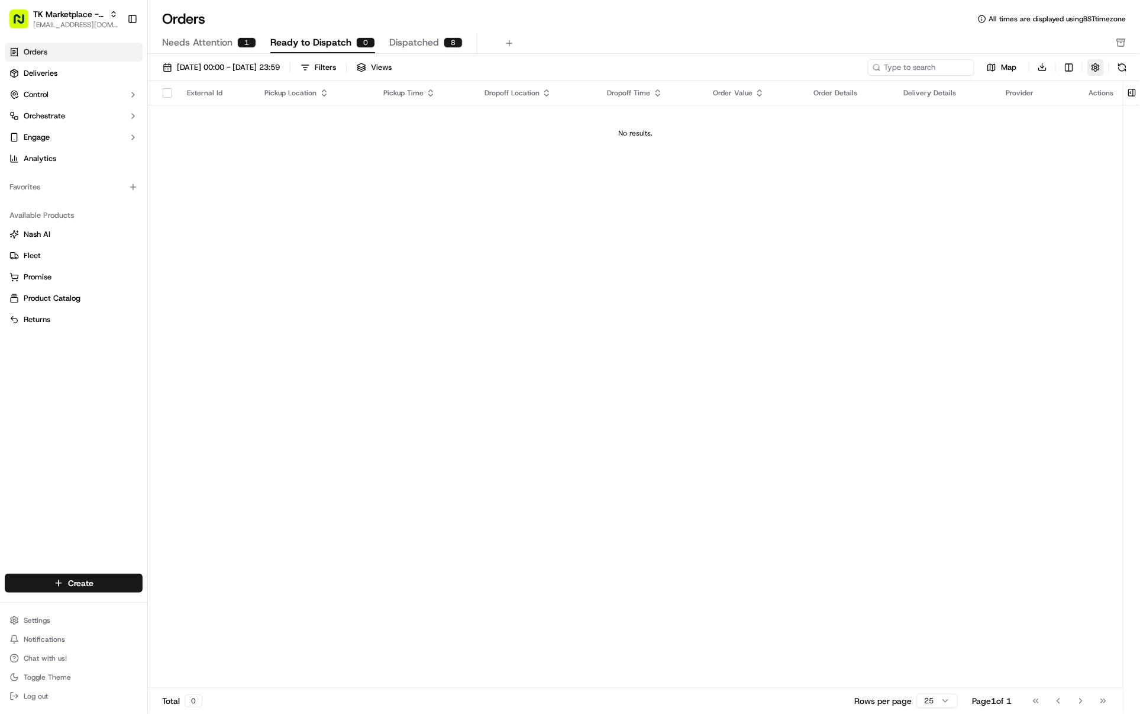
click at [912, 67] on button "button" at bounding box center [1096, 67] width 17 height 17
click at [912, 114] on label "Hide Quotes Only Orders" at bounding box center [995, 112] width 88 height 11
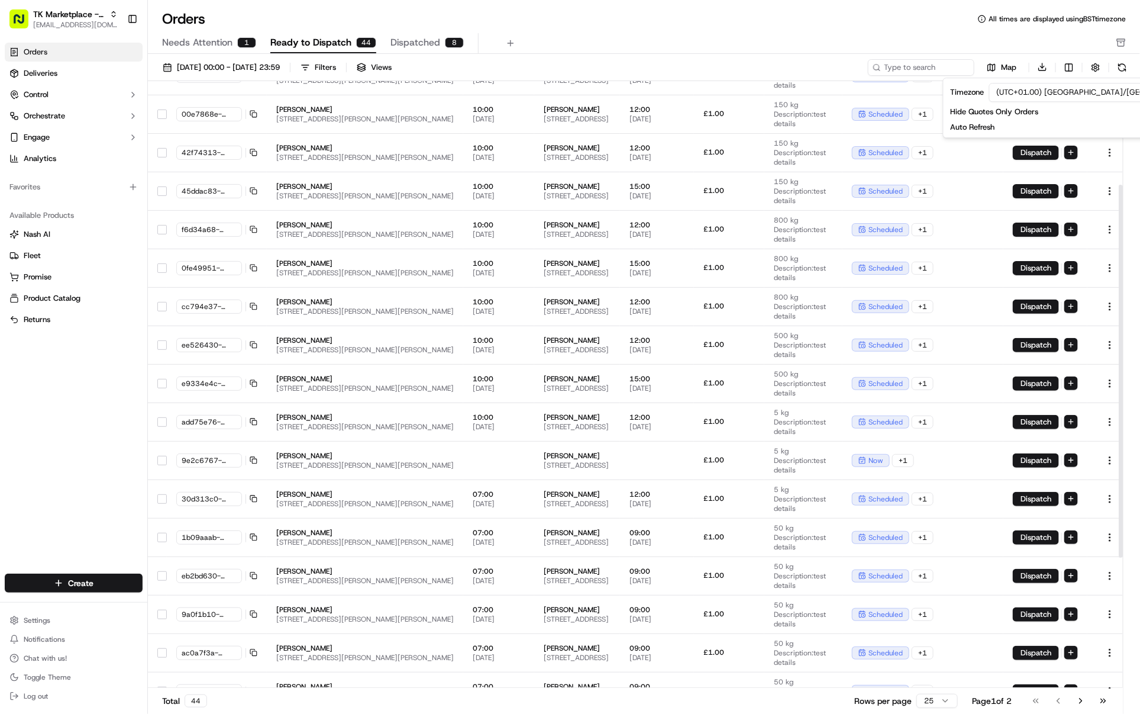
scroll to position [380, 0]
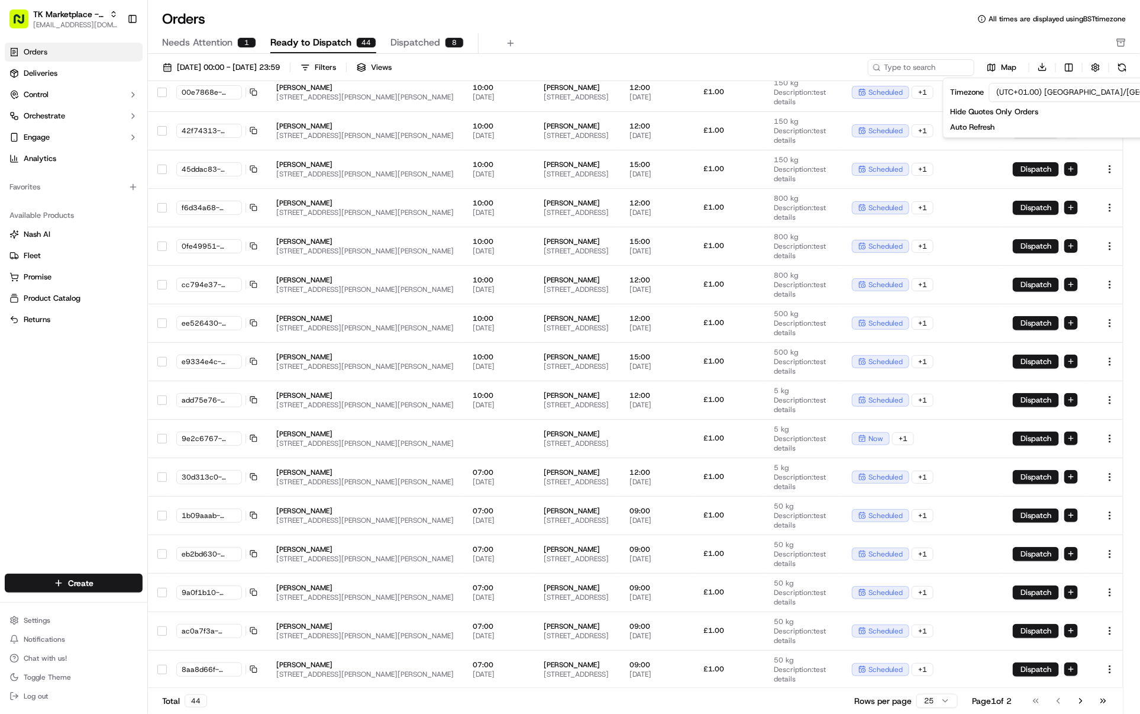
click at [912, 571] on html "TK Marketplace - TKD [EMAIL_ADDRESS][DOMAIN_NAME] Toggle Sidebar Orders Deliver…" at bounding box center [570, 357] width 1140 height 714
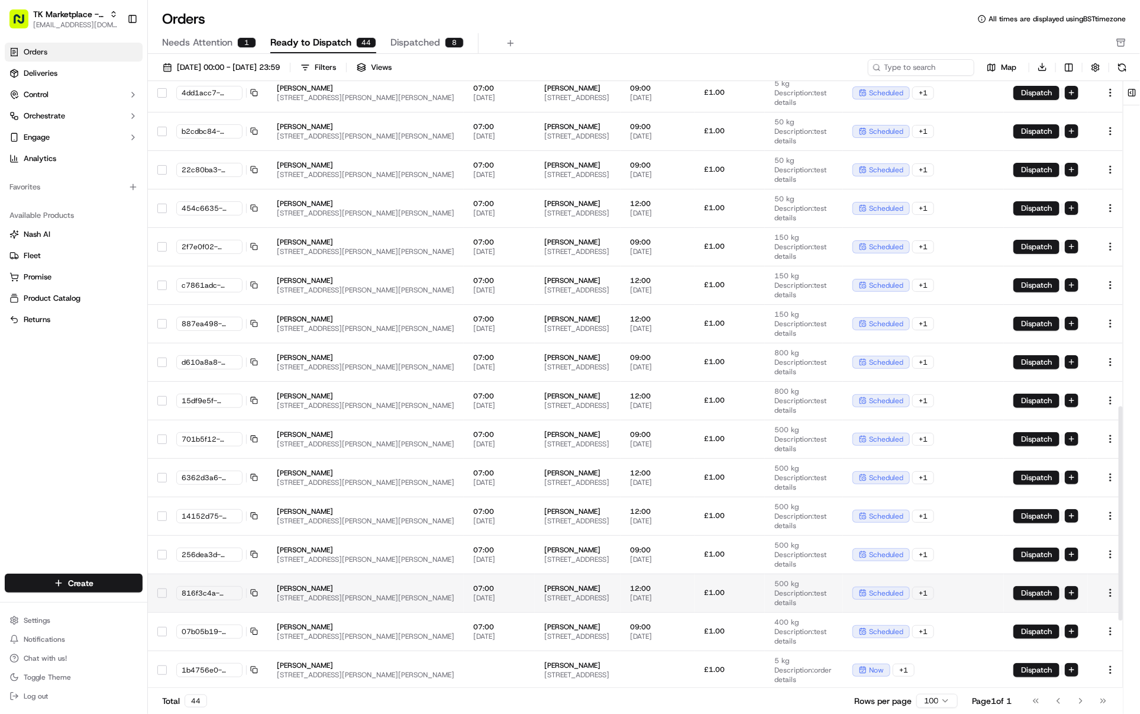
scroll to position [1114, 0]
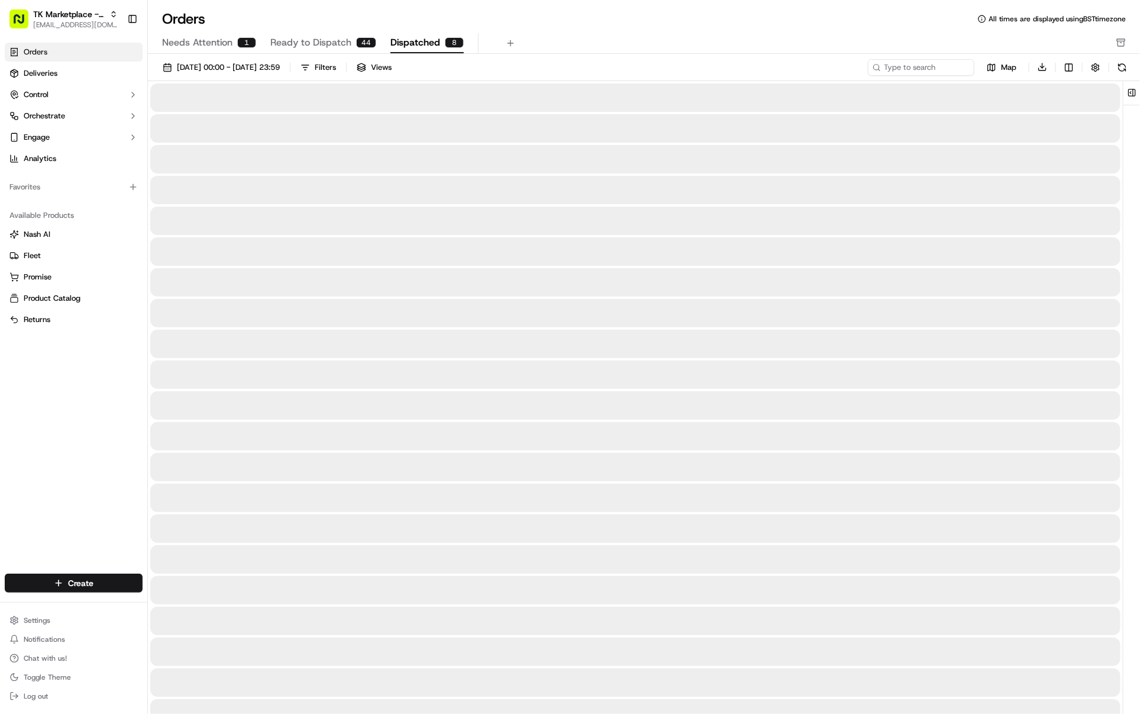
click at [405, 37] on span "Dispatched" at bounding box center [416, 43] width 50 height 14
click at [312, 37] on span "Ready to Dispatch" at bounding box center [310, 43] width 81 height 14
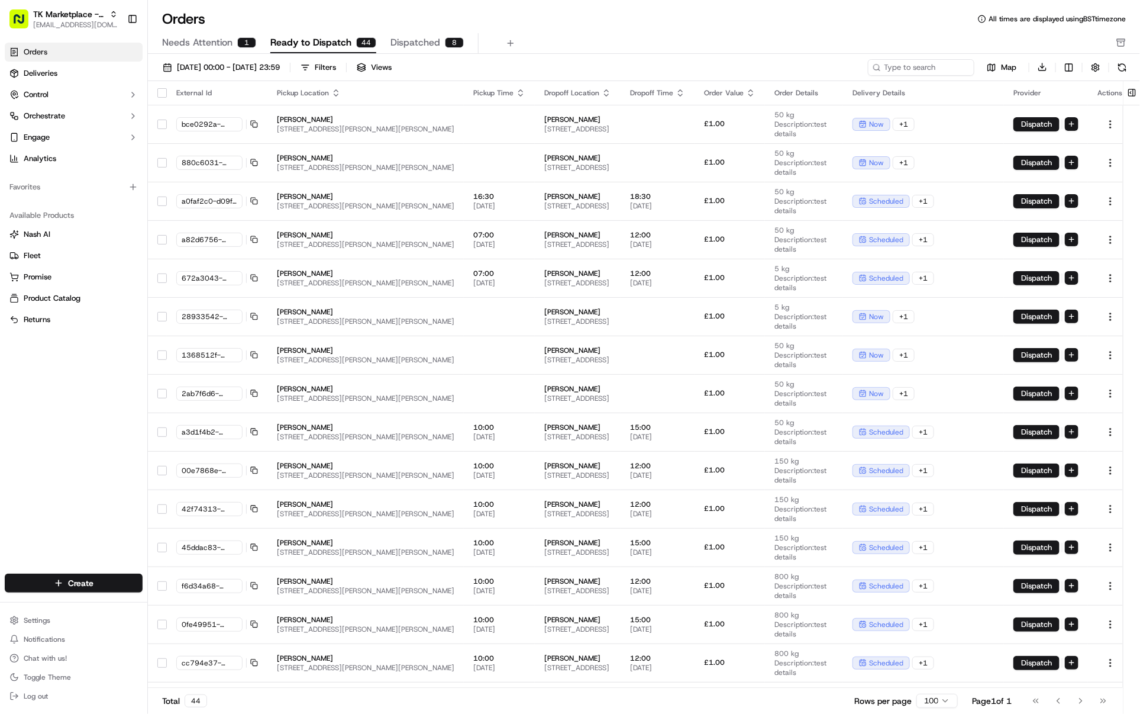
click at [211, 39] on span "Needs Attention" at bounding box center [197, 43] width 70 height 14
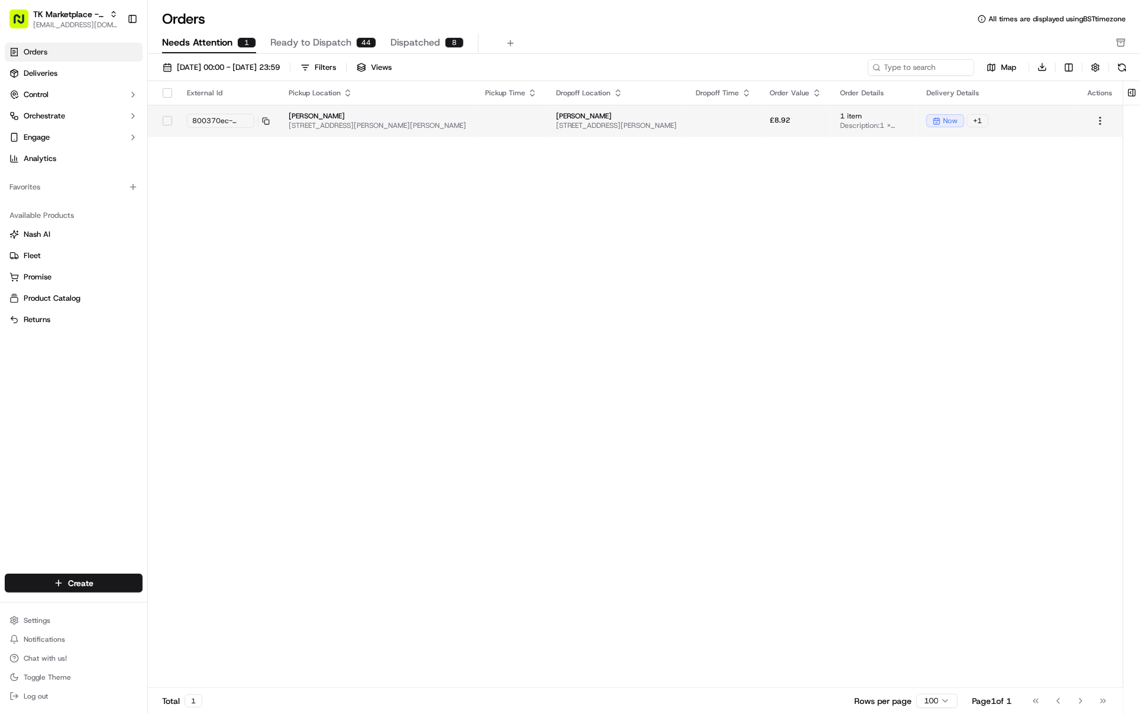
click at [476, 124] on td "[PERSON_NAME] [STREET_ADDRESS][PERSON_NAME][PERSON_NAME]" at bounding box center [377, 121] width 196 height 32
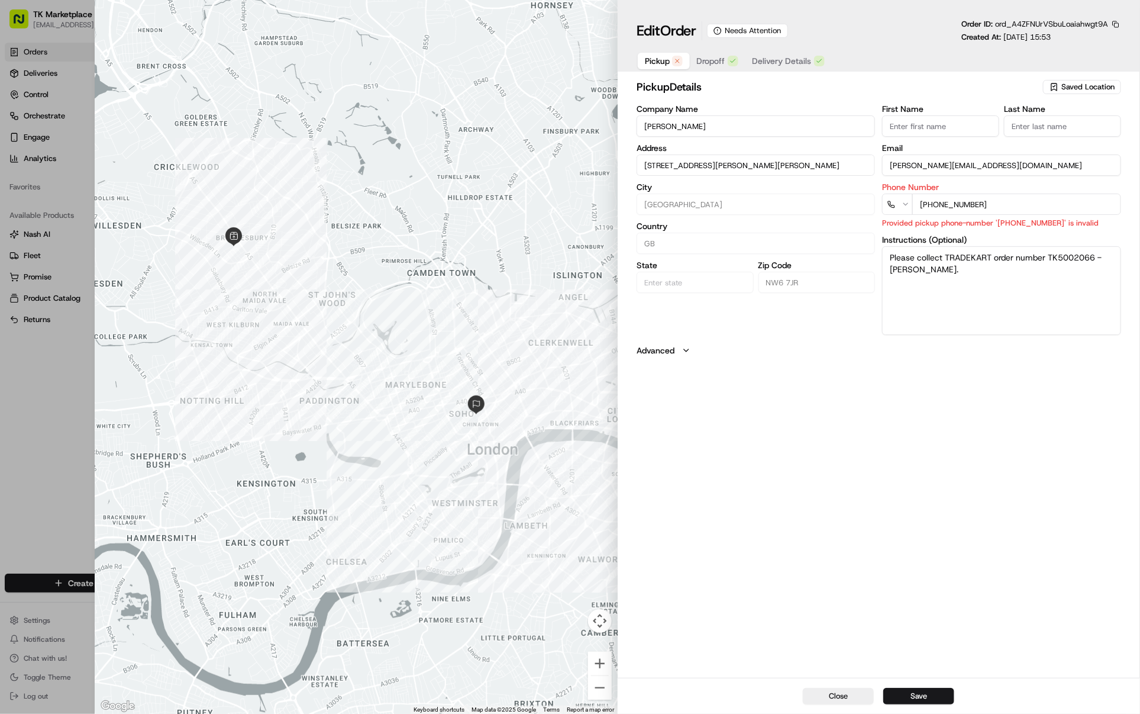
click at [708, 69] on button "Dropoff" at bounding box center [718, 61] width 56 height 17
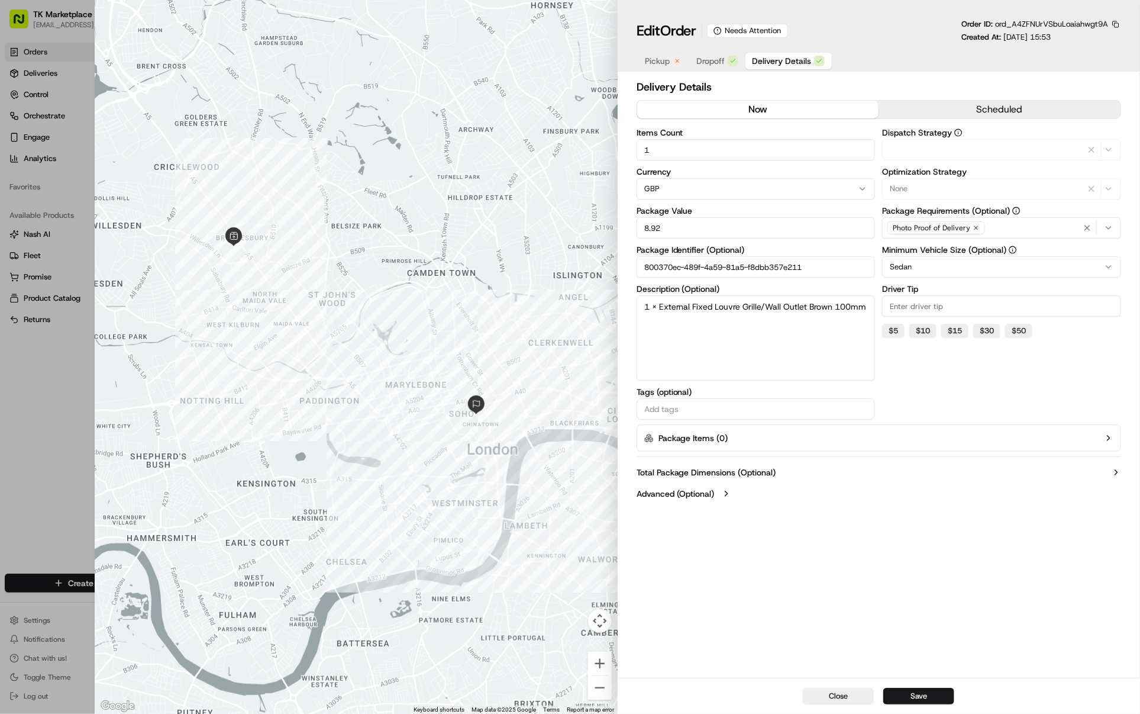
click at [759, 68] on button "Delivery Details" at bounding box center [789, 61] width 86 height 17
click at [62, 207] on div at bounding box center [570, 357] width 1140 height 714
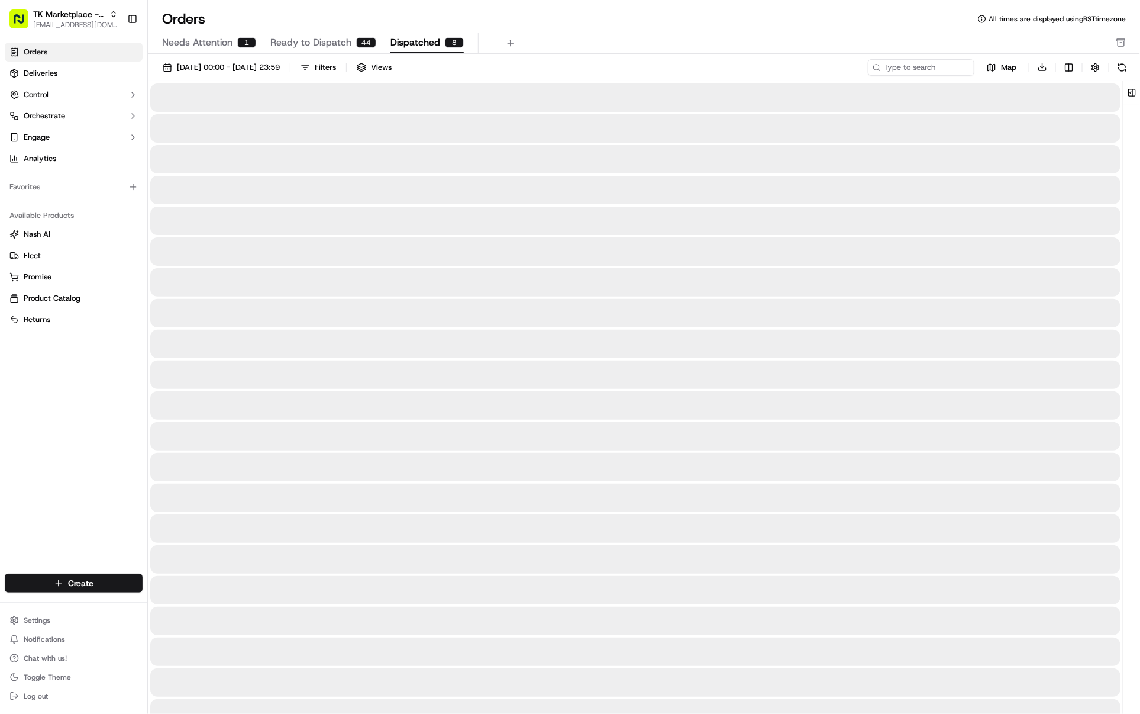
click at [421, 39] on span "Dispatched" at bounding box center [416, 43] width 50 height 14
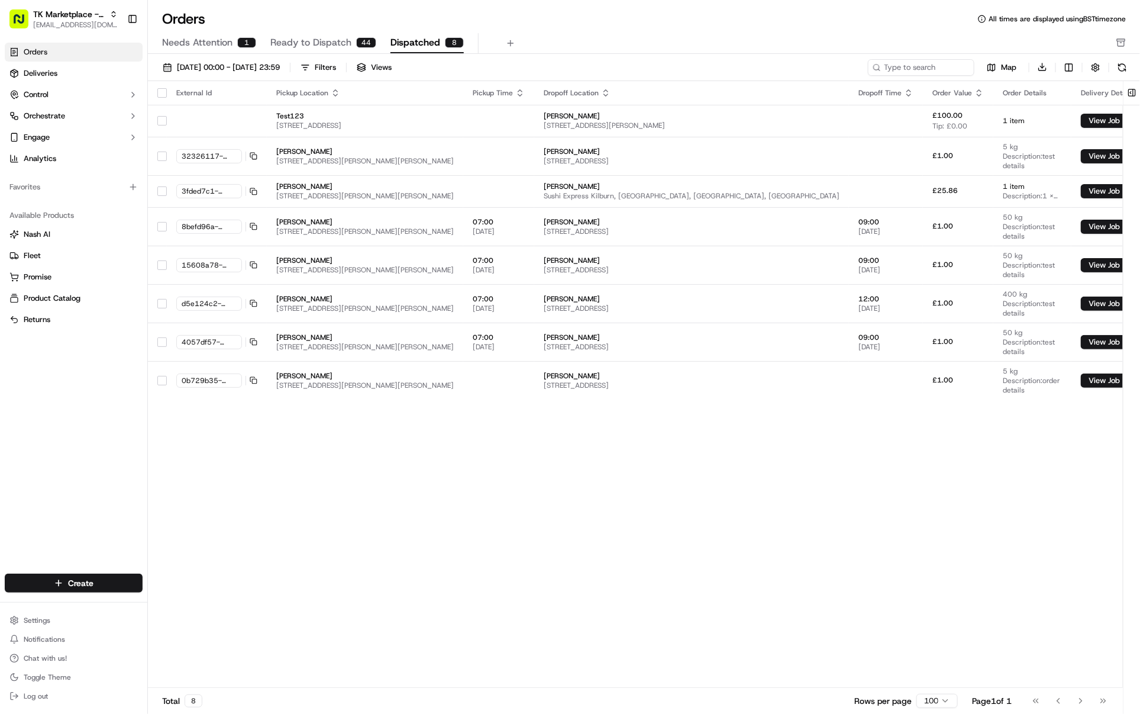
click at [338, 49] on span "Ready to Dispatch" at bounding box center [310, 43] width 81 height 14
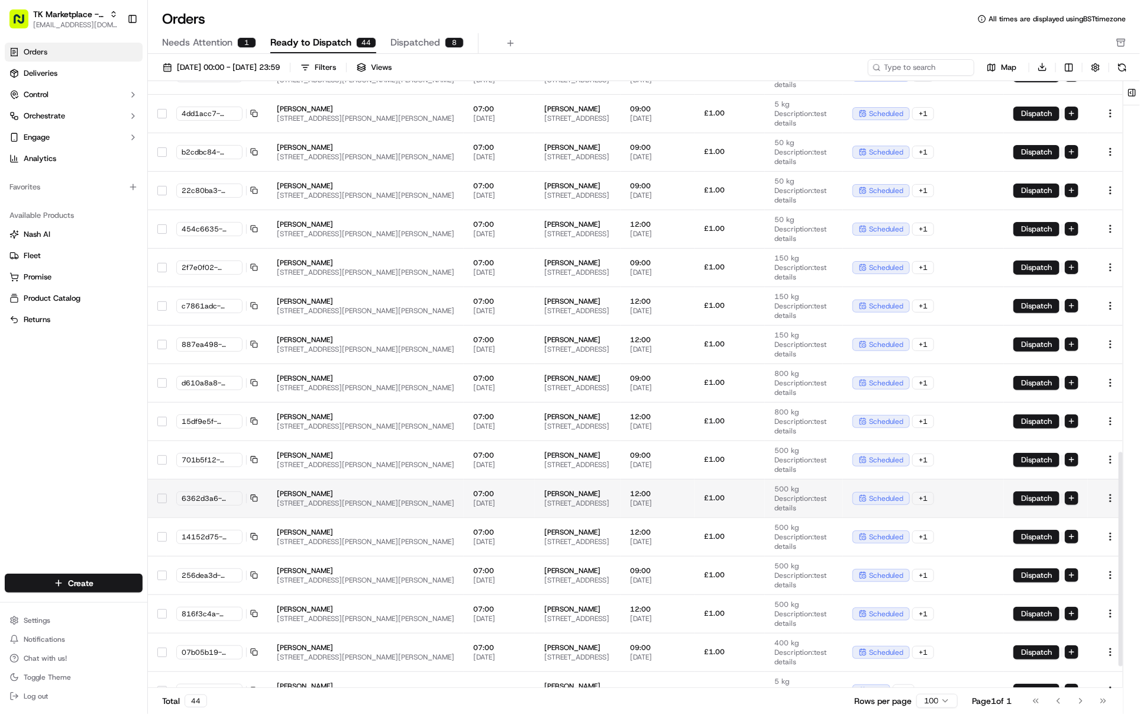
scroll to position [1114, 0]
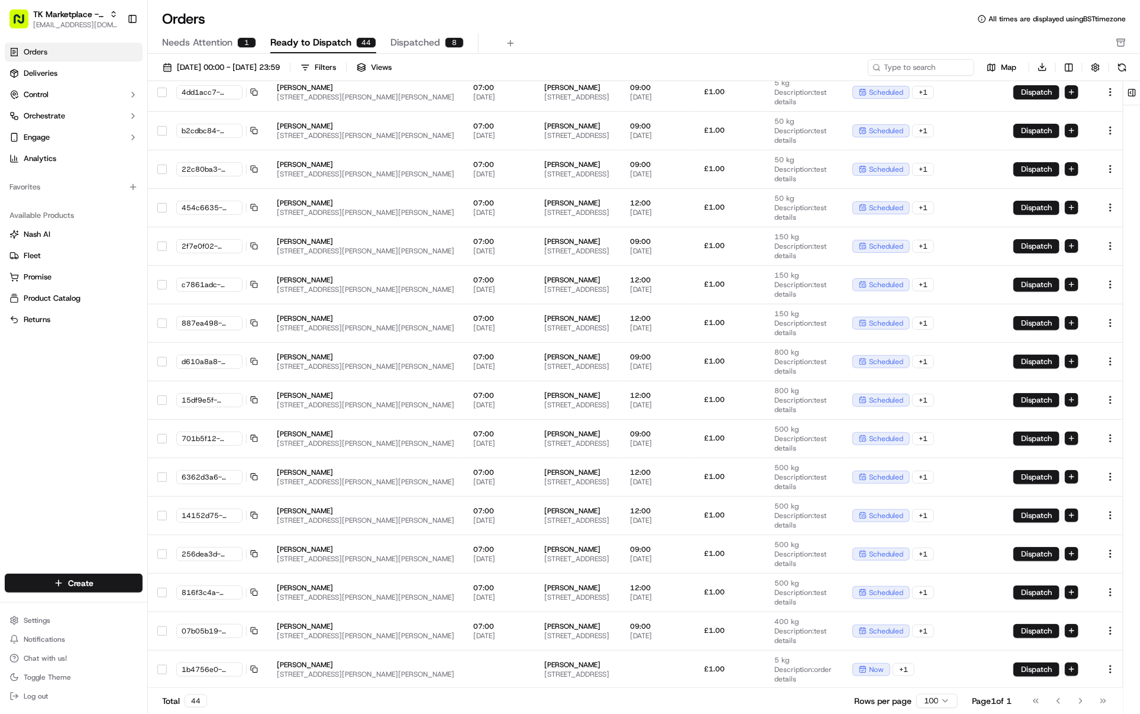
click at [433, 44] on span "Dispatched" at bounding box center [416, 43] width 50 height 14
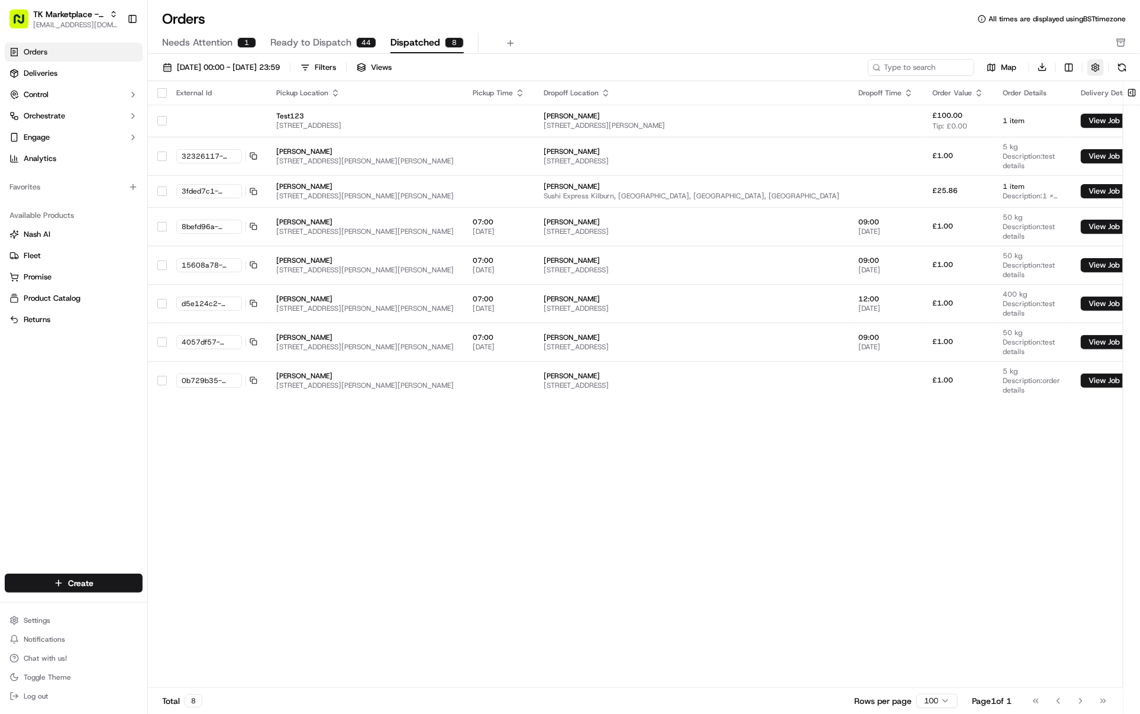
click at [912, 67] on button "button" at bounding box center [1096, 67] width 17 height 17
click at [912, 114] on label "Hide Quotes Only Orders" at bounding box center [995, 112] width 88 height 11
click at [912, 67] on span "Map" at bounding box center [1008, 67] width 15 height 11
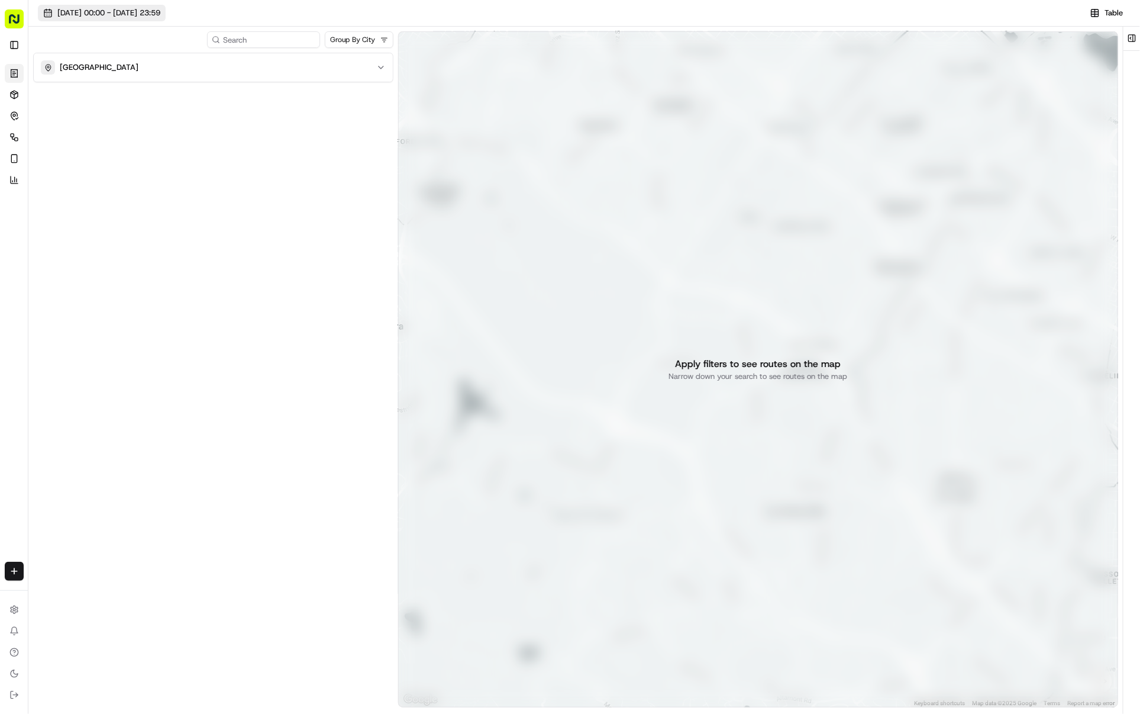
click at [61, 12] on span "[DATE] 00:00 - [DATE] 23:59" at bounding box center [108, 13] width 103 height 11
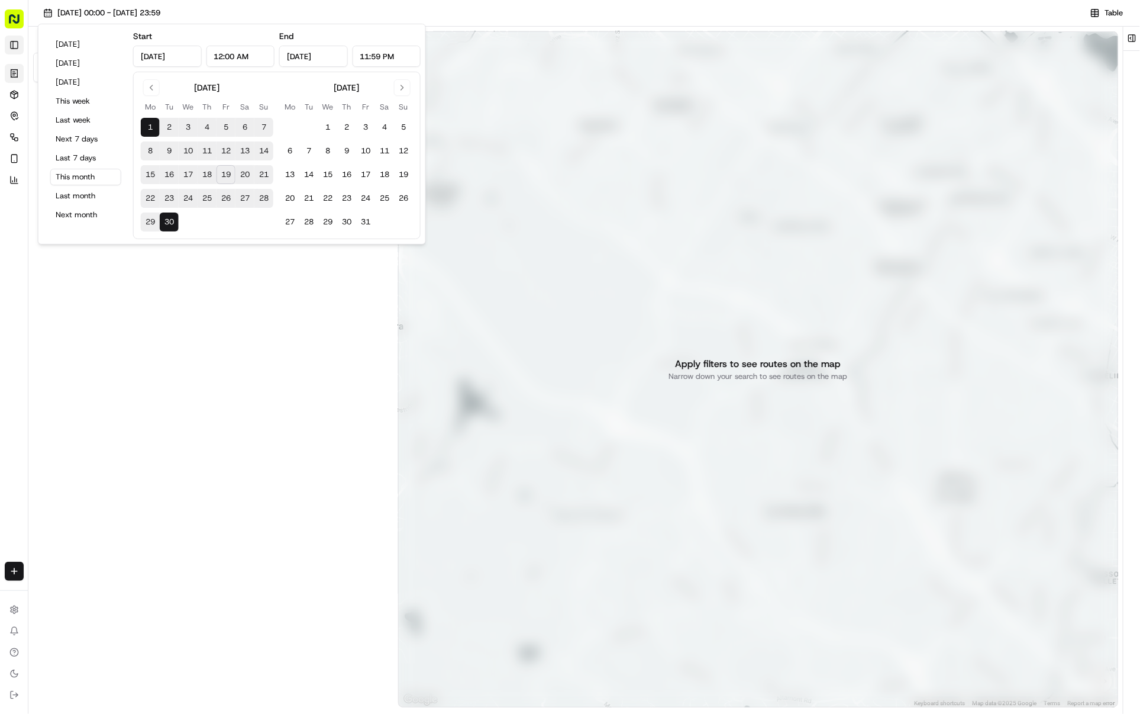
click at [11, 42] on button "Toggle Sidebar" at bounding box center [14, 45] width 19 height 19
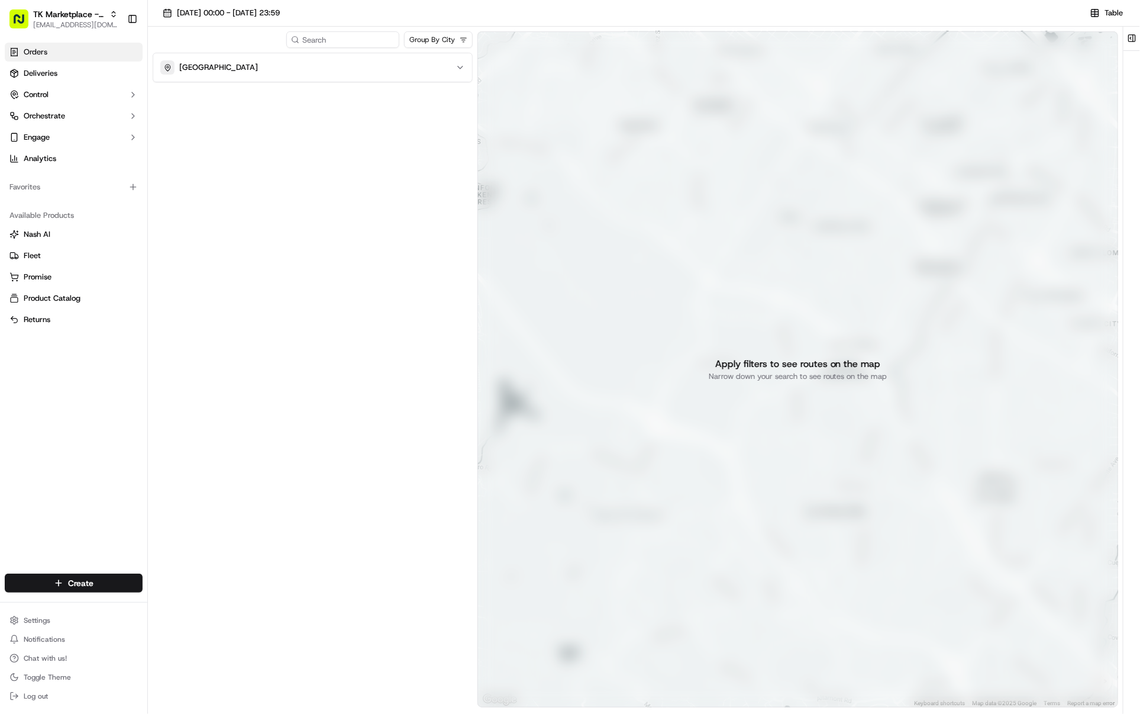
click at [33, 53] on span "Orders" at bounding box center [36, 52] width 24 height 11
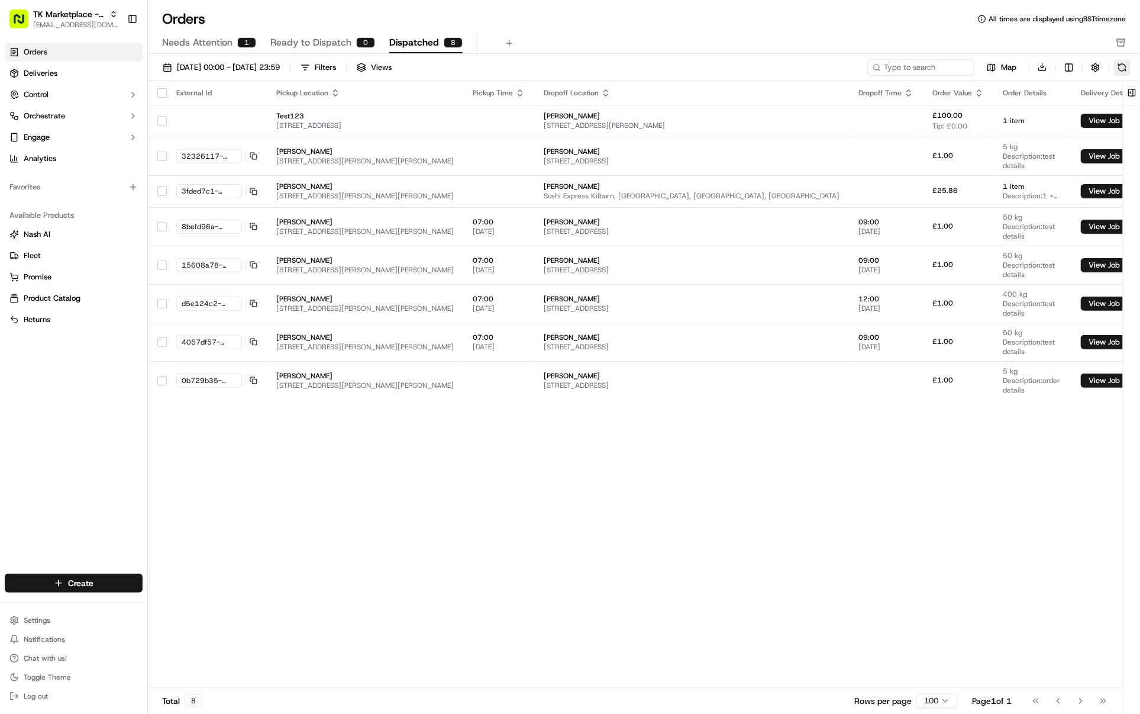
click at [912, 67] on button at bounding box center [1122, 67] width 17 height 17
click at [397, 67] on button "Views" at bounding box center [375, 67] width 46 height 17
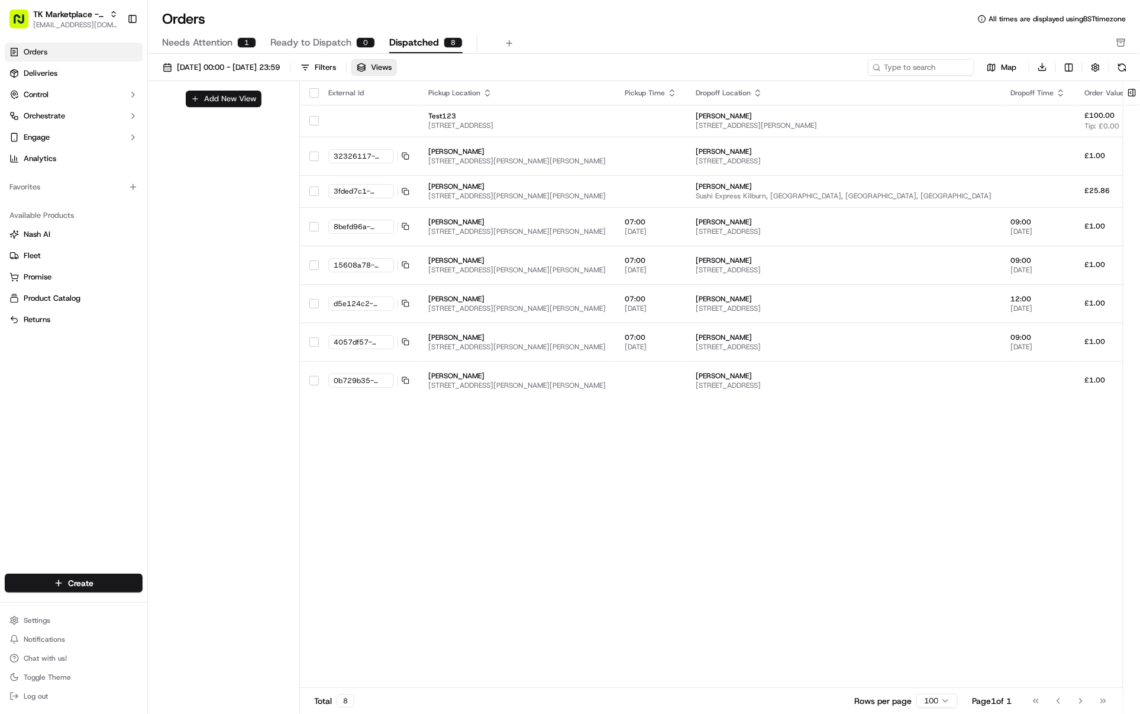
click at [241, 101] on button "Add New View" at bounding box center [224, 99] width 76 height 17
click at [228, 107] on input at bounding box center [204, 103] width 94 height 17
type input "reference ID"
click at [254, 104] on button "submit" at bounding box center [260, 103] width 15 height 15
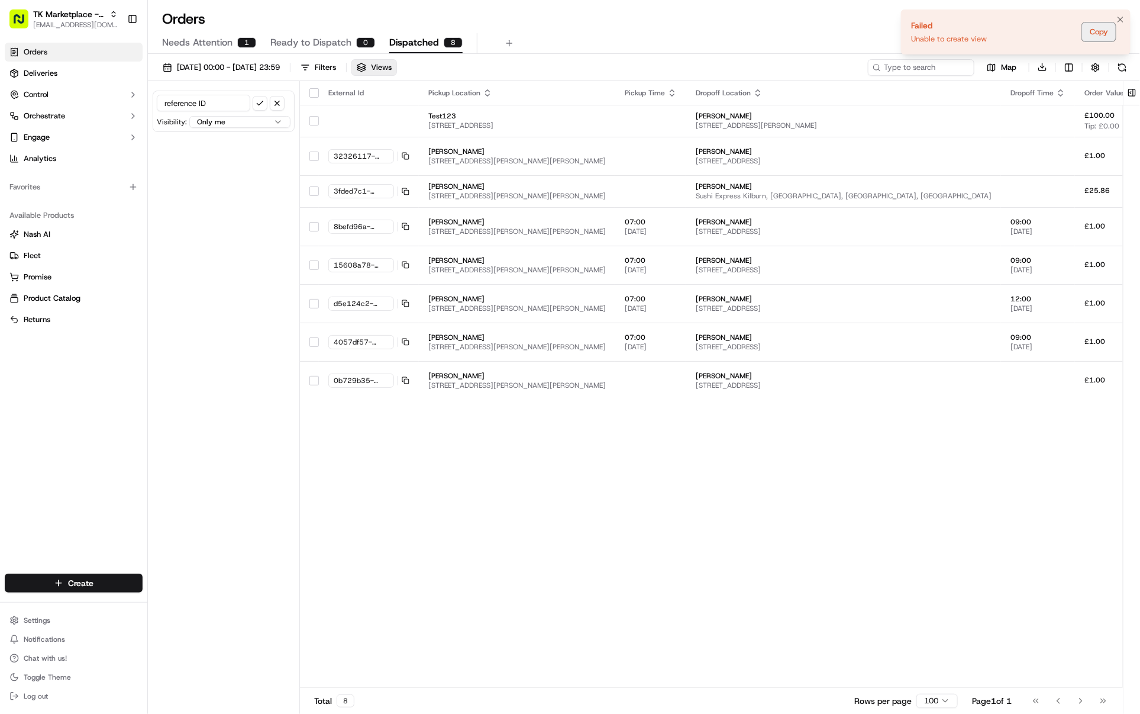
click at [912, 34] on button "Copy" at bounding box center [1099, 31] width 34 height 19
click at [275, 102] on button "button" at bounding box center [277, 103] width 15 height 15
click at [336, 69] on div "Filters" at bounding box center [325, 67] width 21 height 11
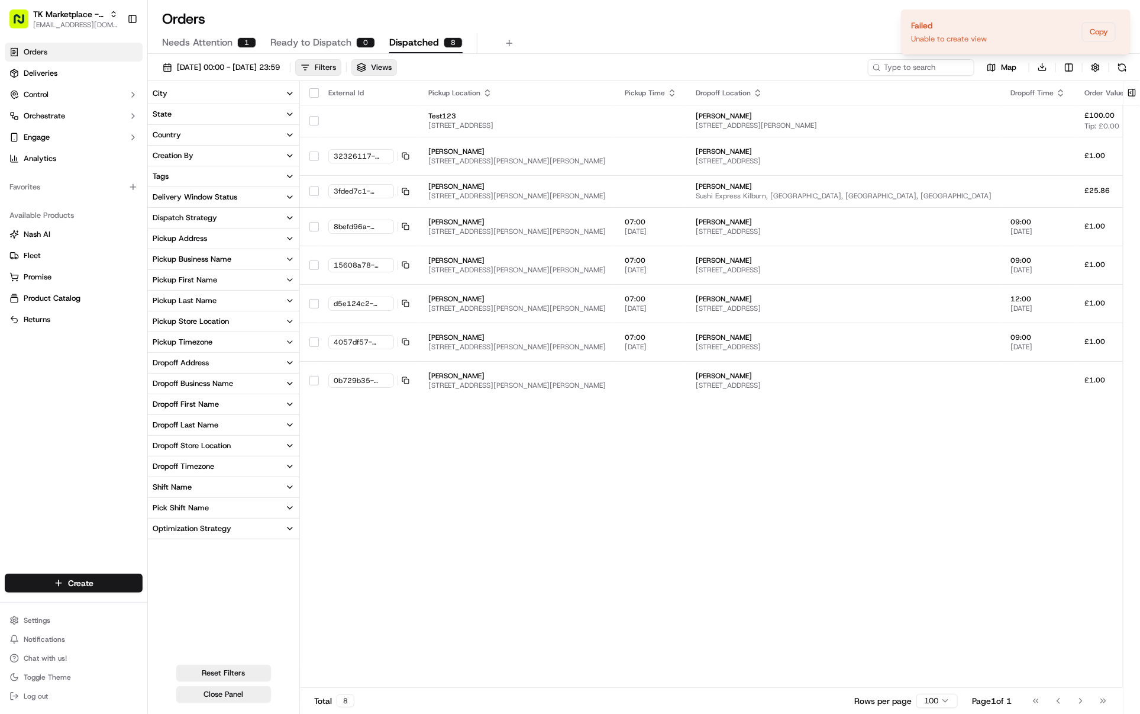
click at [336, 66] on div "Filters" at bounding box center [325, 67] width 21 height 11
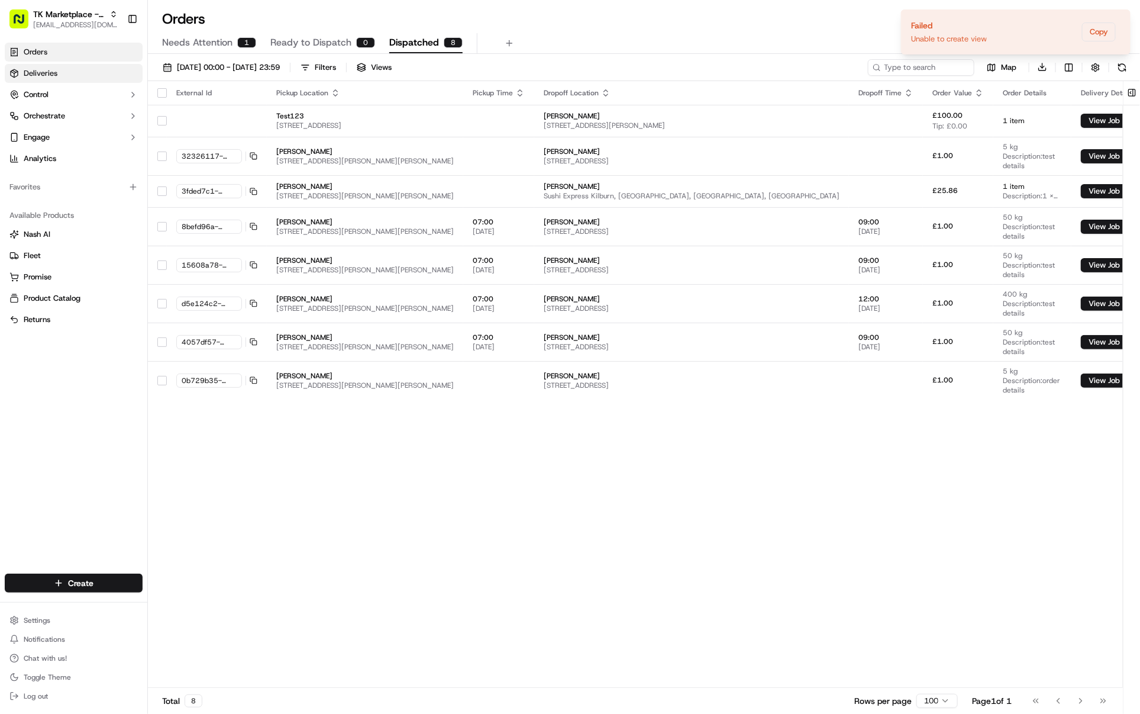
click at [72, 79] on link "Deliveries" at bounding box center [74, 73] width 138 height 19
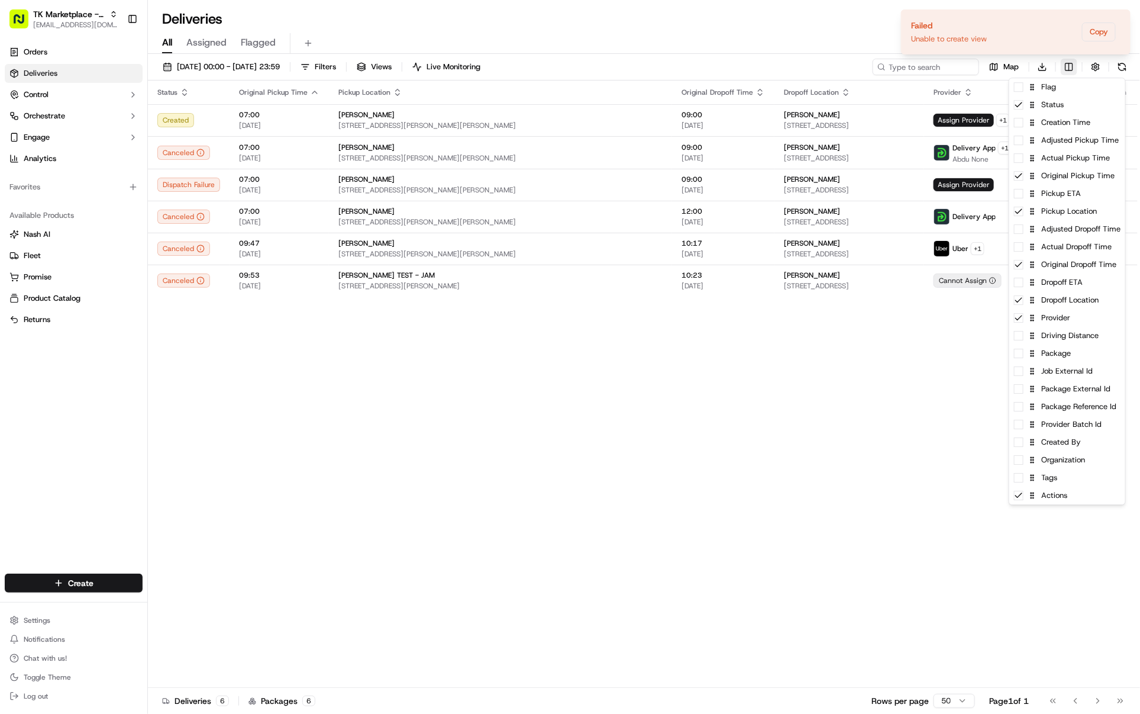
click at [912, 64] on html "TK Marketplace - TKD [EMAIL_ADDRESS][DOMAIN_NAME] Toggle Sidebar Orders Deliver…" at bounding box center [570, 357] width 1140 height 714
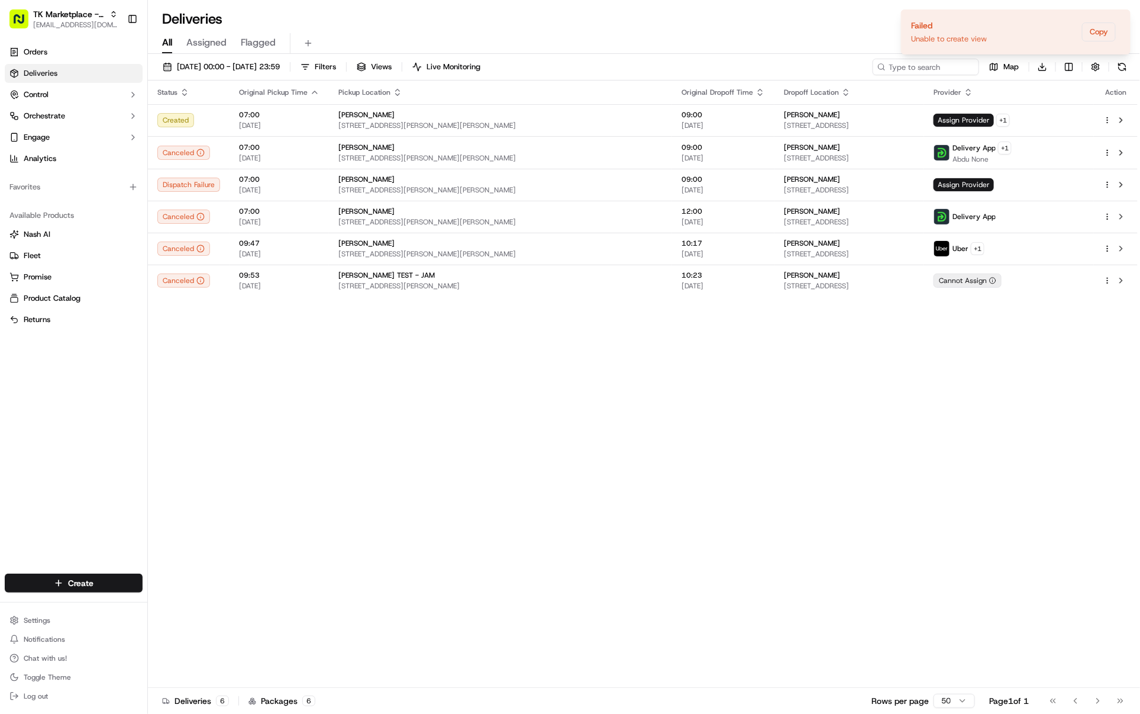
drag, startPoint x: 906, startPoint y: 31, endPoint x: 892, endPoint y: 33, distance: 14.4
click at [904, 31] on html "TK Marketplace - TKD [EMAIL_ADDRESS][DOMAIN_NAME] Toggle Sidebar Orders Deliver…" at bounding box center [570, 357] width 1140 height 714
click at [886, 27] on div "Deliveries All times are displayed using BST timezone" at bounding box center [644, 18] width 993 height 19
drag, startPoint x: 886, startPoint y: 27, endPoint x: 897, endPoint y: 27, distance: 11.2
click at [889, 27] on div "Deliveries All times are displayed using BST timezone" at bounding box center [644, 18] width 993 height 19
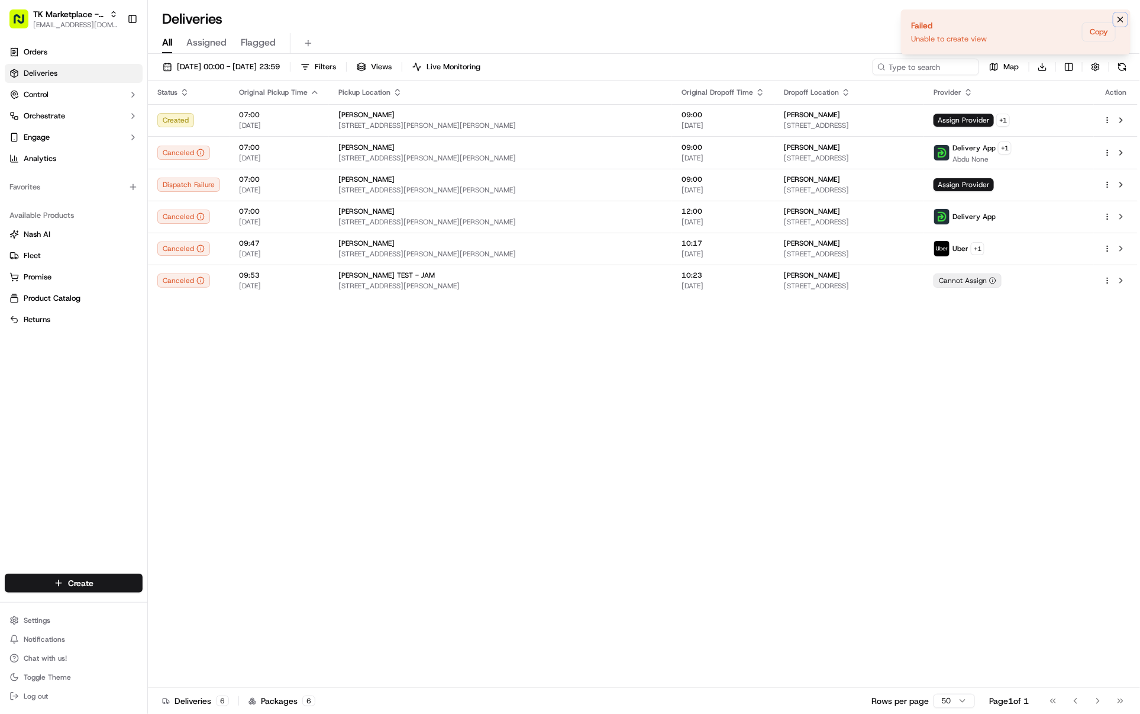
click at [912, 18] on icon "Notifications (F8)" at bounding box center [1120, 19] width 9 height 9
click at [912, 66] on html "TK Marketplace - TKD [EMAIL_ADDRESS][DOMAIN_NAME] Toggle Sidebar Orders Deliver…" at bounding box center [570, 357] width 1140 height 714
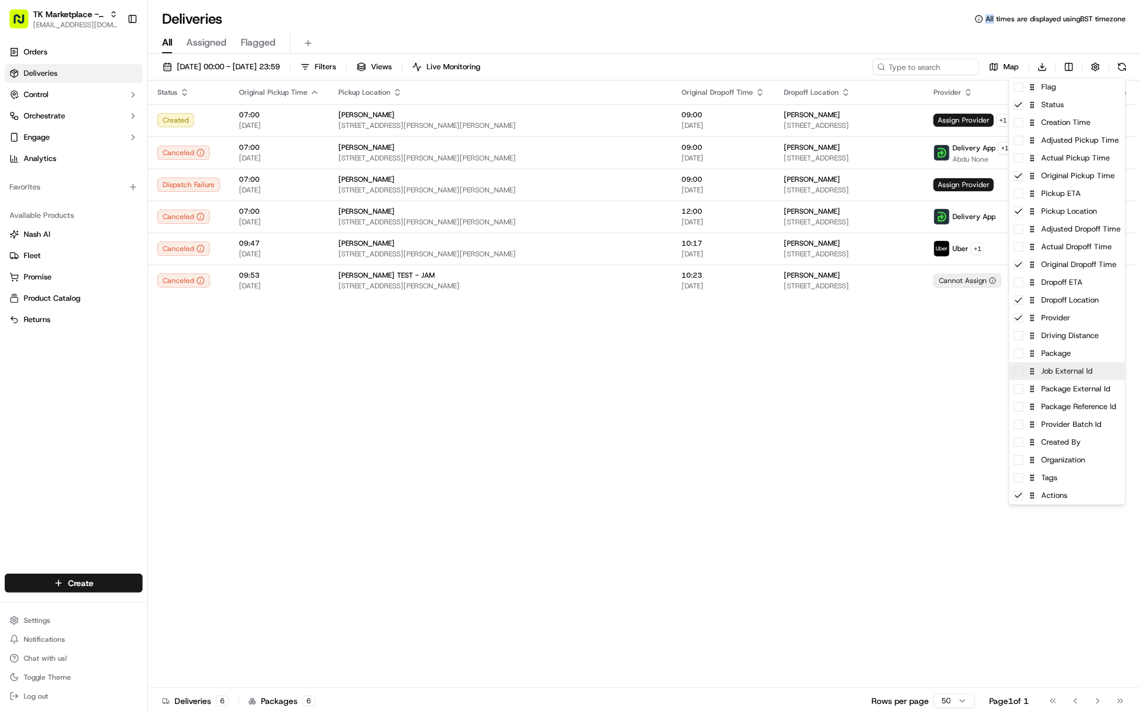
click at [912, 378] on div "Job External Id" at bounding box center [1068, 371] width 116 height 18
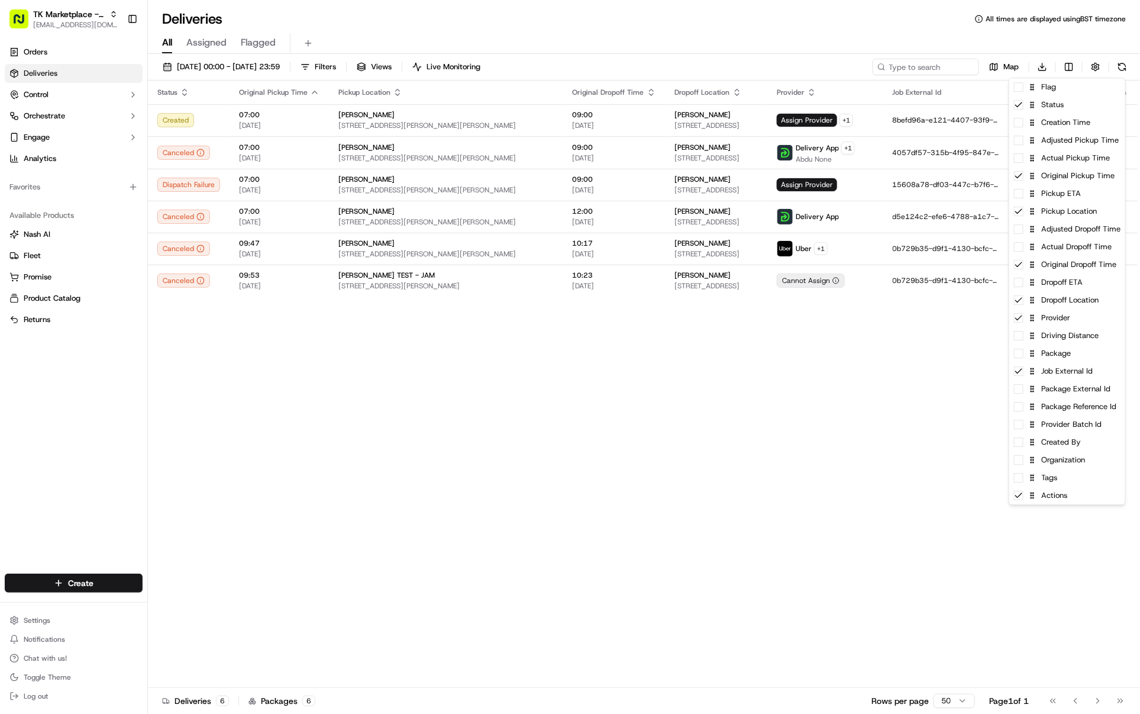
click at [739, 311] on html "TK Marketplace - TKD [EMAIL_ADDRESS][DOMAIN_NAME] Toggle Sidebar Orders Deliver…" at bounding box center [570, 357] width 1140 height 714
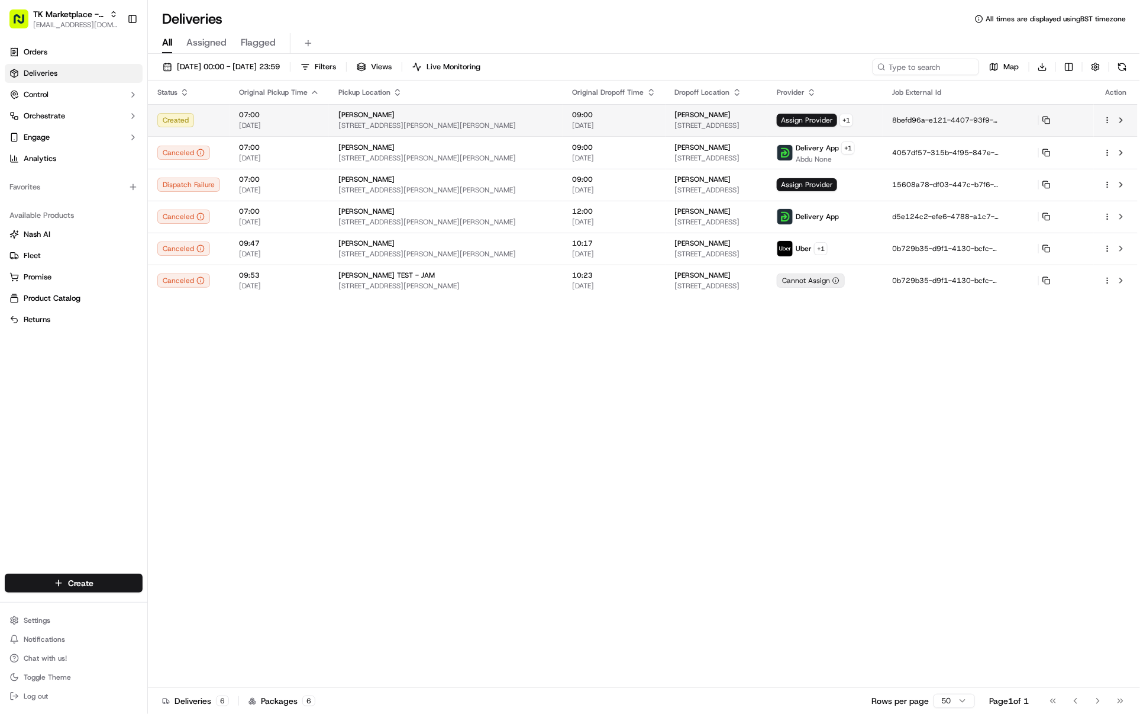
click at [912, 116] on td at bounding box center [1116, 120] width 44 height 32
